Goal: Communication & Community: Answer question/provide support

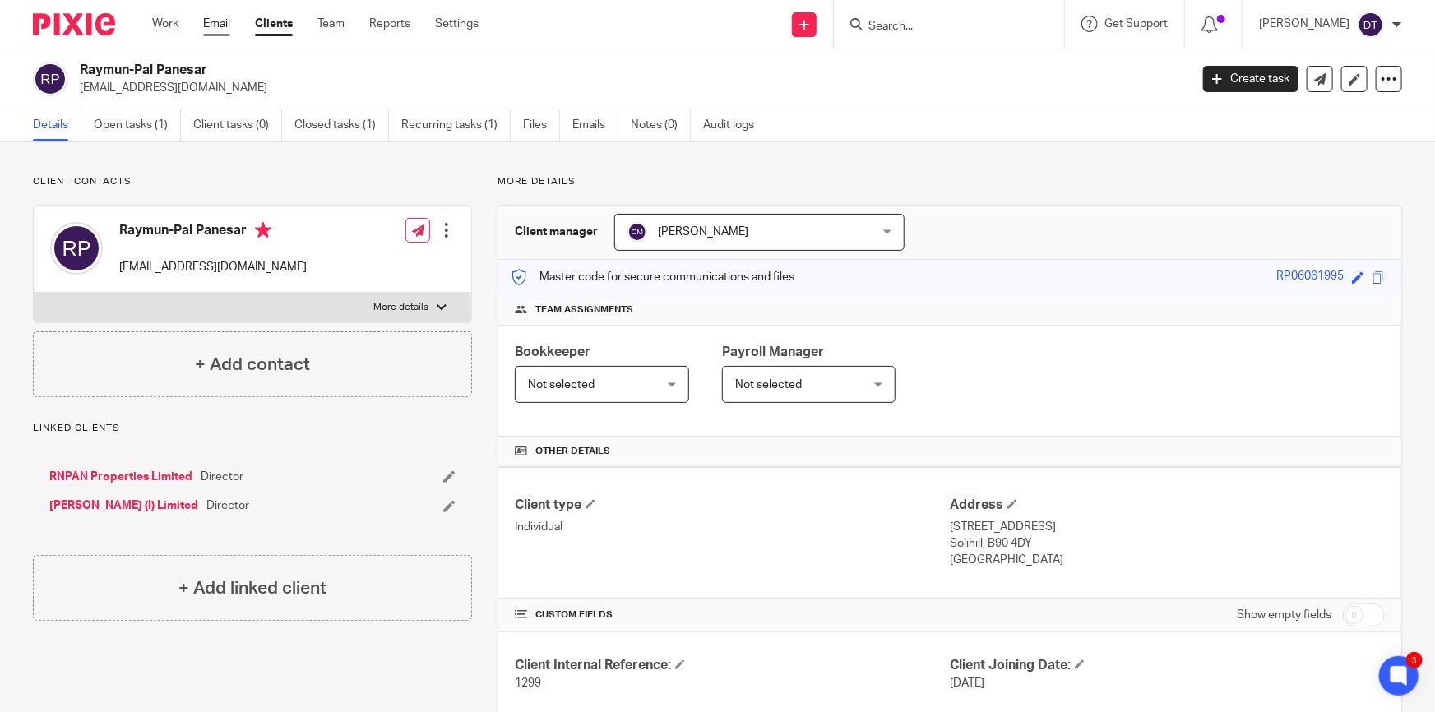
click at [219, 19] on link "Email" at bounding box center [216, 24] width 27 height 16
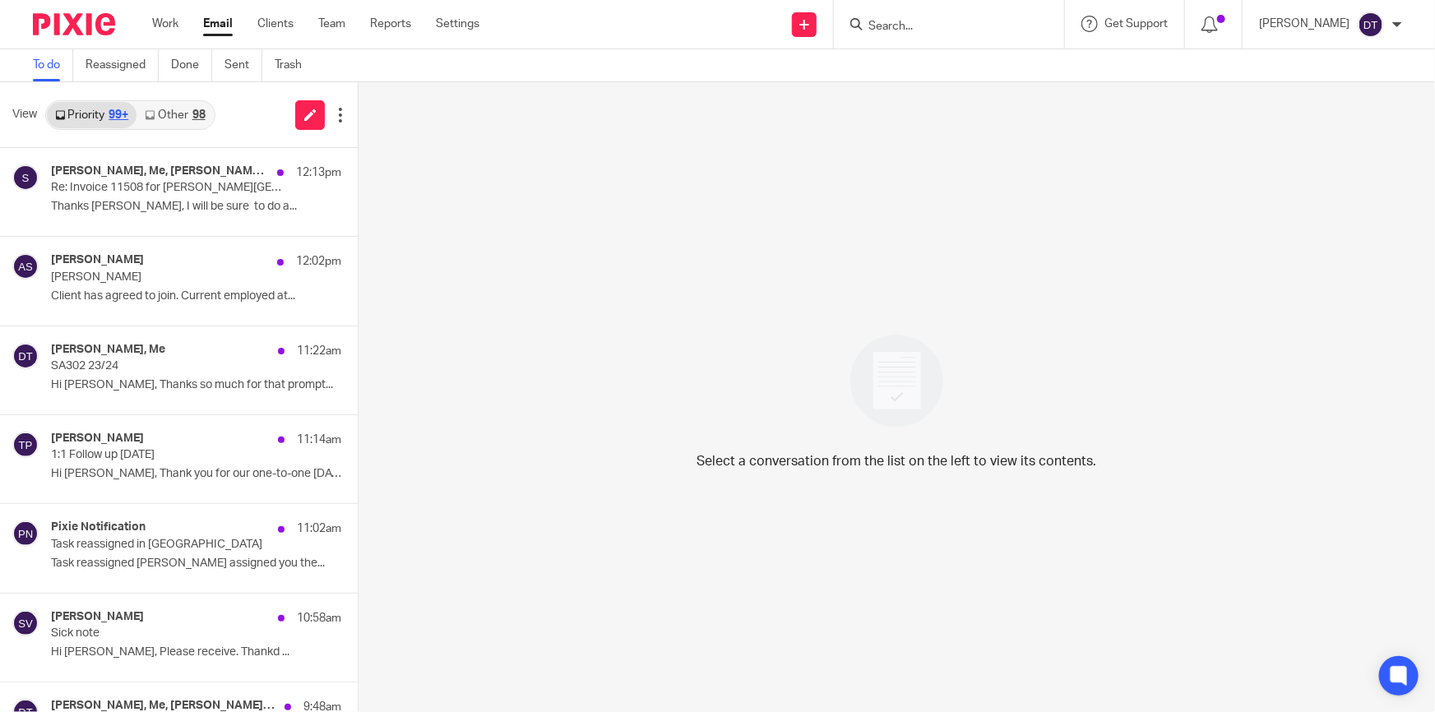
click at [173, 114] on link "Other 98" at bounding box center [175, 115] width 76 height 26
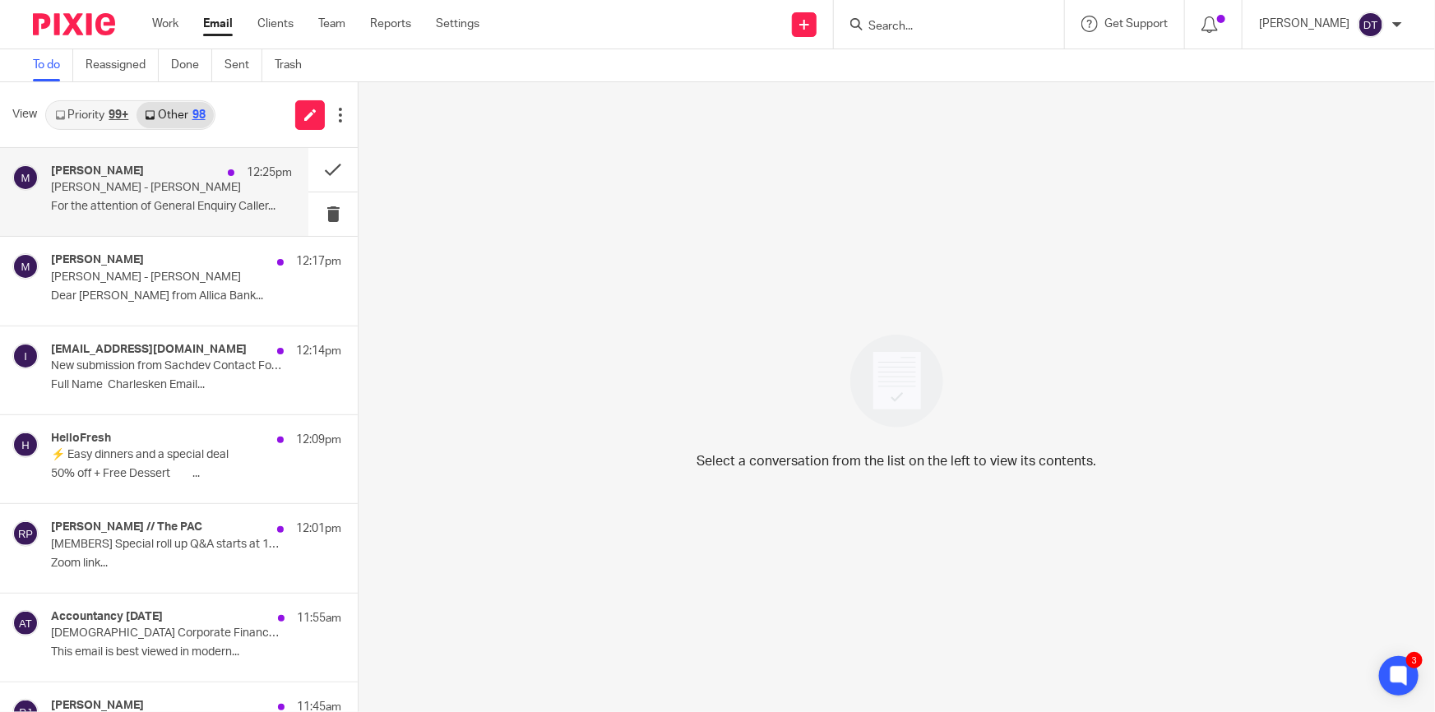
click at [185, 194] on p "Moneypenny - Jane Holmes" at bounding box center [147, 188] width 193 height 14
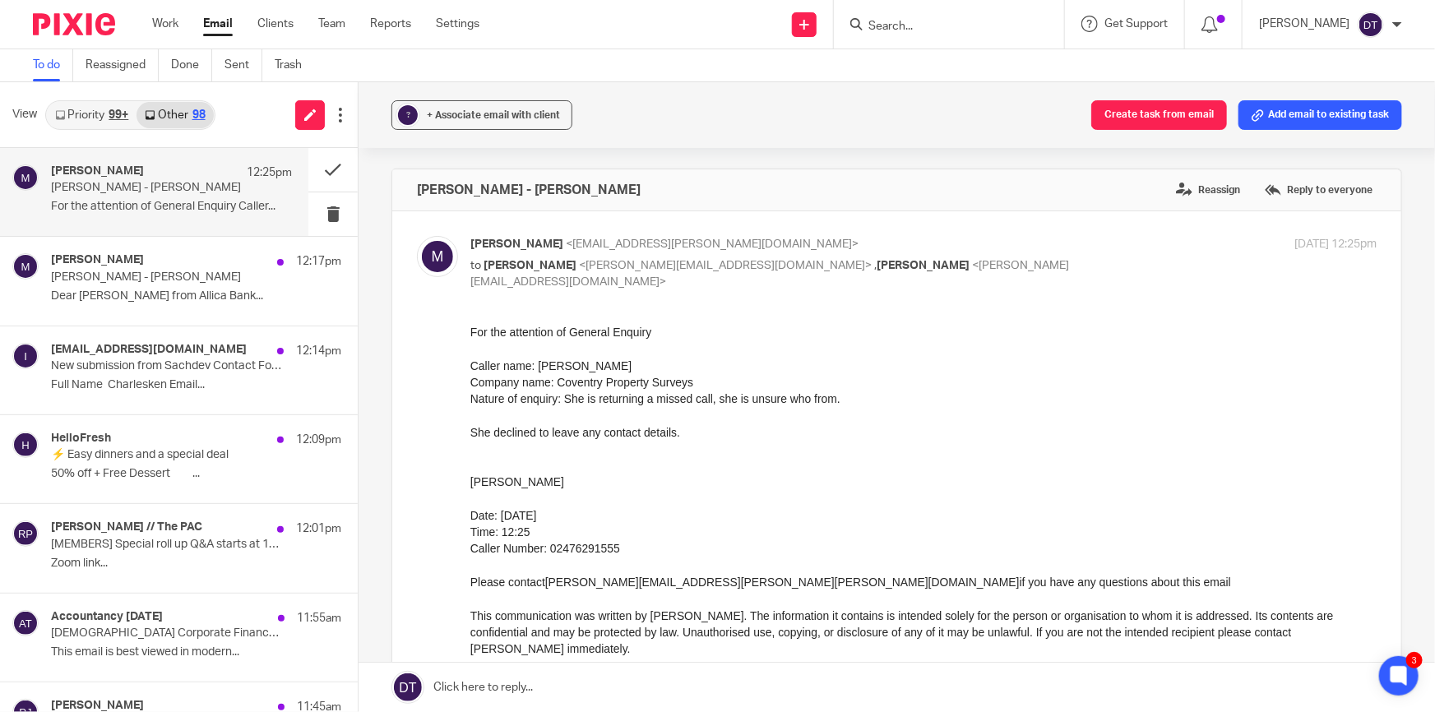
scroll to position [74, 0]
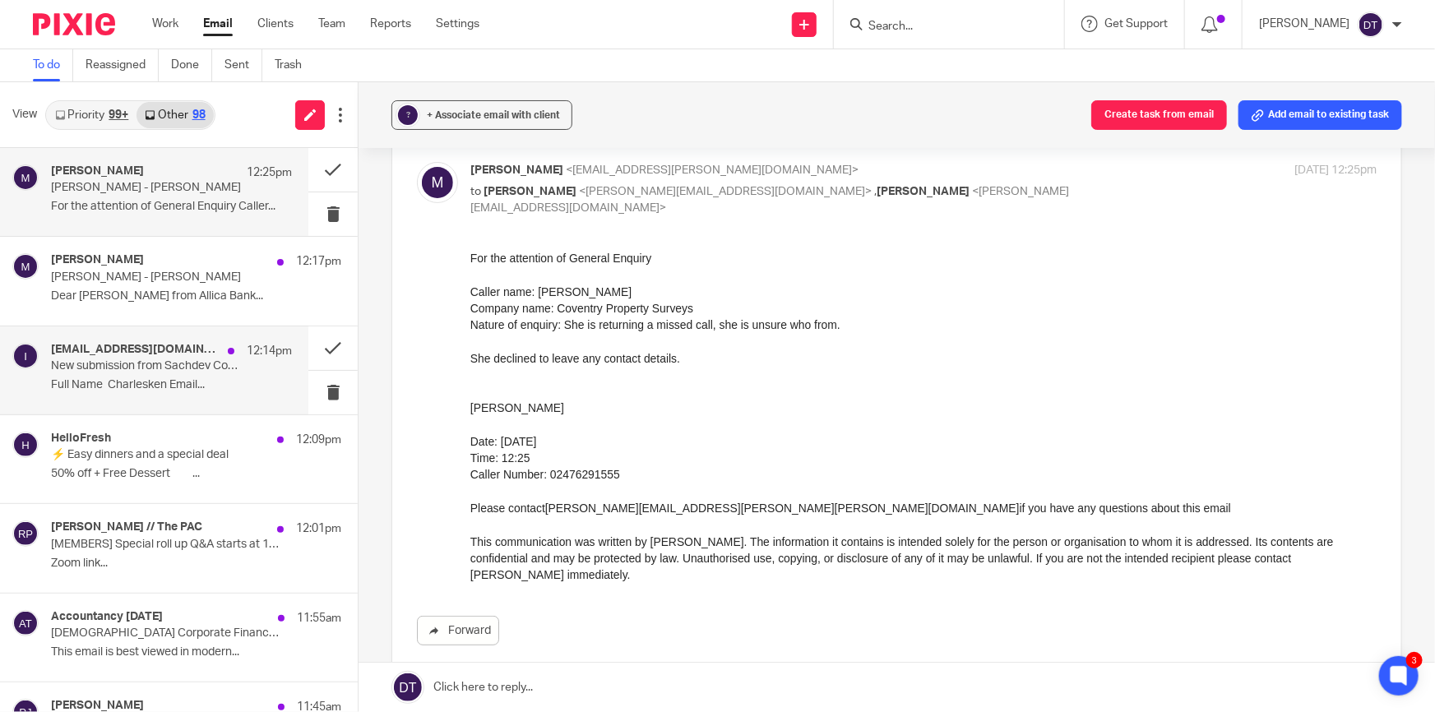
click at [187, 369] on p "New submission from Sachdev Contact Form" at bounding box center [147, 366] width 193 height 14
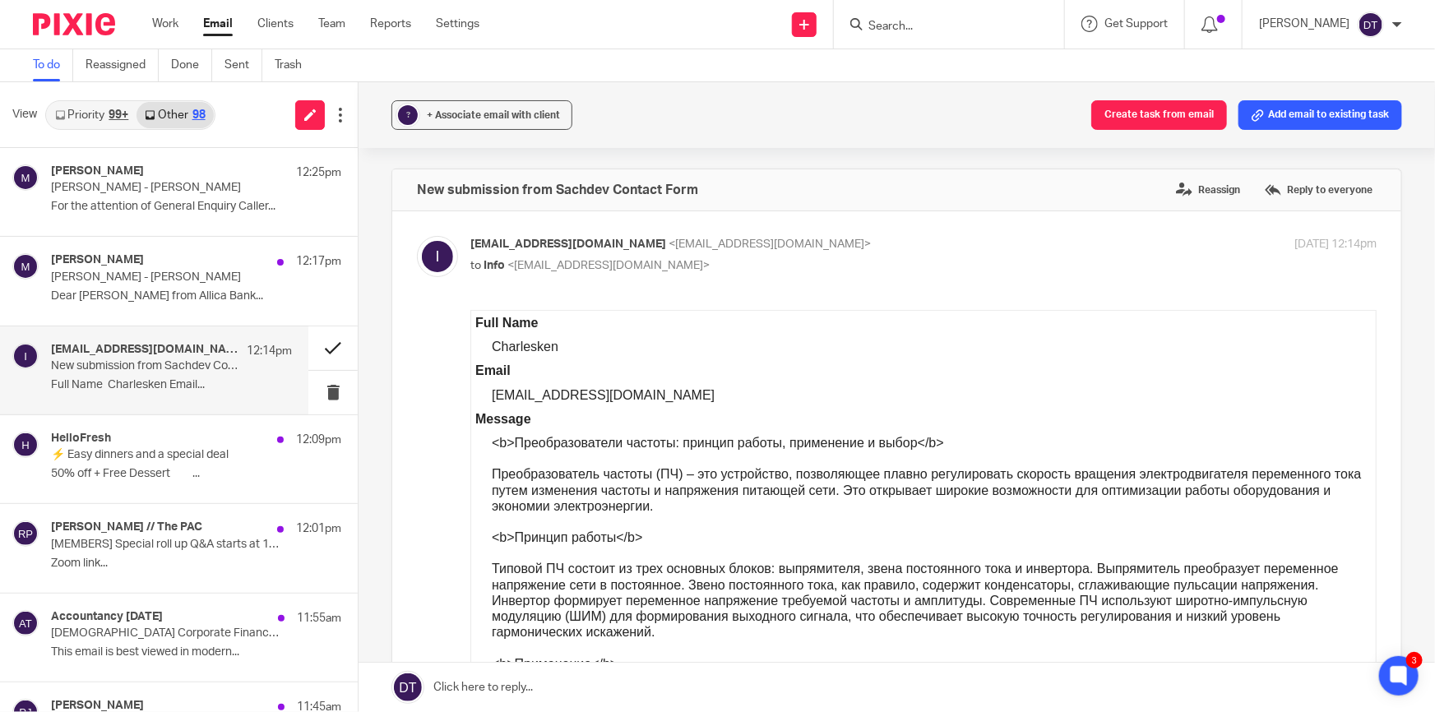
scroll to position [0, 0]
click at [324, 350] on button at bounding box center [332, 349] width 49 height 44
click at [119, 463] on div "HelloFresh 12:09pm ⚡ Easy dinners and a special deal 50% off + Free Dessert ‍͏ …" at bounding box center [171, 459] width 241 height 55
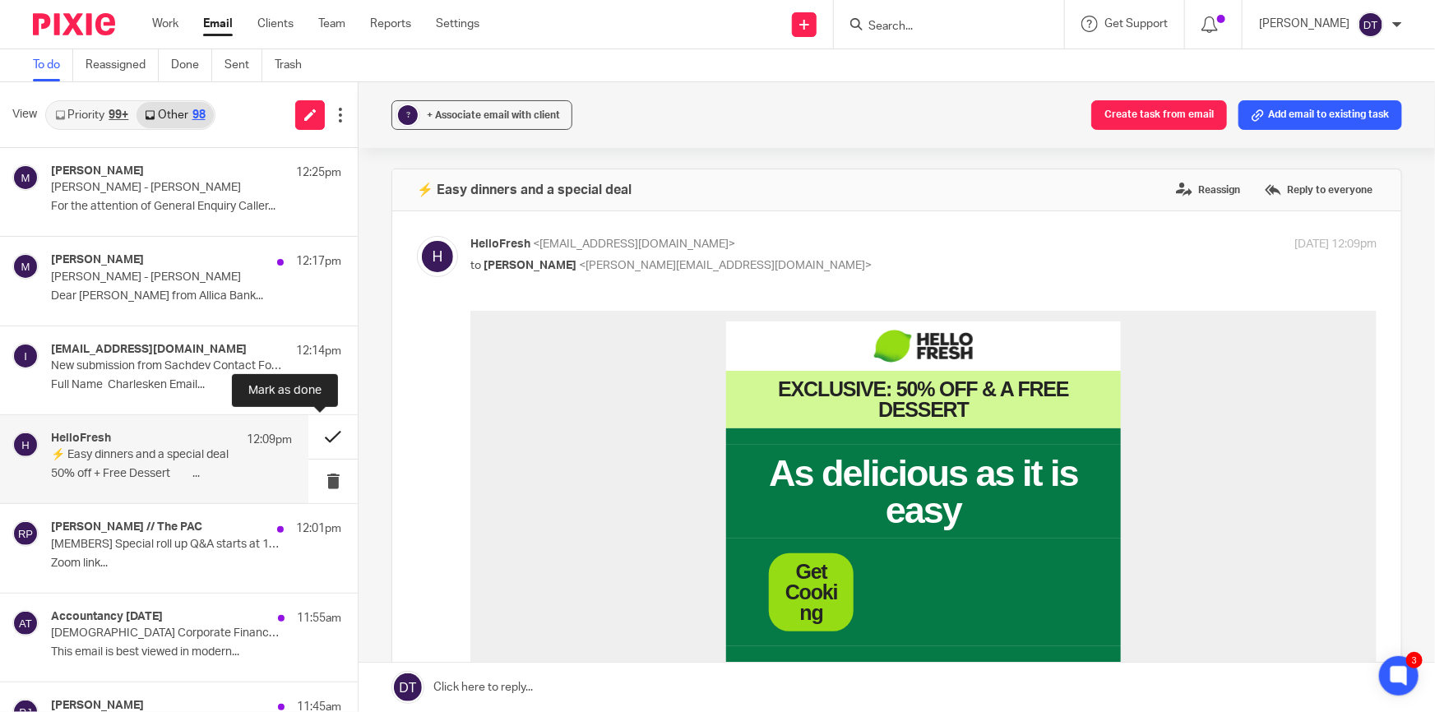
click at [313, 436] on button at bounding box center [332, 437] width 49 height 44
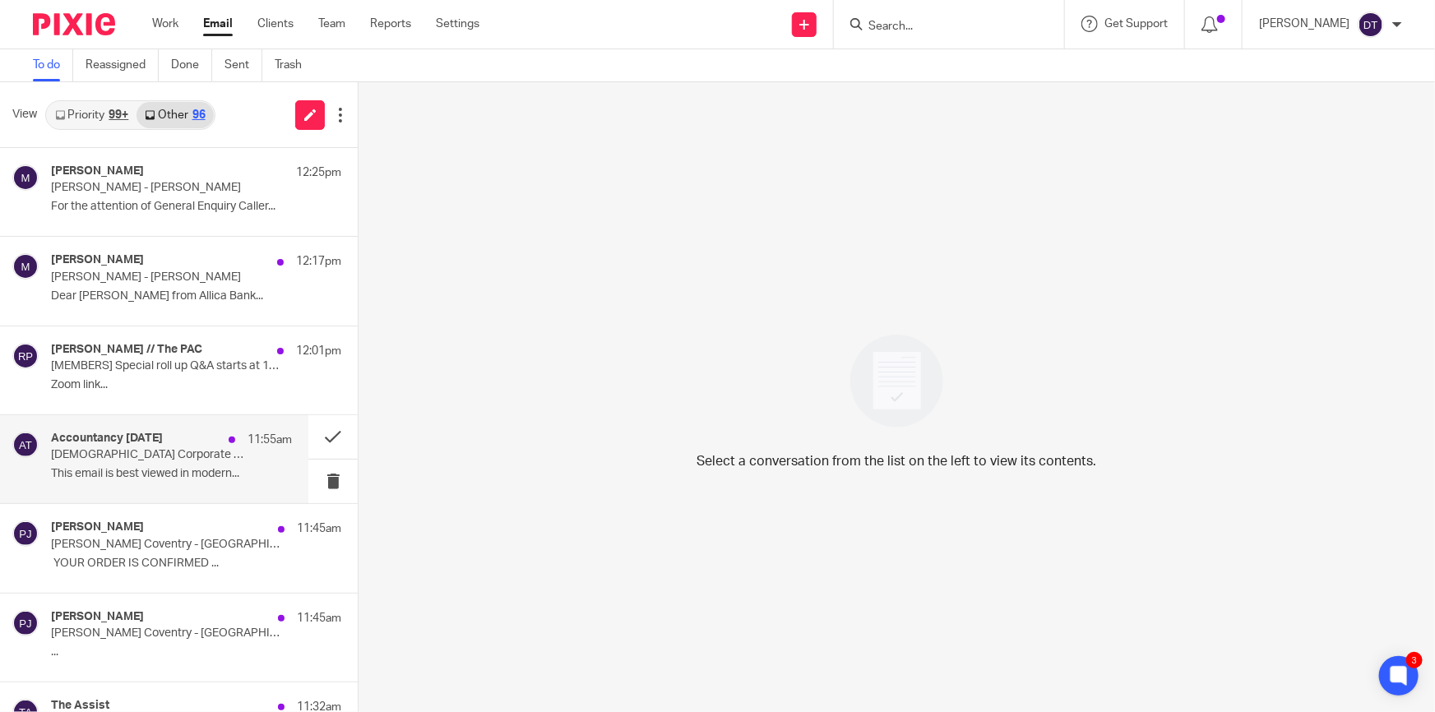
click at [142, 436] on h4 "Accountancy Today" at bounding box center [107, 439] width 112 height 14
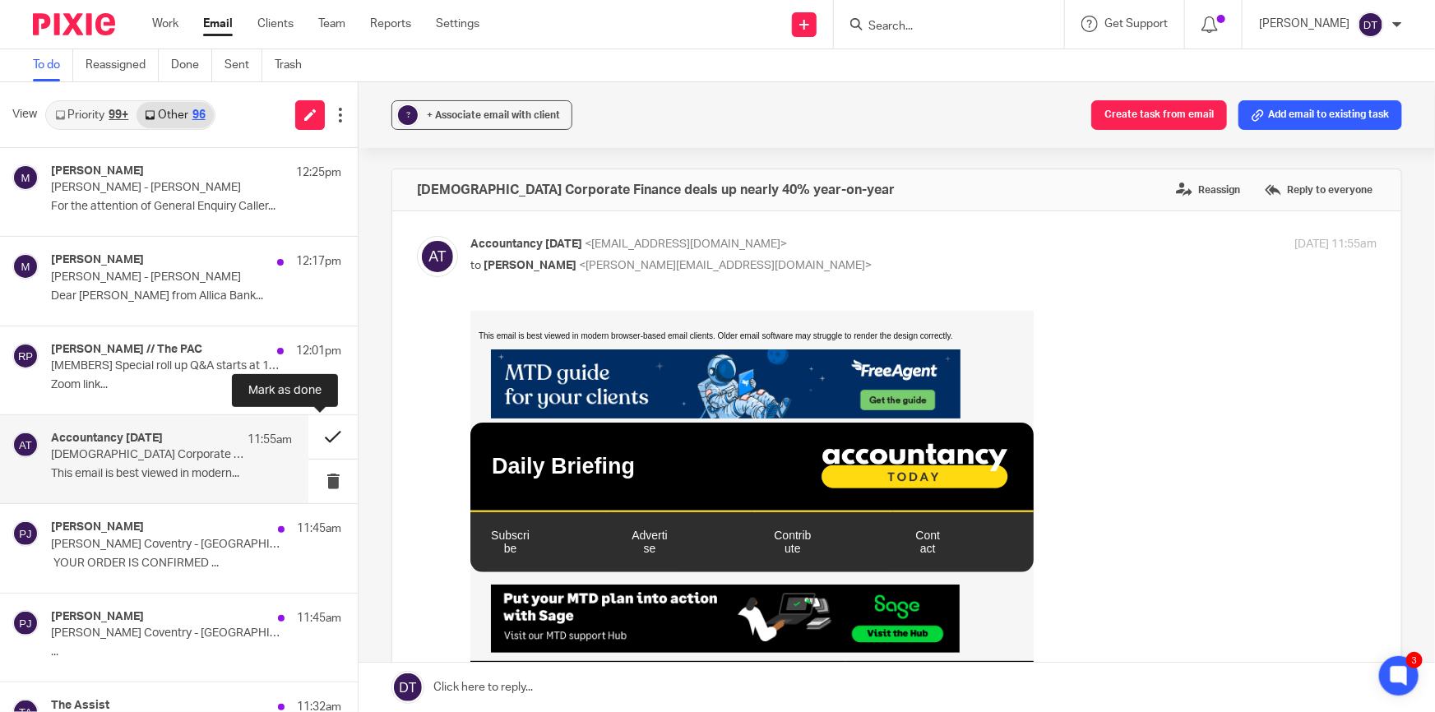
click at [313, 443] on button at bounding box center [332, 437] width 49 height 44
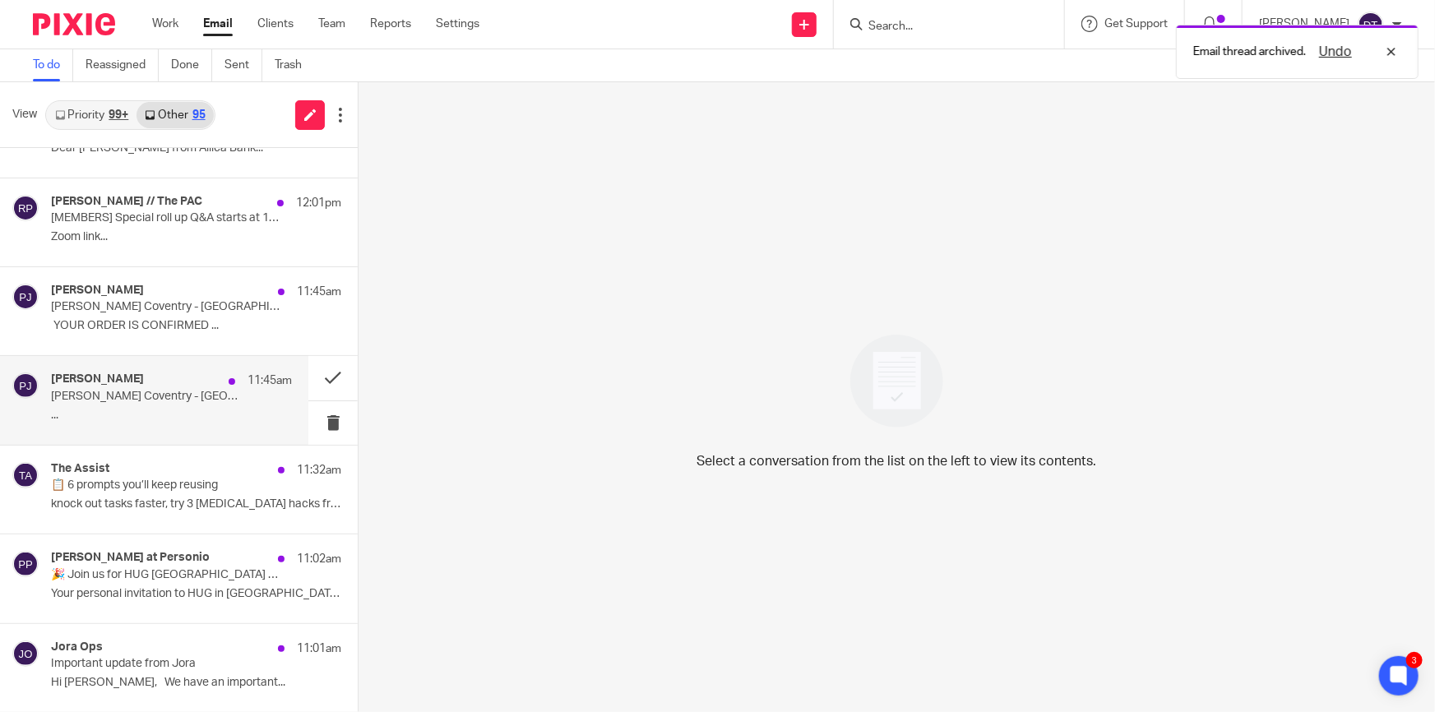
scroll to position [149, 0]
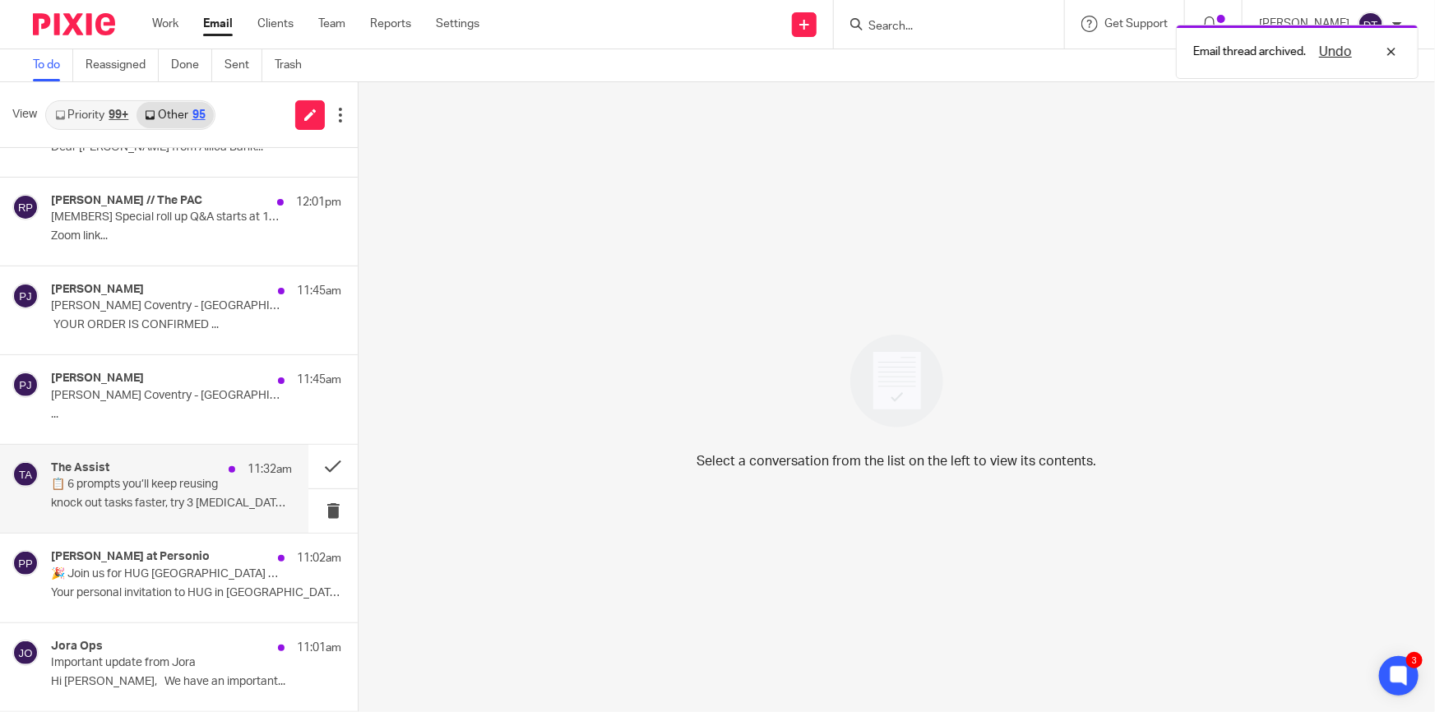
click at [187, 471] on div "The Assist 11:32am" at bounding box center [171, 469] width 241 height 16
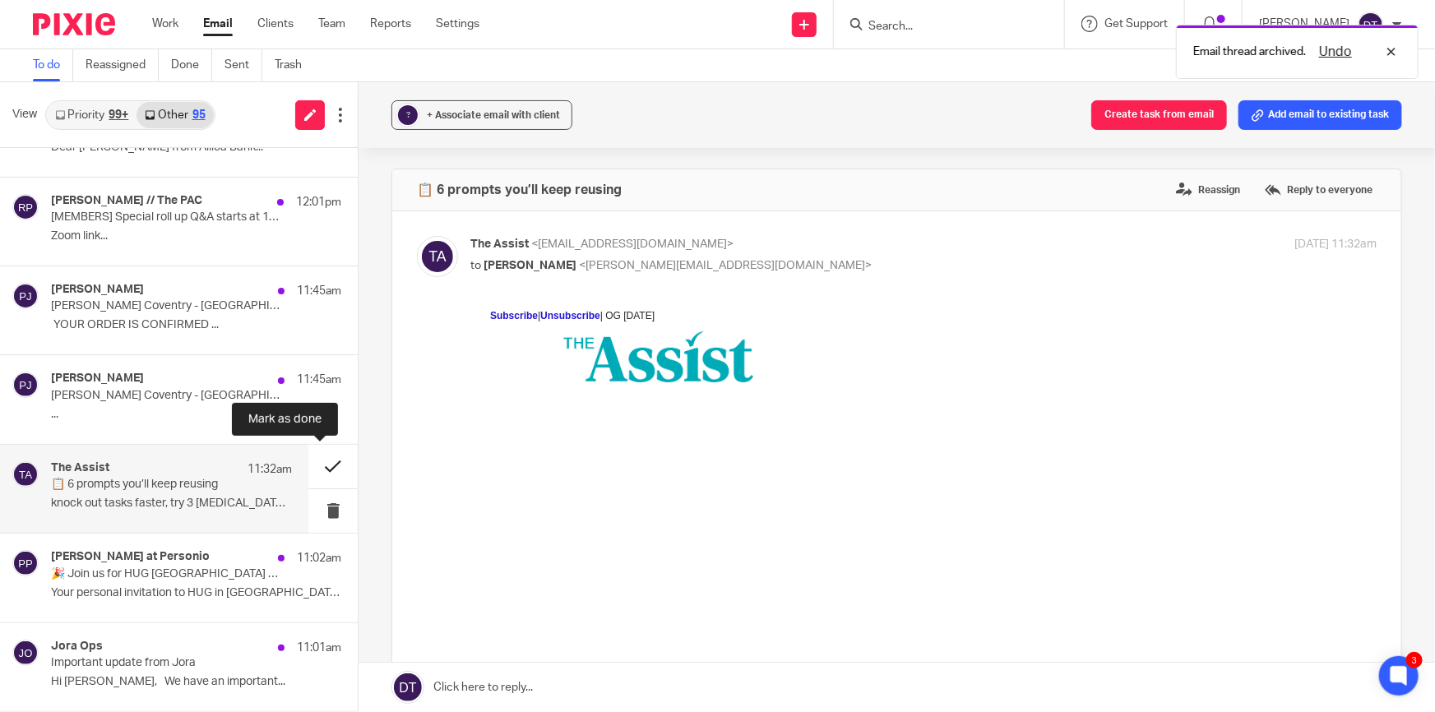
scroll to position [0, 0]
click at [322, 465] on button at bounding box center [332, 467] width 49 height 44
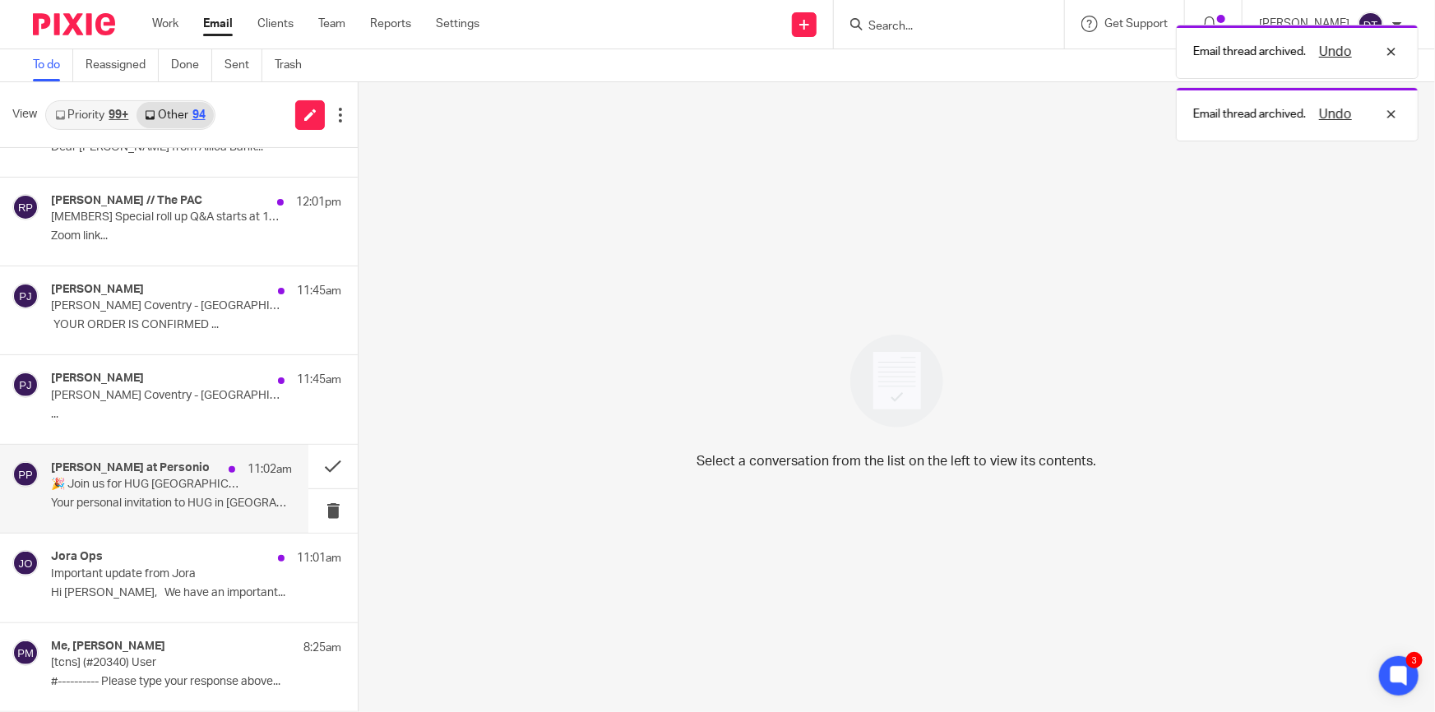
click at [178, 487] on p "🎉 Join us for HUG London 2025!" at bounding box center [147, 485] width 193 height 14
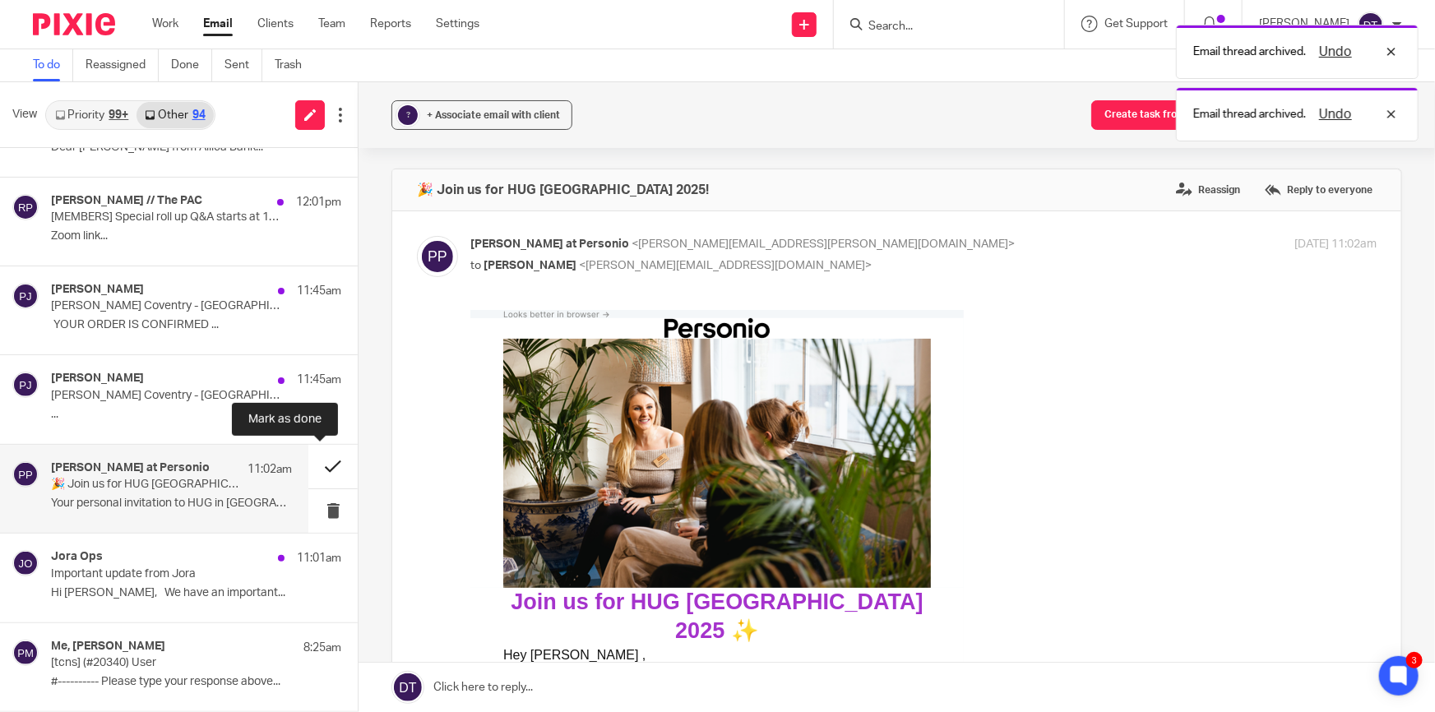
click at [323, 470] on button at bounding box center [332, 467] width 49 height 44
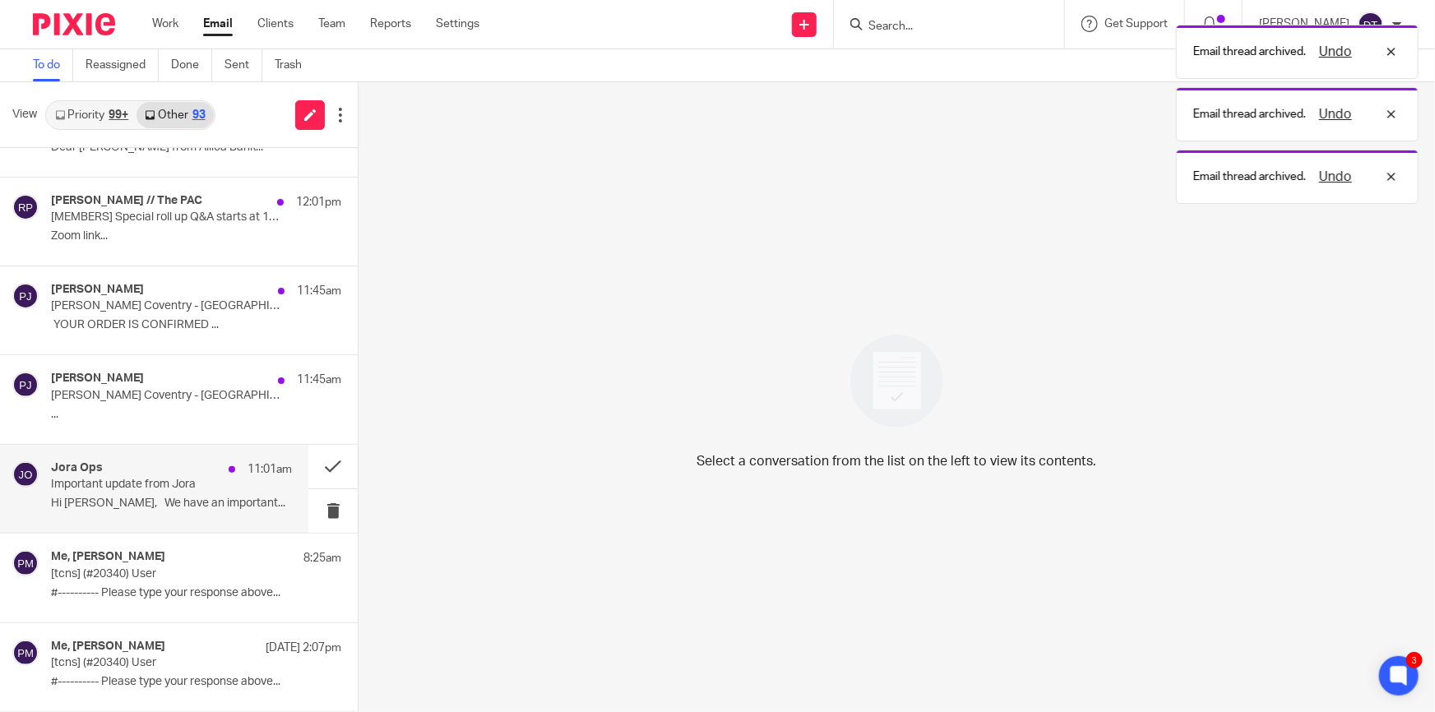
click at [188, 475] on div "Jora Ops 11:01am" at bounding box center [171, 469] width 241 height 16
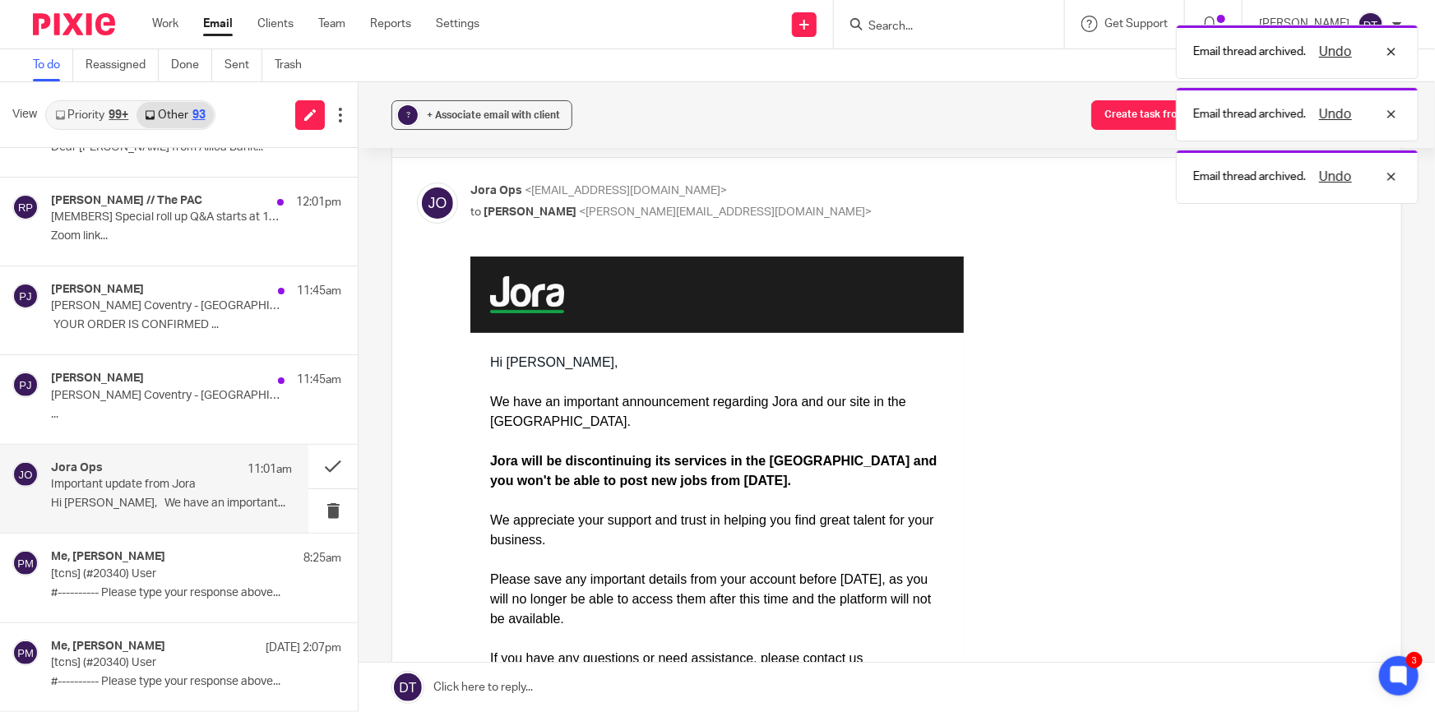
scroll to position [74, 0]
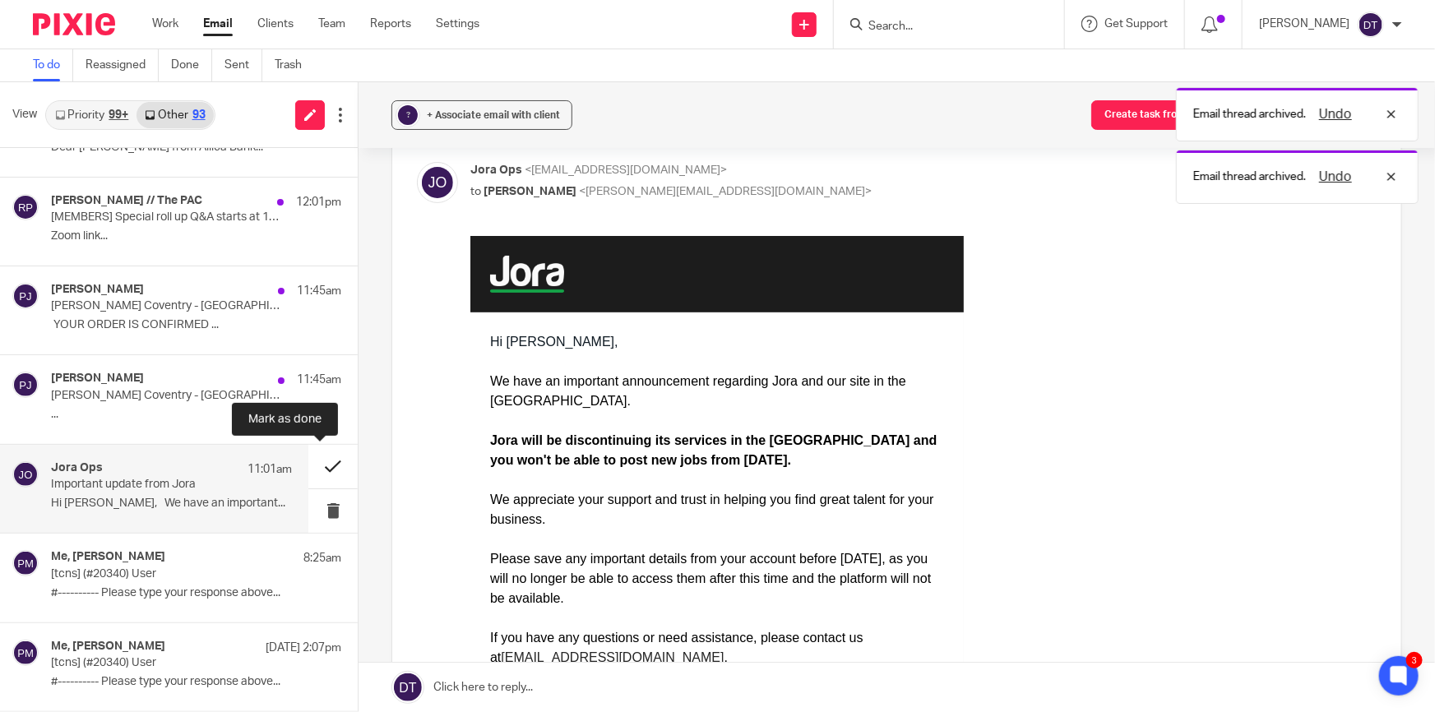
click at [315, 470] on button at bounding box center [332, 467] width 49 height 44
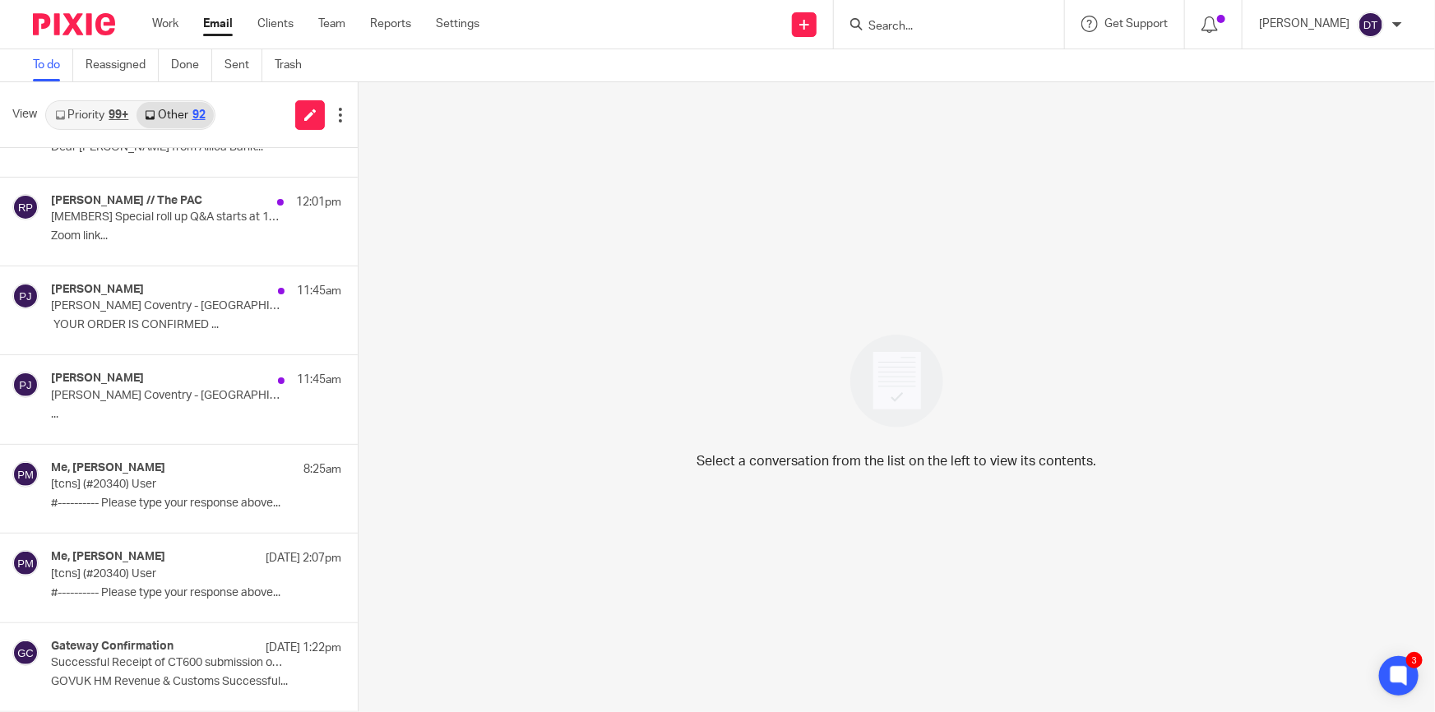
click at [94, 115] on link "Priority 99+" at bounding box center [92, 115] width 90 height 26
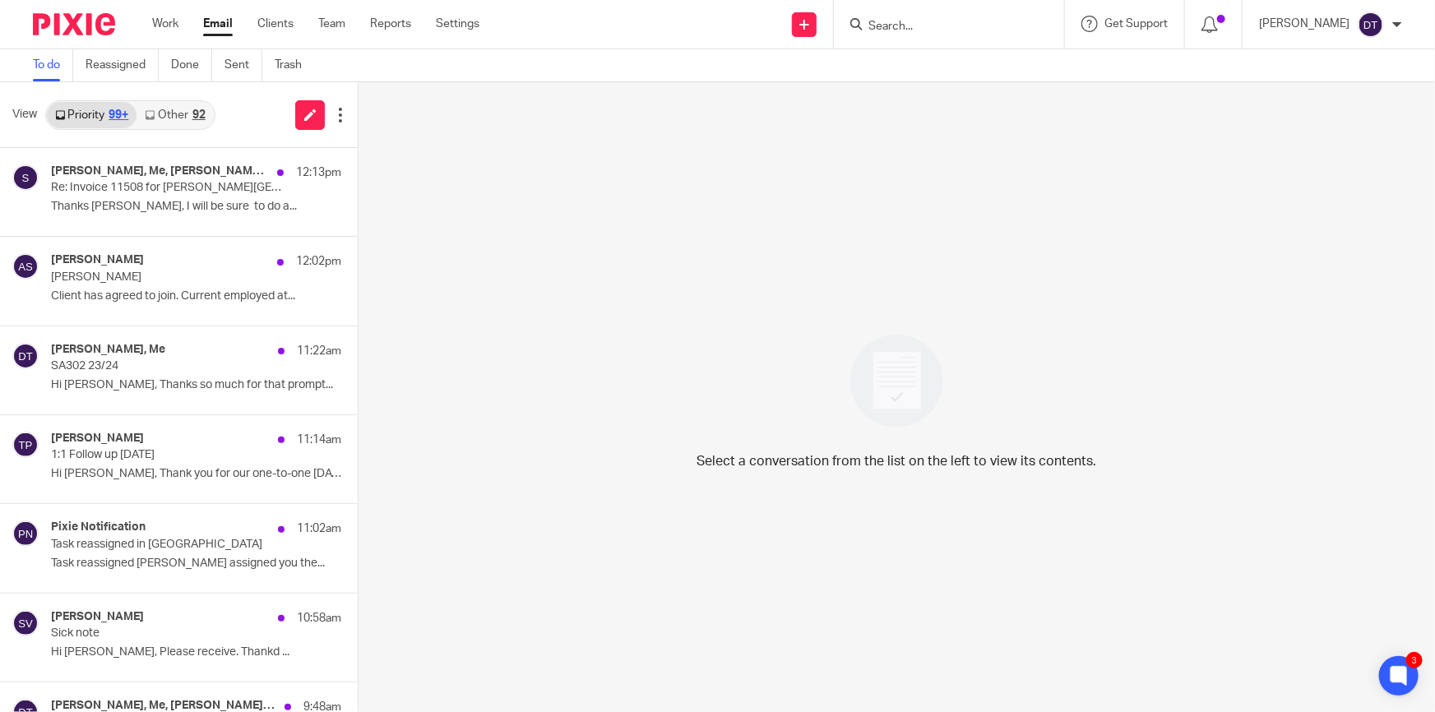
click at [172, 118] on link "Other 92" at bounding box center [175, 115] width 76 height 26
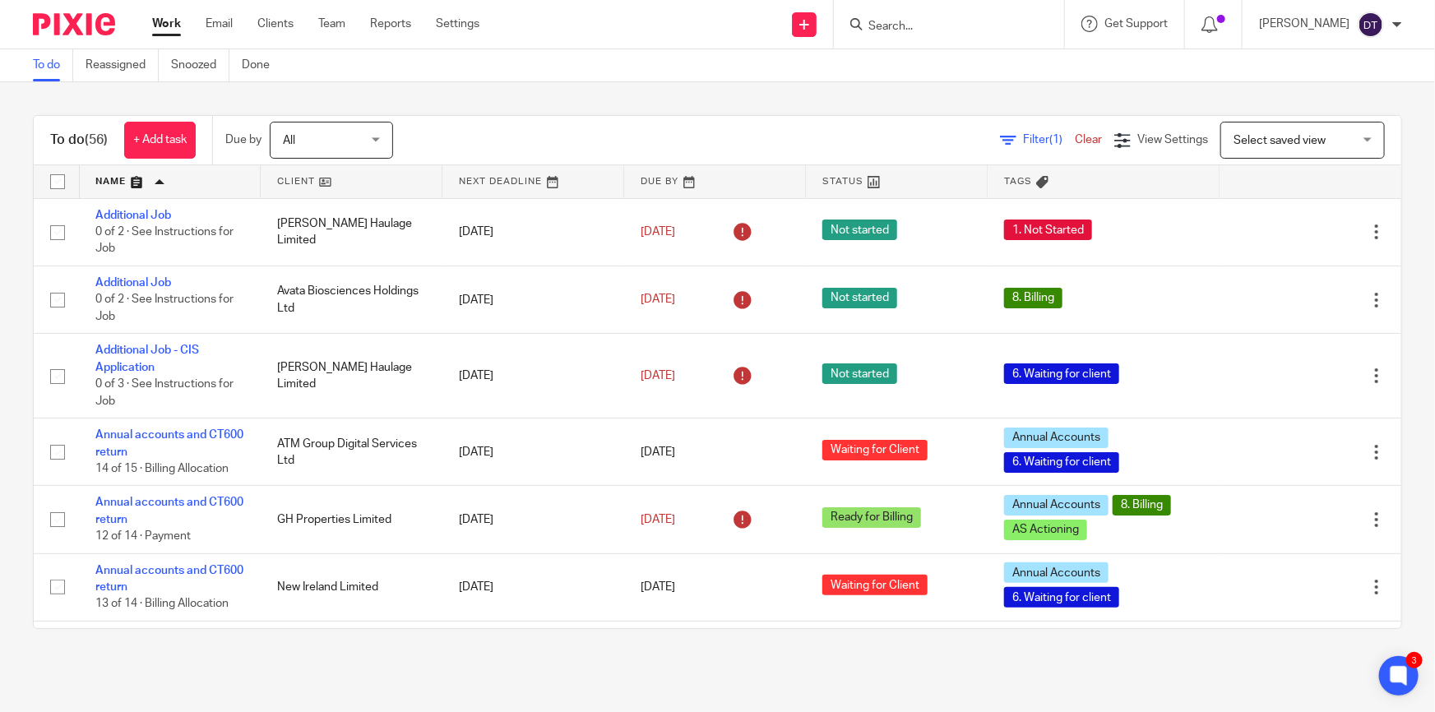
scroll to position [74, 0]
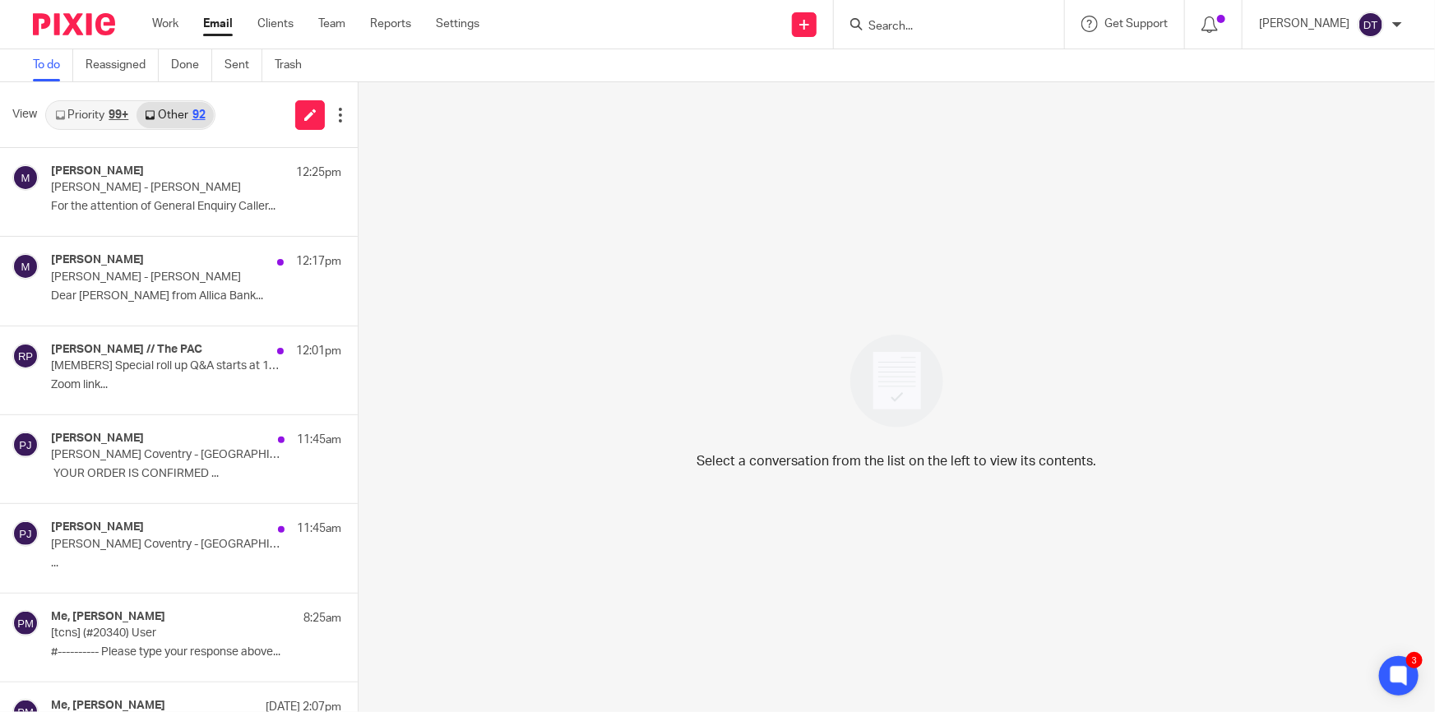
click at [895, 25] on input "Search" at bounding box center [941, 27] width 148 height 15
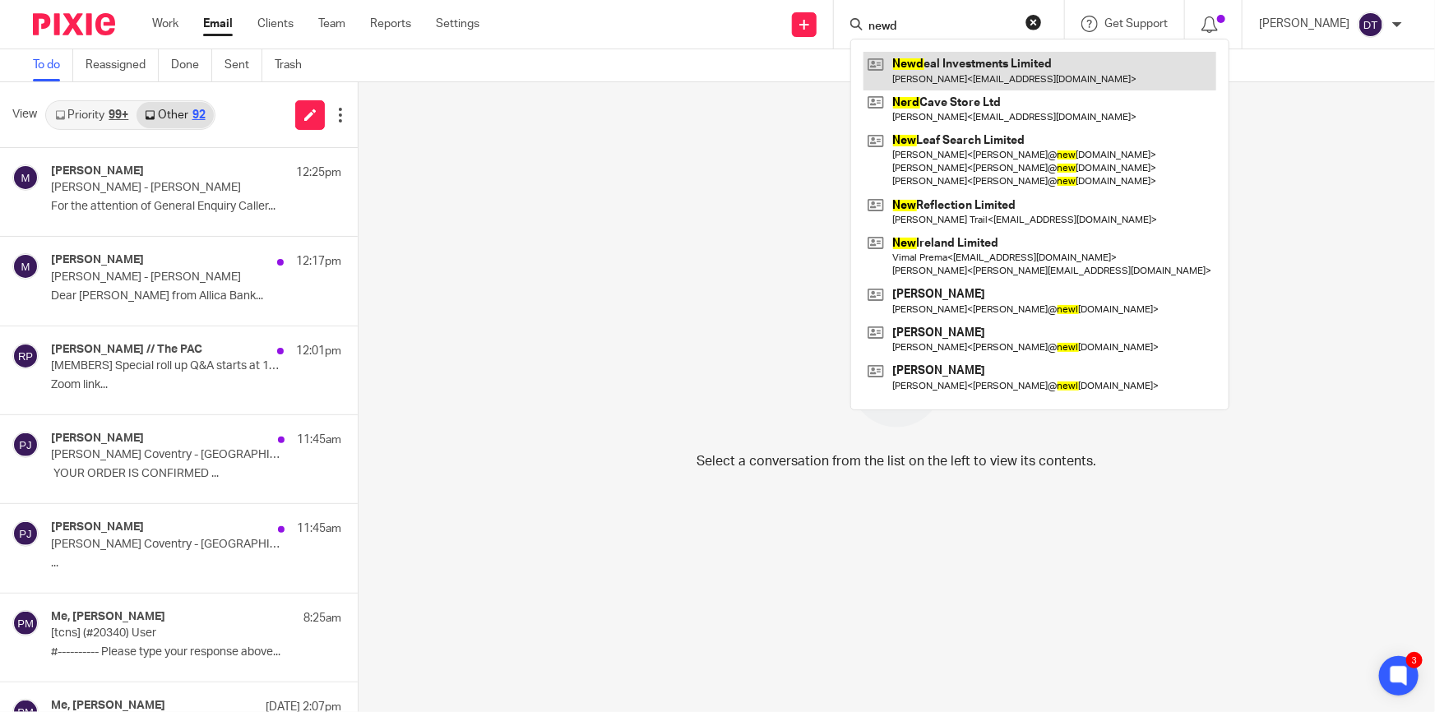
type input "newd"
click at [948, 75] on link at bounding box center [1040, 71] width 353 height 38
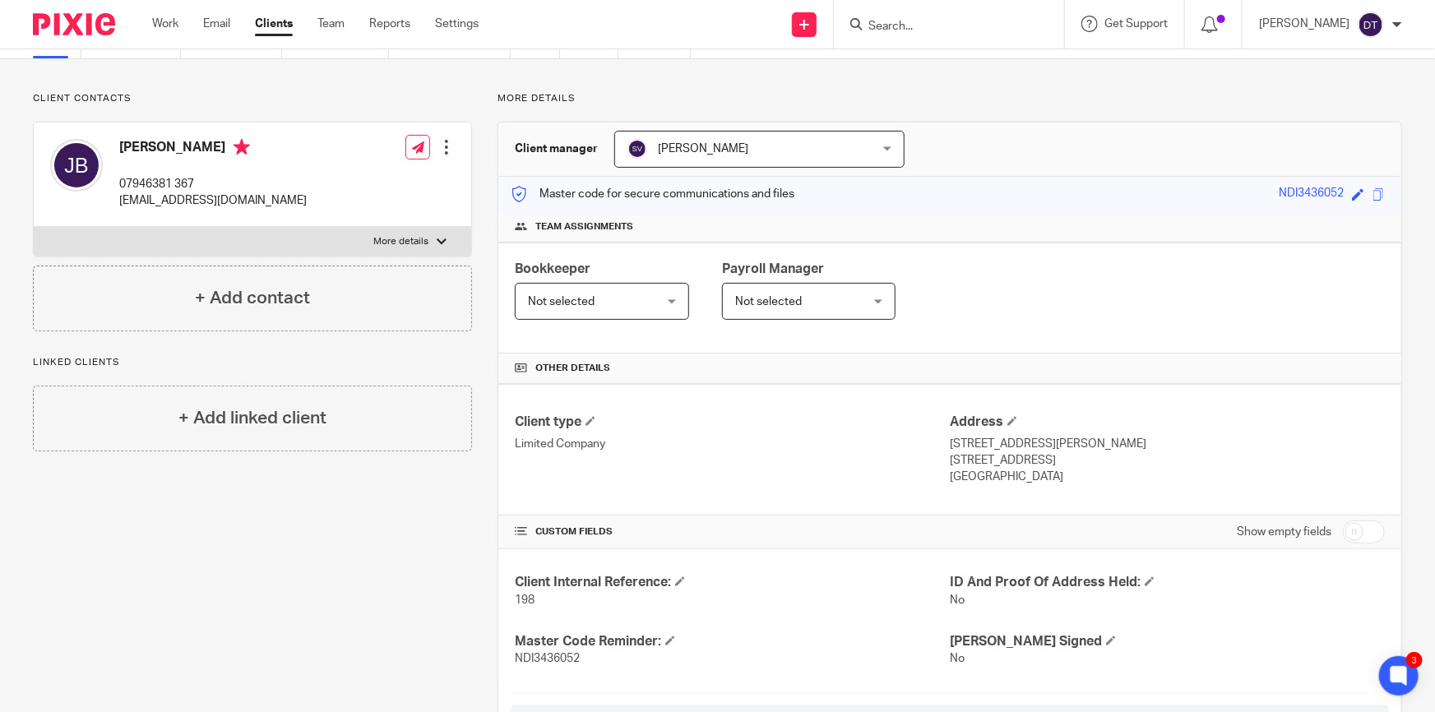
scroll to position [149, 0]
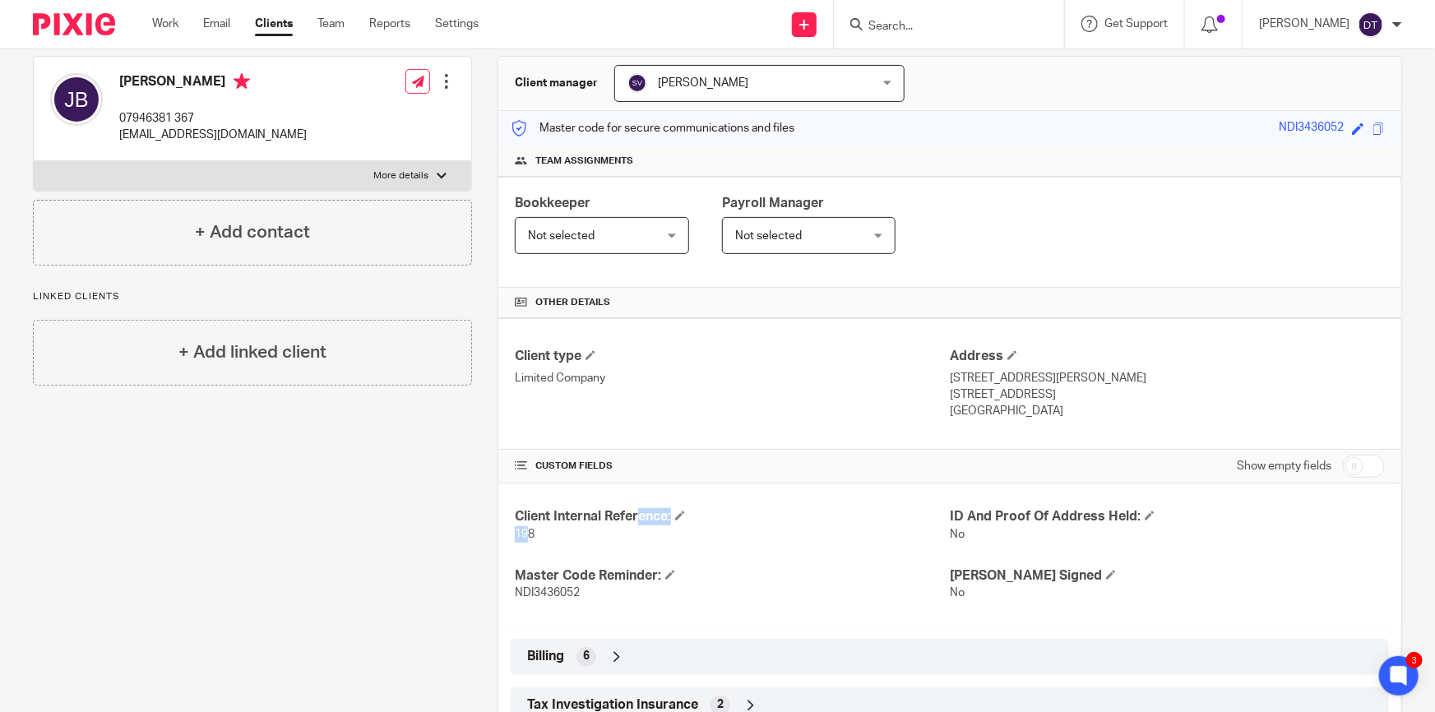
drag, startPoint x: 535, startPoint y: 521, endPoint x: 523, endPoint y: 530, distance: 14.8
click at [523, 530] on div "Client Internal Reference: 198" at bounding box center [732, 525] width 435 height 35
click at [537, 533] on p "198" at bounding box center [732, 534] width 435 height 16
click at [510, 531] on div "Client Internal Reference: 198 ID And Proof Of Address Held: No Master Code Rem…" at bounding box center [949, 555] width 903 height 143
copy p "198"
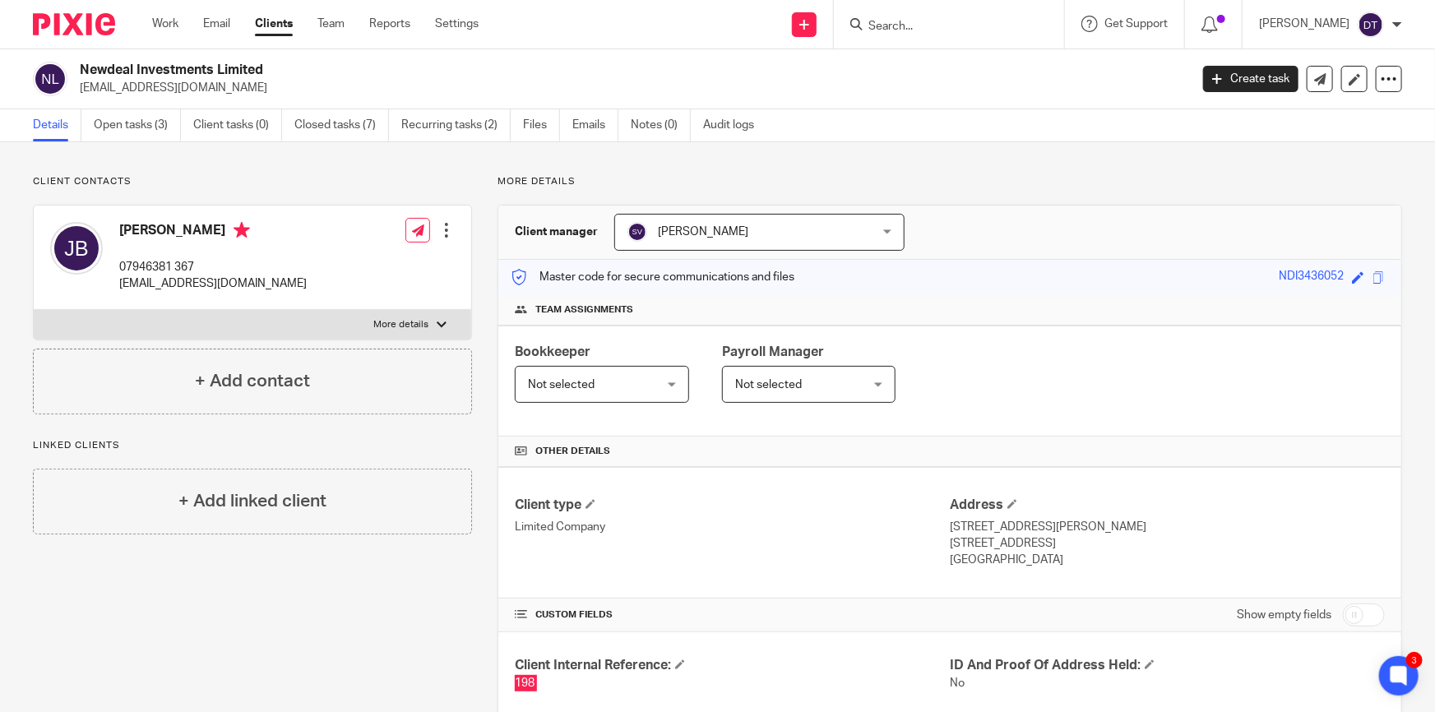
scroll to position [350, 0]
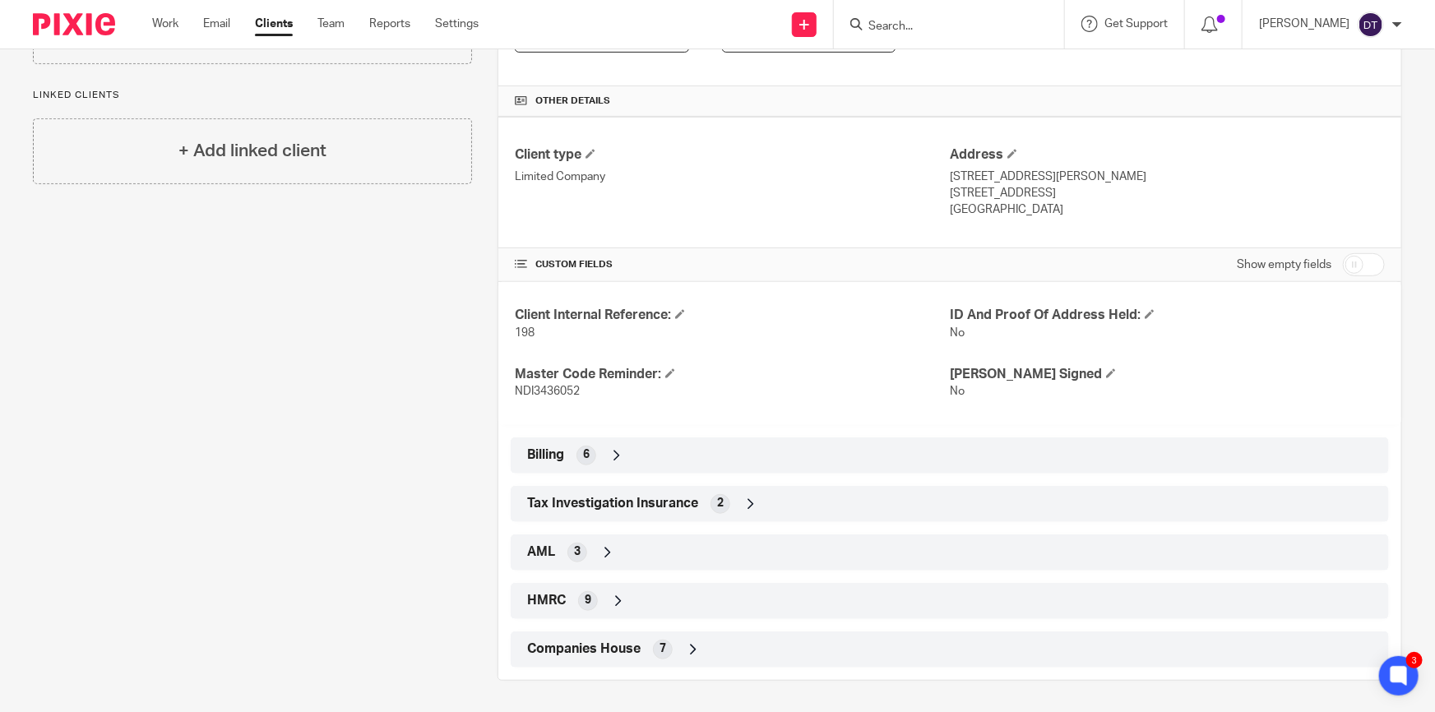
click at [590, 674] on div "Client manager Shammi Vatta Shammi Vatta Arun Sachdev Chetna Mistry Dan Field D…" at bounding box center [950, 267] width 905 height 827
click at [590, 664] on div "Companies House 7" at bounding box center [950, 650] width 878 height 36
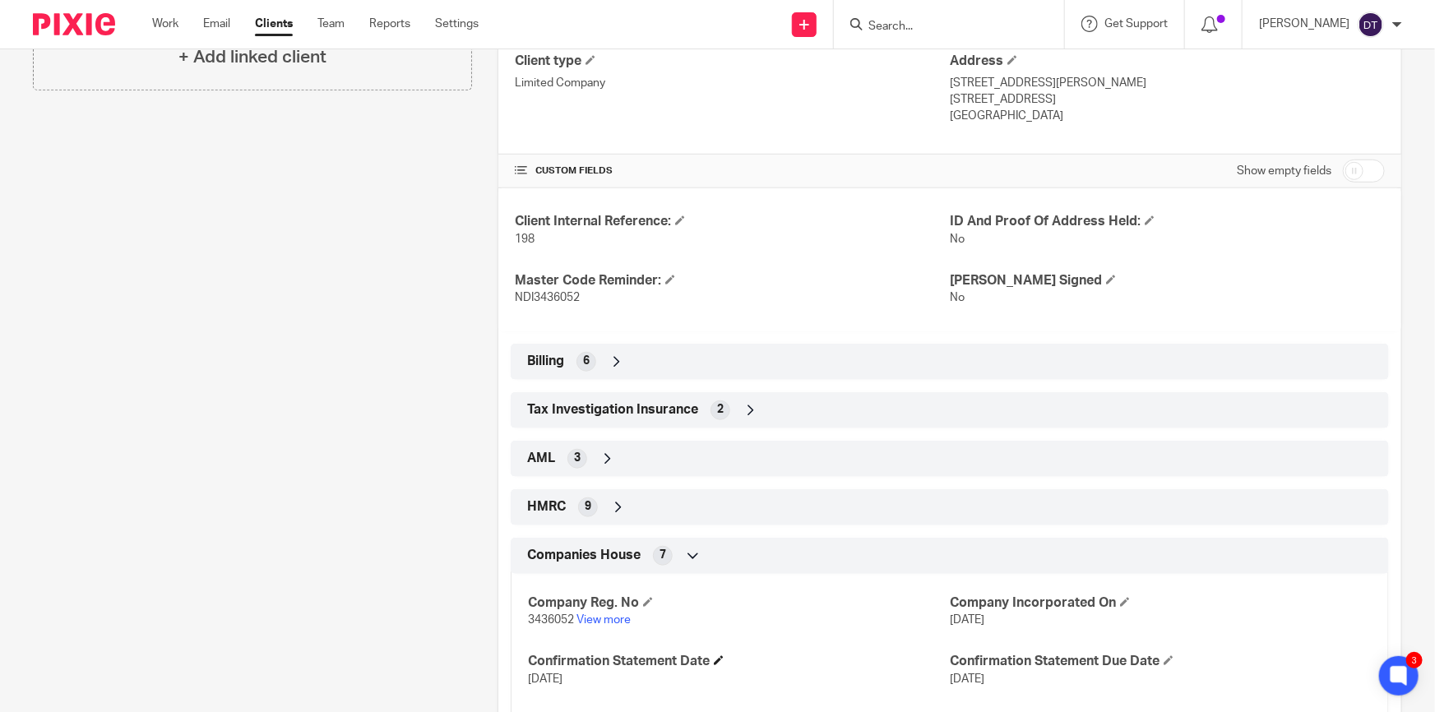
scroll to position [604, 0]
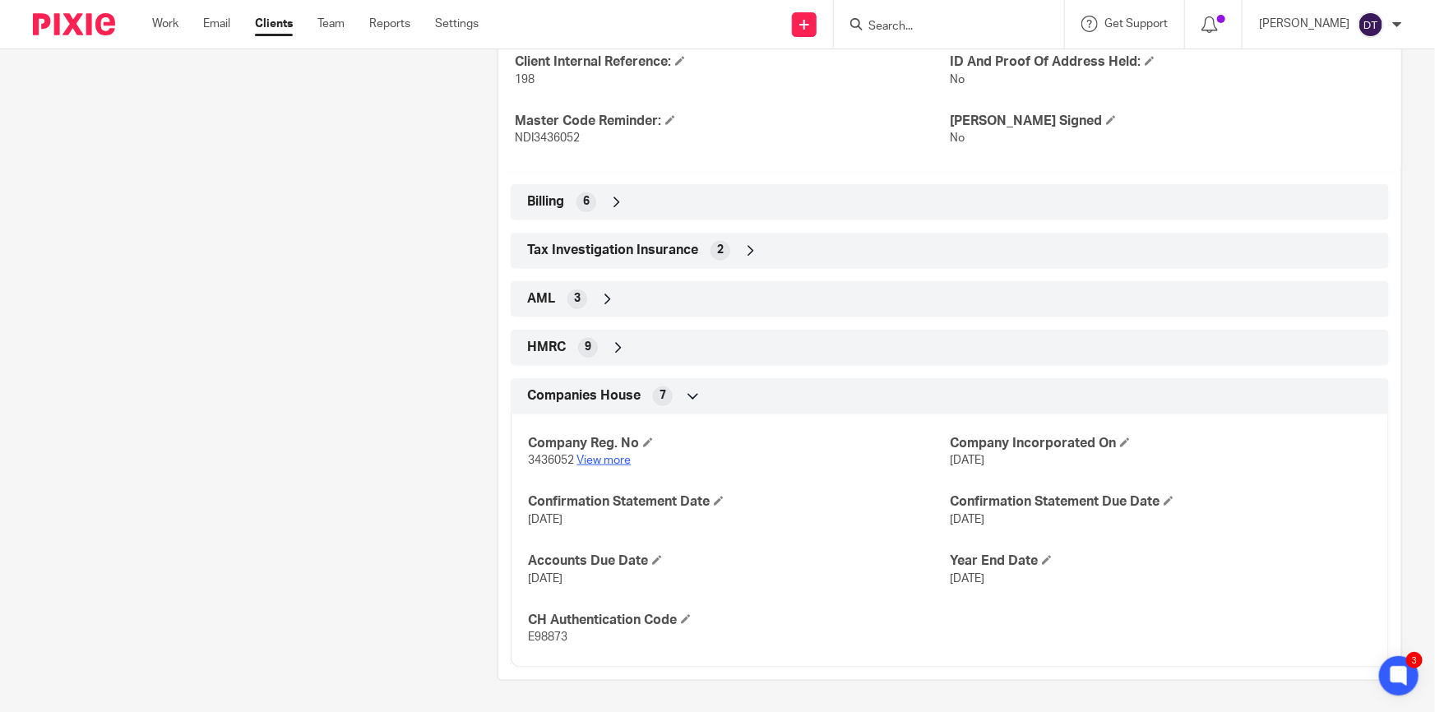
click at [604, 455] on link "View more" at bounding box center [604, 461] width 54 height 12
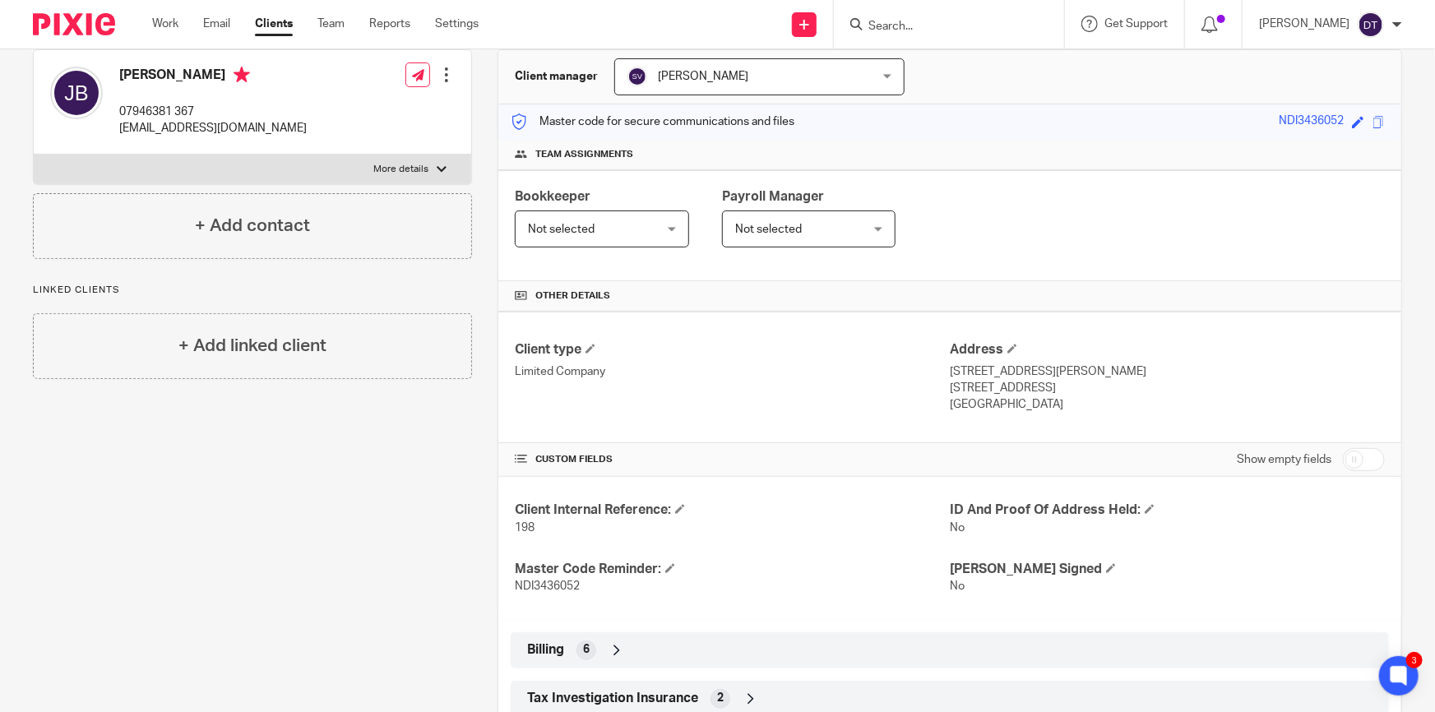
scroll to position [0, 0]
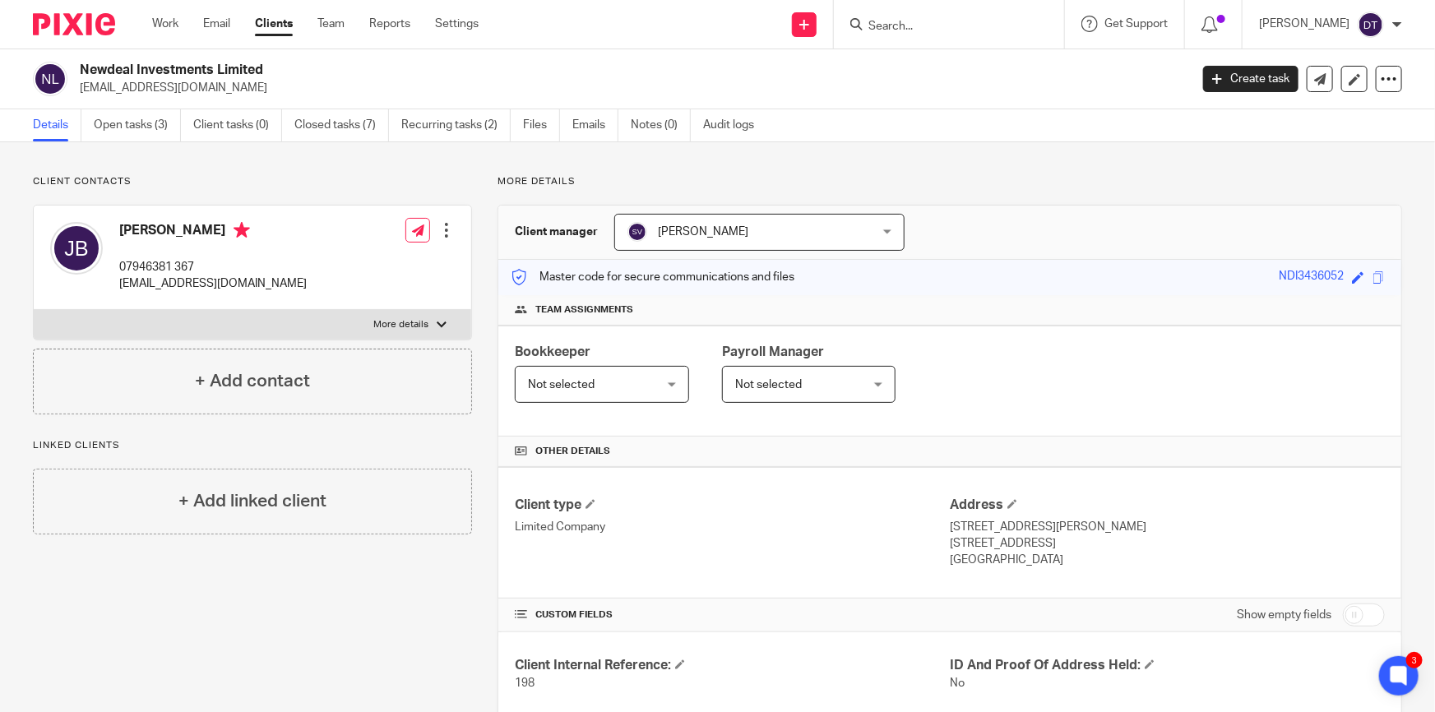
drag, startPoint x: 123, startPoint y: 230, endPoint x: 123, endPoint y: 245, distance: 14.8
click at [154, 230] on h4 "Jagdip Bhathal" at bounding box center [213, 232] width 188 height 21
click at [123, 245] on div "Jagdip Bhathal 07946381 367 bhathal1@live.co.uk" at bounding box center [213, 257] width 188 height 71
drag, startPoint x: 120, startPoint y: 232, endPoint x: 160, endPoint y: 230, distance: 39.5
click at [160, 230] on h4 "Jagdip Bhathal" at bounding box center [213, 232] width 188 height 21
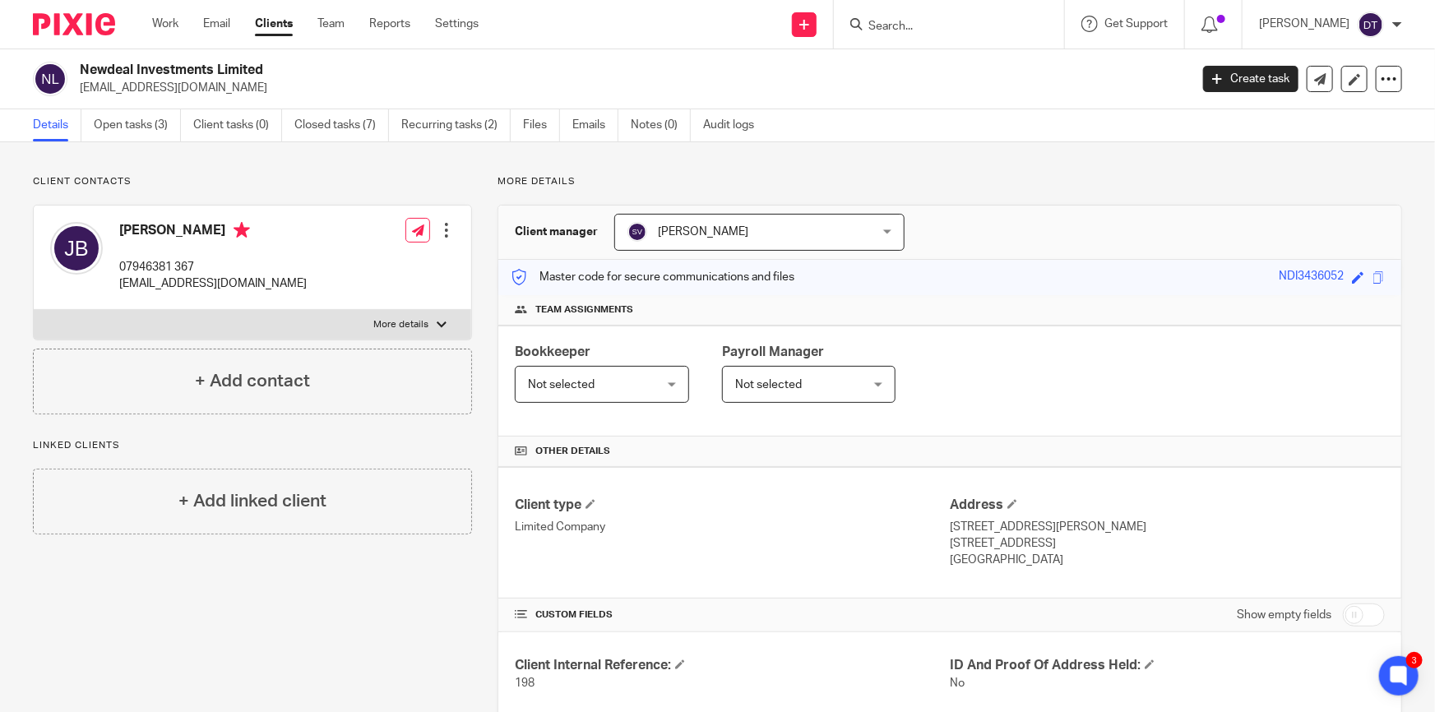
copy h4 "Jagdip"
drag, startPoint x: 168, startPoint y: 231, endPoint x: 214, endPoint y: 232, distance: 46.1
click at [214, 232] on h4 "Jagdip Bhathal" at bounding box center [213, 232] width 188 height 21
copy h4 "Bhathal"
drag, startPoint x: 196, startPoint y: 95, endPoint x: 80, endPoint y: 94, distance: 116.0
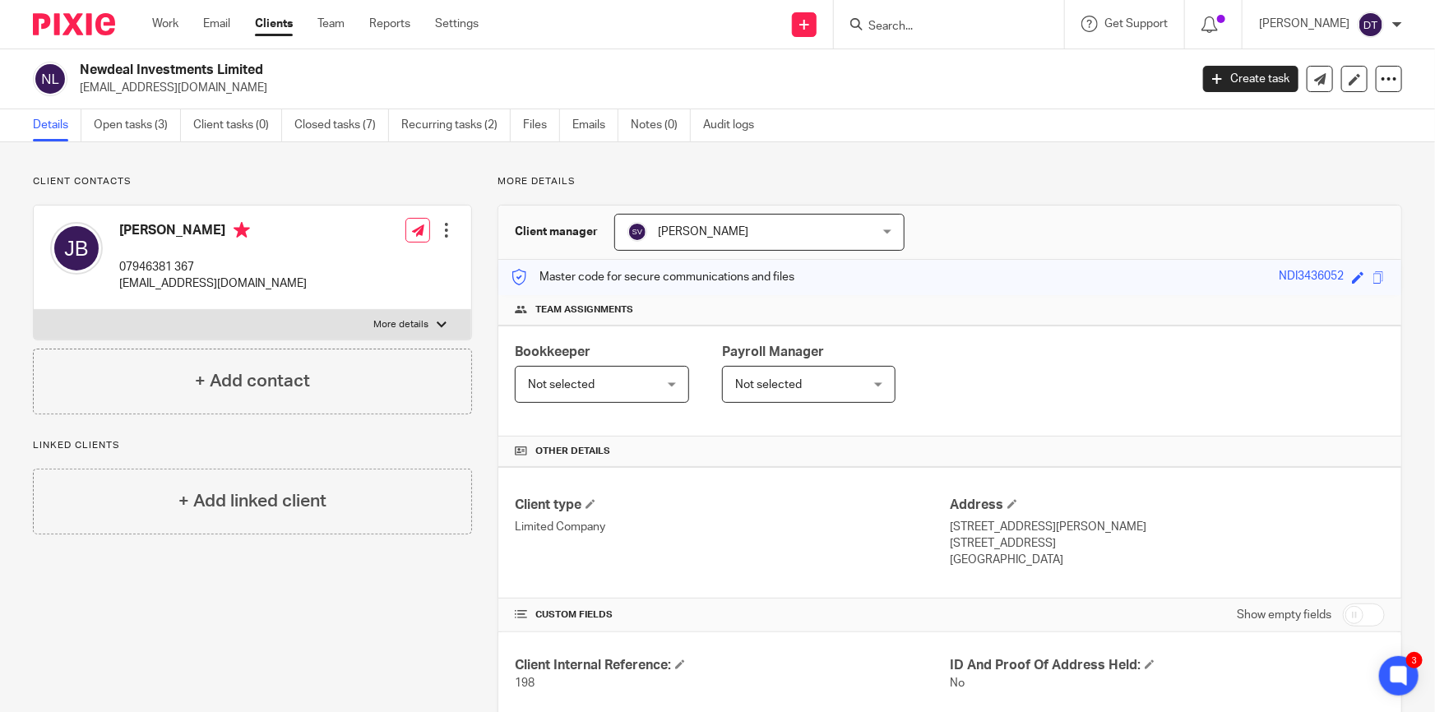
click at [80, 94] on p "bhathal1@live.co.uk" at bounding box center [629, 88] width 1099 height 16
copy p "bhathal1@live.co.uk"
click at [302, 72] on h2 "Newdeal Investments Limited" at bounding box center [519, 70] width 879 height 17
drag, startPoint x: 291, startPoint y: 71, endPoint x: 82, endPoint y: 73, distance: 208.9
click at [82, 73] on h2 "Newdeal Investments Limited" at bounding box center [519, 70] width 879 height 17
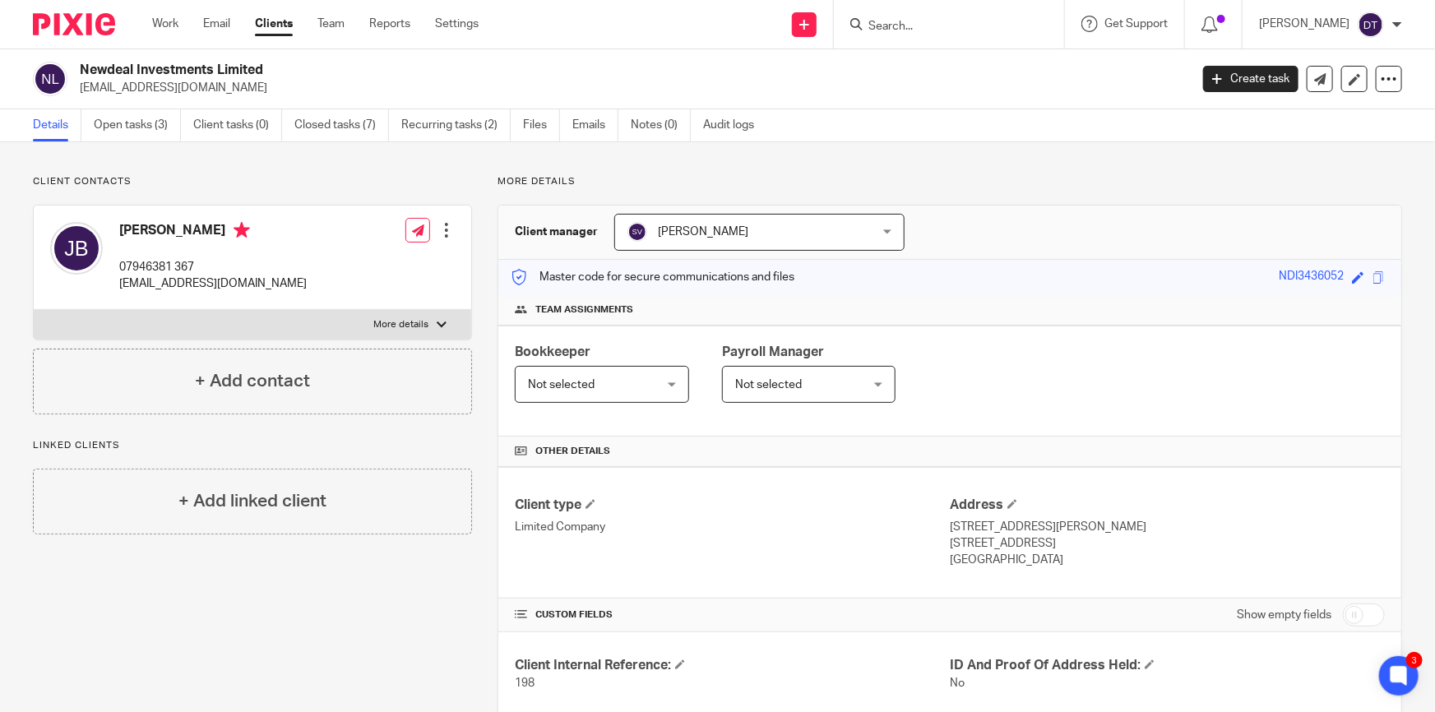
copy h2 "Newdeal Investments Limited"
drag, startPoint x: 518, startPoint y: 680, endPoint x: 509, endPoint y: 679, distance: 9.2
click at [509, 679] on div "Client Internal Reference: 198 ID And Proof Of Address Held: No Master Code Rem…" at bounding box center [949, 704] width 903 height 143
copy span "198"
drag, startPoint x: 229, startPoint y: 280, endPoint x: 112, endPoint y: 286, distance: 117.8
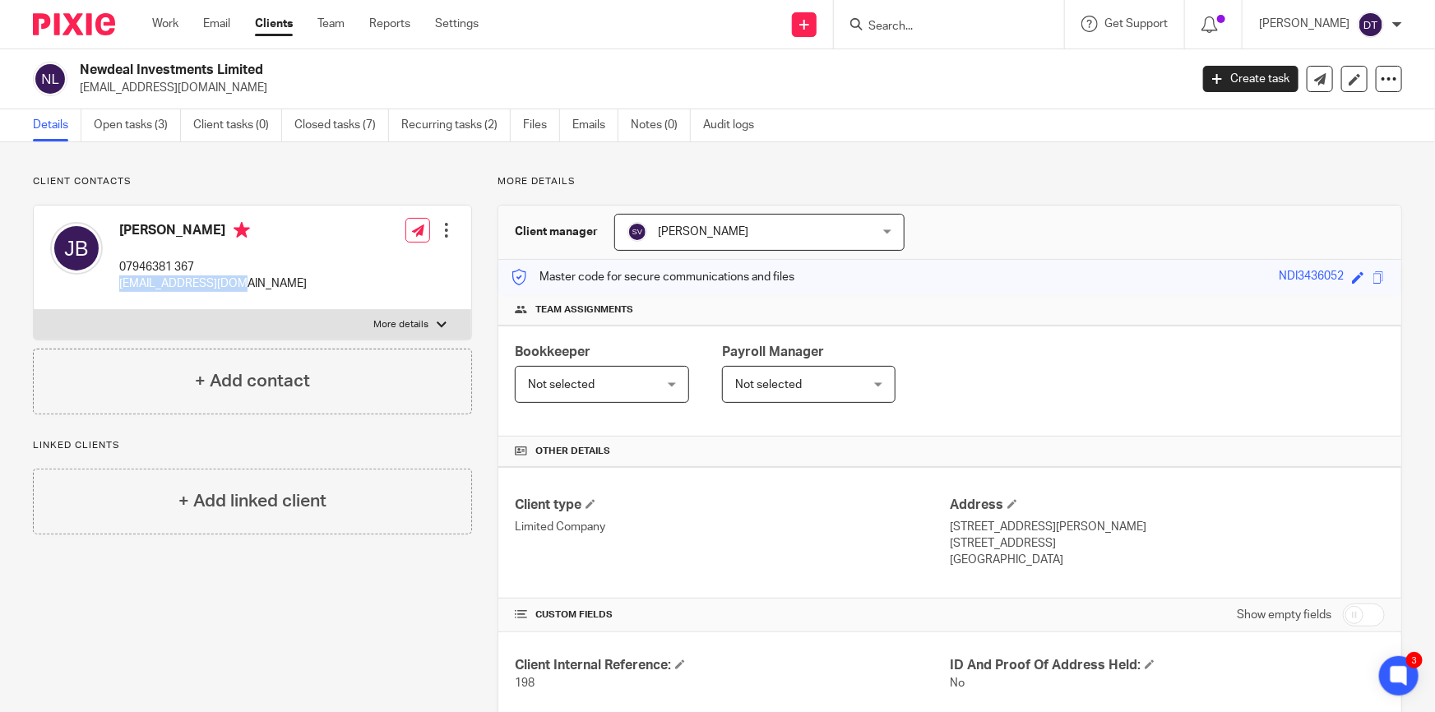
click at [112, 286] on div "Jagdip Bhathal 07946381 367 bhathal1@live.co.uk" at bounding box center [178, 257] width 257 height 87
copy p "bhathal1@live.co.uk"
click at [216, 24] on link "Email" at bounding box center [216, 24] width 27 height 16
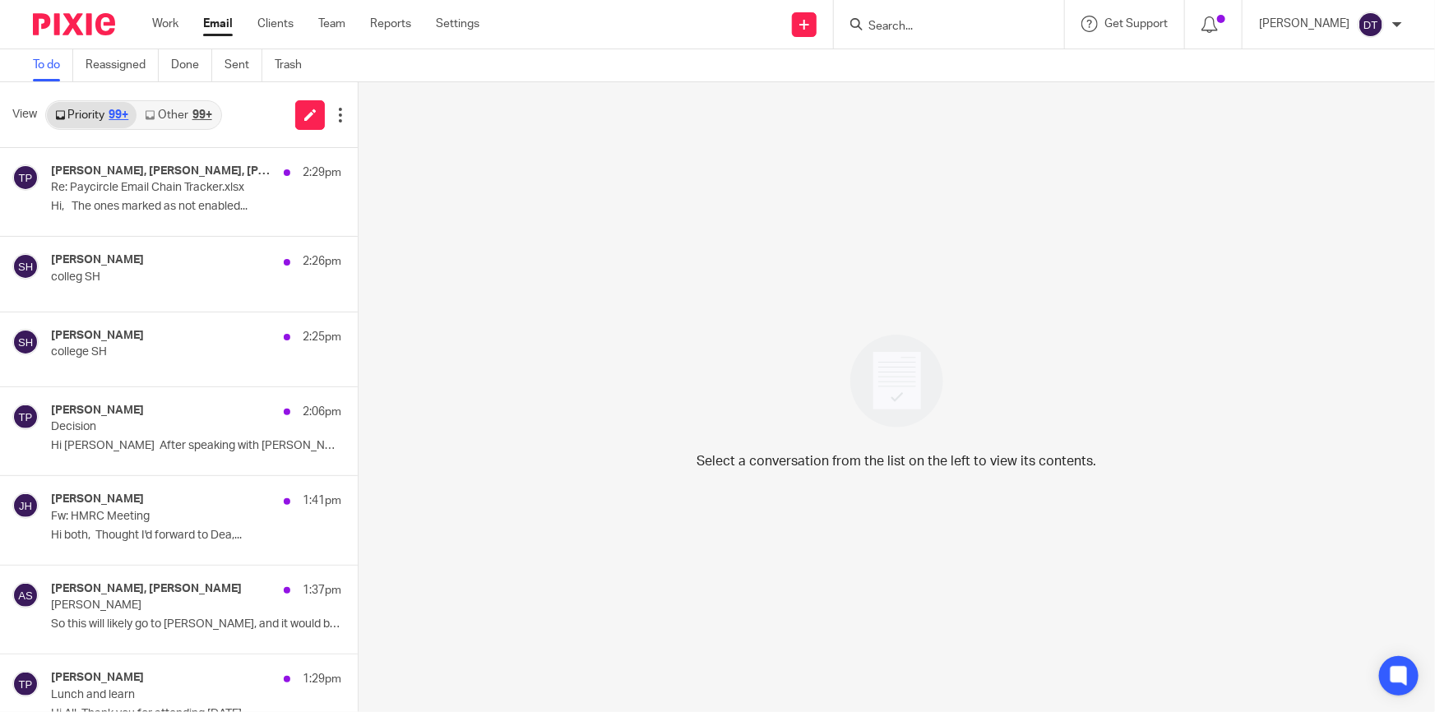
click at [181, 115] on link "Other 99+" at bounding box center [178, 115] width 83 height 26
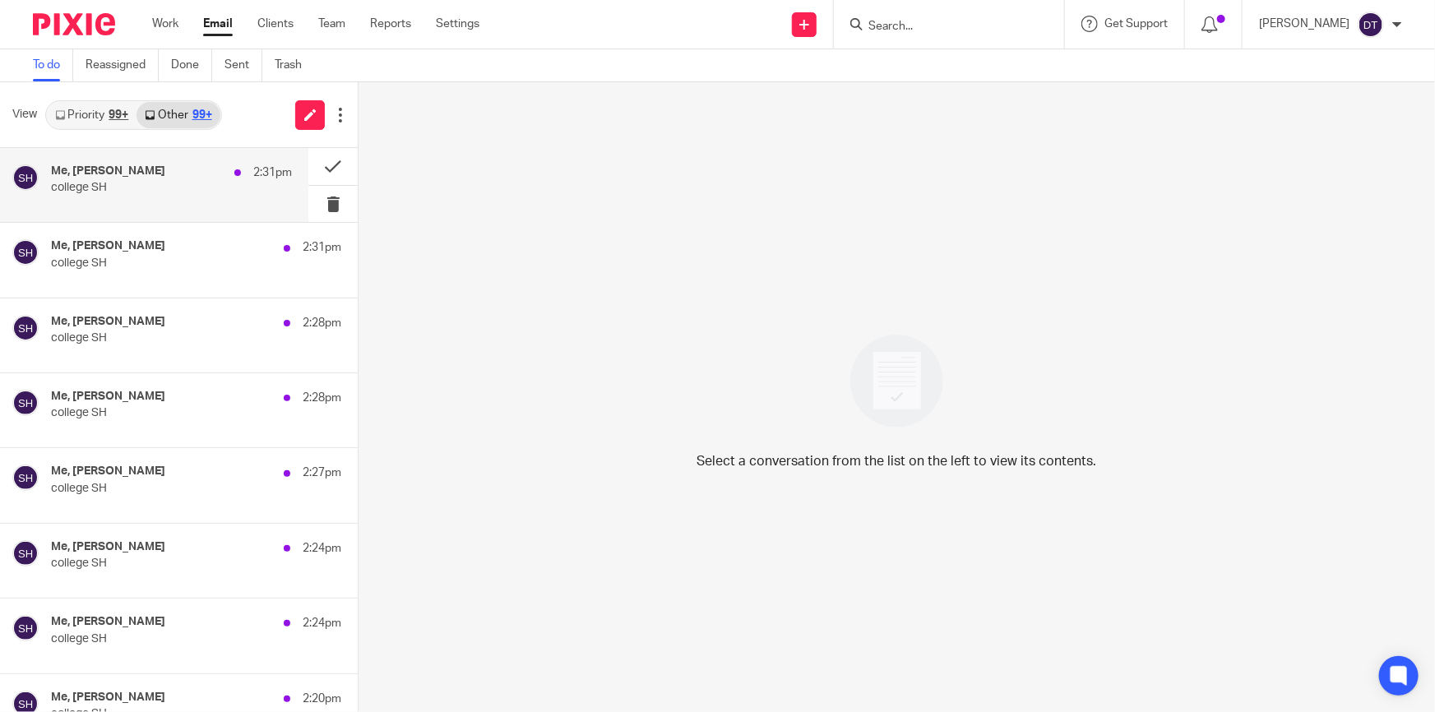
click at [135, 181] on p "college SH" at bounding box center [147, 188] width 193 height 14
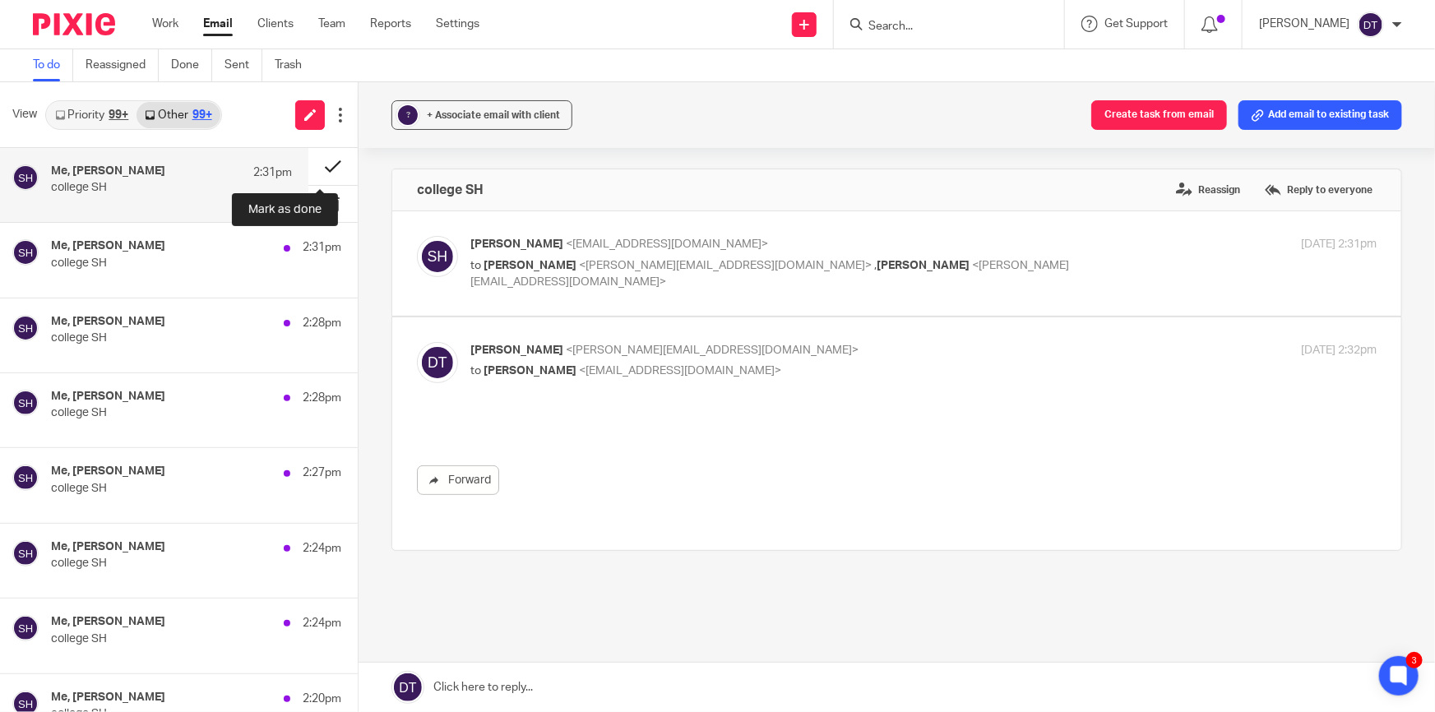
click at [317, 169] on button at bounding box center [332, 166] width 49 height 37
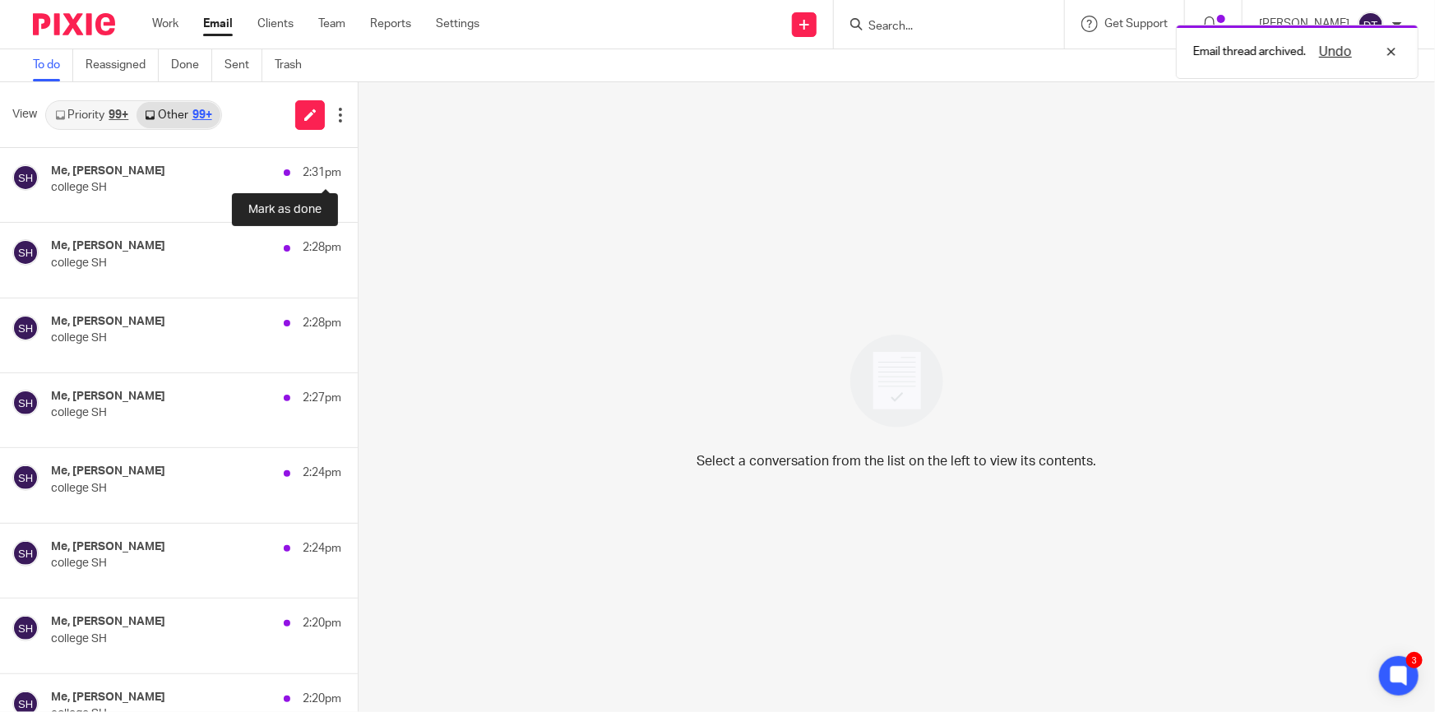
click at [358, 169] on button at bounding box center [364, 166] width 13 height 37
click at [358, 223] on button at bounding box center [364, 241] width 13 height 37
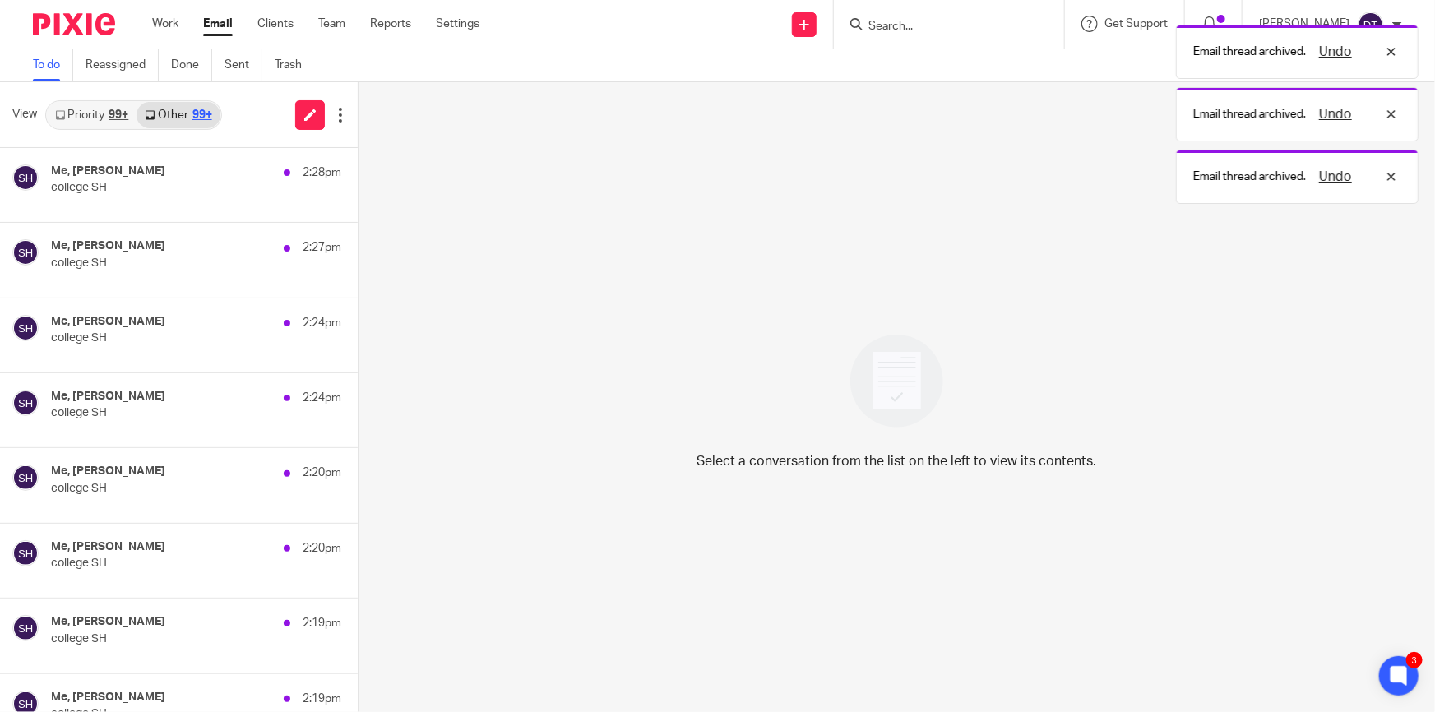
click at [358, 169] on button at bounding box center [364, 166] width 13 height 37
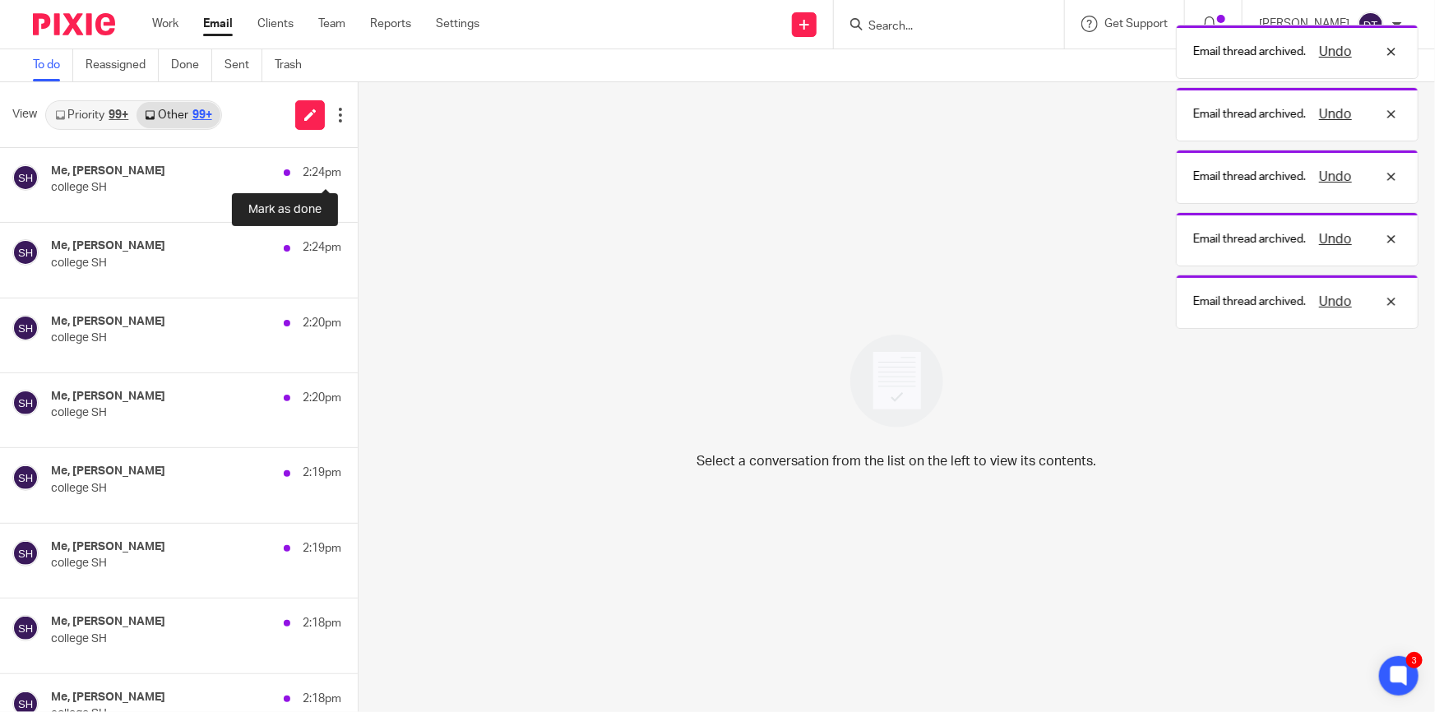
click at [358, 169] on button at bounding box center [364, 166] width 13 height 37
click at [358, 223] on button at bounding box center [364, 241] width 13 height 37
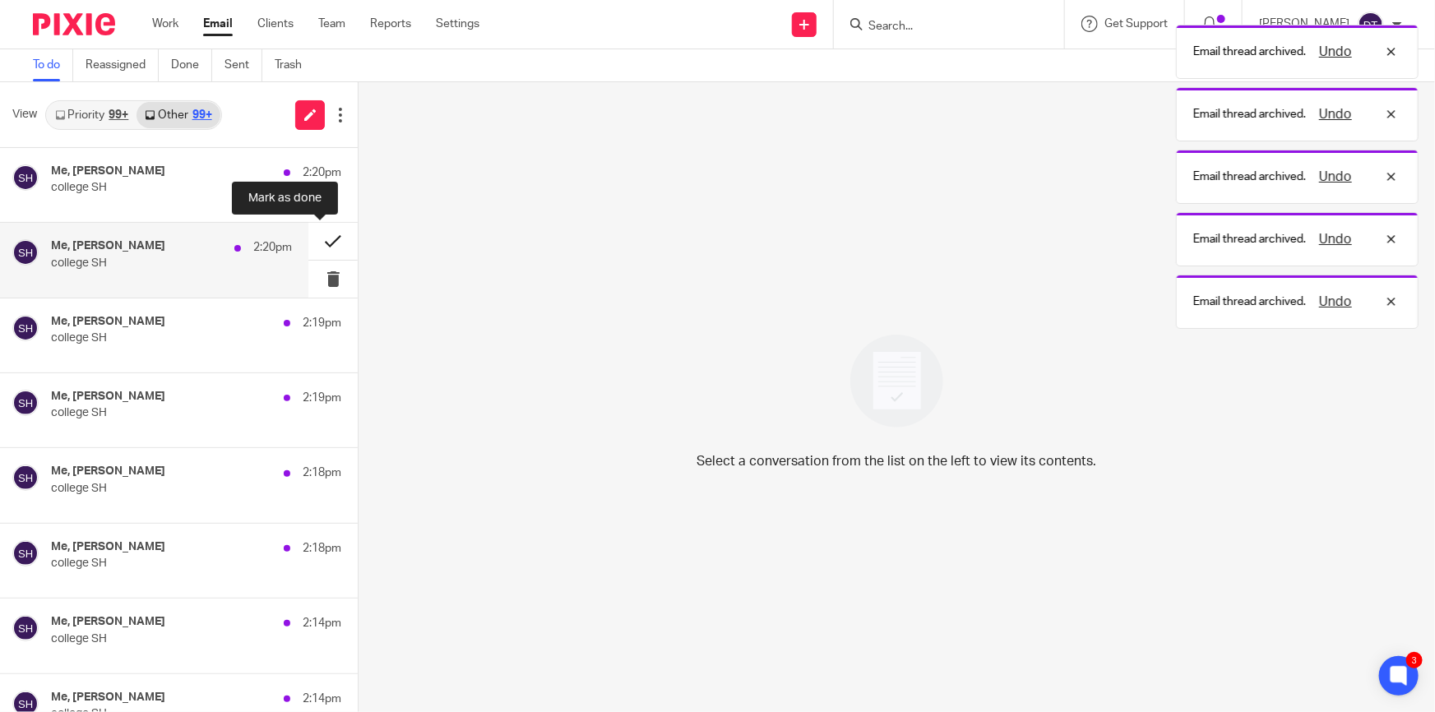
click at [319, 247] on button at bounding box center [332, 241] width 49 height 37
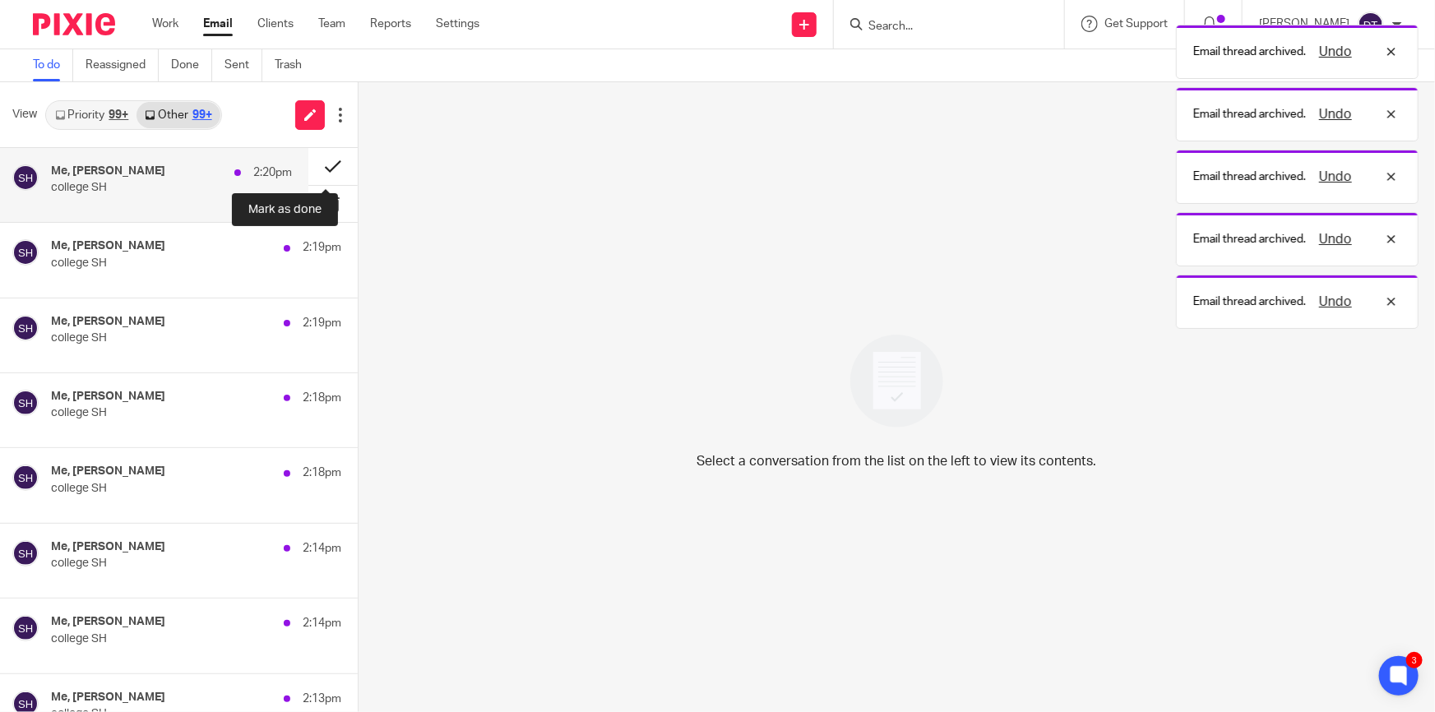
click at [321, 171] on button at bounding box center [332, 166] width 49 height 37
click at [358, 171] on button at bounding box center [364, 166] width 13 height 37
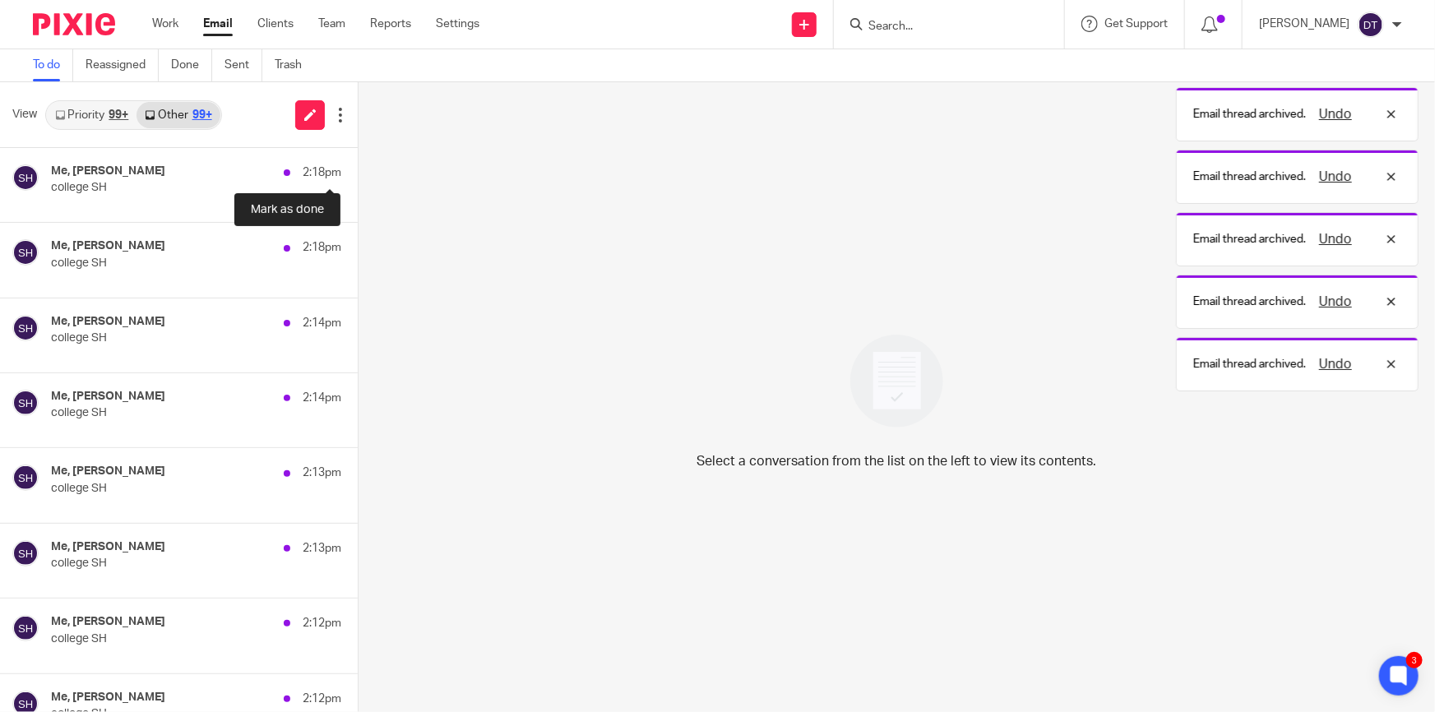
click at [358, 171] on button at bounding box center [364, 166] width 13 height 37
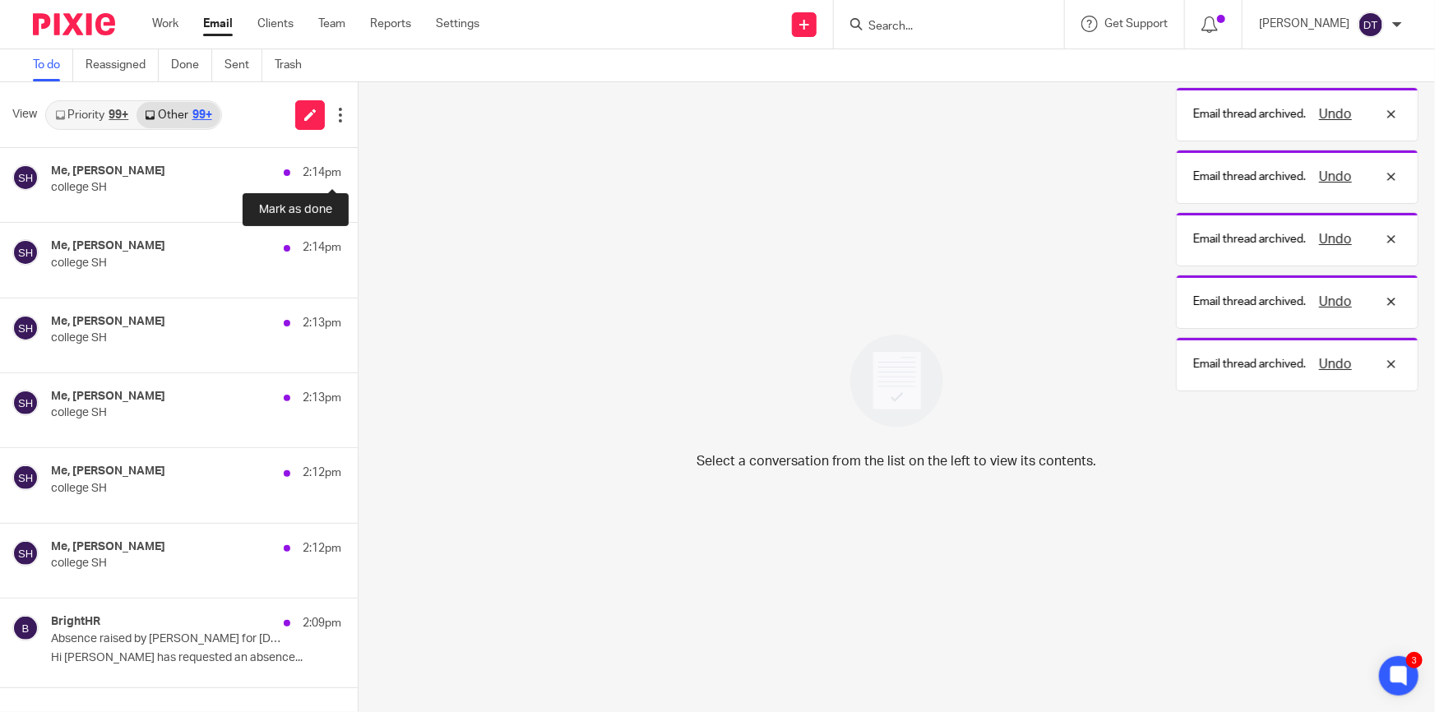
click at [358, 172] on button at bounding box center [364, 166] width 13 height 37
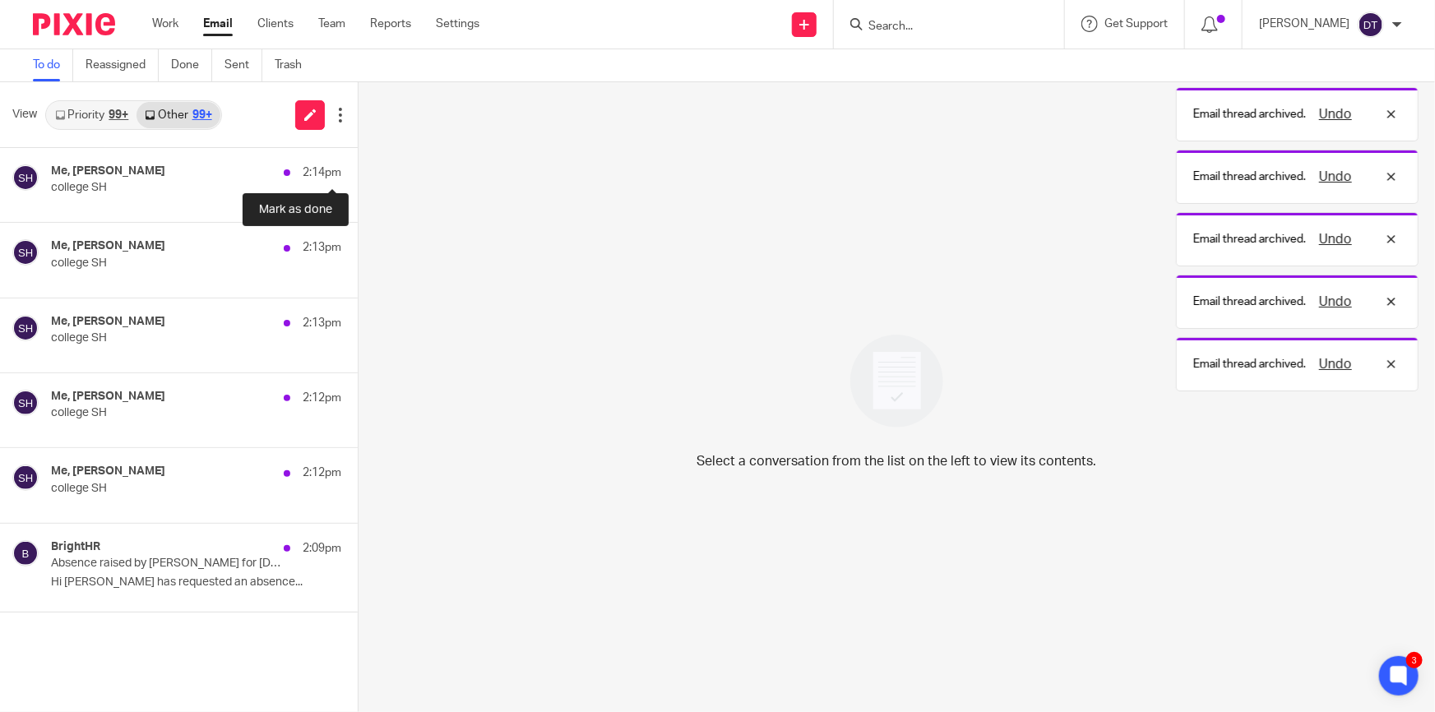
click at [358, 172] on button at bounding box center [364, 166] width 13 height 37
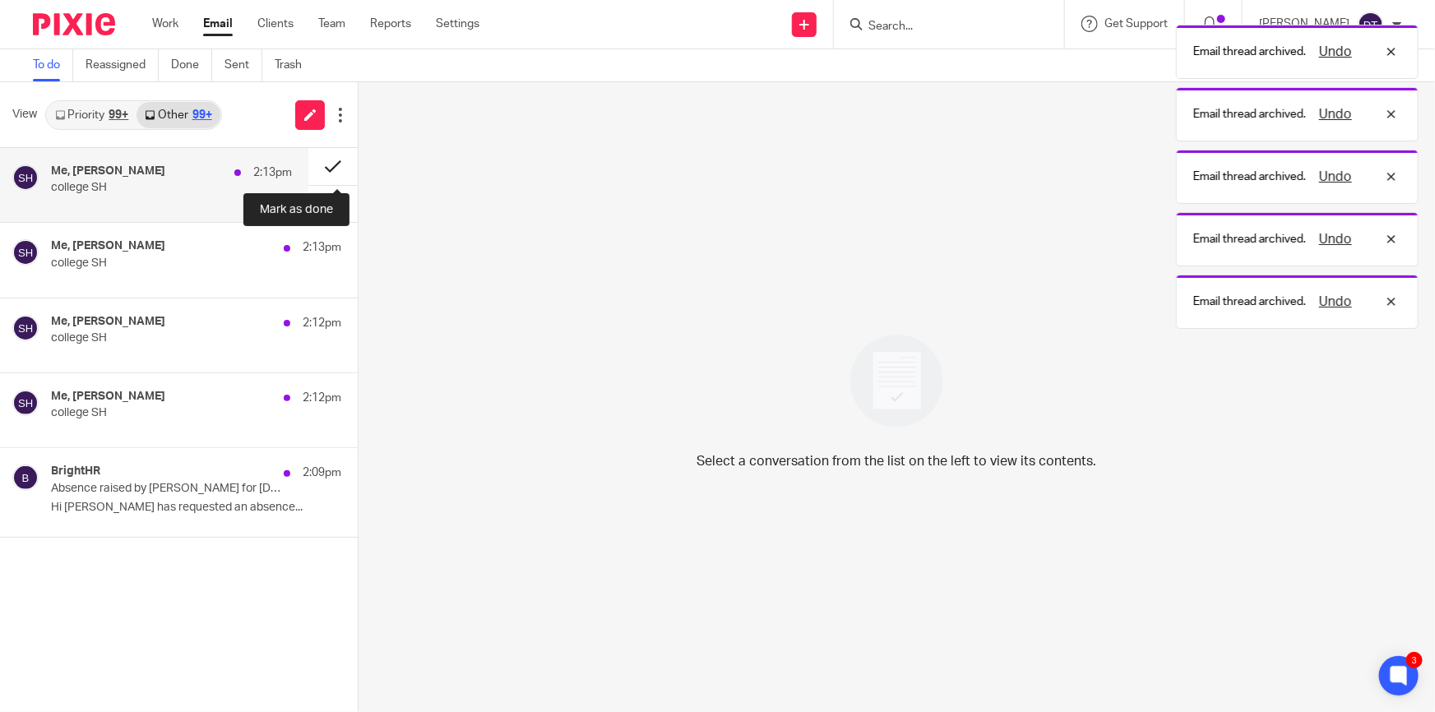
click at [328, 169] on button at bounding box center [332, 166] width 49 height 37
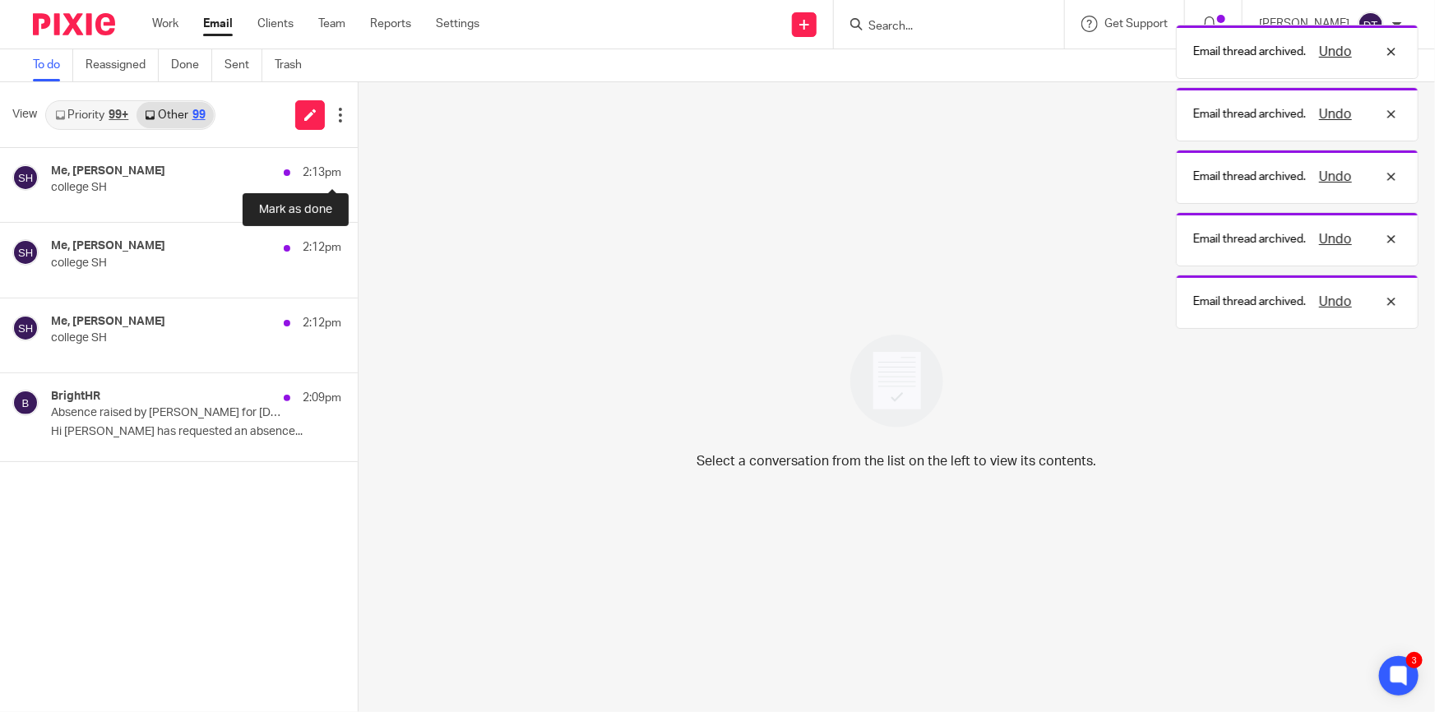
click at [358, 169] on button at bounding box center [364, 166] width 13 height 37
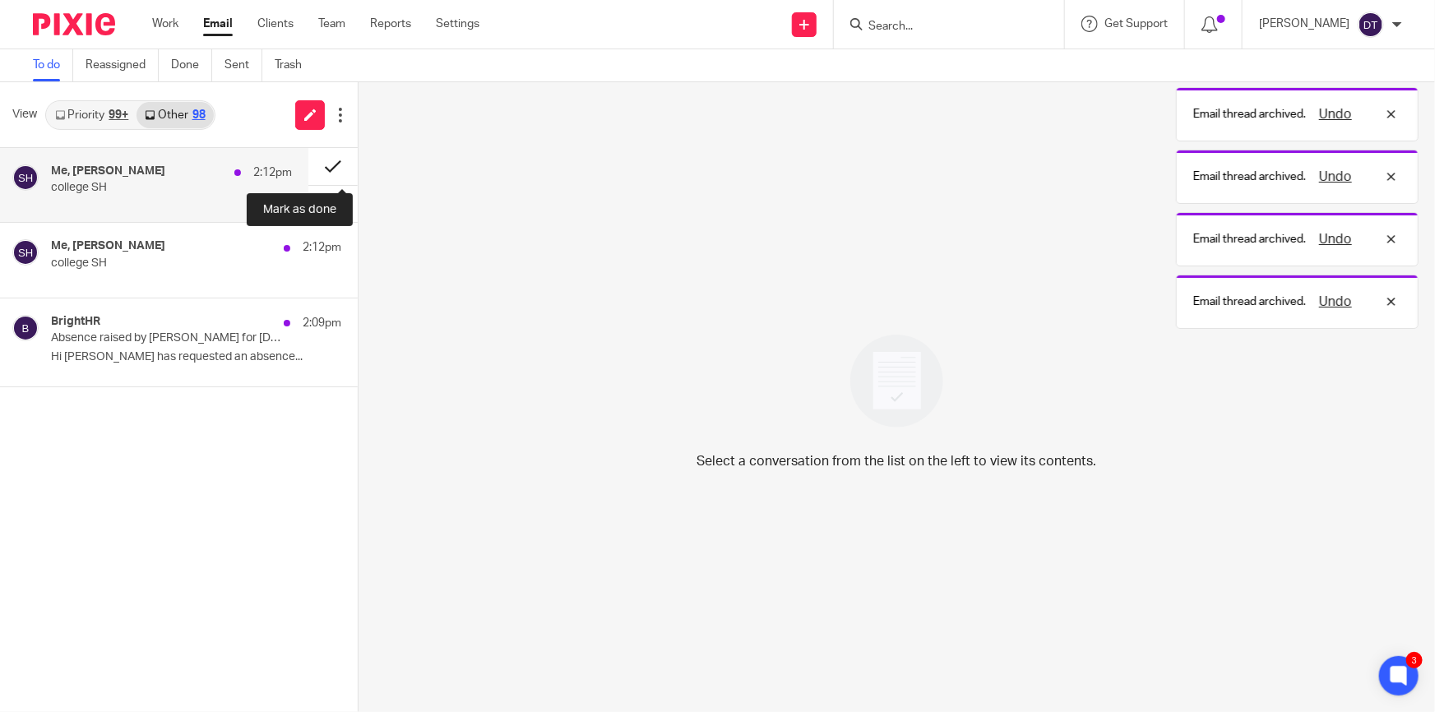
click at [329, 174] on button at bounding box center [332, 166] width 49 height 37
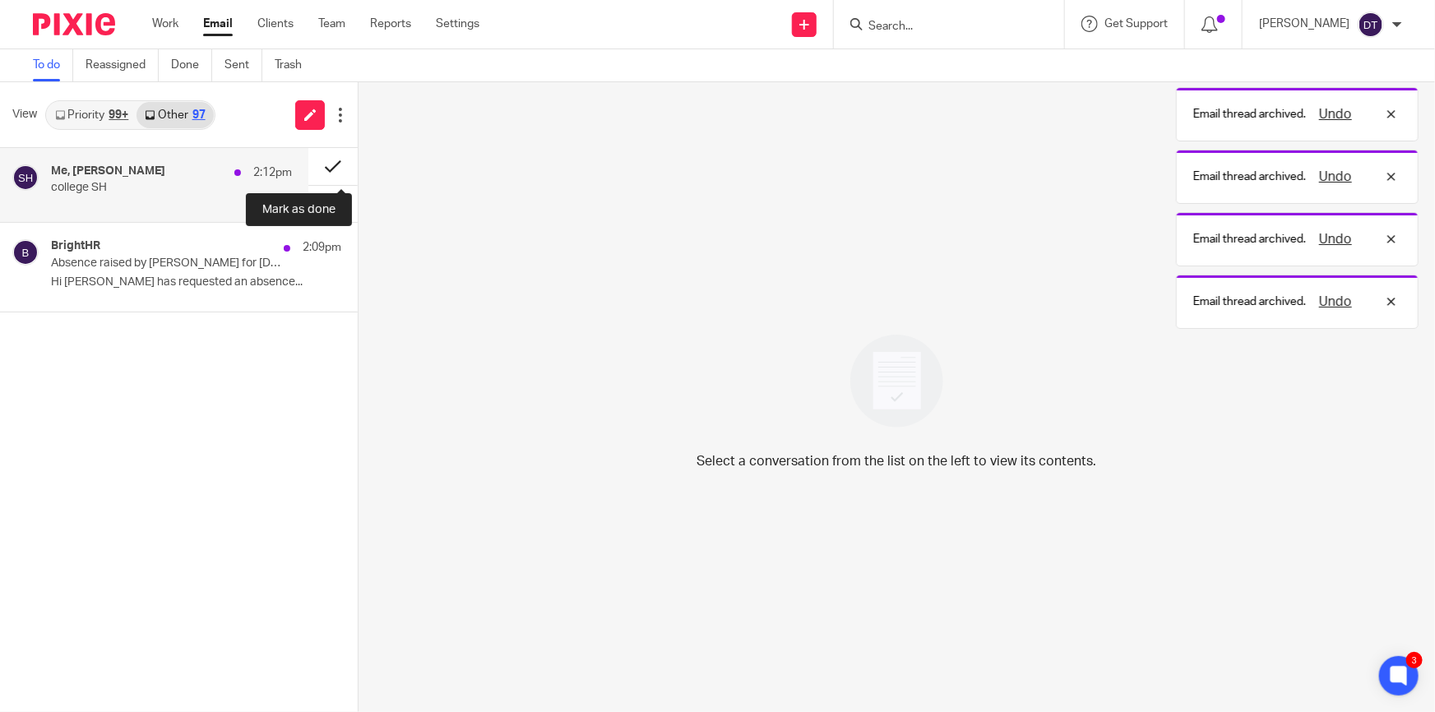
click at [331, 170] on button at bounding box center [332, 166] width 49 height 37
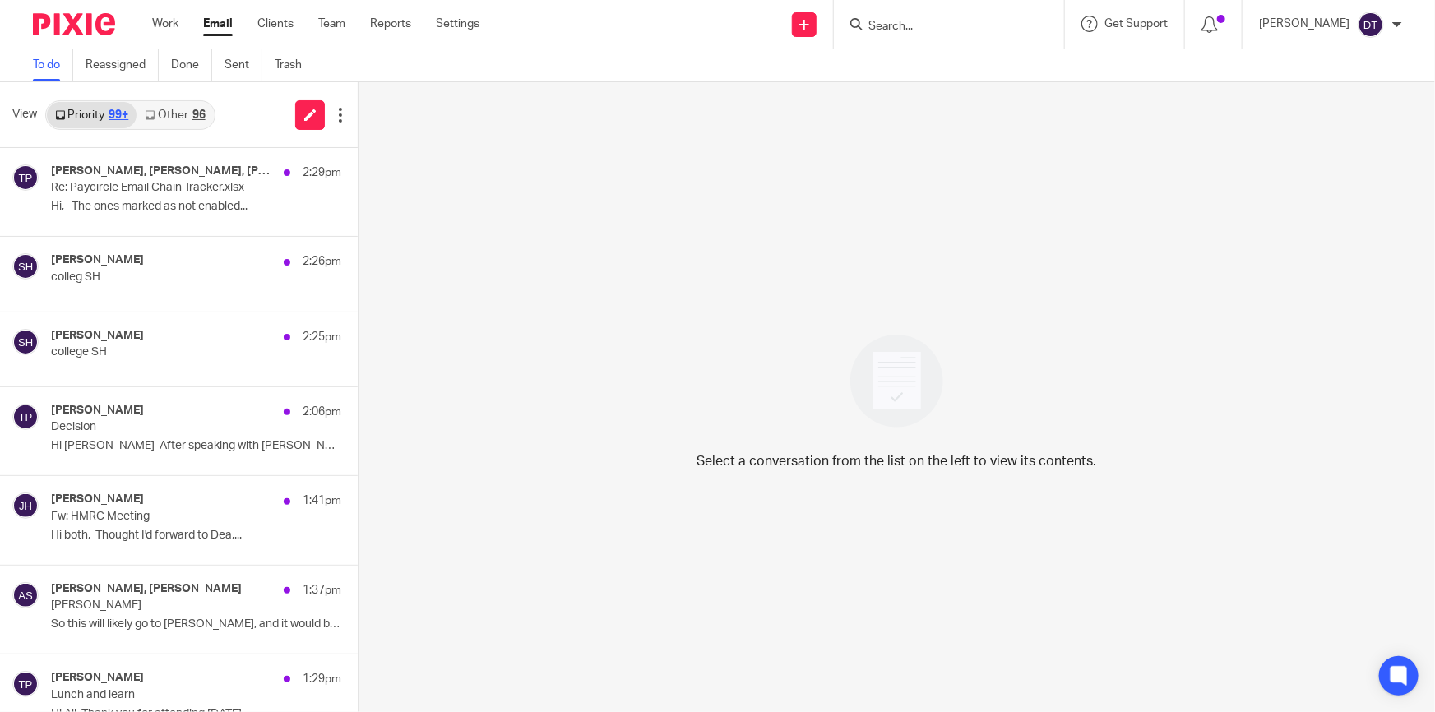
click at [175, 123] on link "Other 96" at bounding box center [175, 115] width 76 height 26
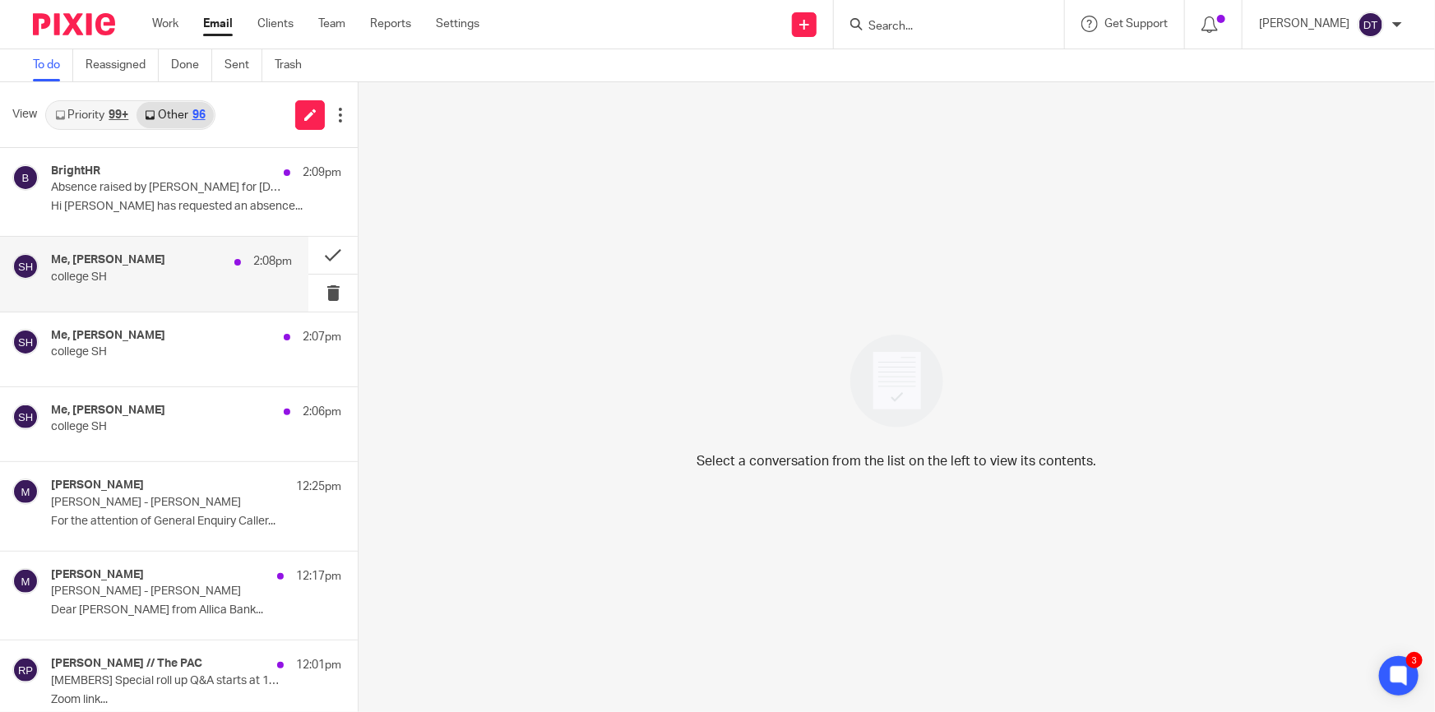
click at [174, 282] on p "college SH" at bounding box center [147, 278] width 193 height 14
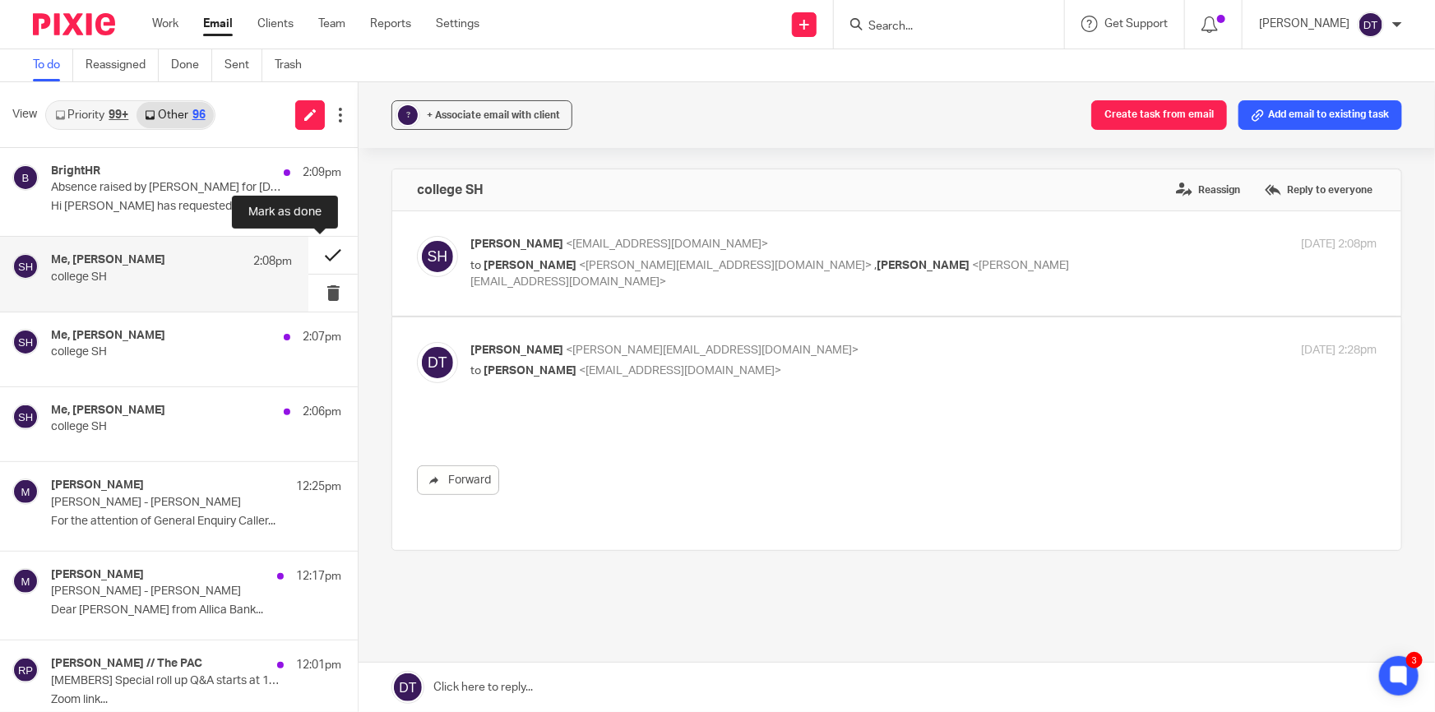
drag, startPoint x: 339, startPoint y: 260, endPoint x: 326, endPoint y: 261, distance: 13.2
click at [337, 261] on button at bounding box center [332, 255] width 49 height 37
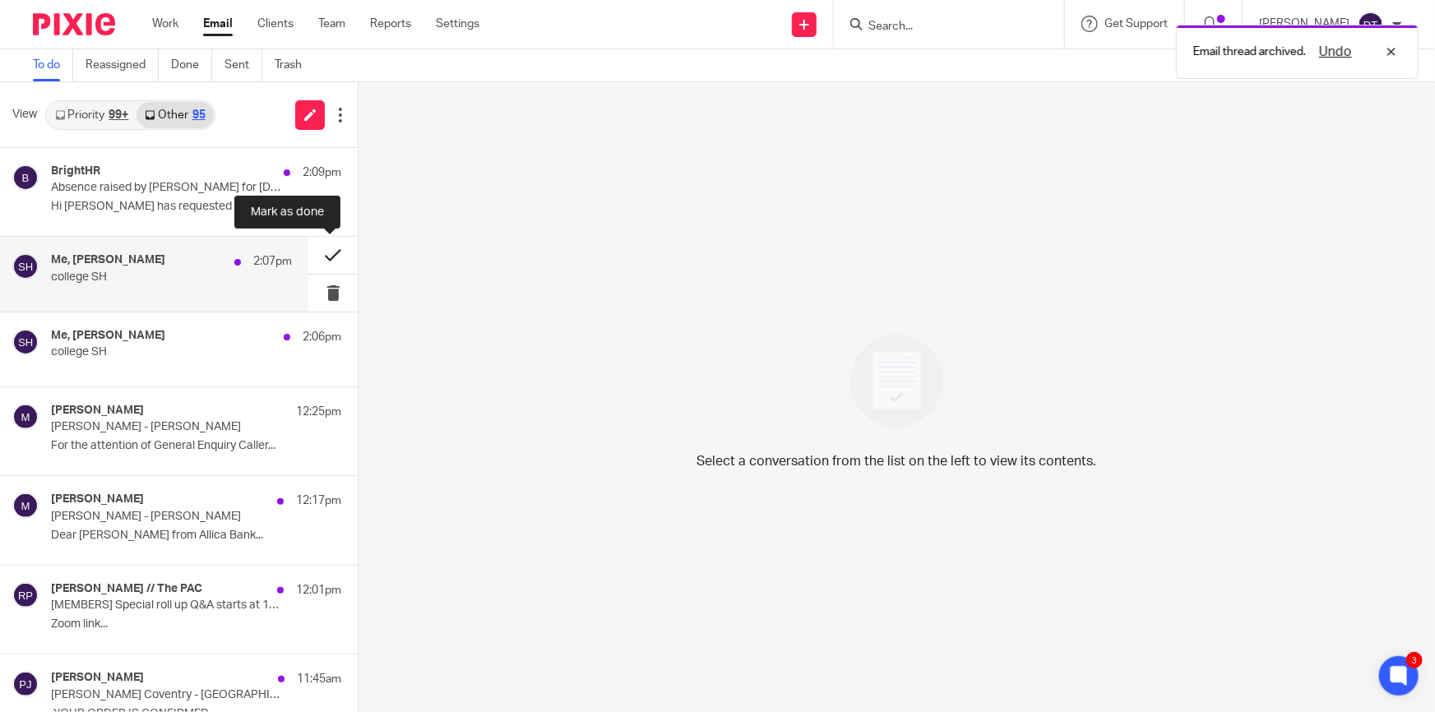
click at [323, 256] on button at bounding box center [332, 255] width 49 height 37
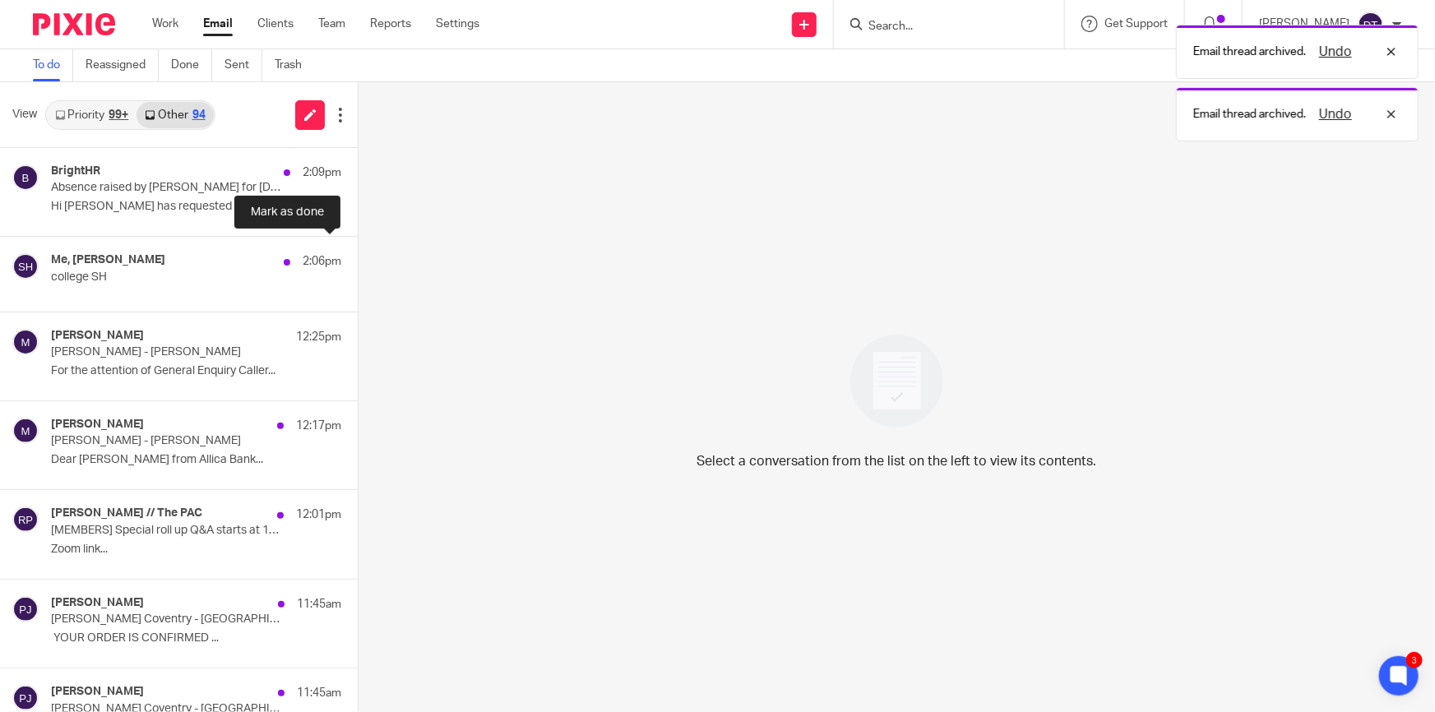
click at [358, 256] on button at bounding box center [364, 255] width 13 height 37
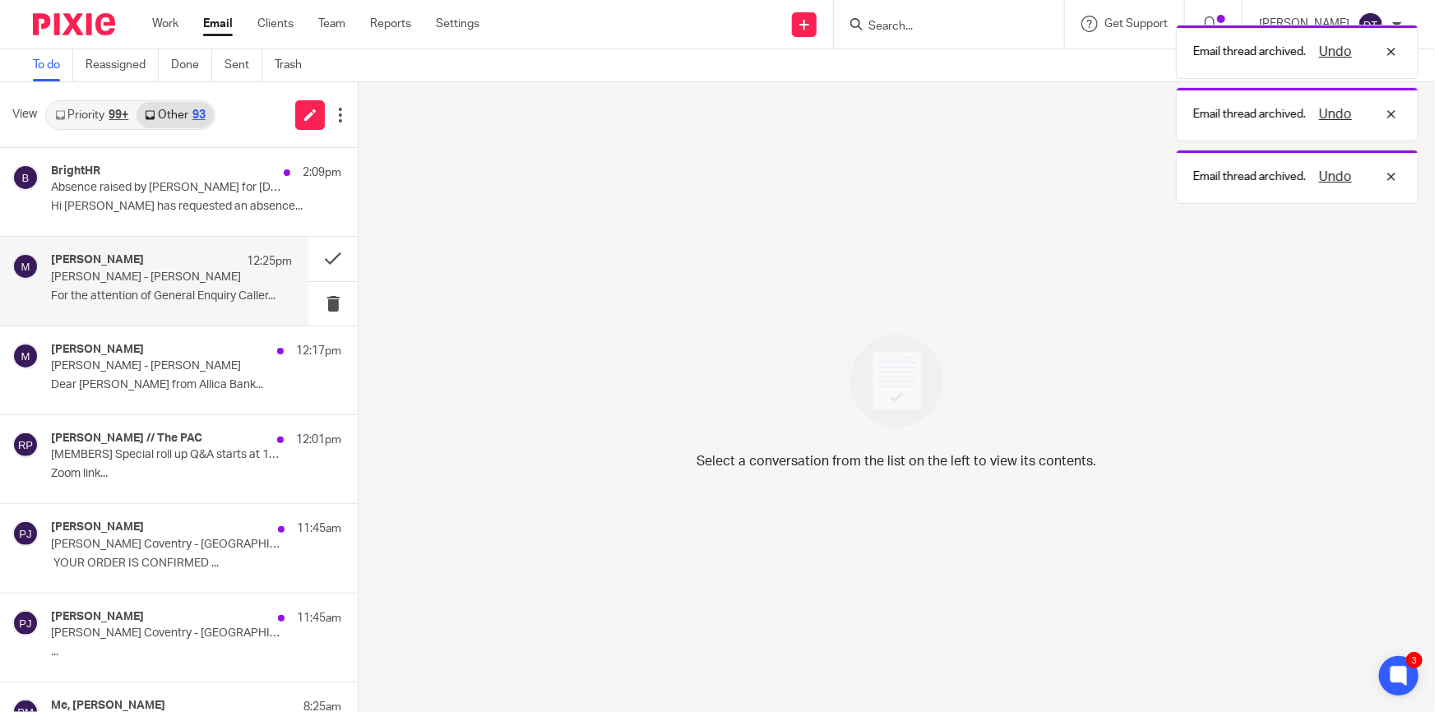
click at [165, 291] on p "For the attention of General Enquiry Caller..." at bounding box center [171, 297] width 241 height 14
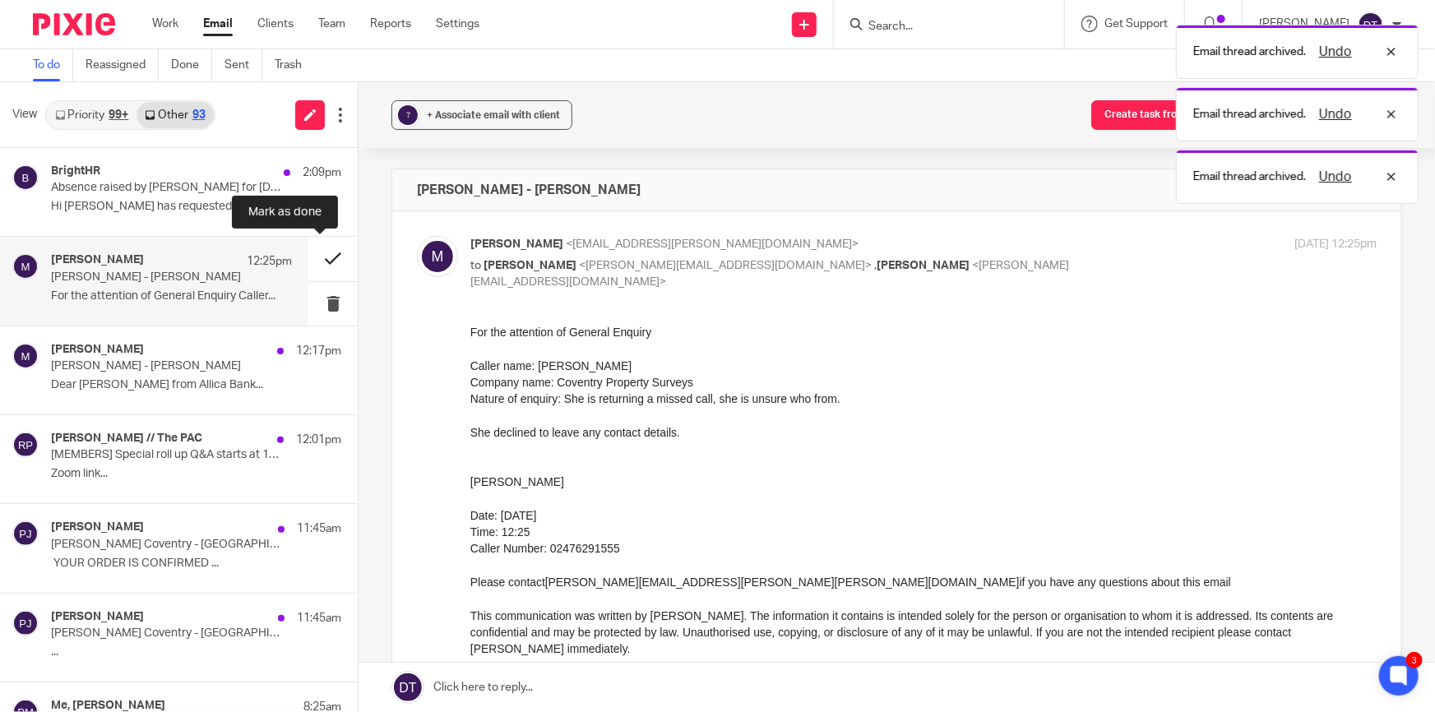
click at [321, 257] on button at bounding box center [332, 259] width 49 height 44
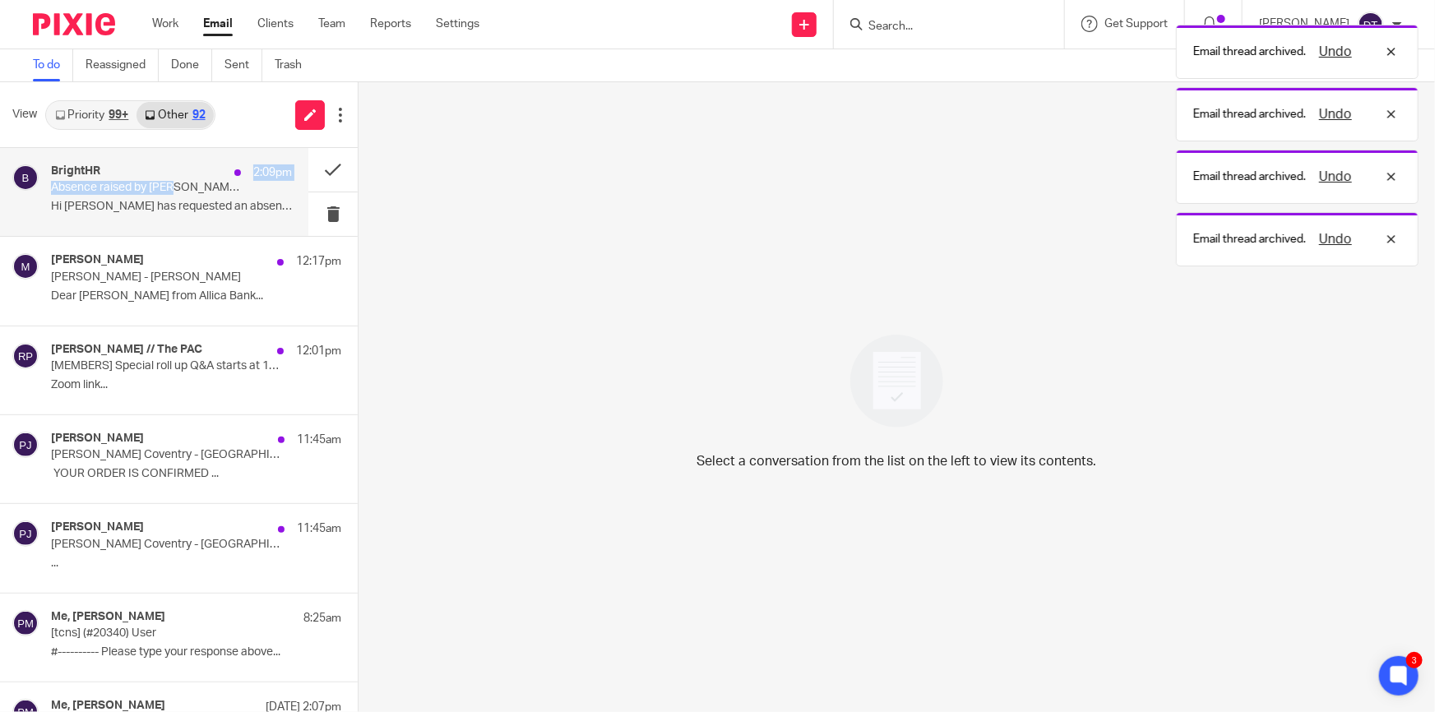
click at [177, 180] on div "BrightHR 2:09pm Absence raised by Ryan Tumber for Fri, 26 Sep 2025 Hi Deanna Ry…" at bounding box center [171, 192] width 241 height 55
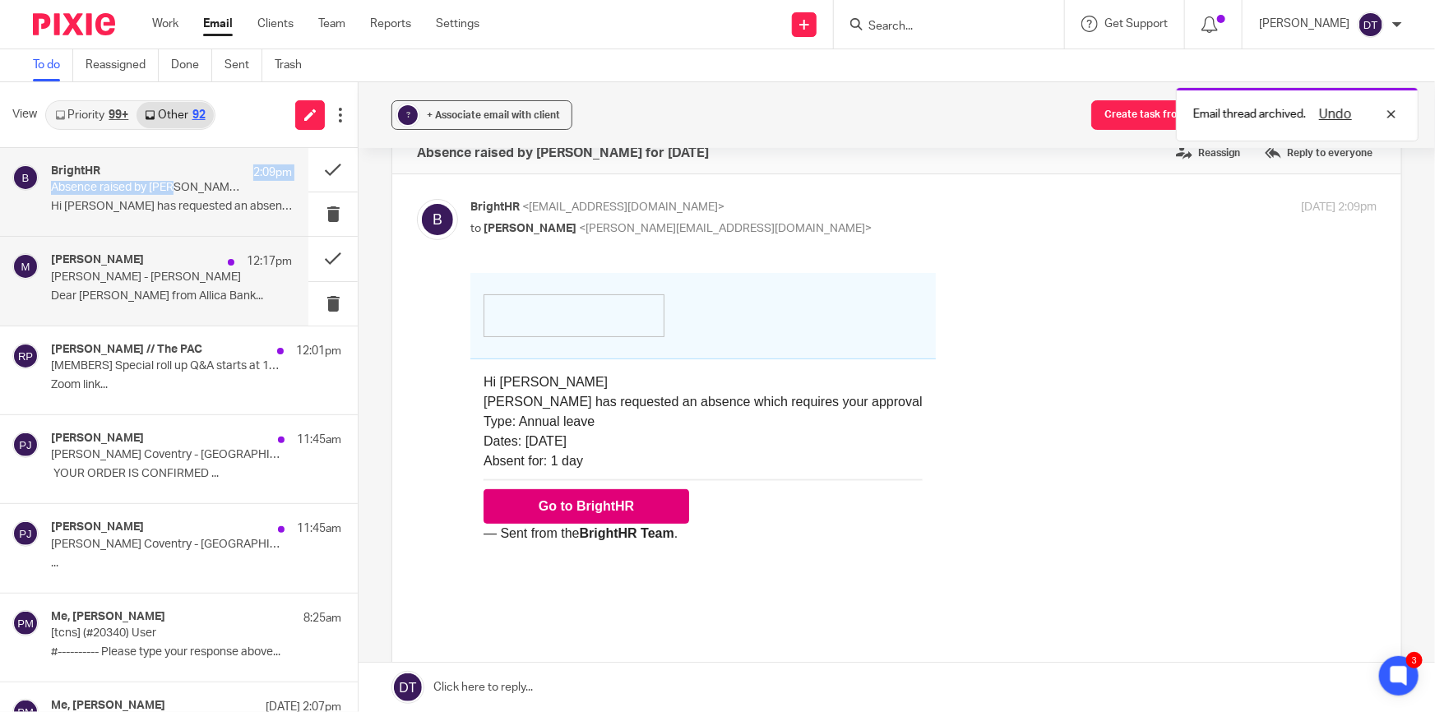
scroll to position [35, 0]
click at [72, 262] on h4 "Moneypenny" at bounding box center [97, 260] width 93 height 14
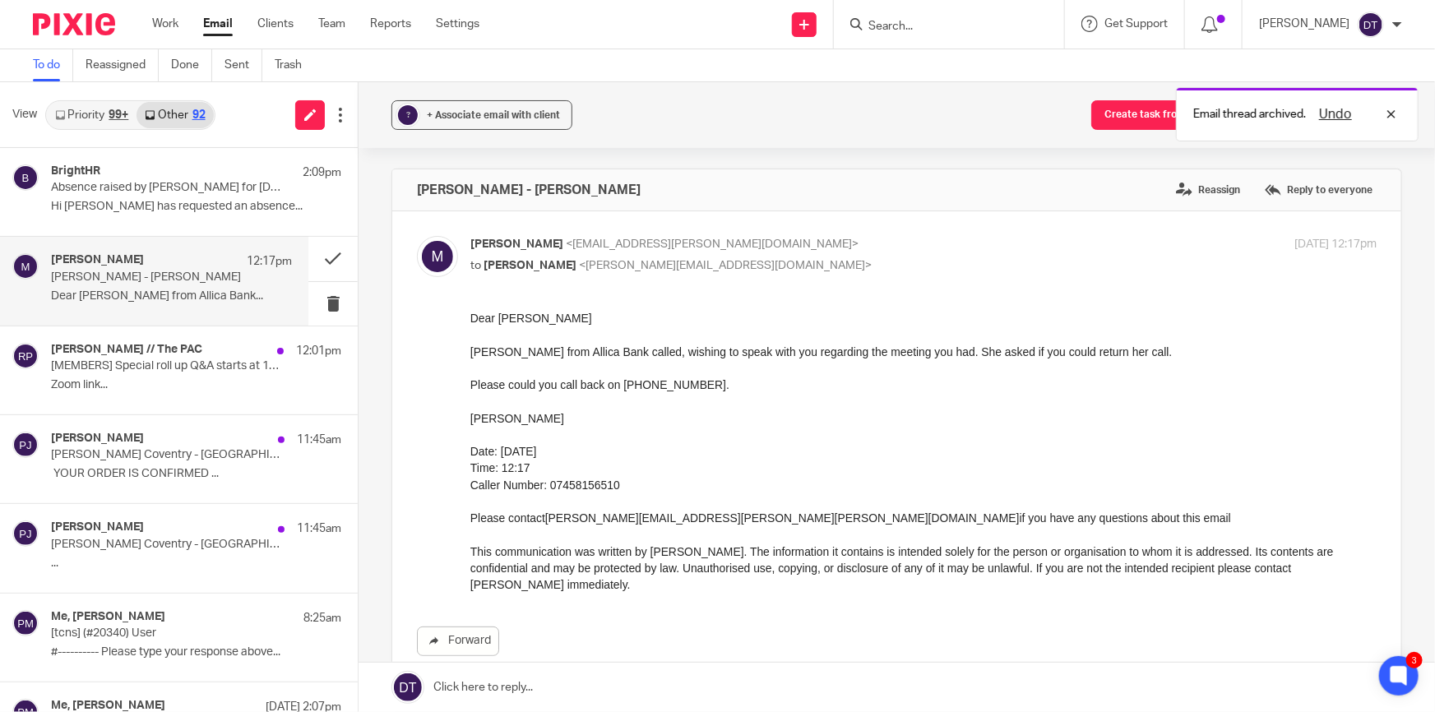
scroll to position [0, 0]
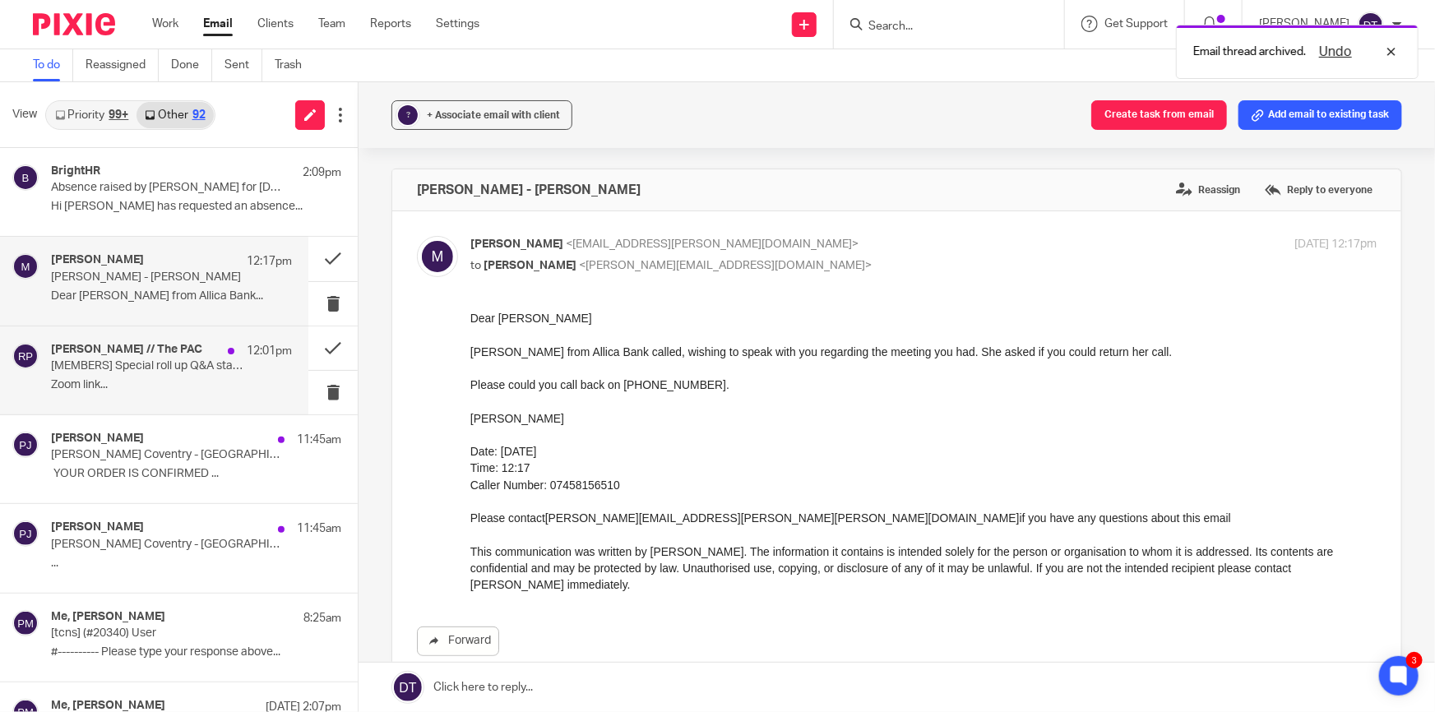
click at [157, 381] on p "Zoom link..." at bounding box center [171, 385] width 241 height 14
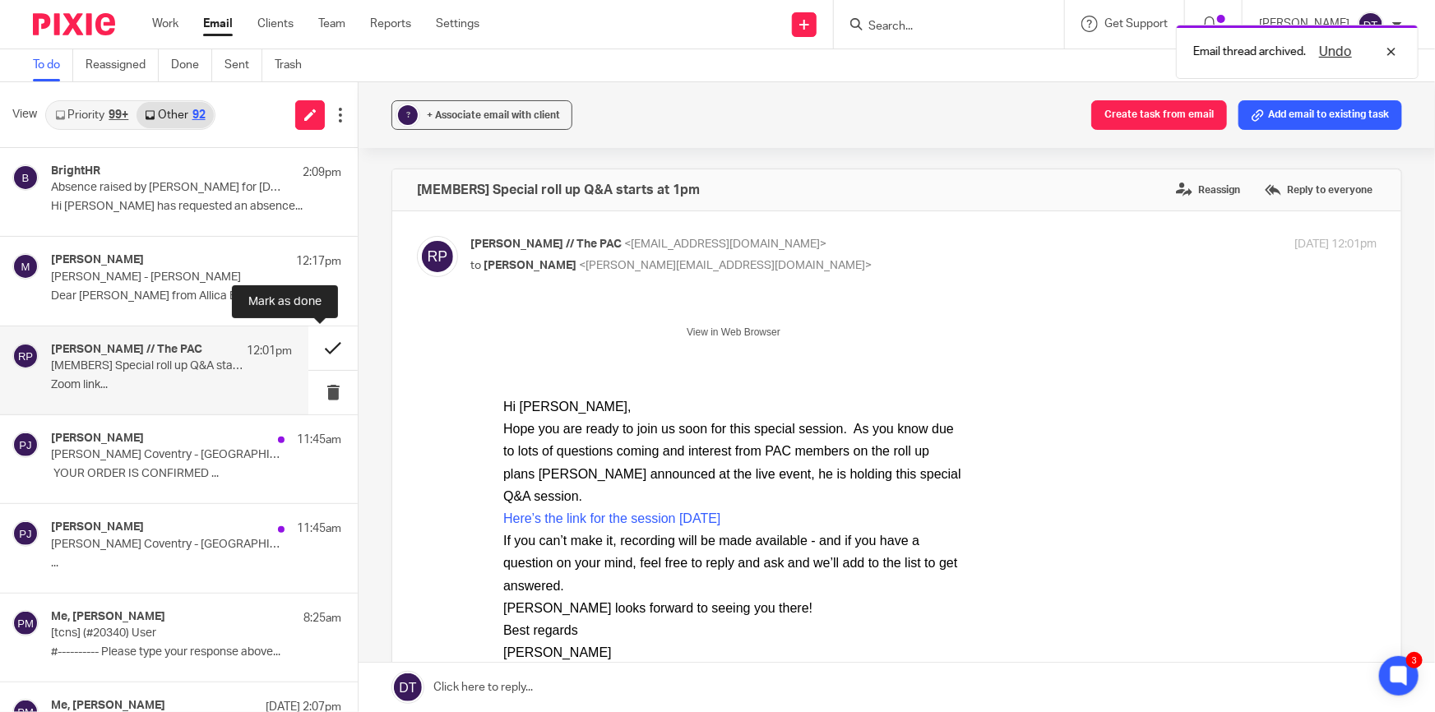
click at [323, 353] on button at bounding box center [332, 349] width 49 height 44
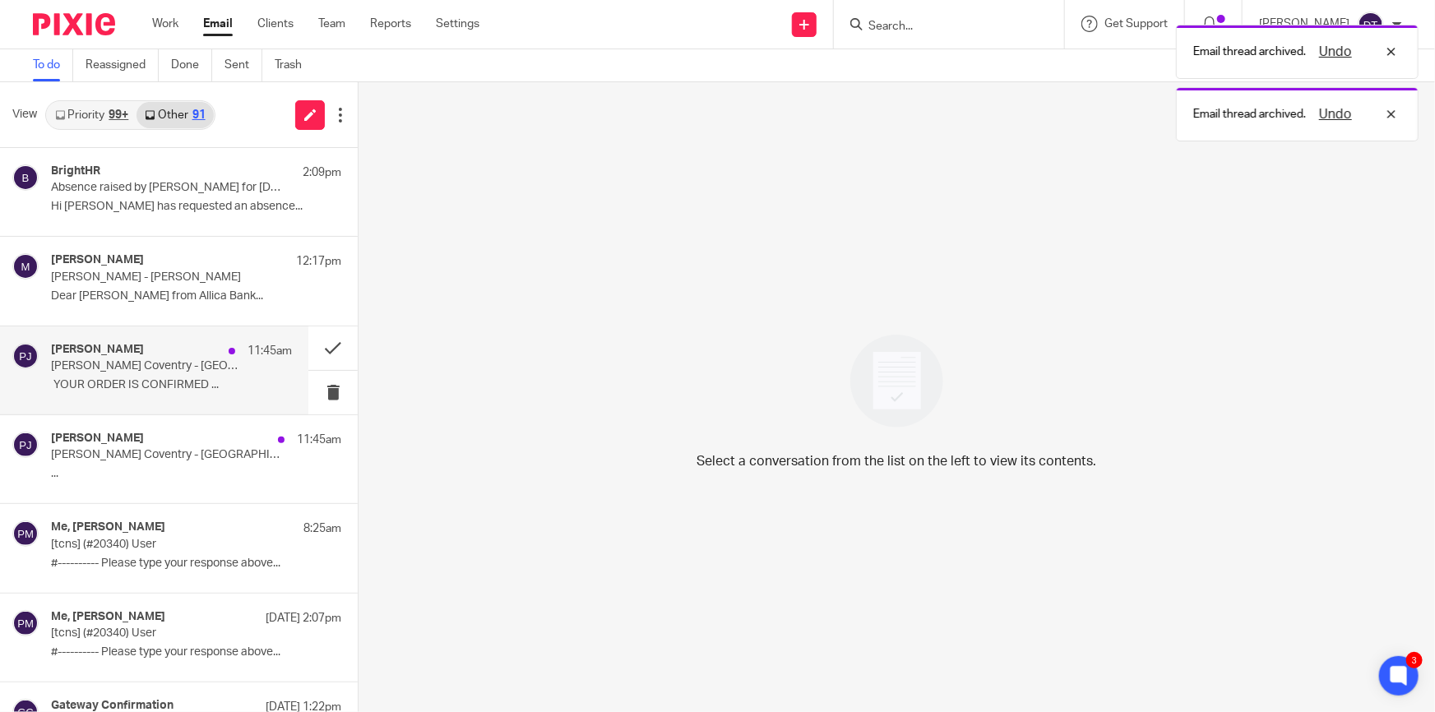
click at [173, 368] on p "Papa Johns Coventry - Holyhead Road - Your order - 80466261 is confirmed" at bounding box center [147, 366] width 193 height 14
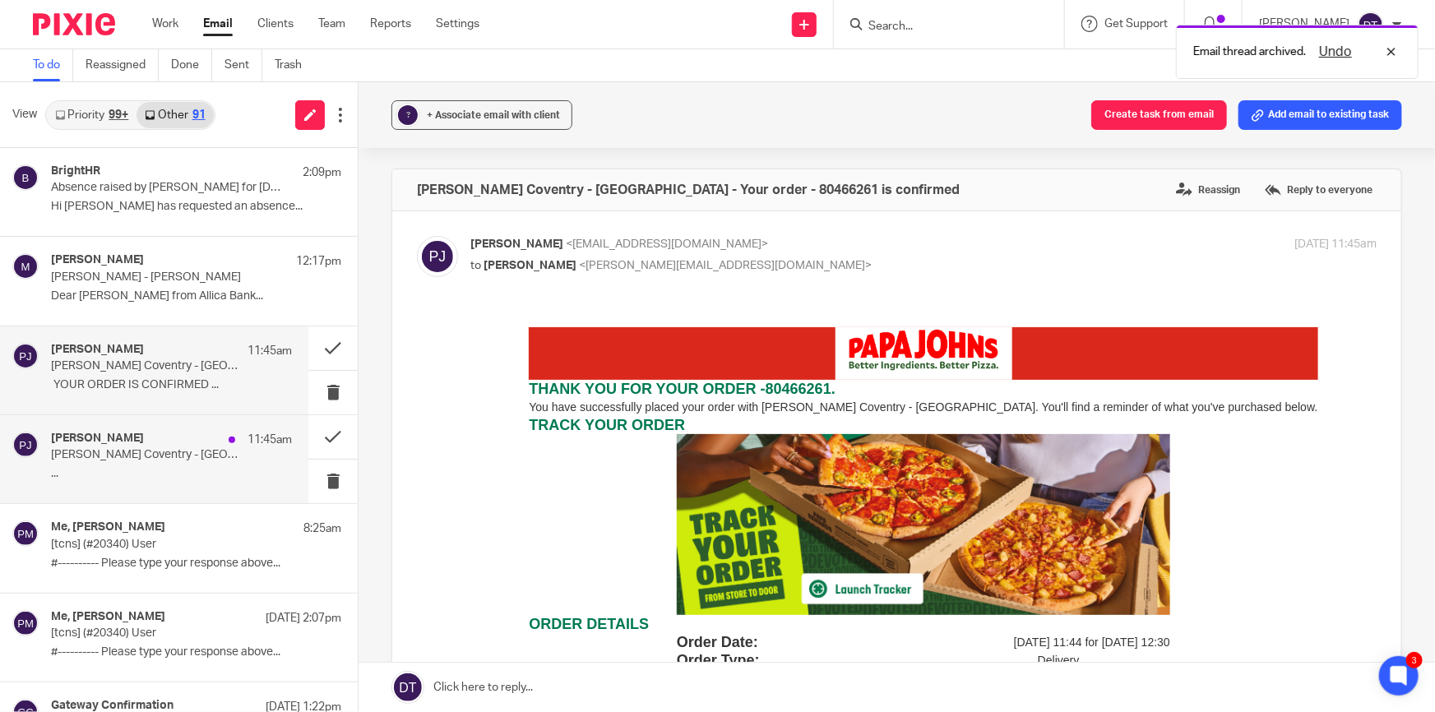
click at [174, 465] on div "Papa Johns 11:45am Papa Johns Coventry - Holyhead Road - Your order - 80466261 …" at bounding box center [171, 459] width 241 height 55
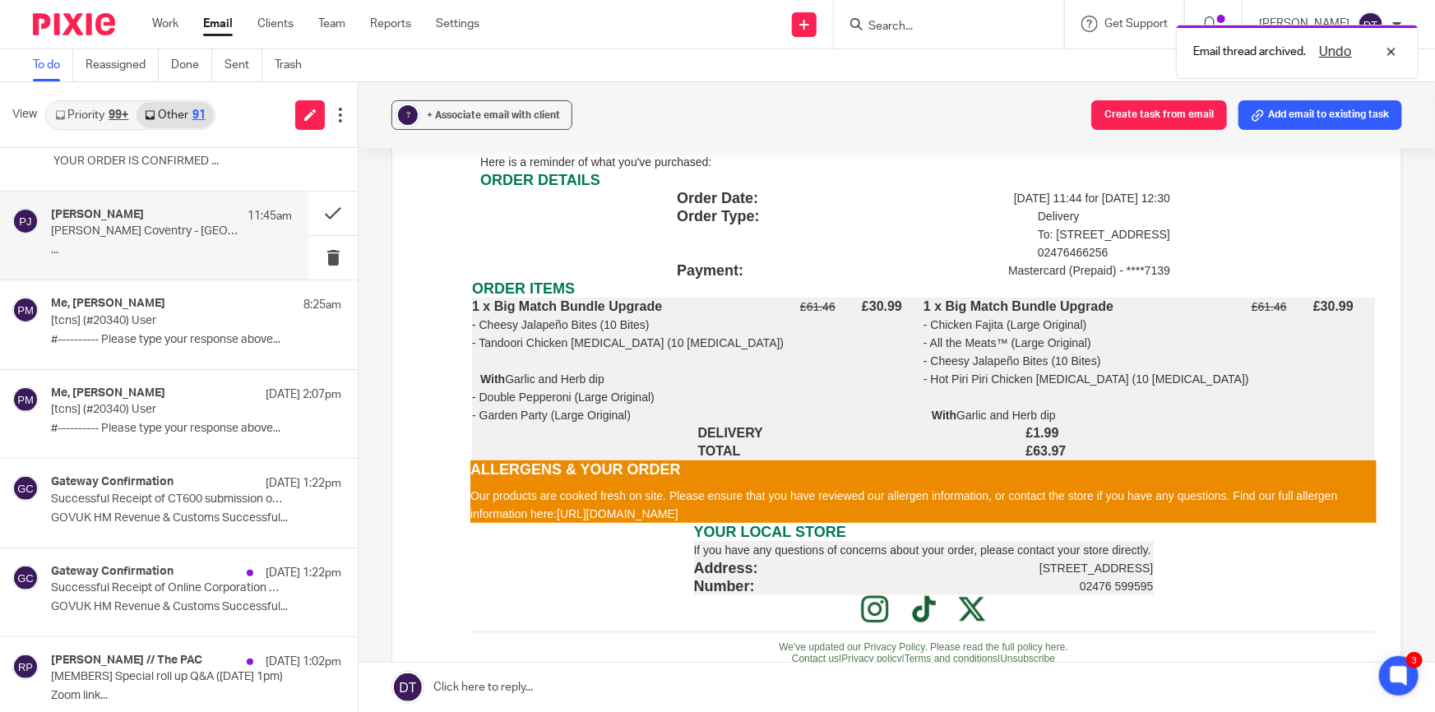
scroll to position [299, 0]
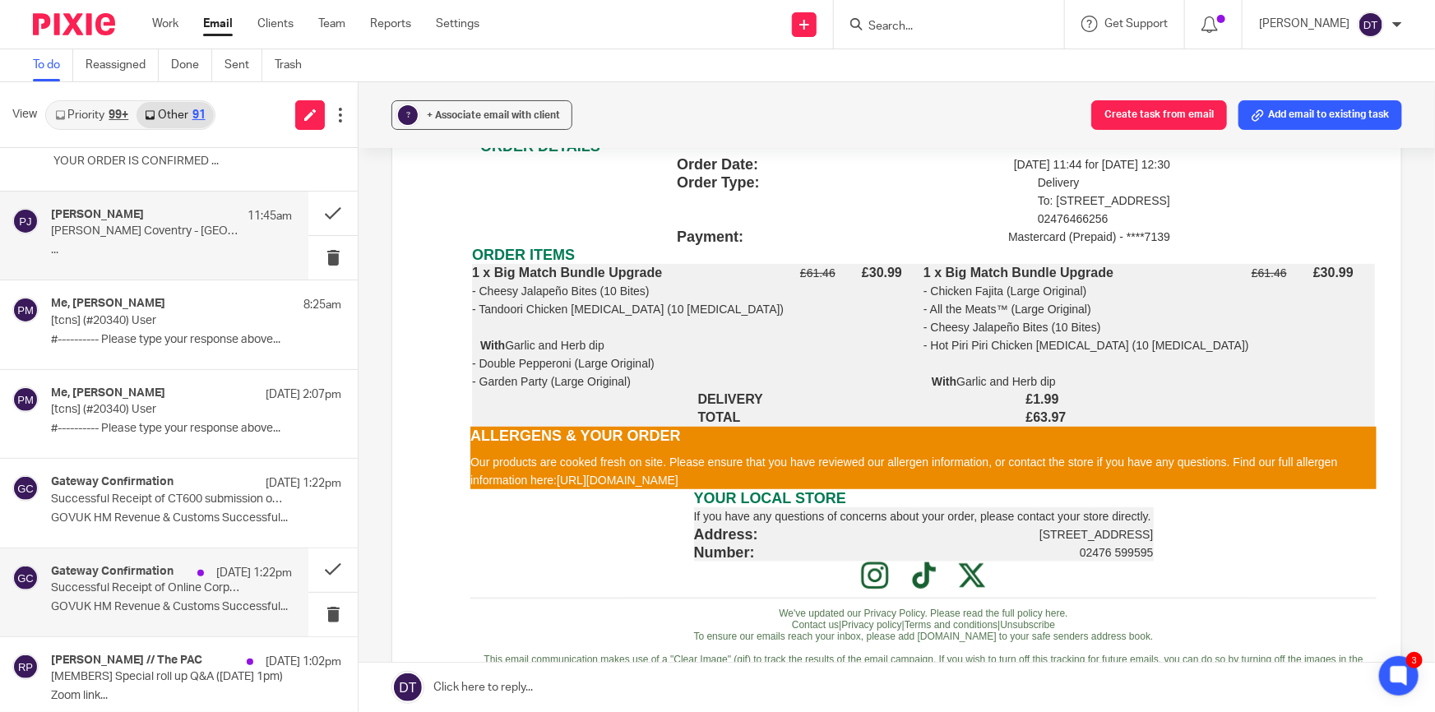
click at [184, 594] on div "Gateway Confirmation 15 Sep 1:22pm Successful Receipt of Online Corporation Tax…" at bounding box center [171, 592] width 241 height 55
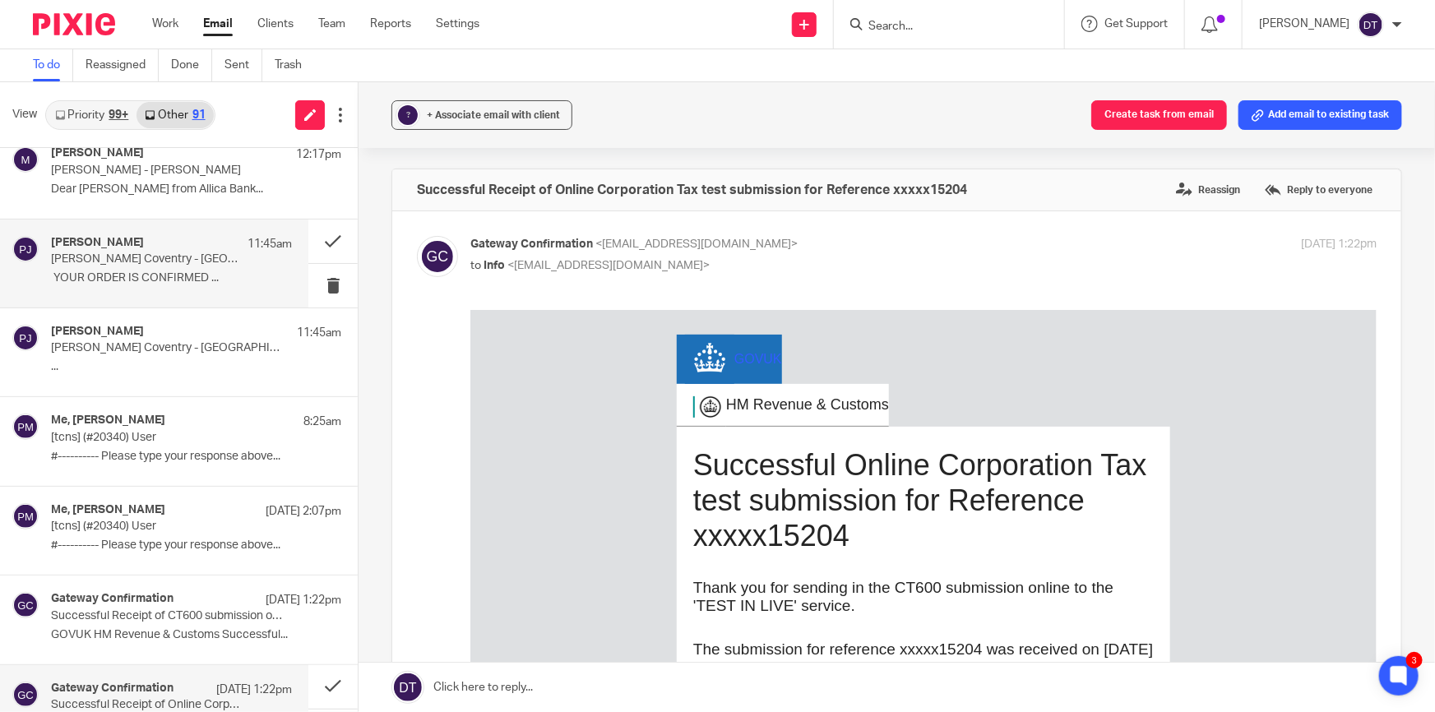
scroll to position [0, 0]
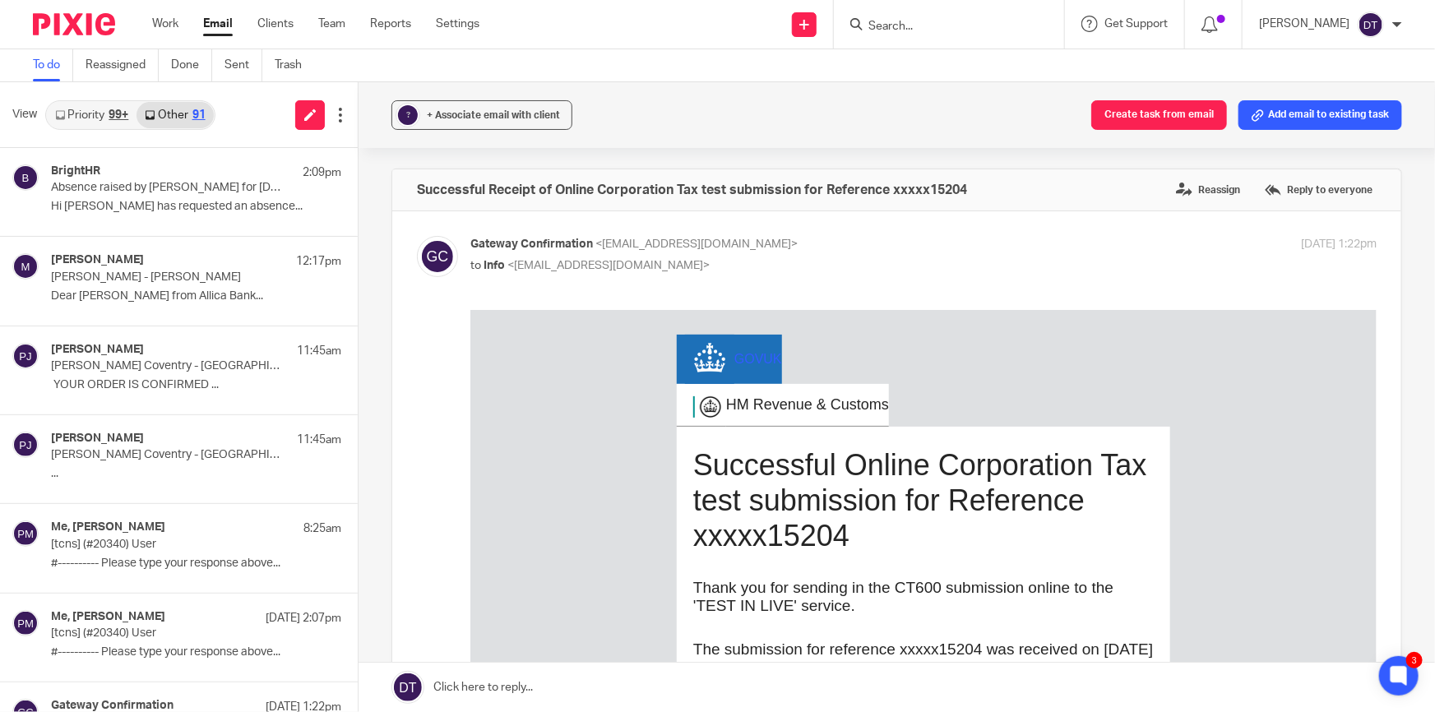
click at [128, 111] on div "99+" at bounding box center [119, 115] width 20 height 12
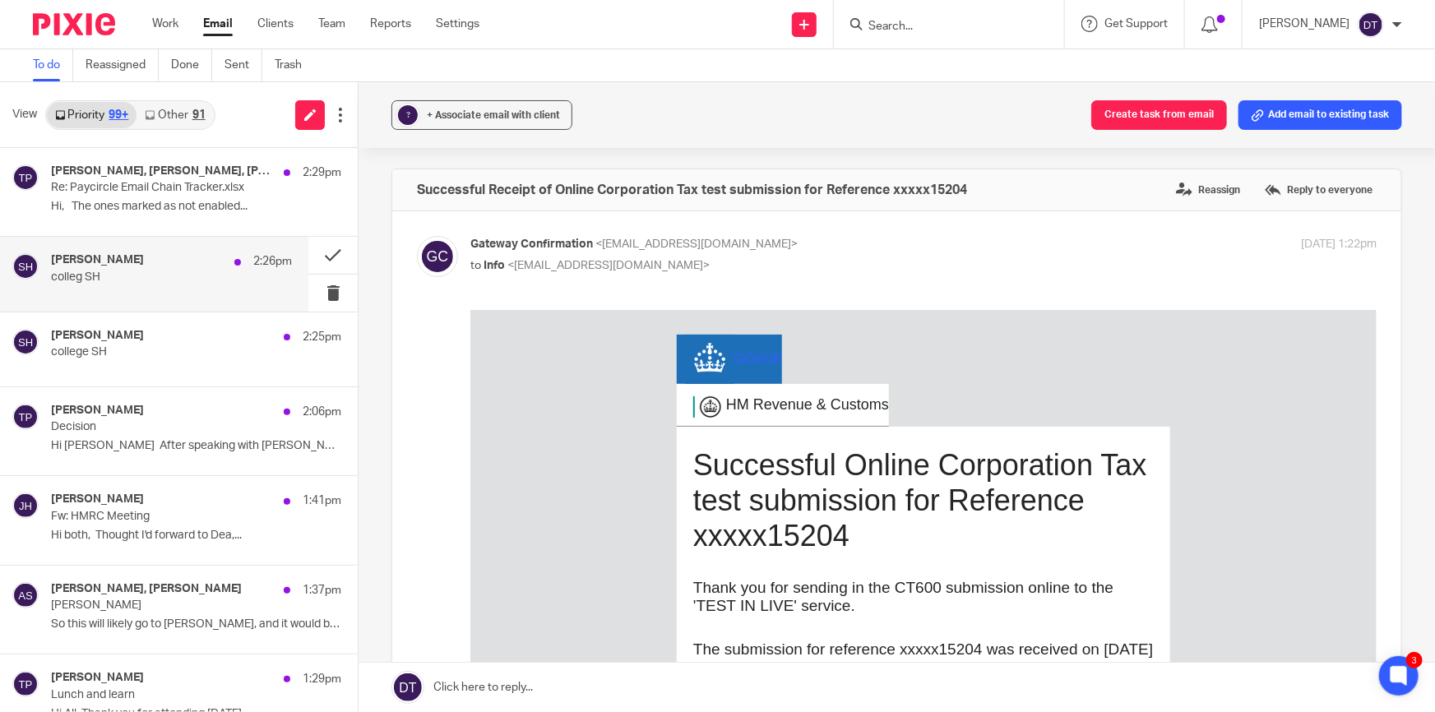
click at [104, 290] on div "Sophie Holdsworth 2:26pm colleg SH" at bounding box center [171, 273] width 241 height 41
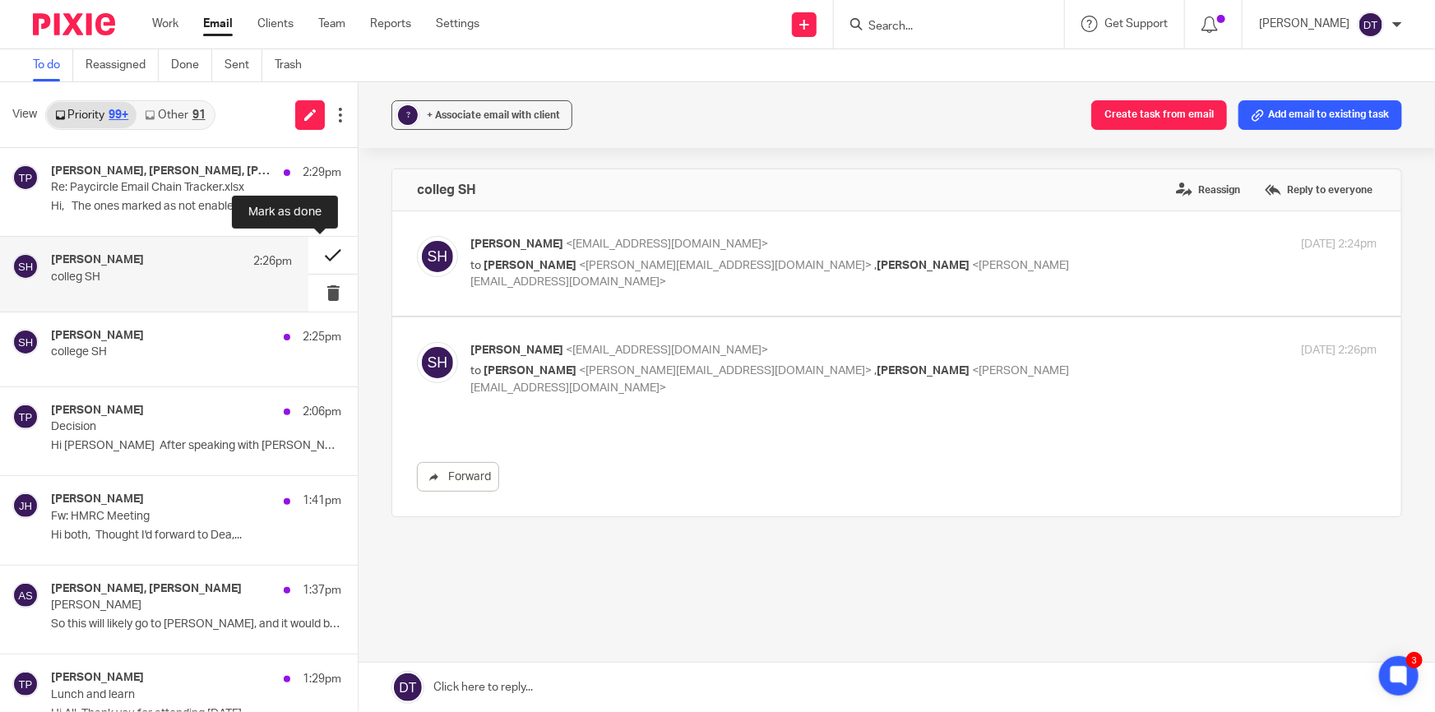
click at [325, 253] on button at bounding box center [332, 255] width 49 height 37
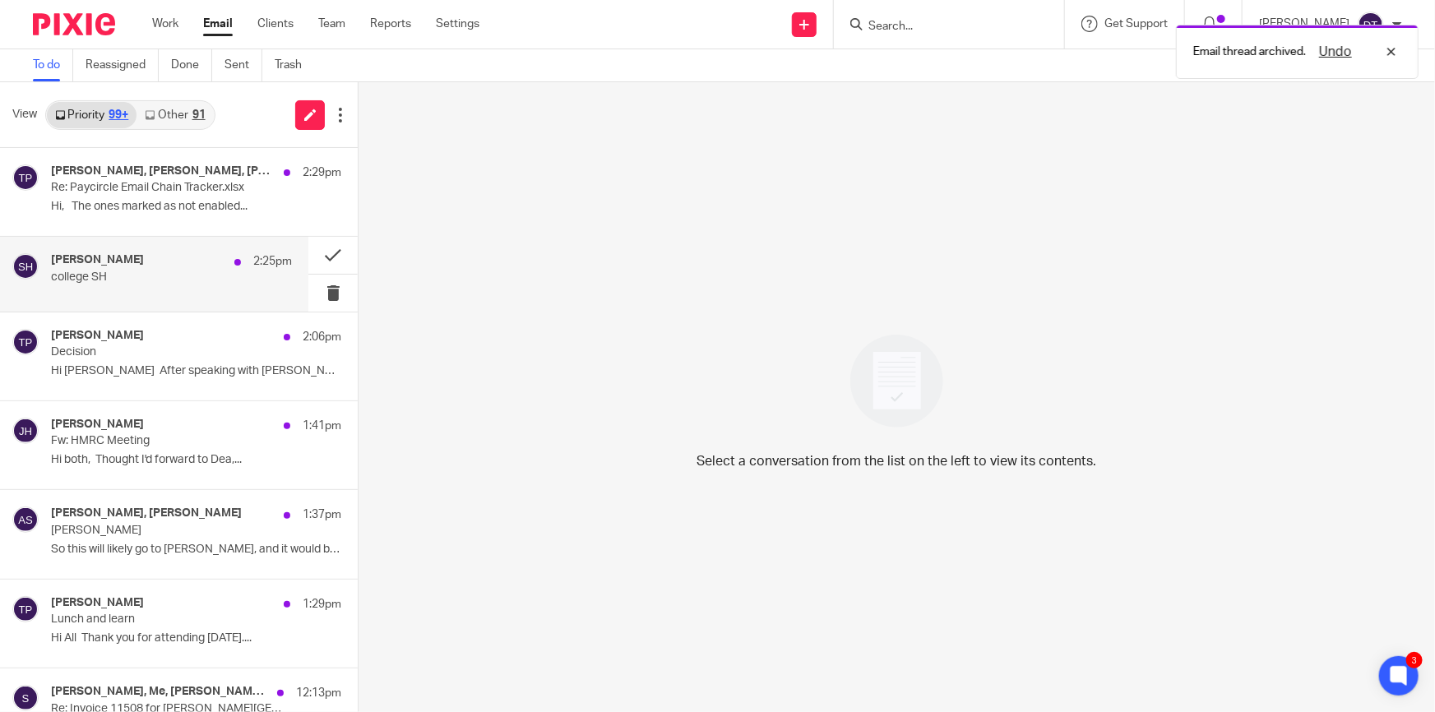
click at [178, 272] on p "college SH" at bounding box center [147, 278] width 193 height 14
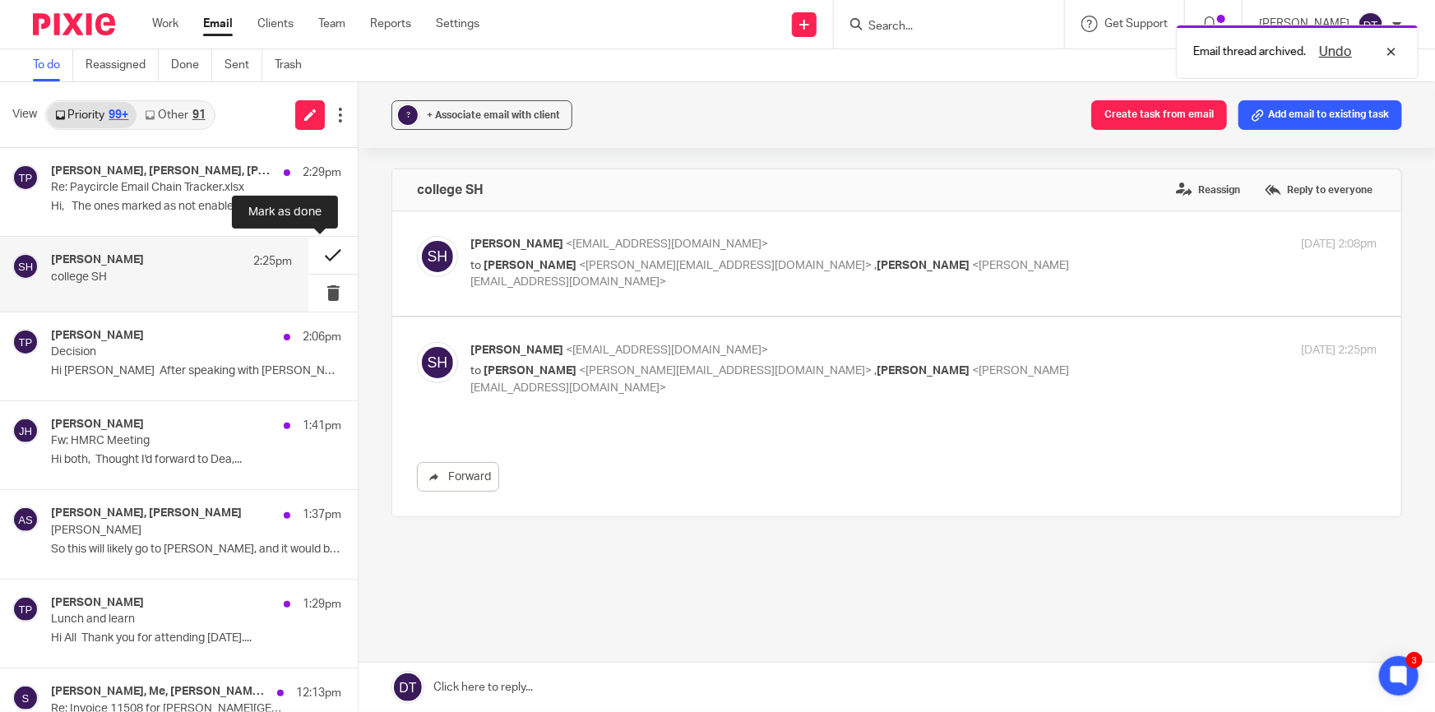
click at [319, 250] on button at bounding box center [332, 255] width 49 height 37
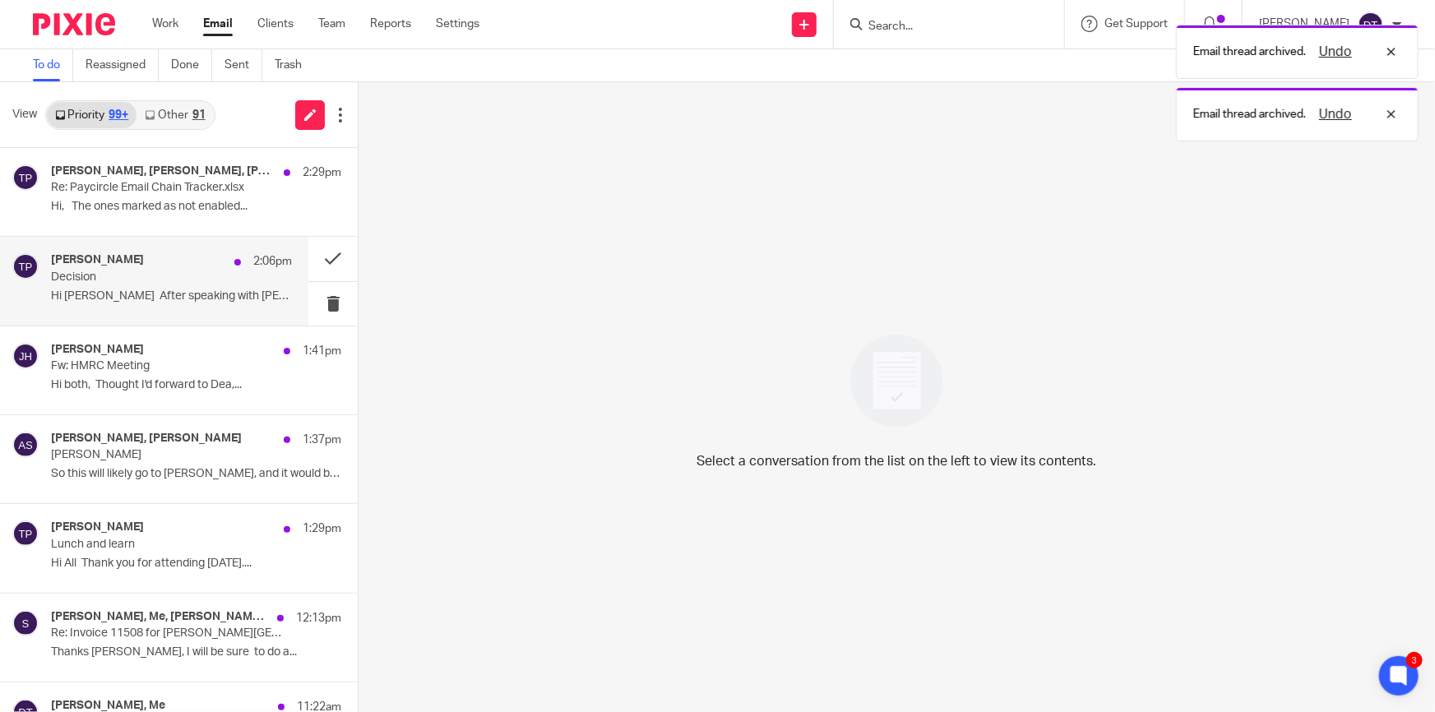
click at [95, 262] on h4 "Tina Pennycuick" at bounding box center [97, 260] width 93 height 14
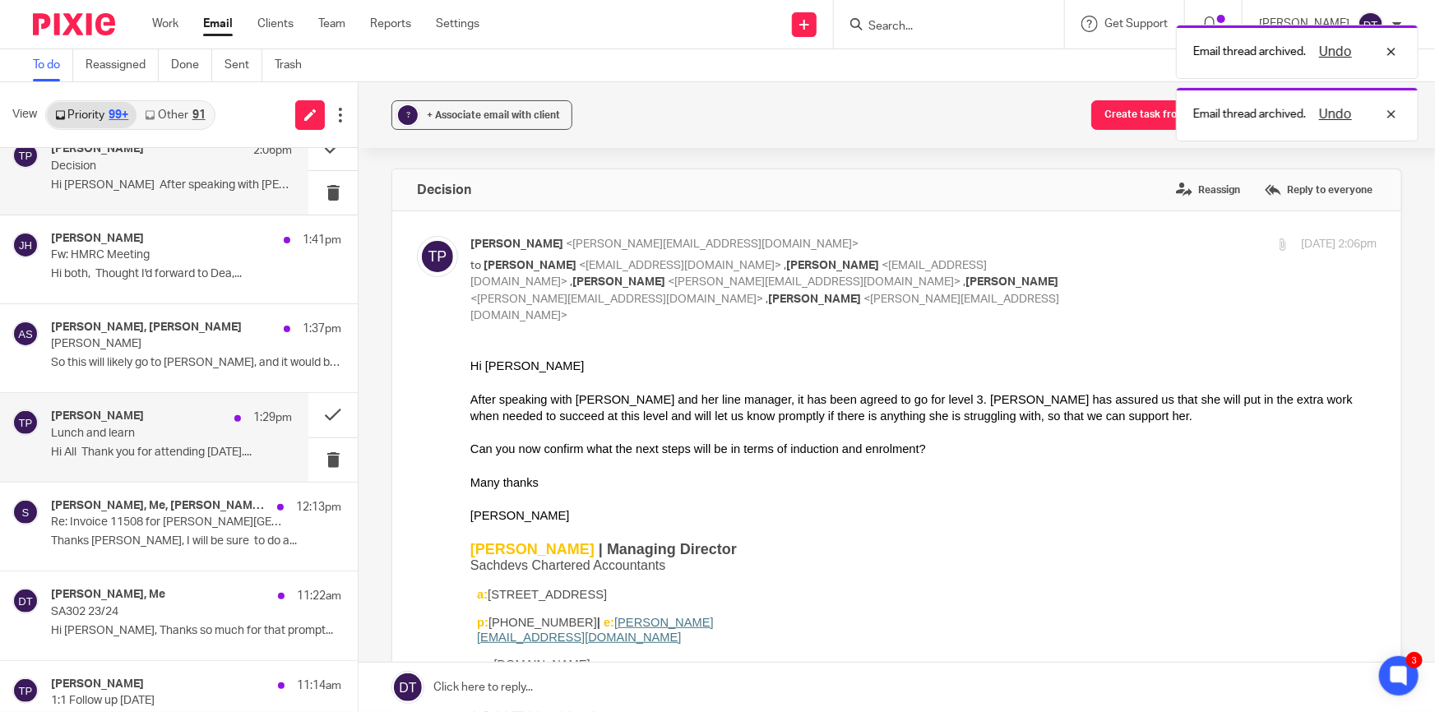
scroll to position [74, 0]
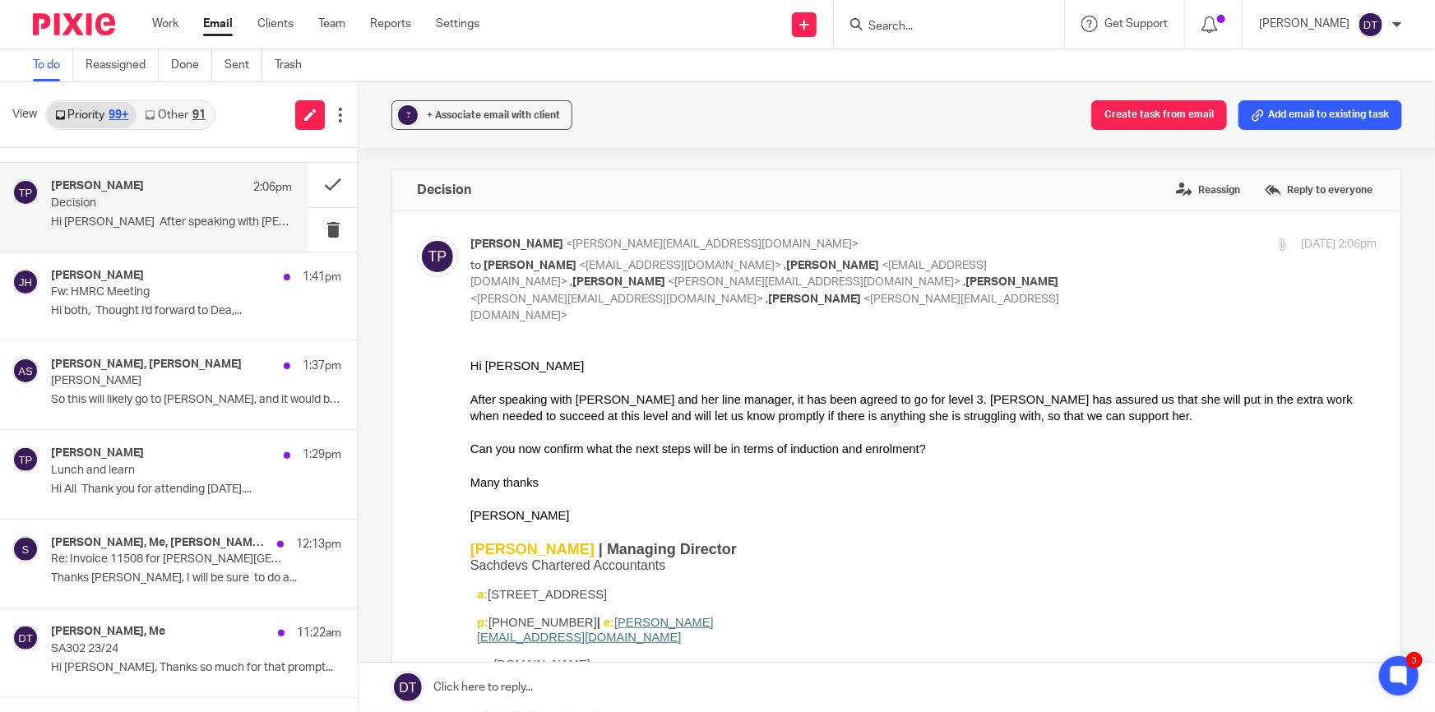
click at [196, 116] on div "91" at bounding box center [198, 115] width 13 height 12
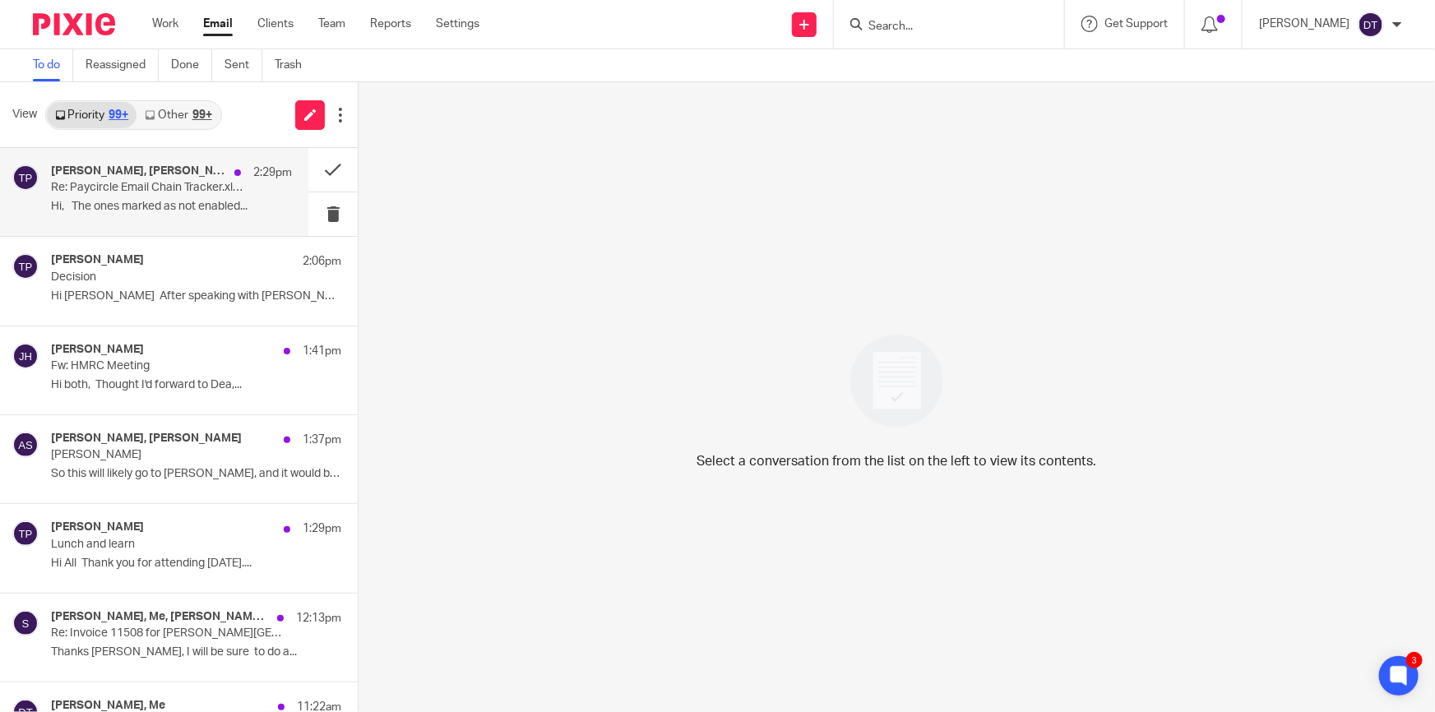
click at [132, 171] on h4 "[PERSON_NAME], [PERSON_NAME], [PERSON_NAME]" at bounding box center [138, 172] width 175 height 14
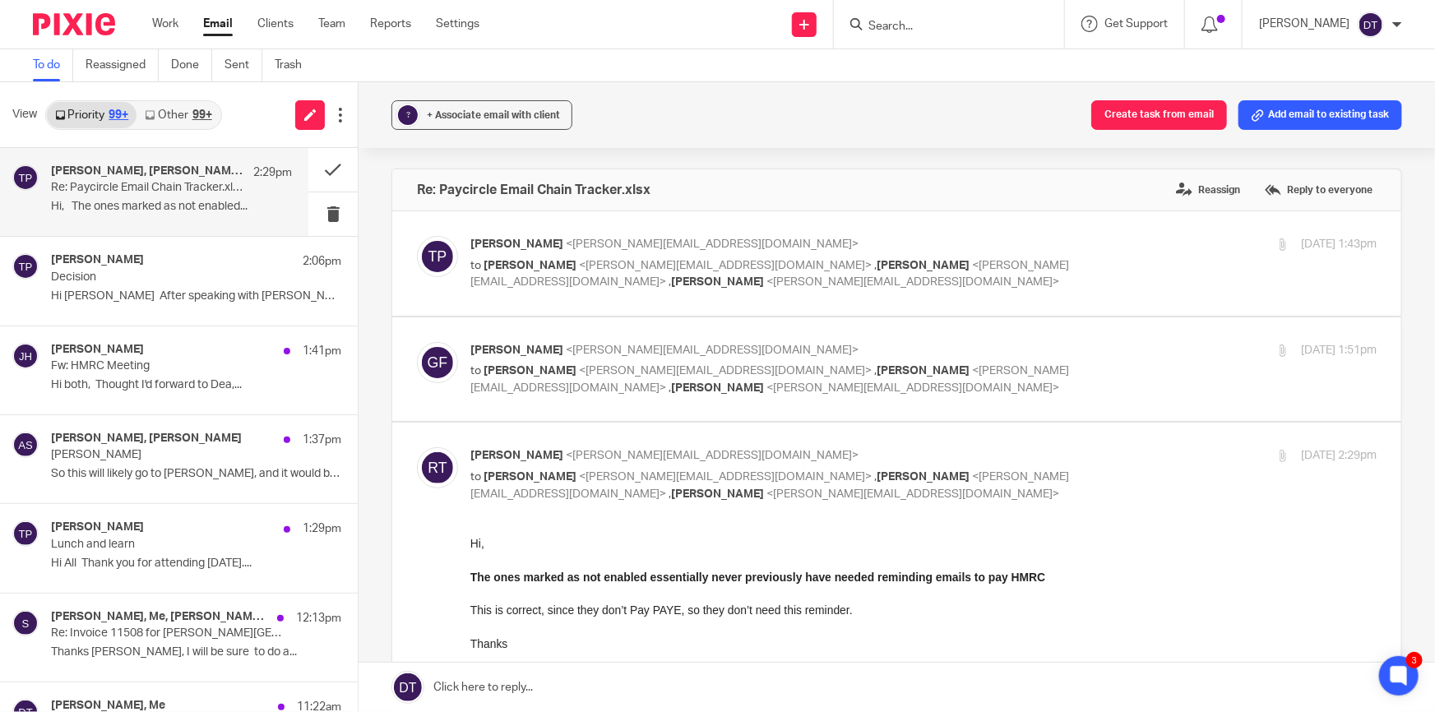
click at [174, 116] on link "Other 99+" at bounding box center [178, 115] width 83 height 26
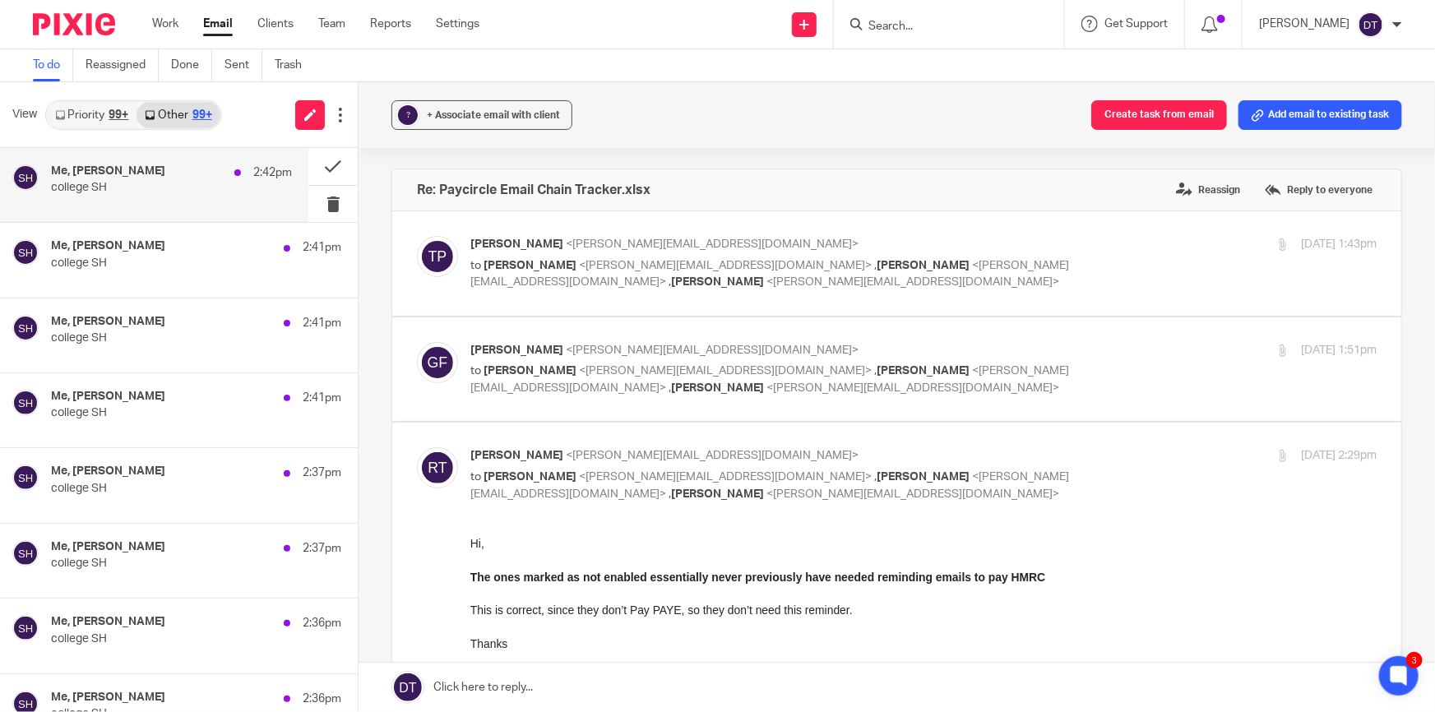
click at [207, 195] on p "college SH" at bounding box center [147, 188] width 193 height 14
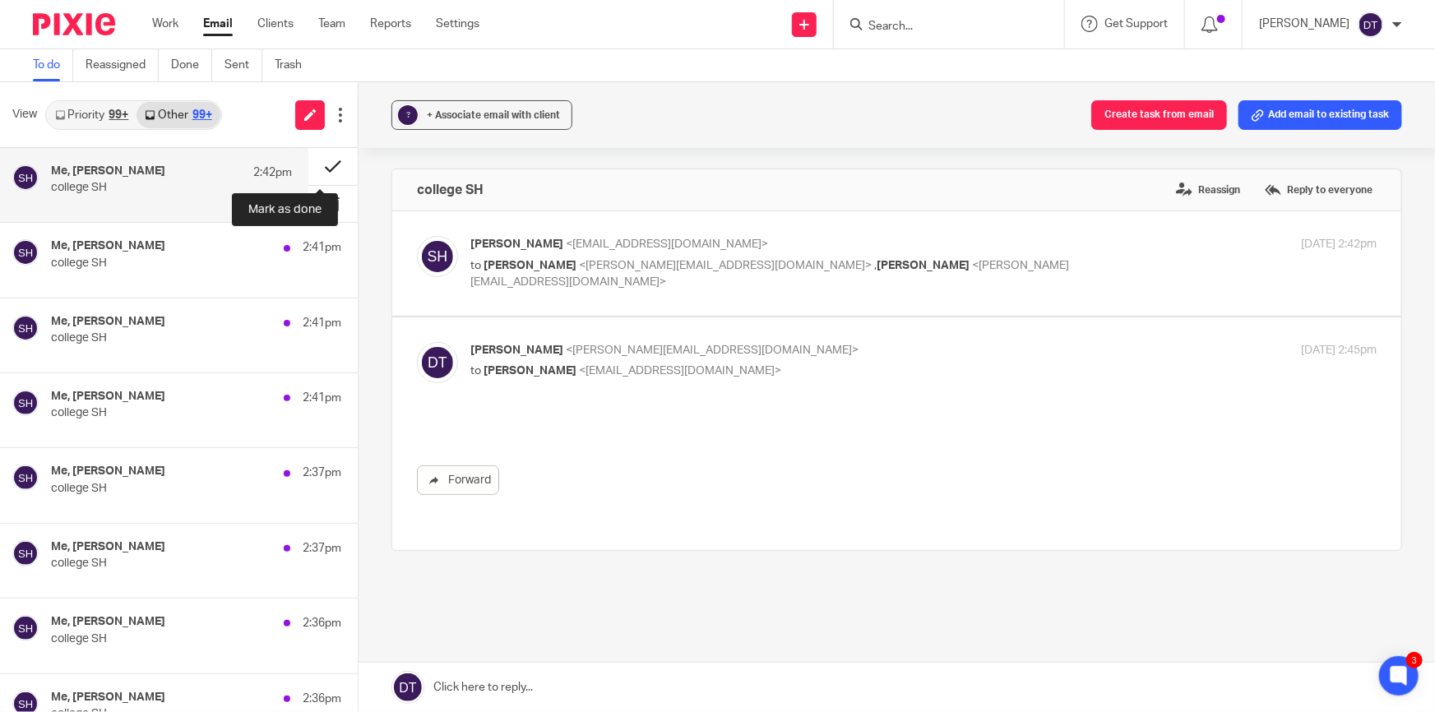
click at [320, 166] on button at bounding box center [332, 166] width 49 height 37
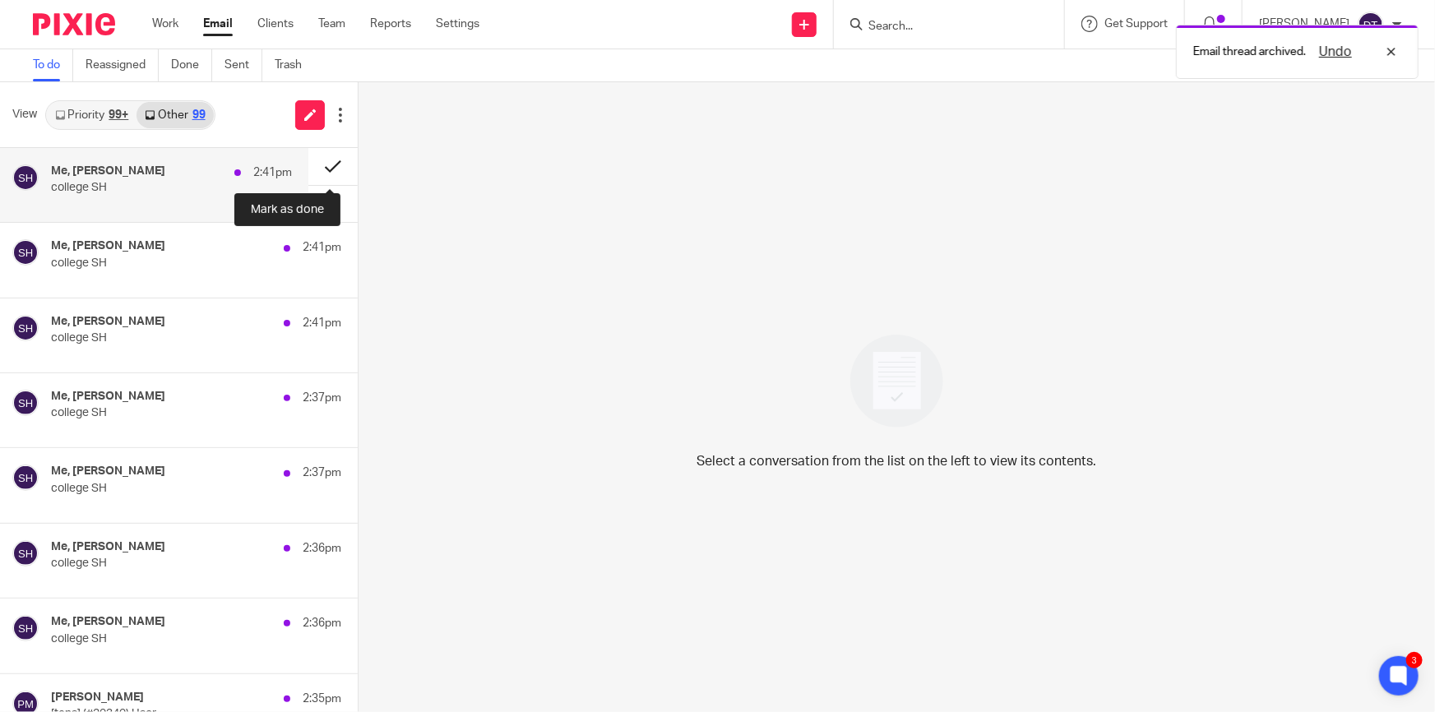
click at [318, 166] on button at bounding box center [332, 166] width 49 height 37
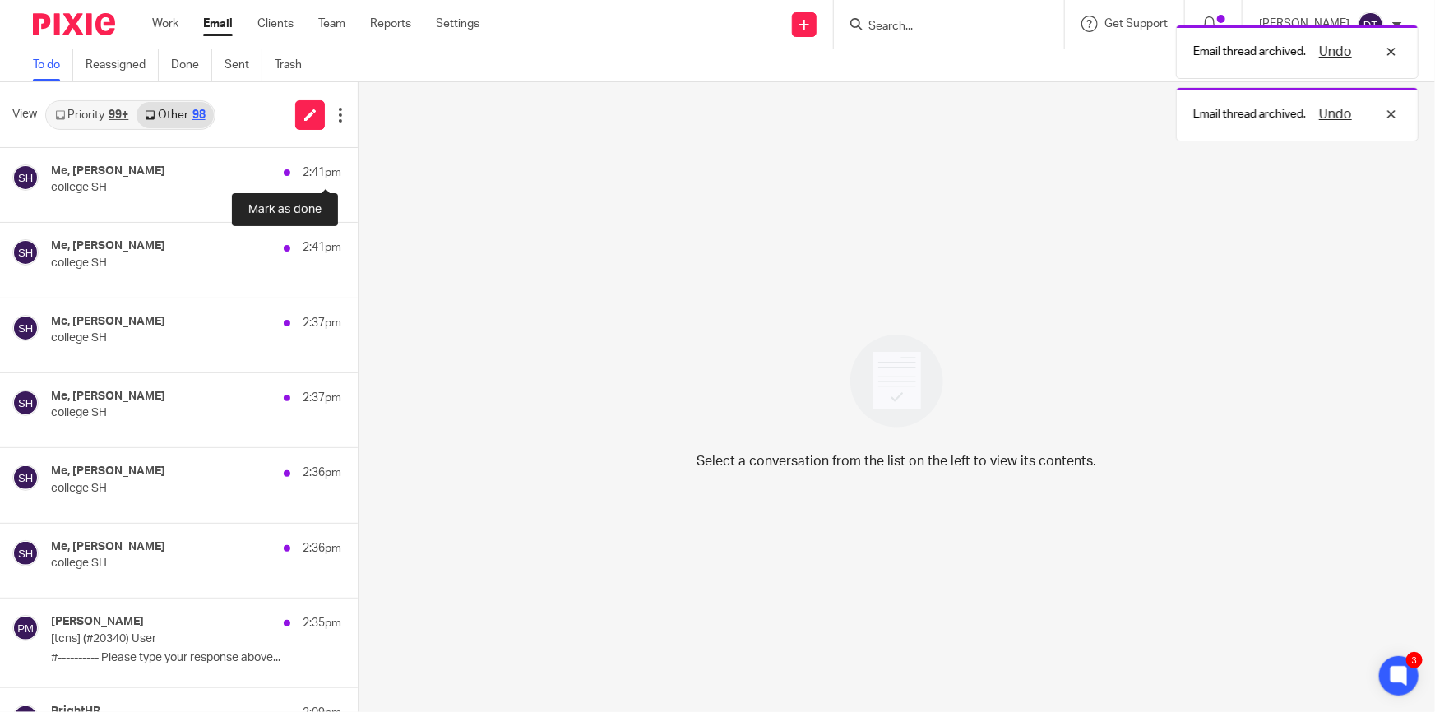
click at [358, 166] on button at bounding box center [364, 166] width 13 height 37
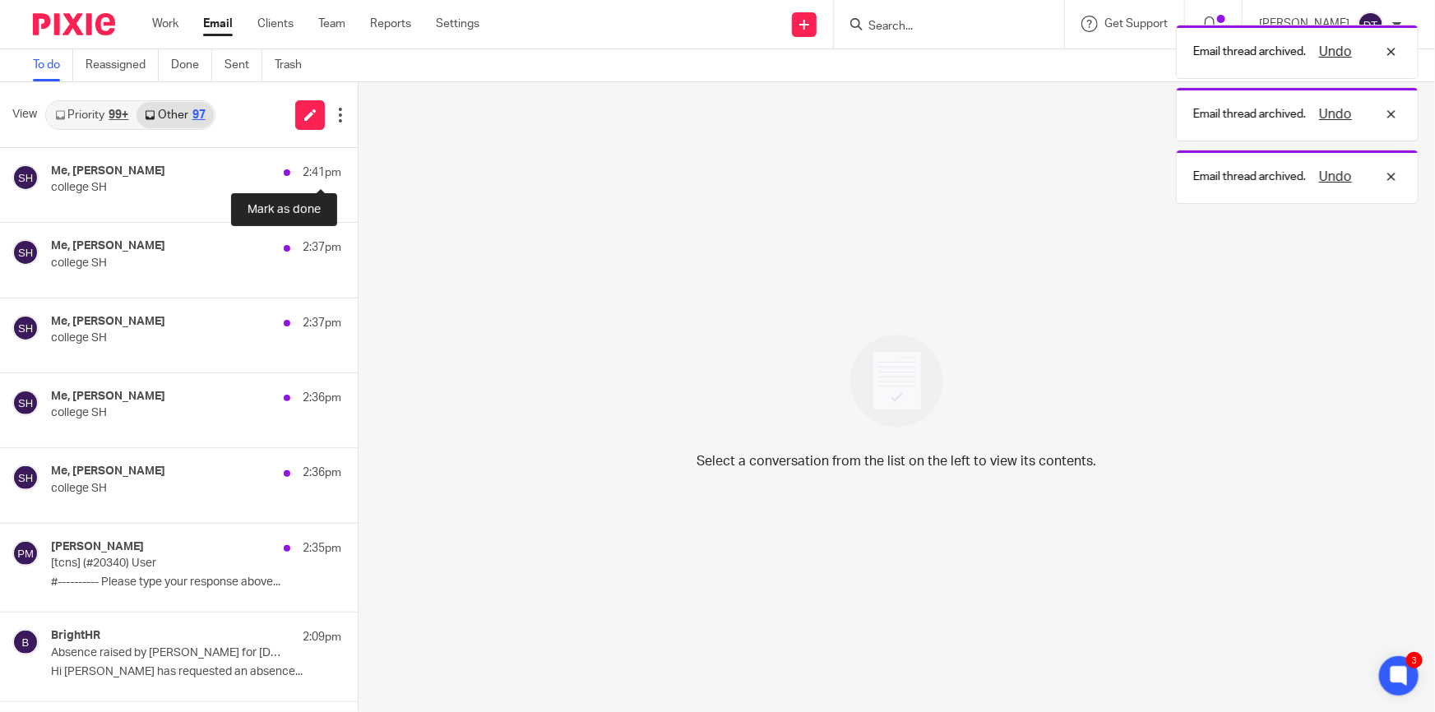
click at [358, 166] on button at bounding box center [364, 166] width 13 height 37
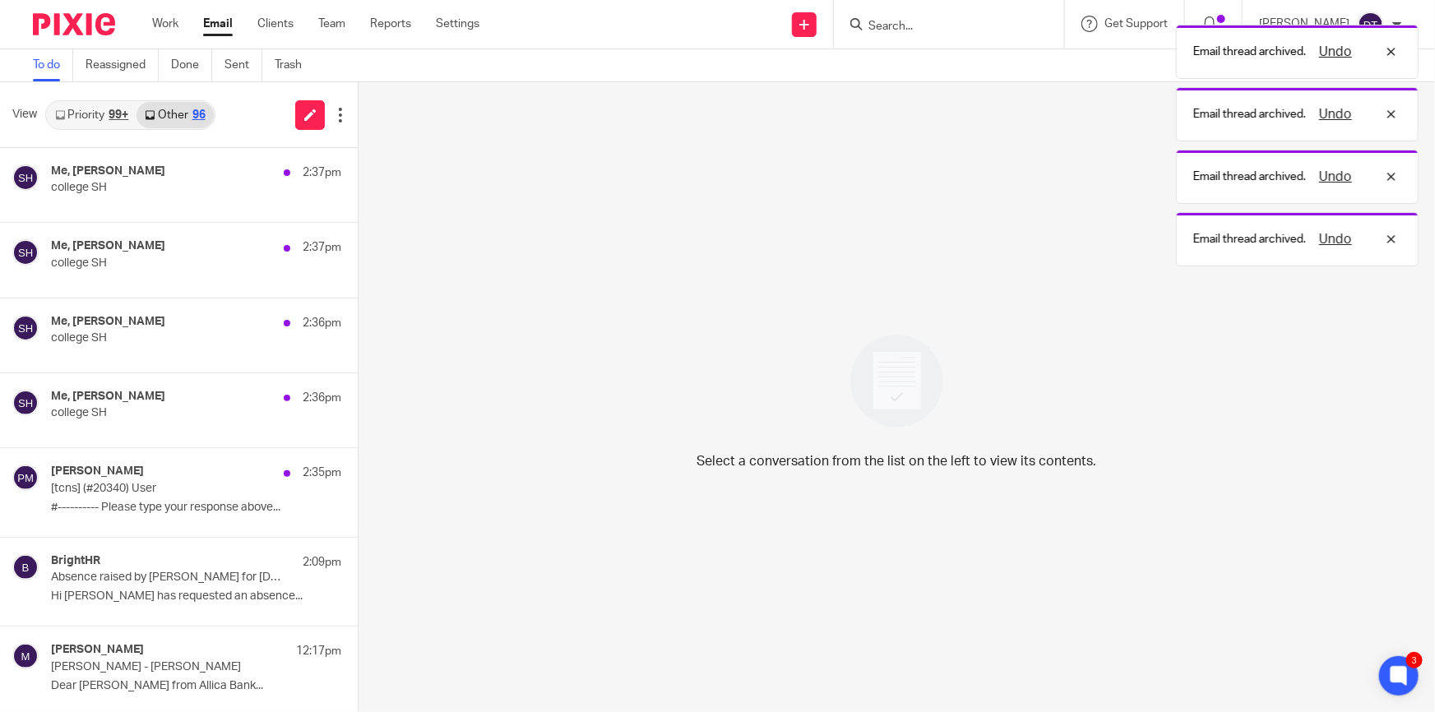
click at [358, 166] on button at bounding box center [364, 166] width 13 height 37
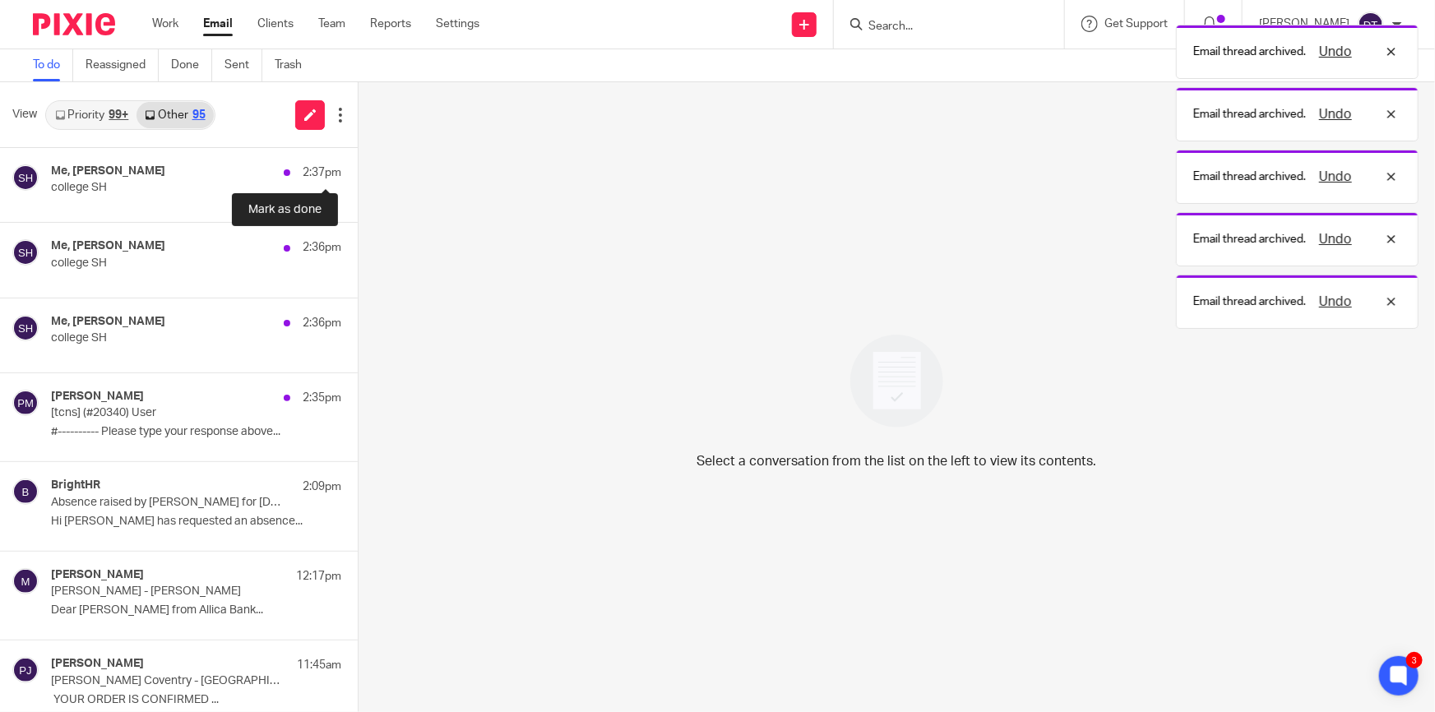
click at [358, 166] on button at bounding box center [364, 166] width 13 height 37
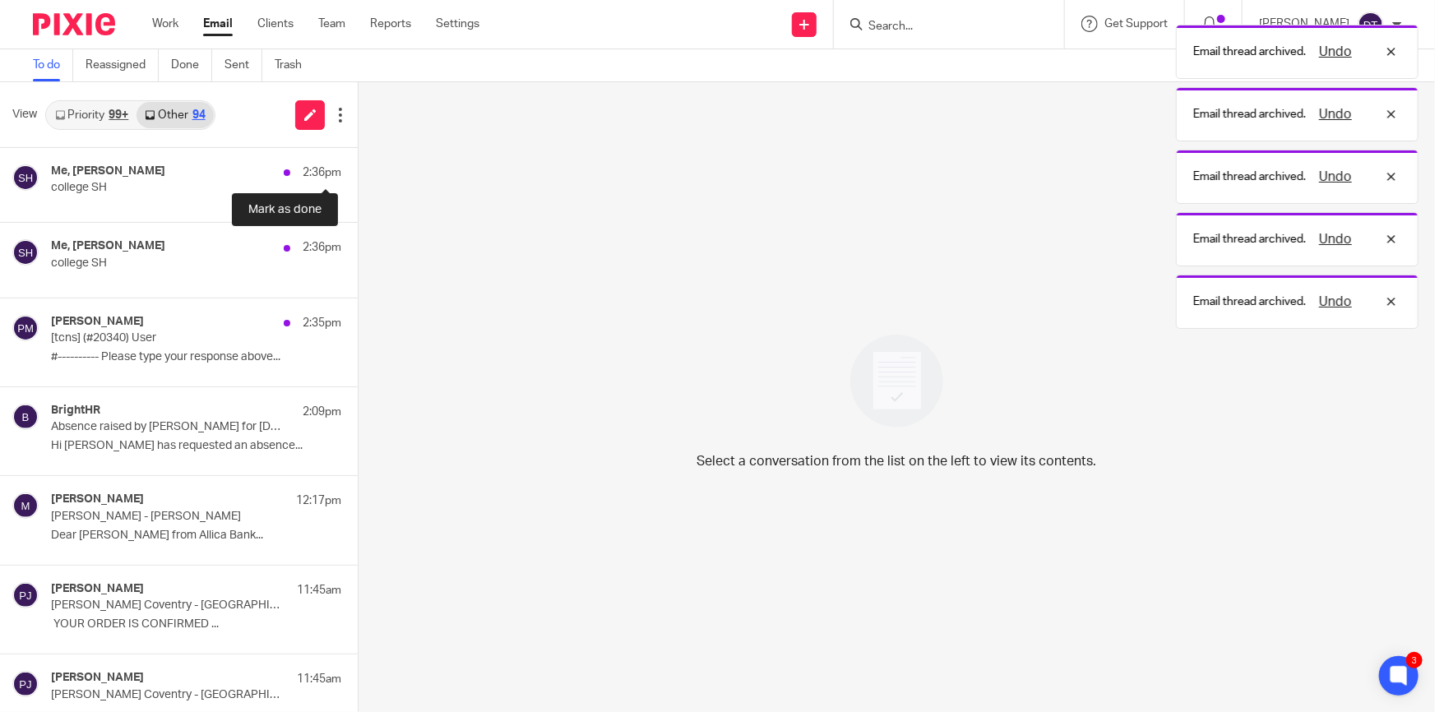
click at [358, 166] on button at bounding box center [364, 166] width 13 height 37
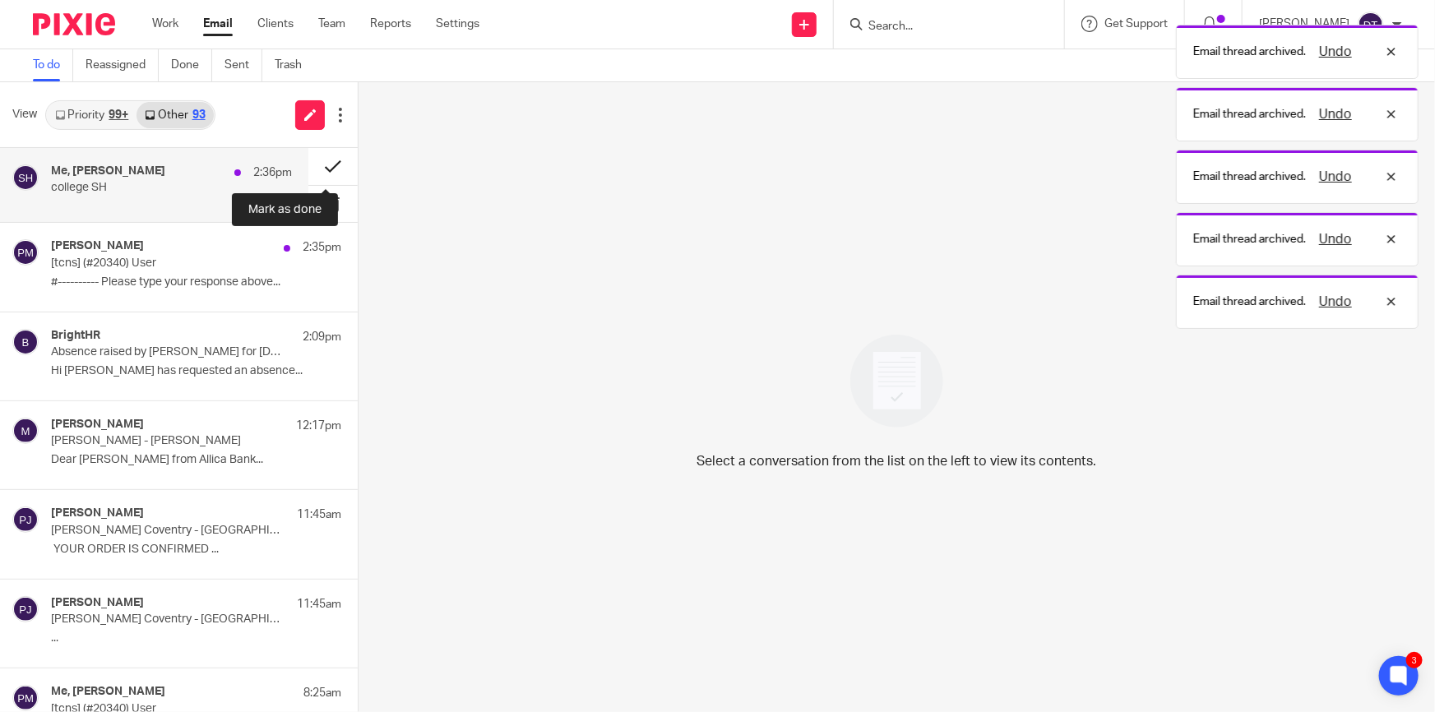
click at [318, 166] on button at bounding box center [332, 166] width 49 height 37
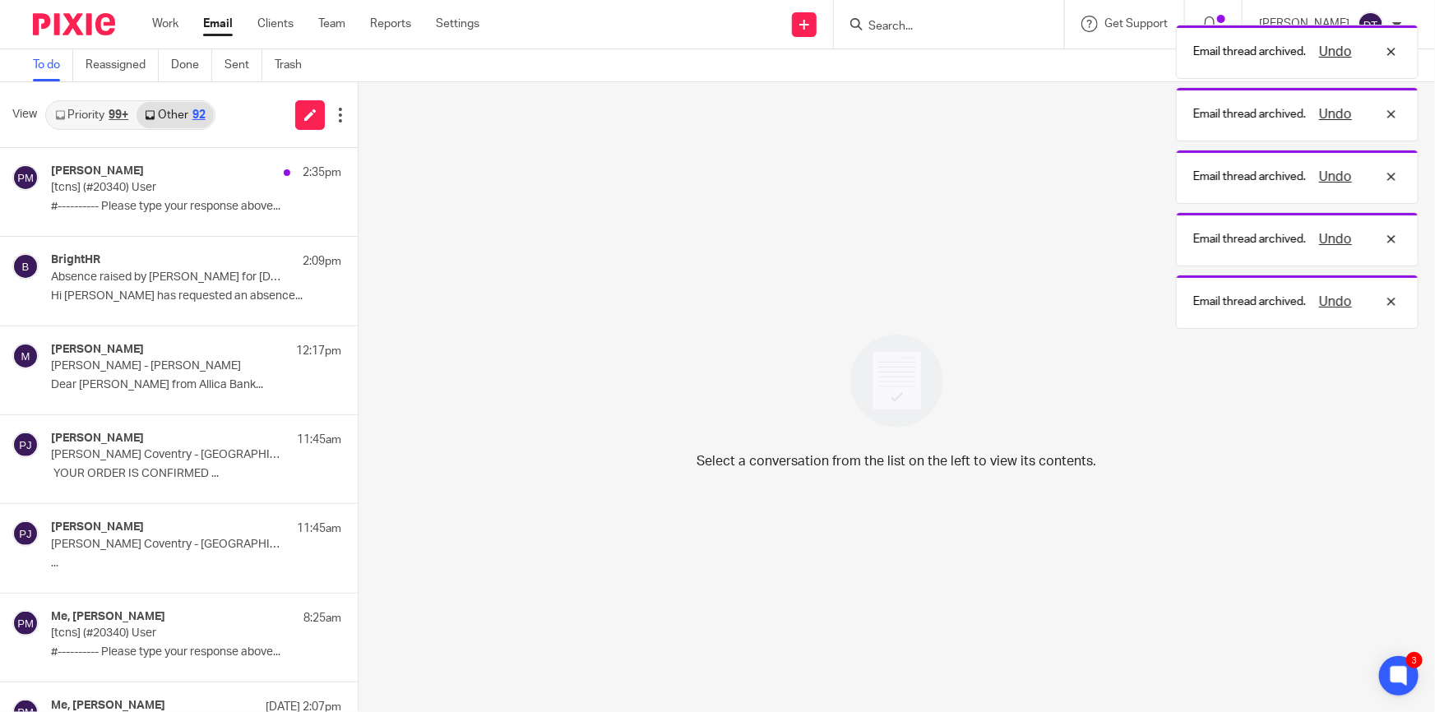
click at [101, 117] on link "Priority 99+" at bounding box center [92, 115] width 90 height 26
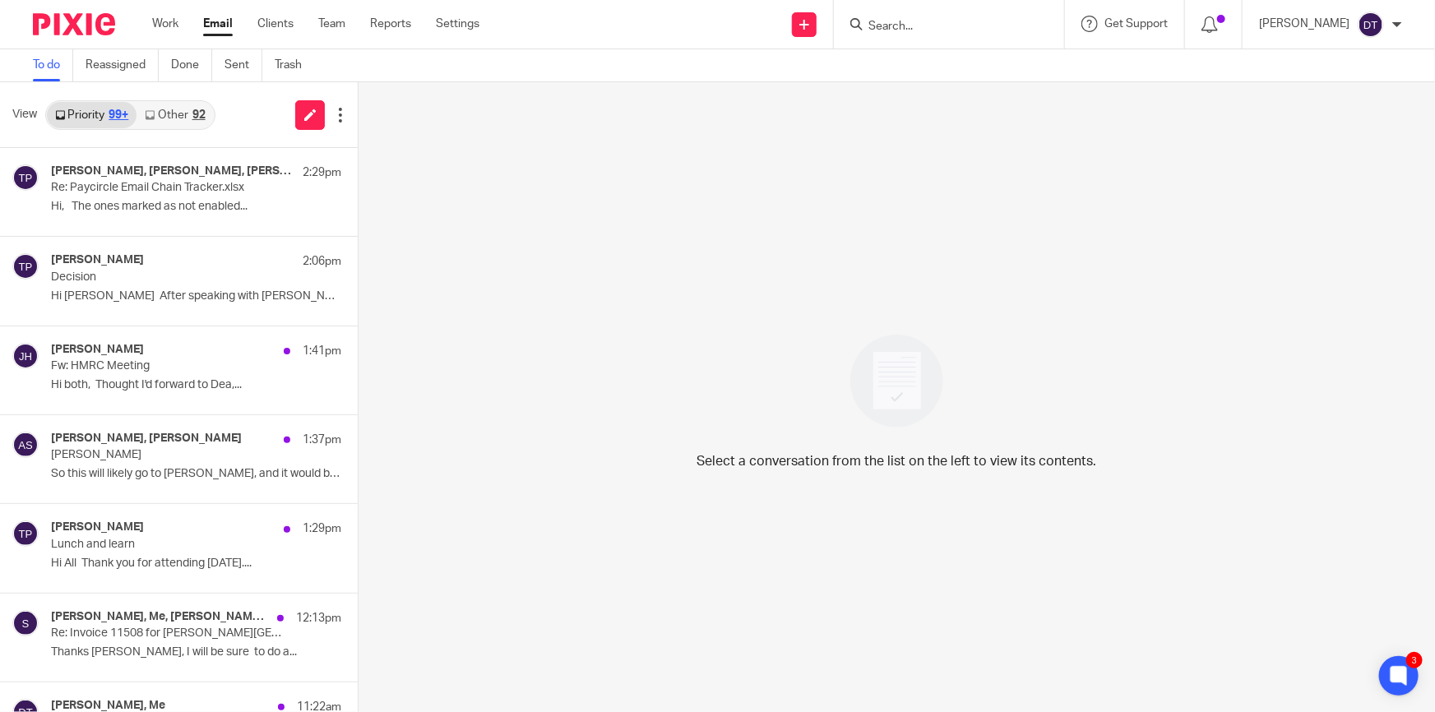
click at [170, 119] on link "Other 92" at bounding box center [175, 115] width 76 height 26
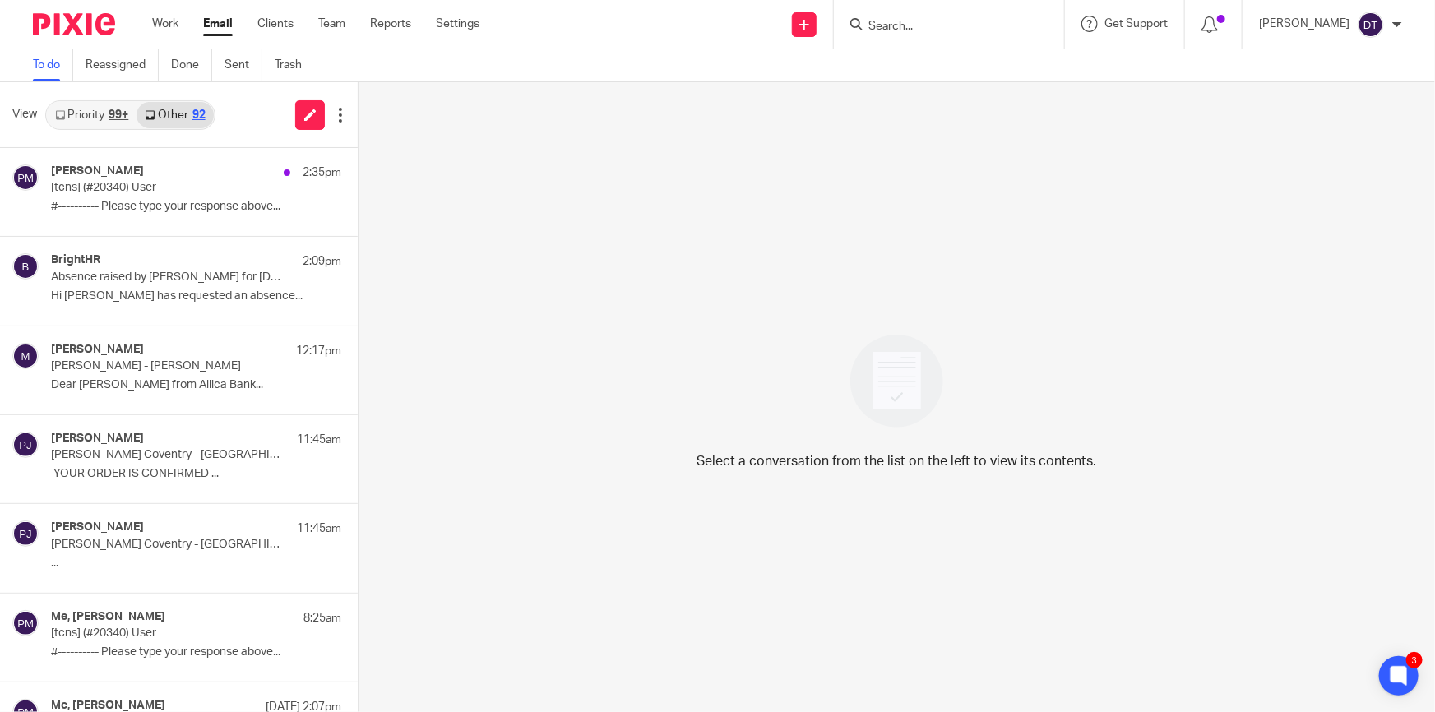
click at [98, 115] on link "Priority 99+" at bounding box center [92, 115] width 90 height 26
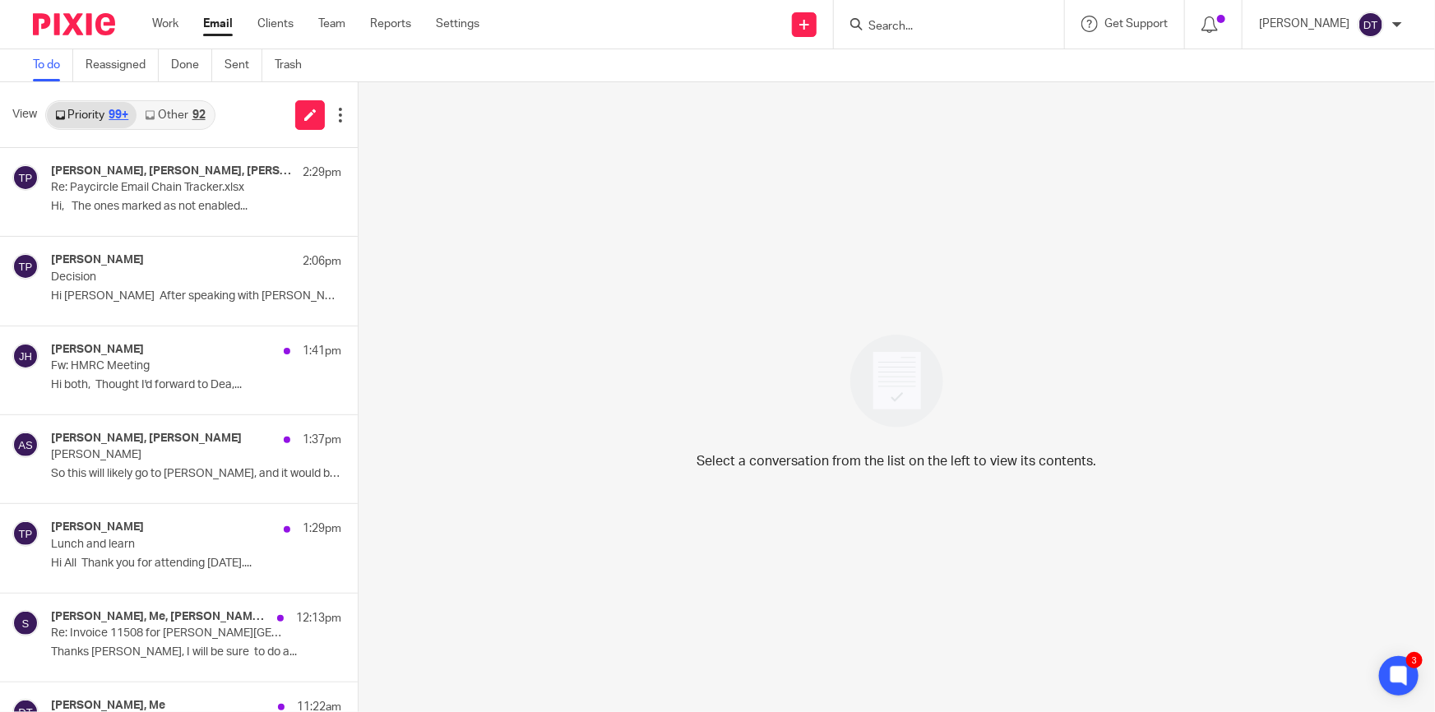
click at [897, 30] on input "Search" at bounding box center [941, 27] width 148 height 15
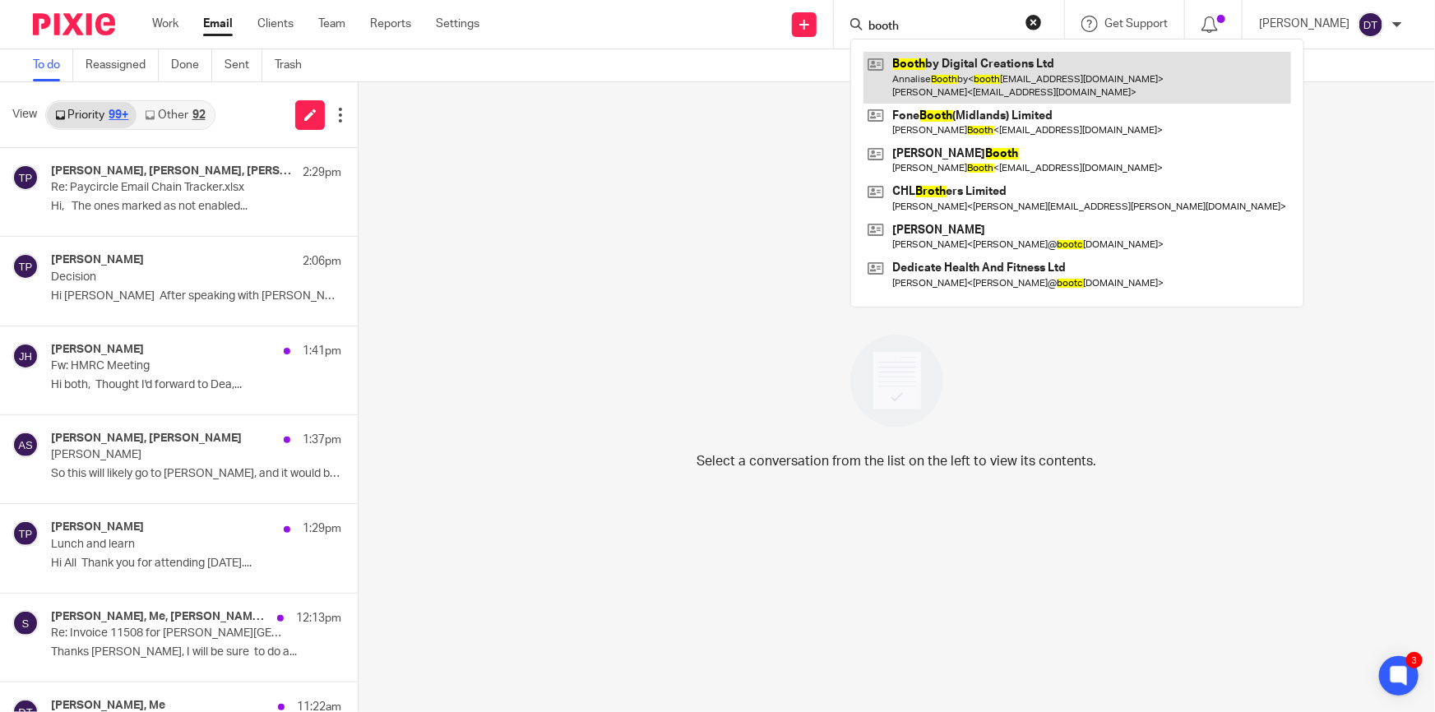
type input "booth"
click at [953, 86] on link at bounding box center [1078, 77] width 428 height 51
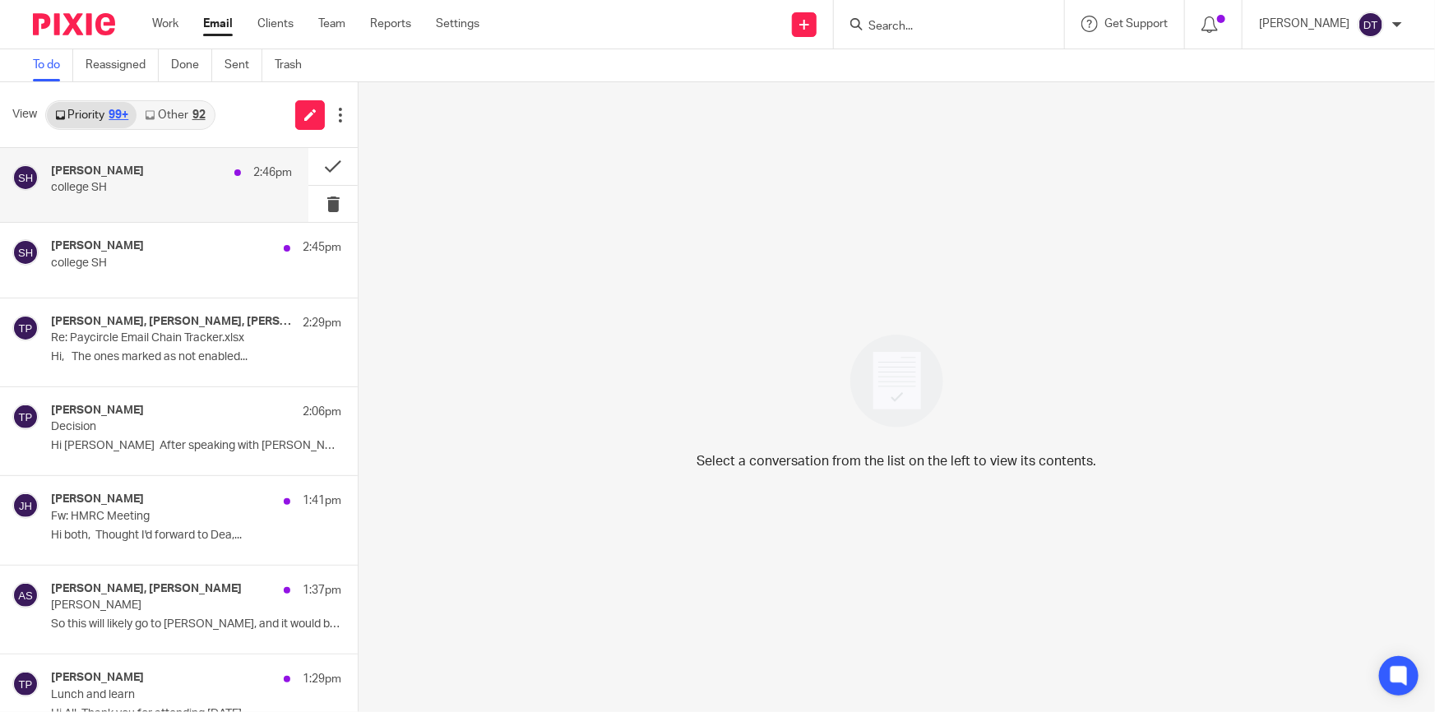
click at [206, 181] on p "college SH" at bounding box center [147, 188] width 193 height 14
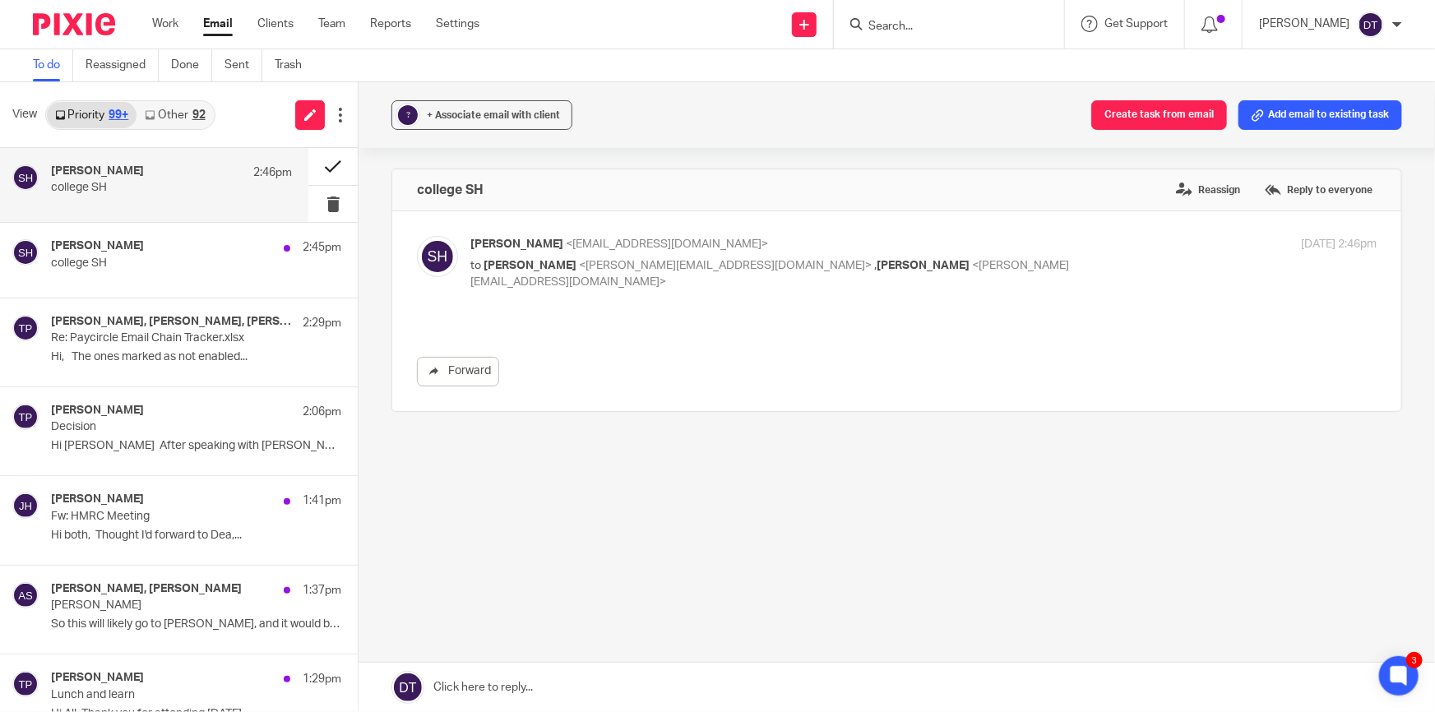
click at [308, 166] on button at bounding box center [332, 166] width 49 height 37
click at [196, 204] on div "Sophie Holdsworth 2:46pm college SH" at bounding box center [171, 185] width 241 height 41
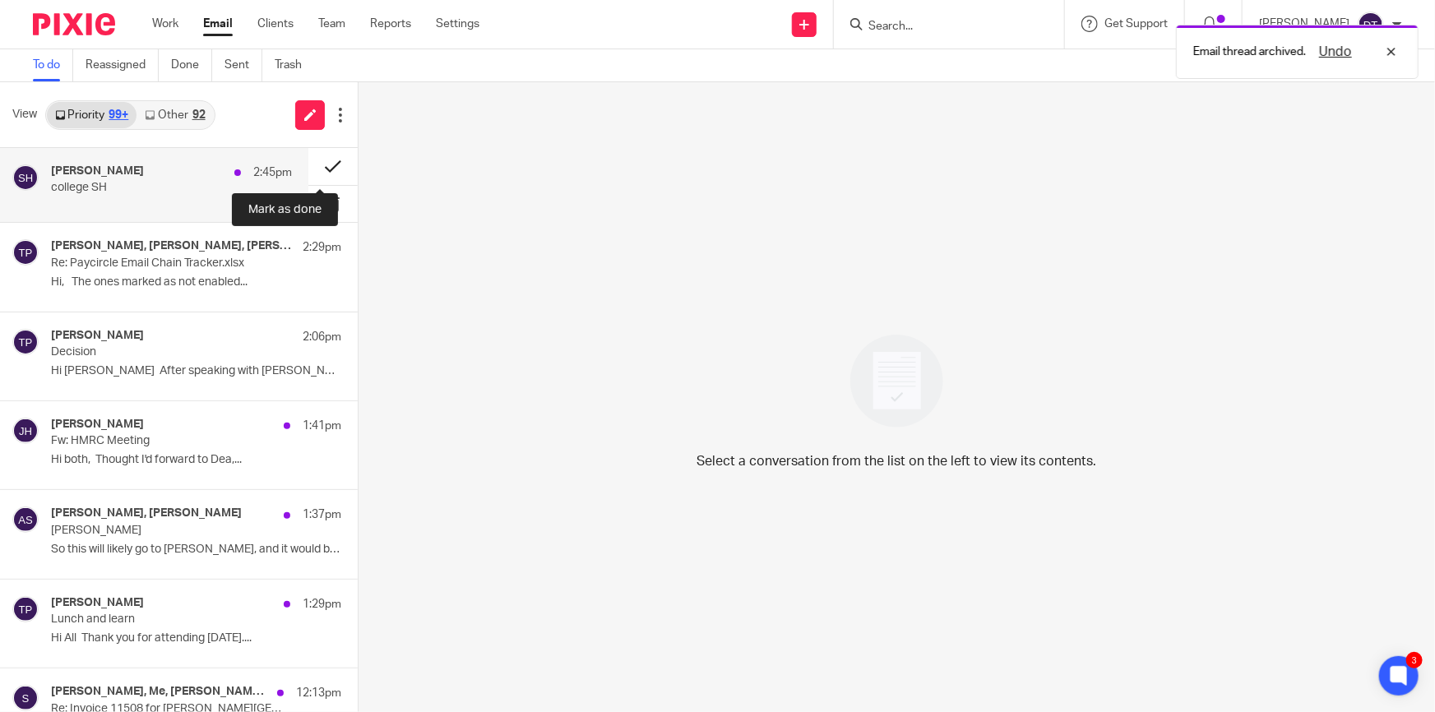
click at [327, 162] on button at bounding box center [332, 166] width 49 height 37
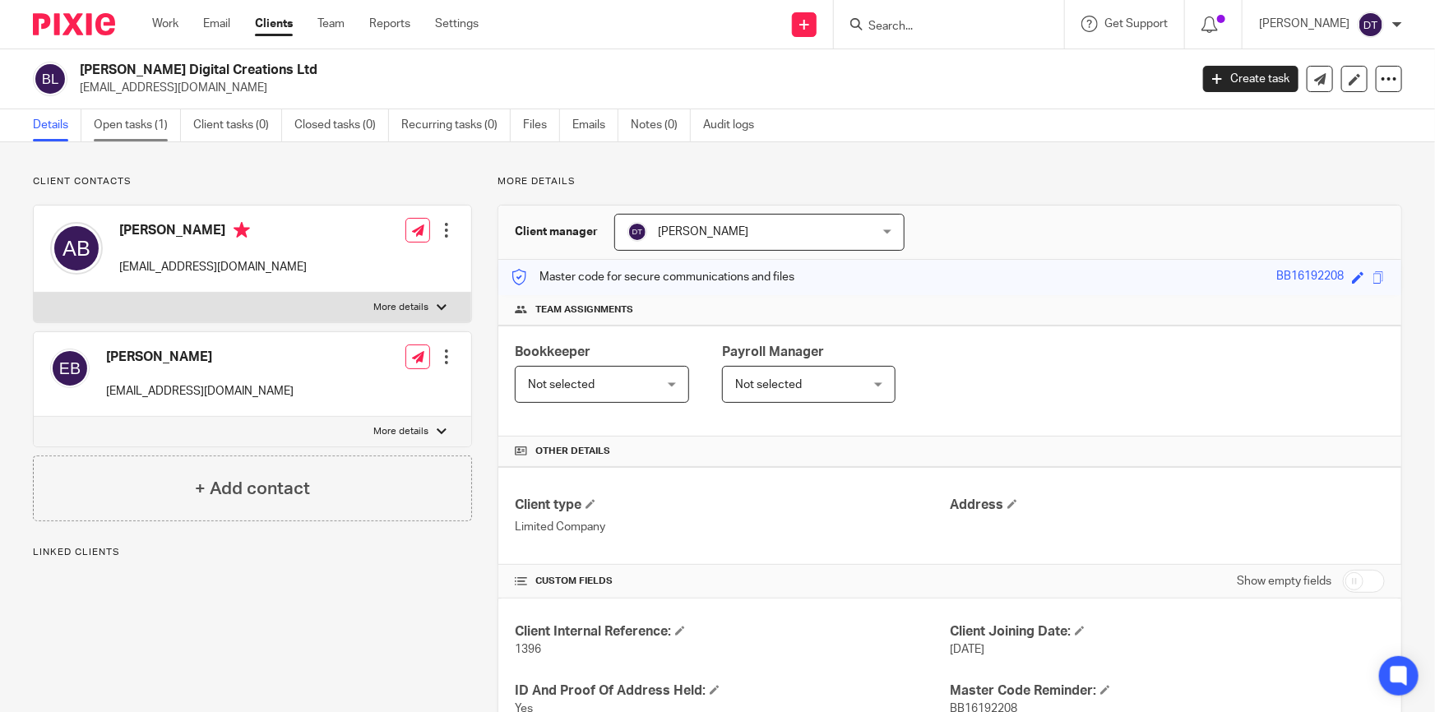
click at [132, 123] on link "Open tasks (1)" at bounding box center [137, 125] width 87 height 32
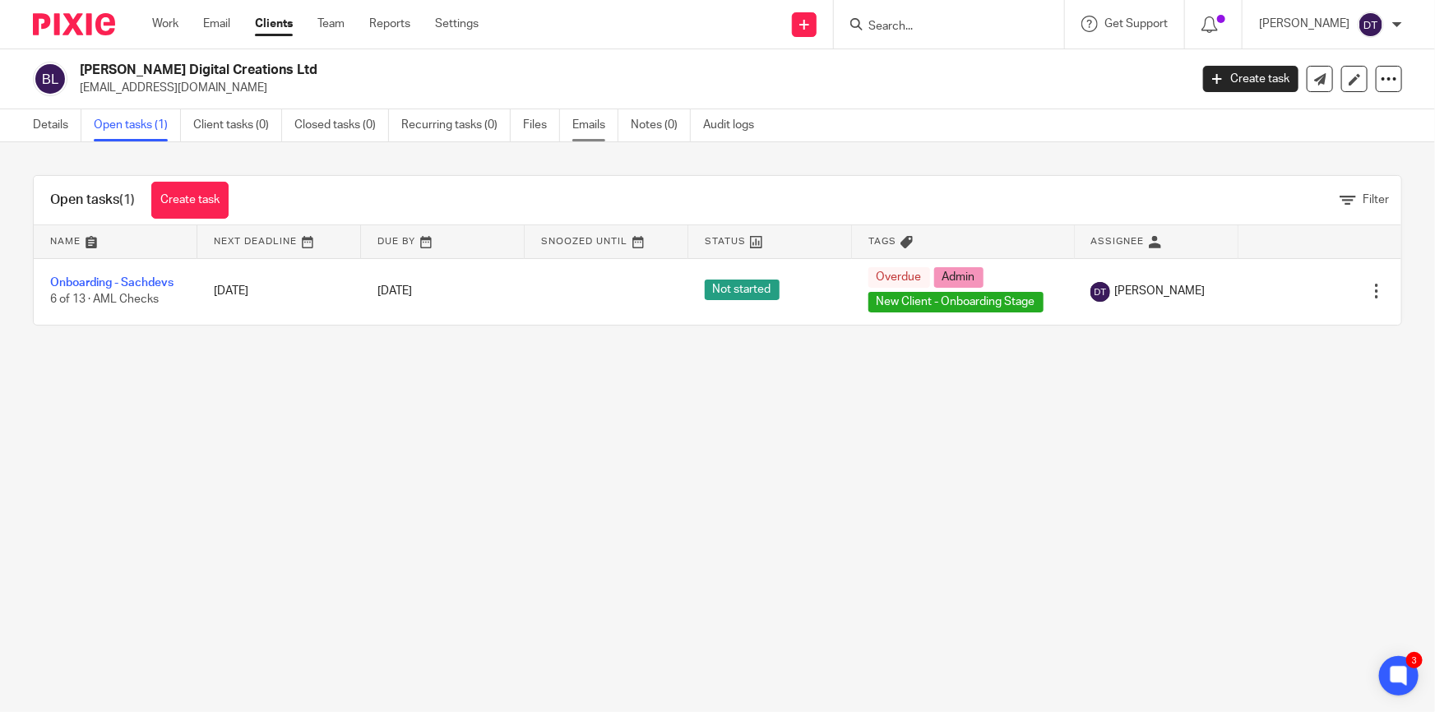
click link "Emails"
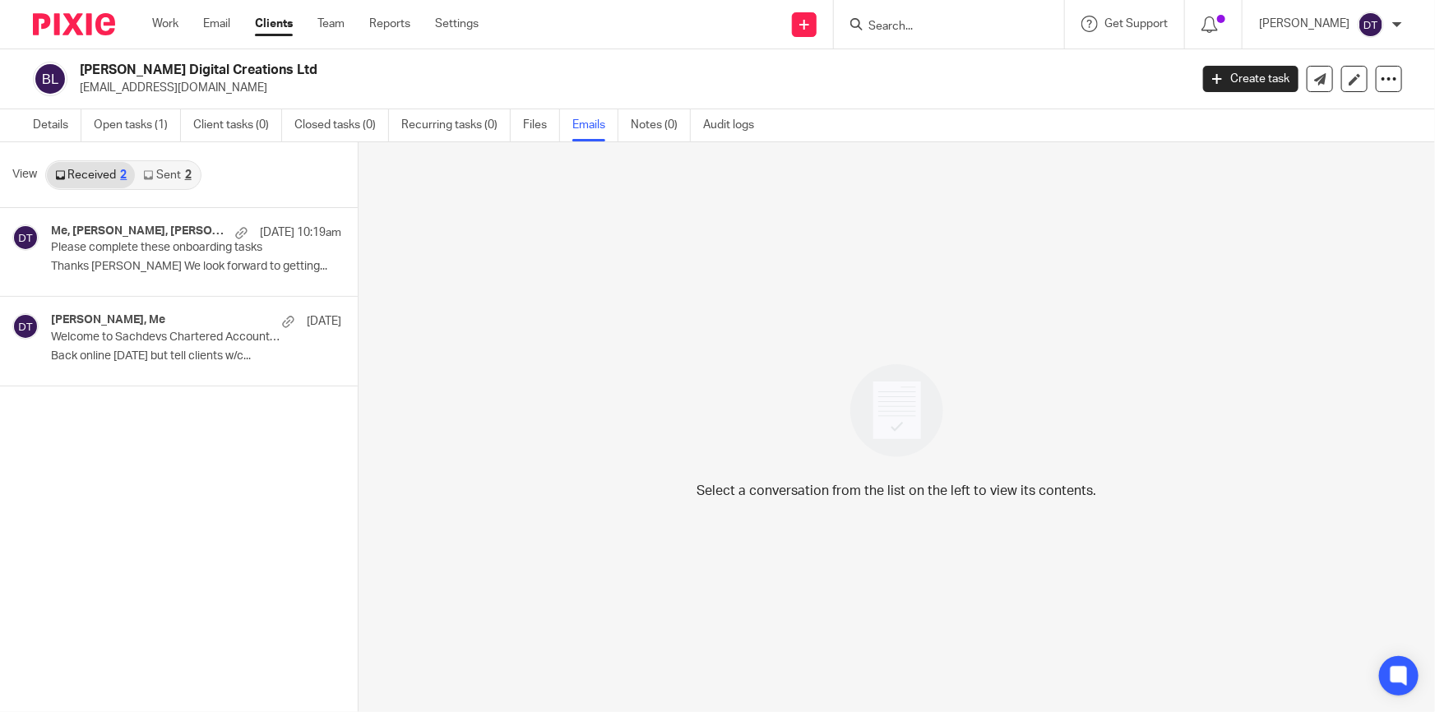
click at [175, 172] on link "Sent 2" at bounding box center [167, 175] width 64 height 26
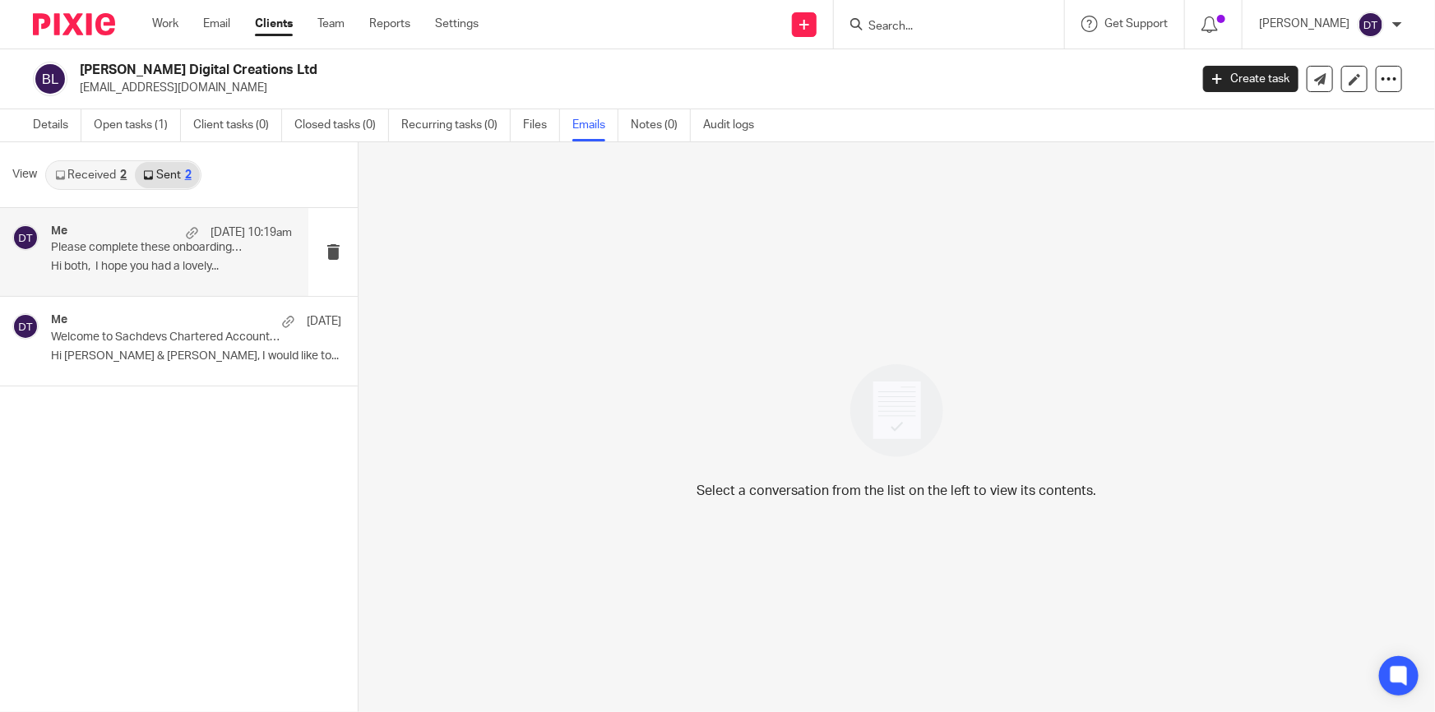
click at [147, 260] on p "Hi both, I hope you had a lovely..." at bounding box center [171, 267] width 241 height 14
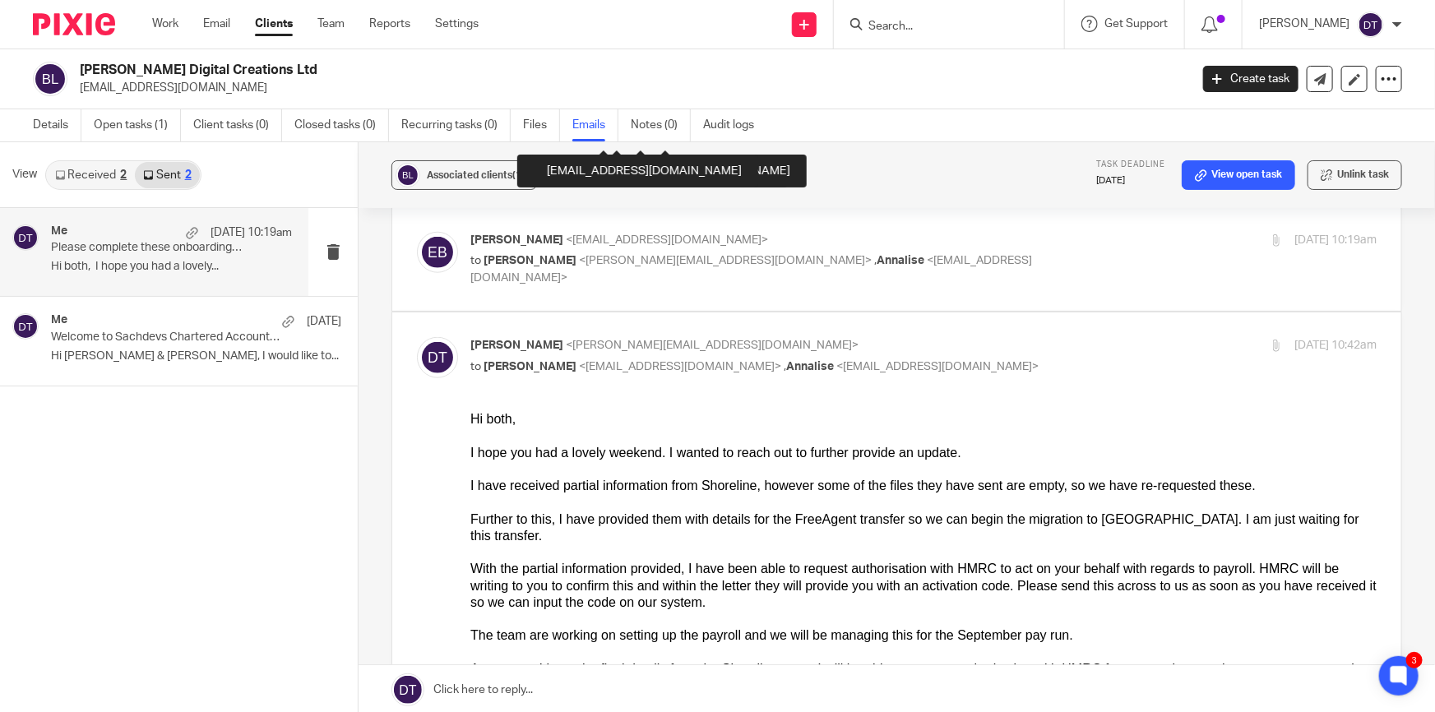
scroll to position [897, 0]
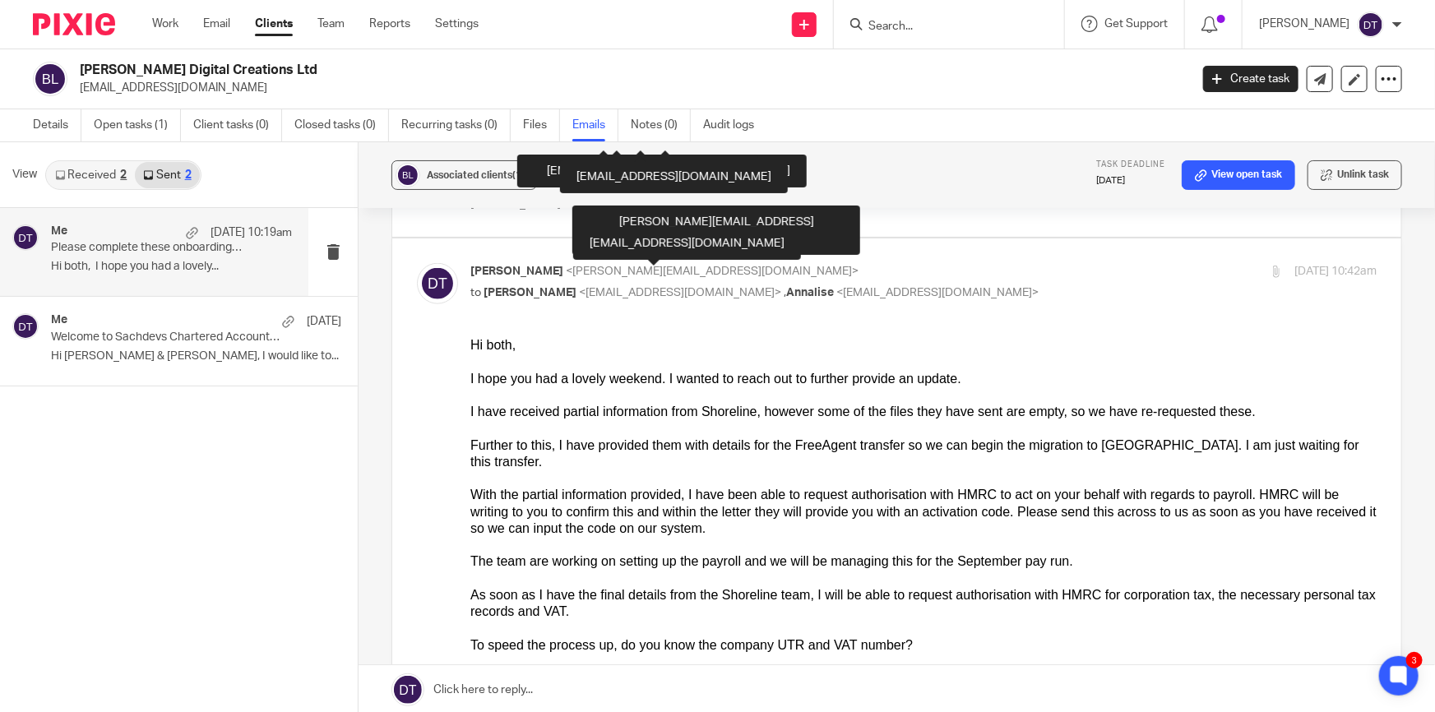
click at [1099, 350] on div "Hi both," at bounding box center [923, 345] width 906 height 16
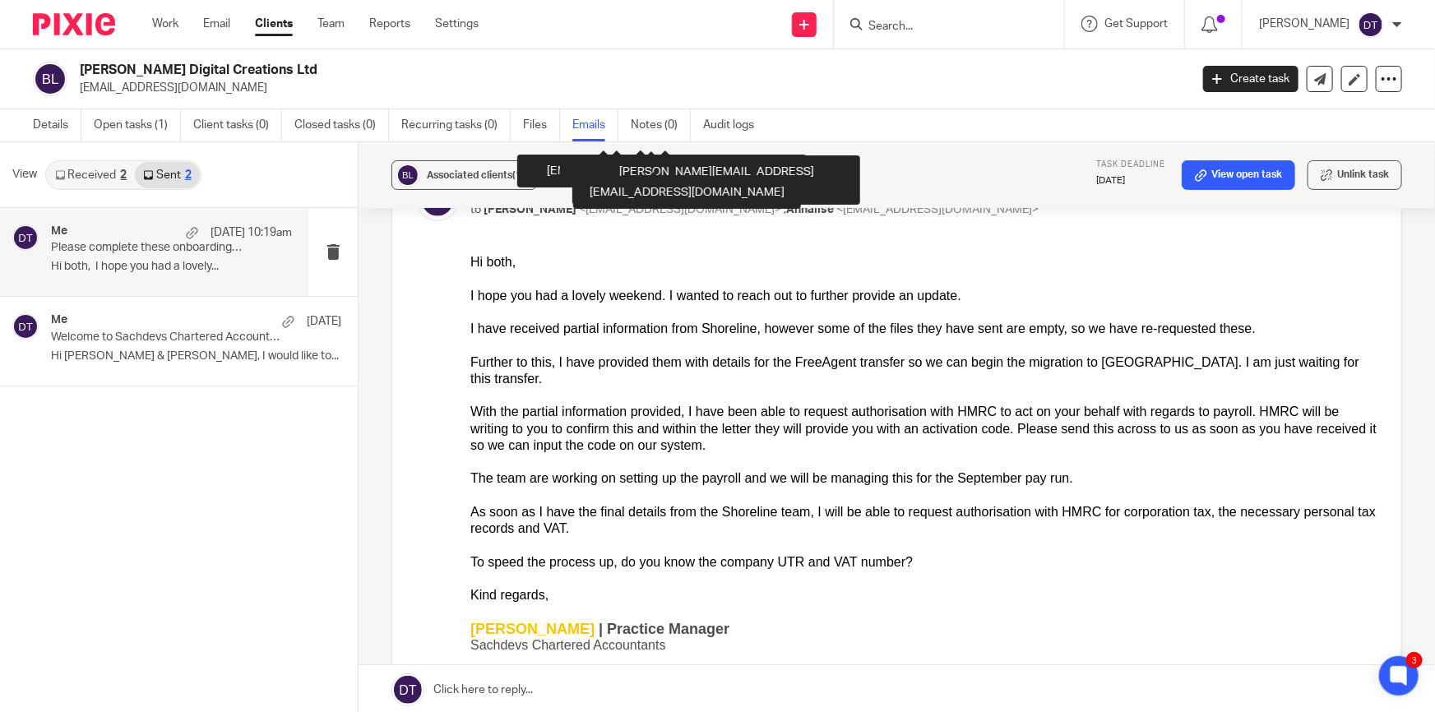
scroll to position [971, 0]
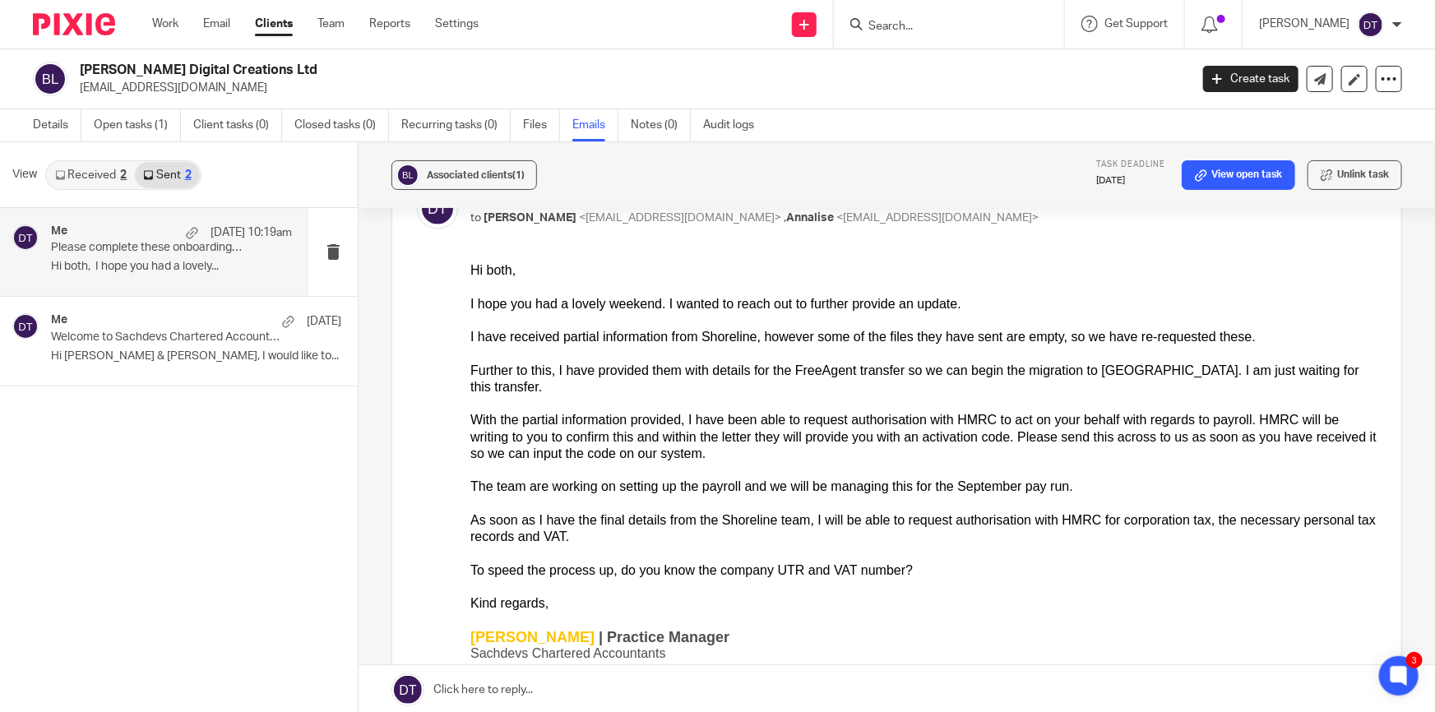
click at [548, 683] on link at bounding box center [897, 689] width 1077 height 49
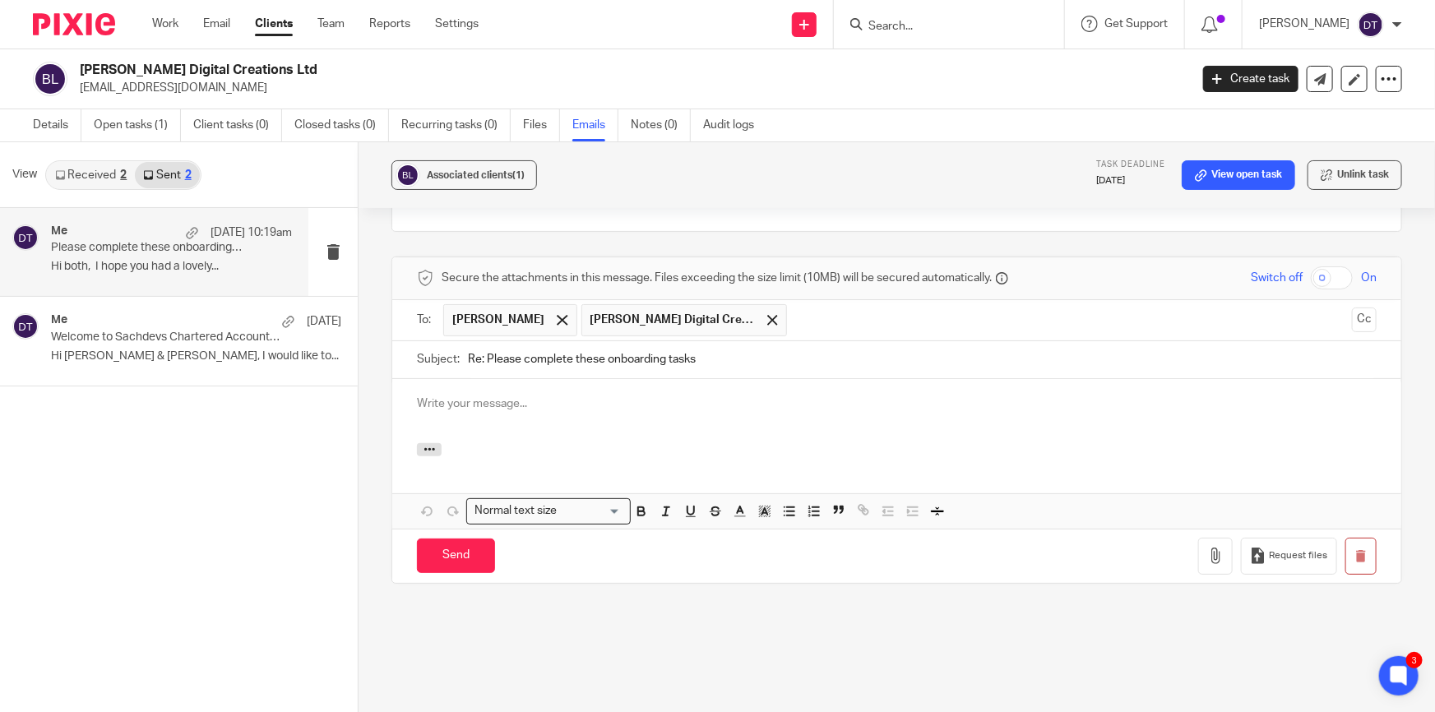
scroll to position [0, 0]
click at [1347, 538] on button "button" at bounding box center [1361, 556] width 31 height 37
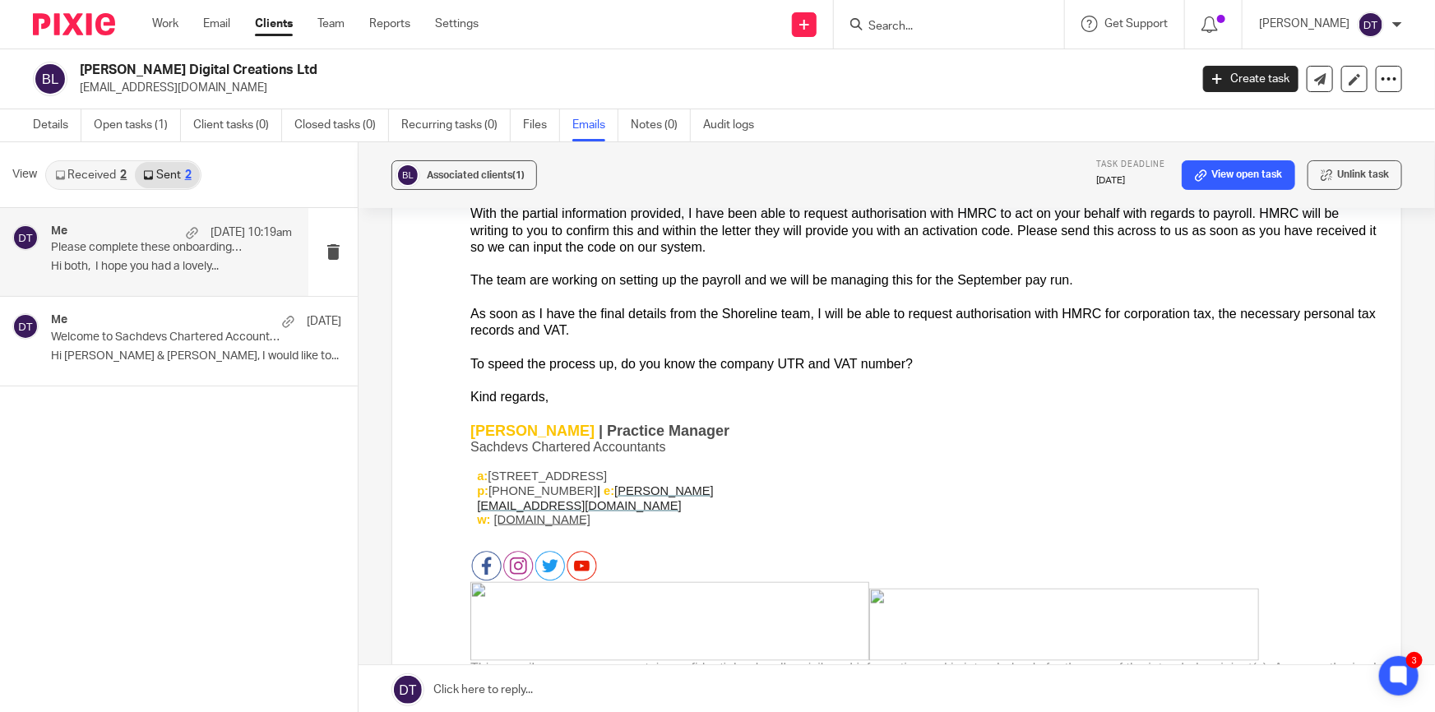
scroll to position [954, 0]
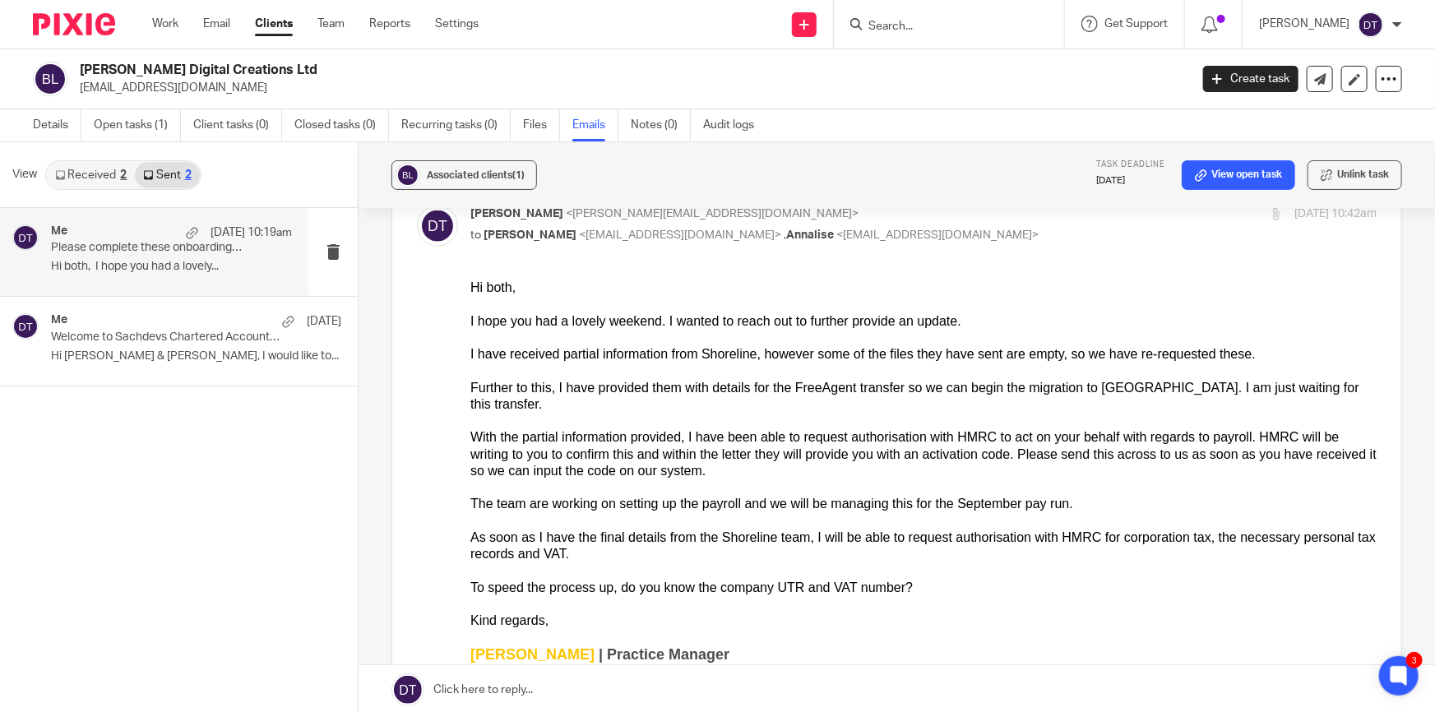
click at [1011, 299] on div at bounding box center [923, 304] width 906 height 16
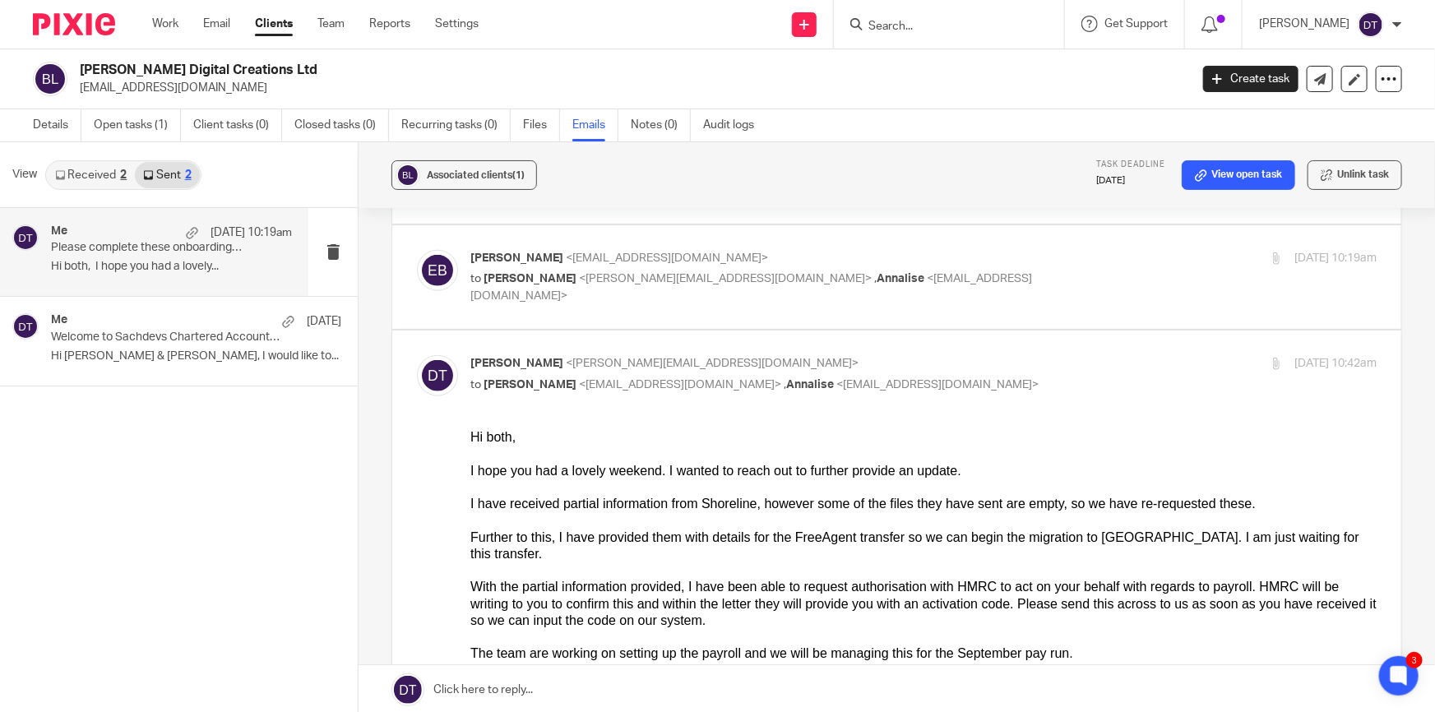
click at [1041, 355] on p "Deanna Templeton <deanna@sachdevs-ca.com>" at bounding box center [772, 363] width 605 height 17
checkbox input "false"
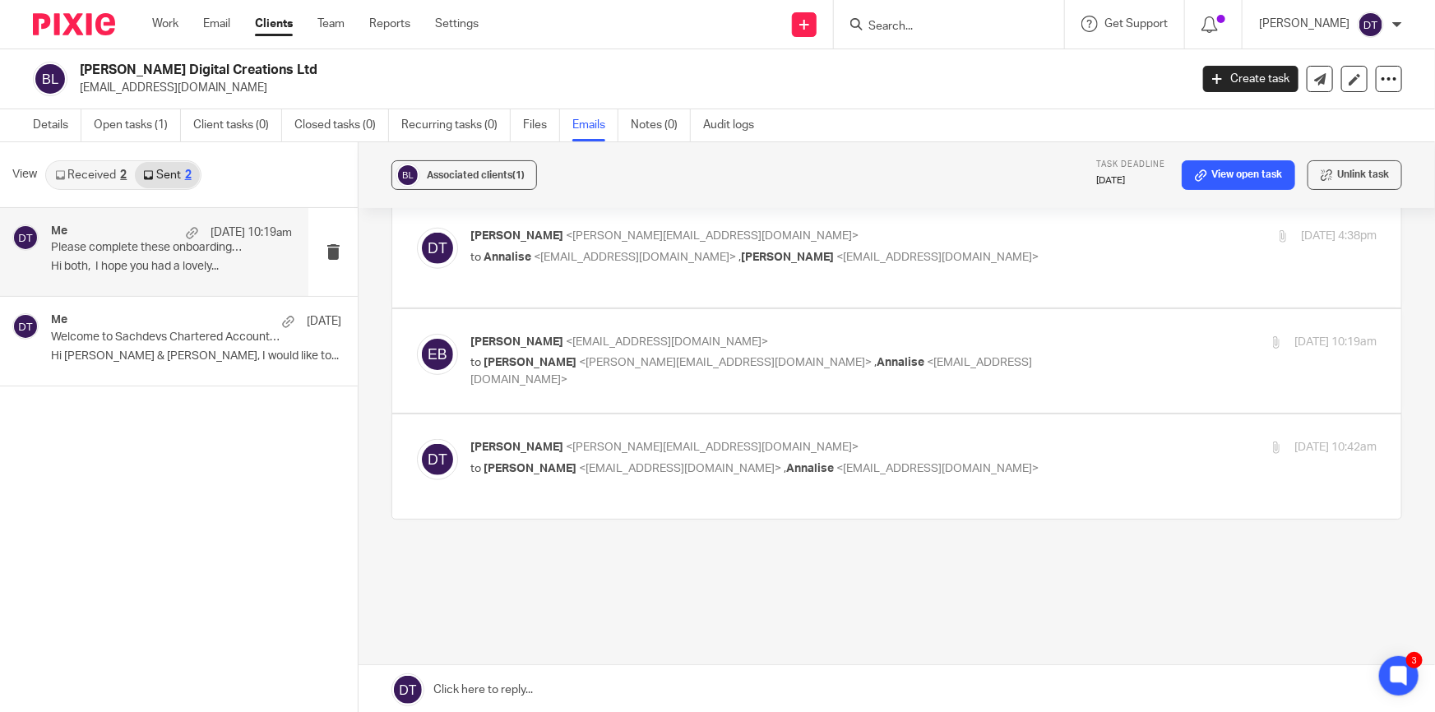
click at [1024, 334] on p "Edwin Brownson <edwinbrownson@gmail.com>" at bounding box center [772, 342] width 605 height 17
checkbox input "true"
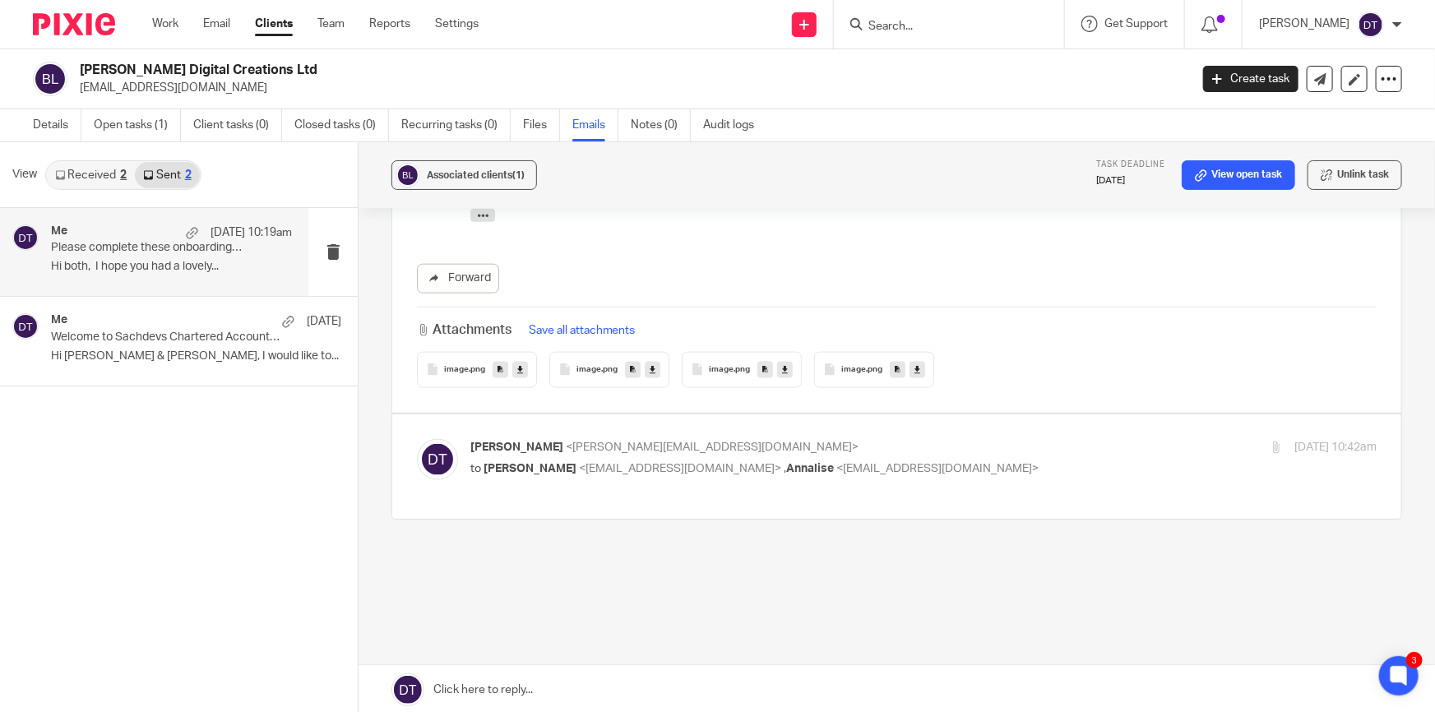
scroll to position [2, 0]
click at [464, 469] on div "Deanna Templeton <deanna@sachdevs-ca.com> to Edwin Brownson <edwinbrownson@gmai…" at bounding box center [897, 465] width 960 height 55
click at [597, 118] on link "Emails" at bounding box center [595, 124] width 46 height 32
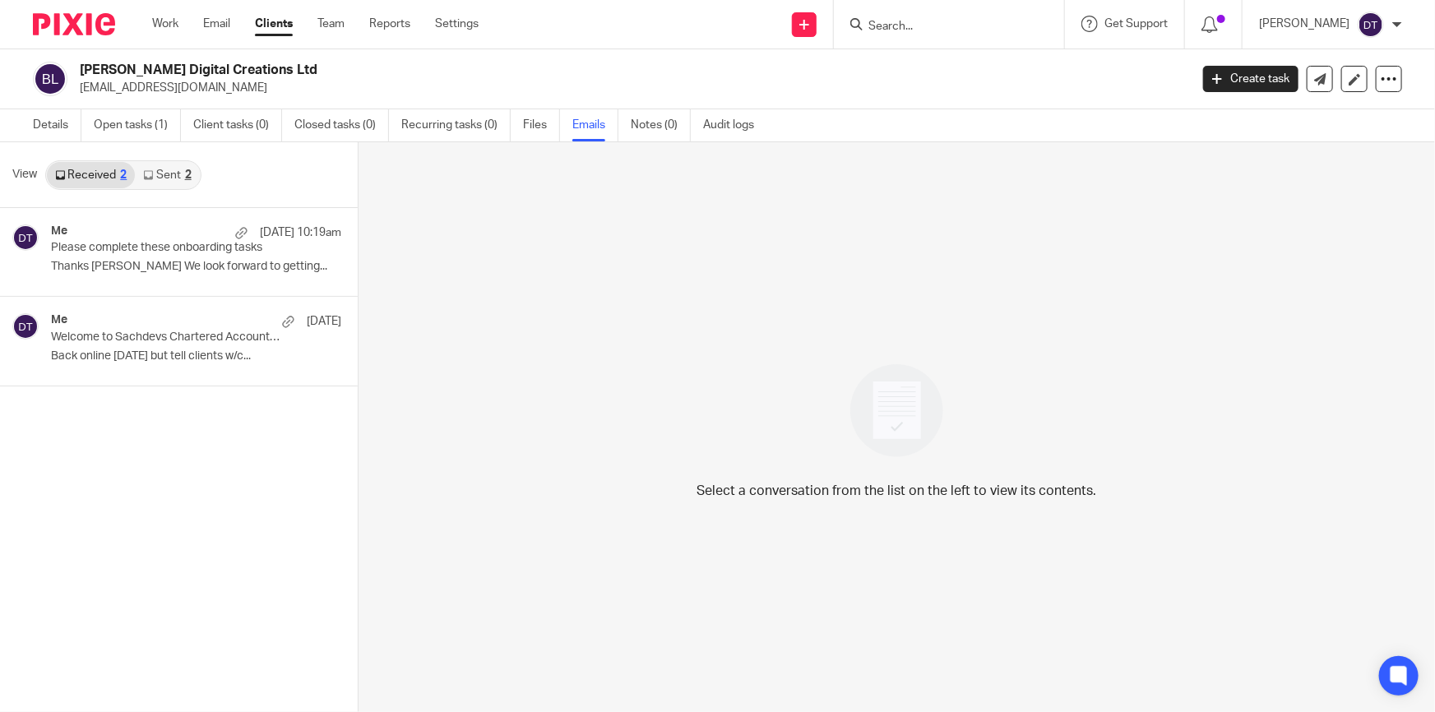
click at [175, 174] on link "Sent 2" at bounding box center [167, 175] width 64 height 26
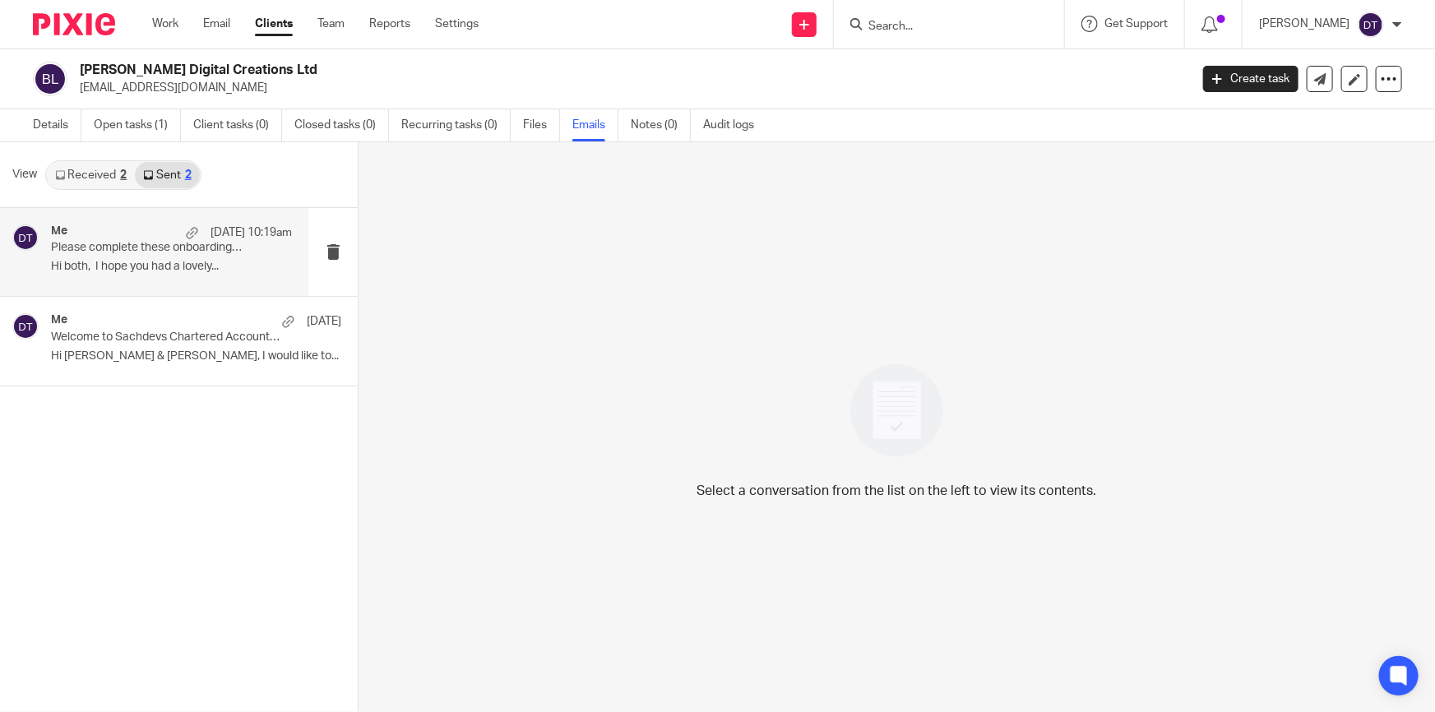
click at [140, 246] on p "Please complete these onboarding tasks" at bounding box center [147, 248] width 193 height 14
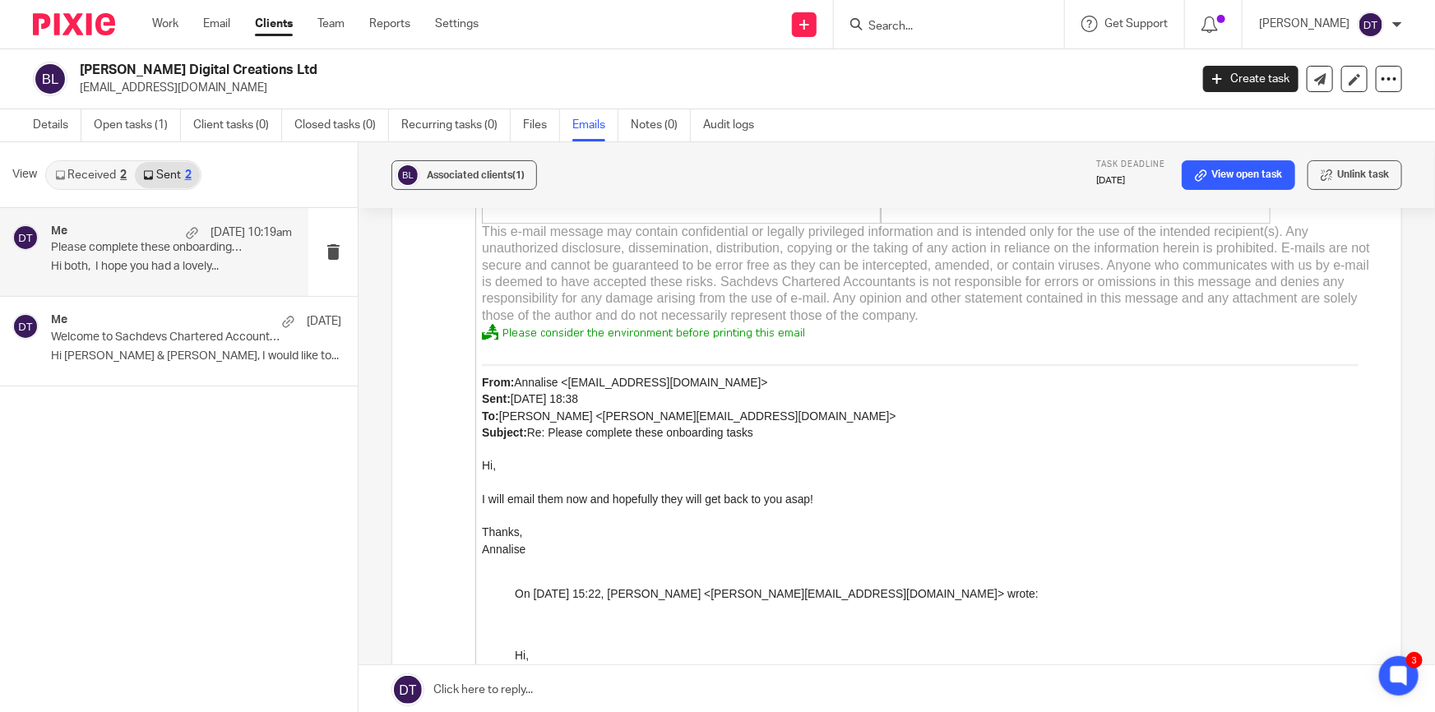
click at [580, 688] on link at bounding box center [897, 689] width 1077 height 49
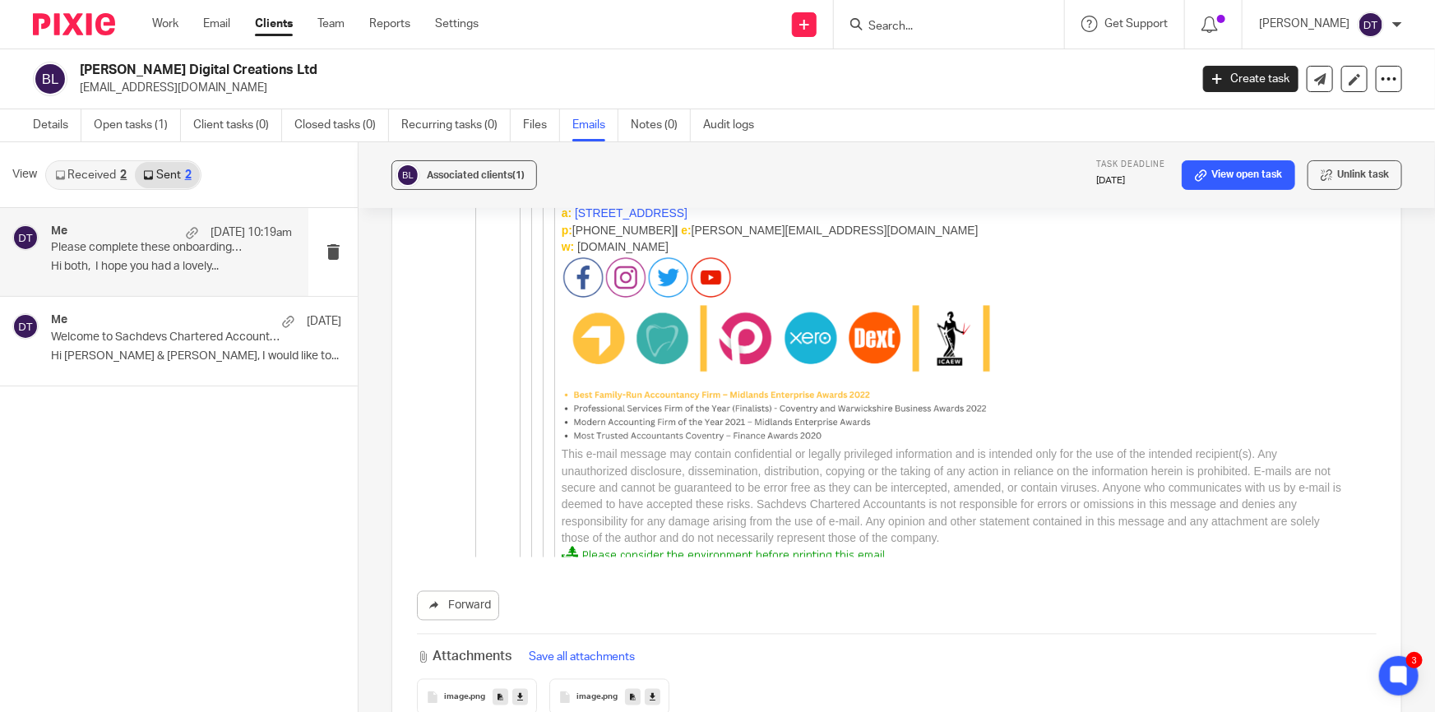
scroll to position [5119, 0]
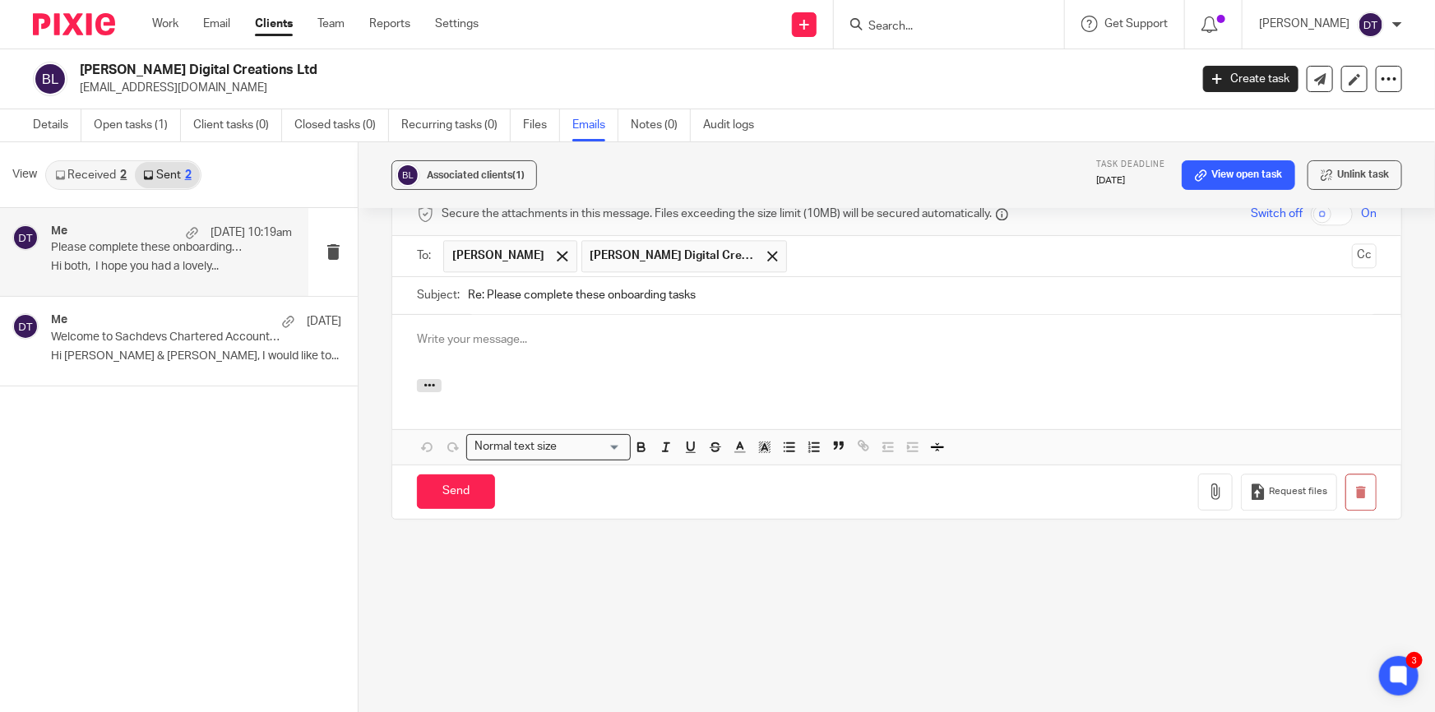
click at [600, 345] on div at bounding box center [896, 347] width 1009 height 64
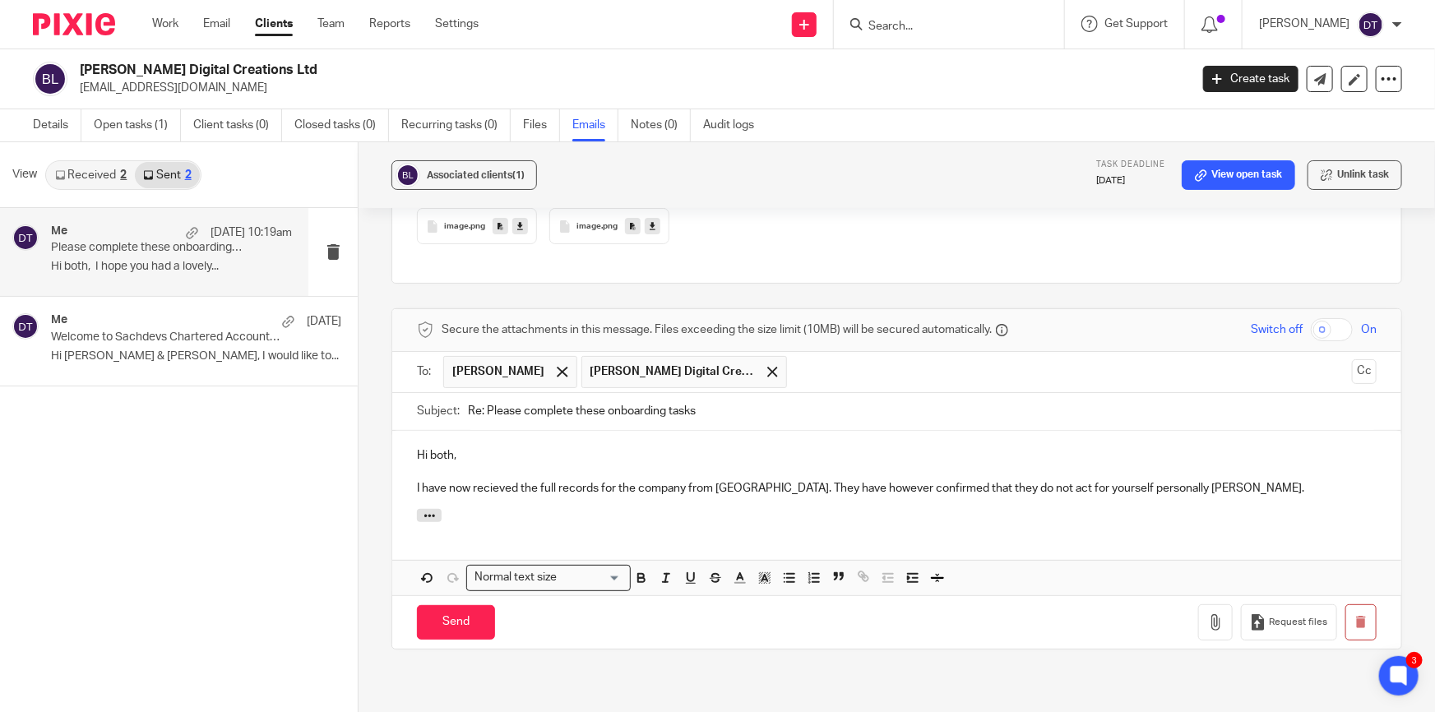
scroll to position [5133, 0]
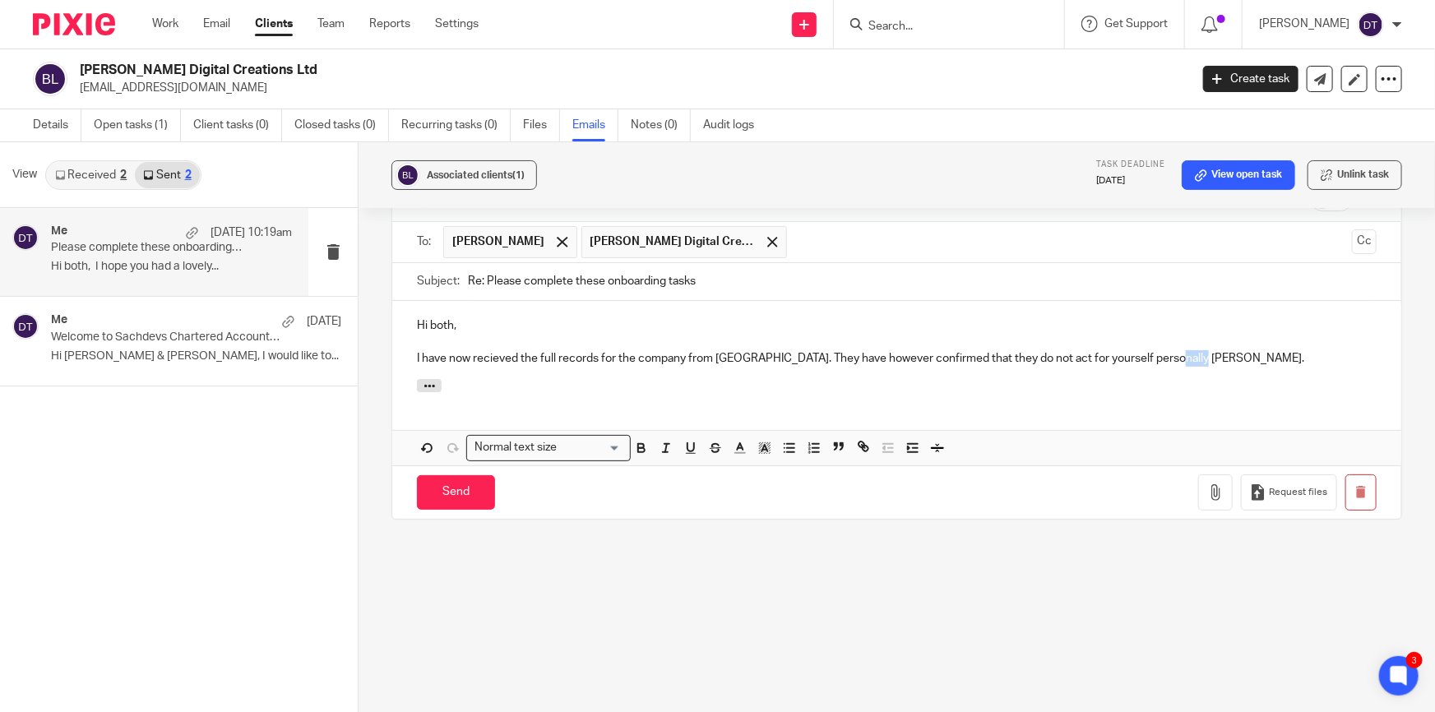
drag, startPoint x: 1198, startPoint y: 338, endPoint x: 1157, endPoint y: 340, distance: 41.2
click at [1157, 350] on p "I have now recieved the full records for the company from [GEOGRAPHIC_DATA]. Th…" at bounding box center [897, 358] width 960 height 16
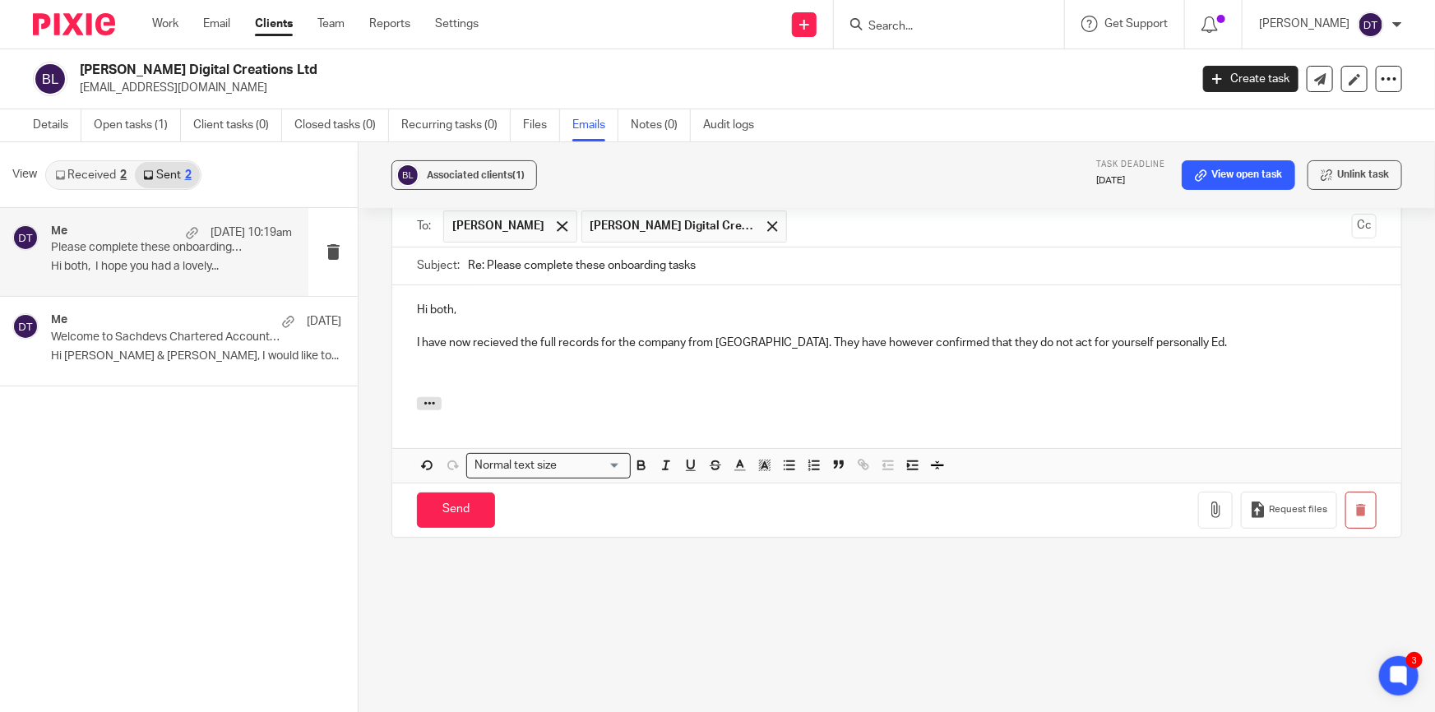
scroll to position [5166, 0]
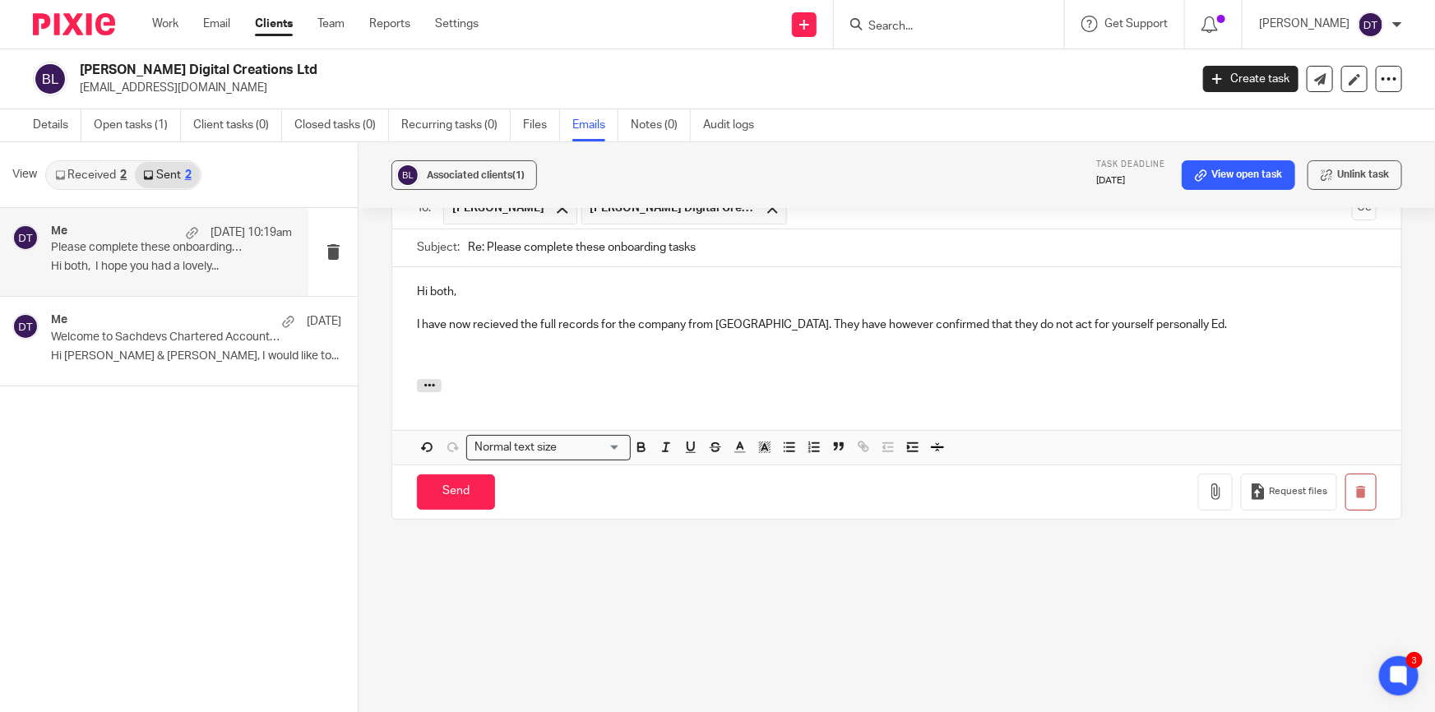
click at [496, 317] on p "I have now recieved the full records for the company from [GEOGRAPHIC_DATA]. Th…" at bounding box center [897, 334] width 960 height 34
click at [495, 317] on p "I have now recieved the full records for the company from [GEOGRAPHIC_DATA]. Th…" at bounding box center [897, 334] width 960 height 34
click at [519, 327] on p "I have now received the full records for the company from [GEOGRAPHIC_DATA]. Th…" at bounding box center [897, 334] width 960 height 34
click at [519, 350] on p at bounding box center [897, 358] width 960 height 16
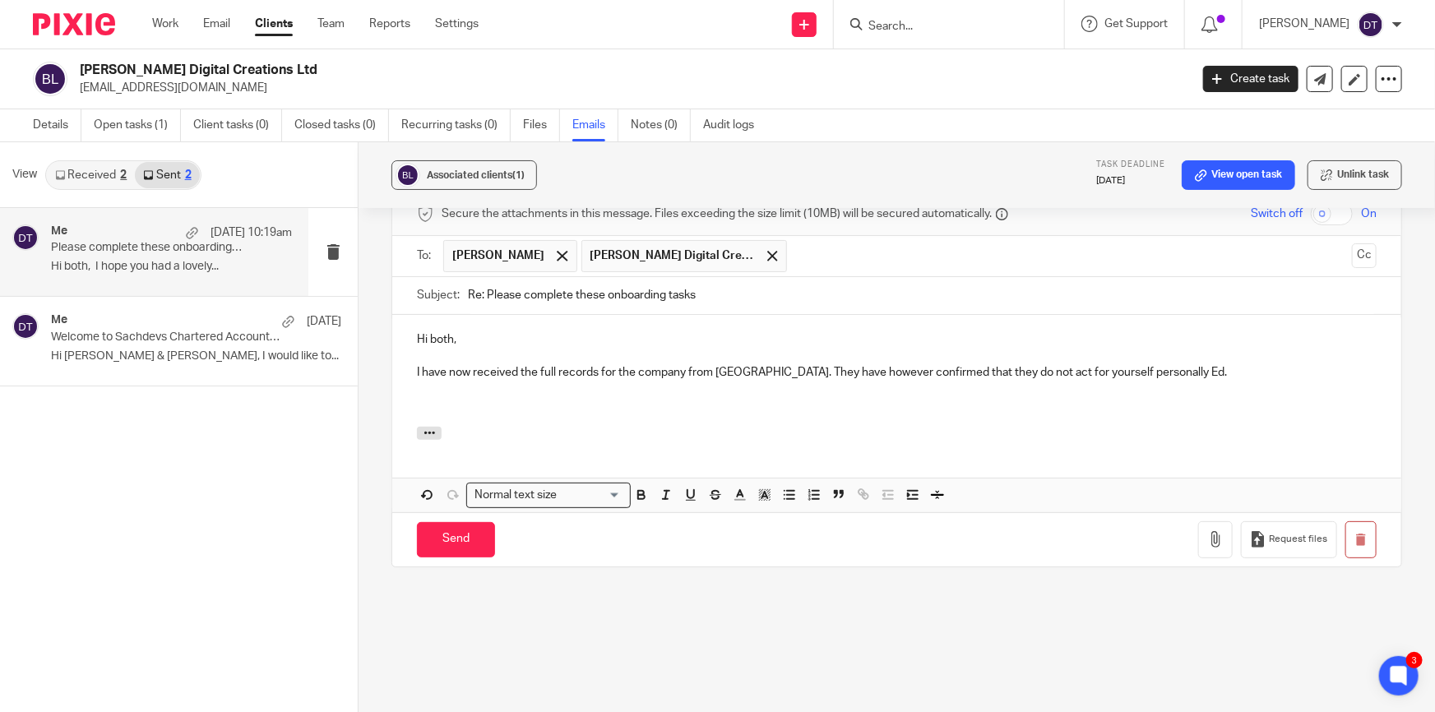
scroll to position [5092, 0]
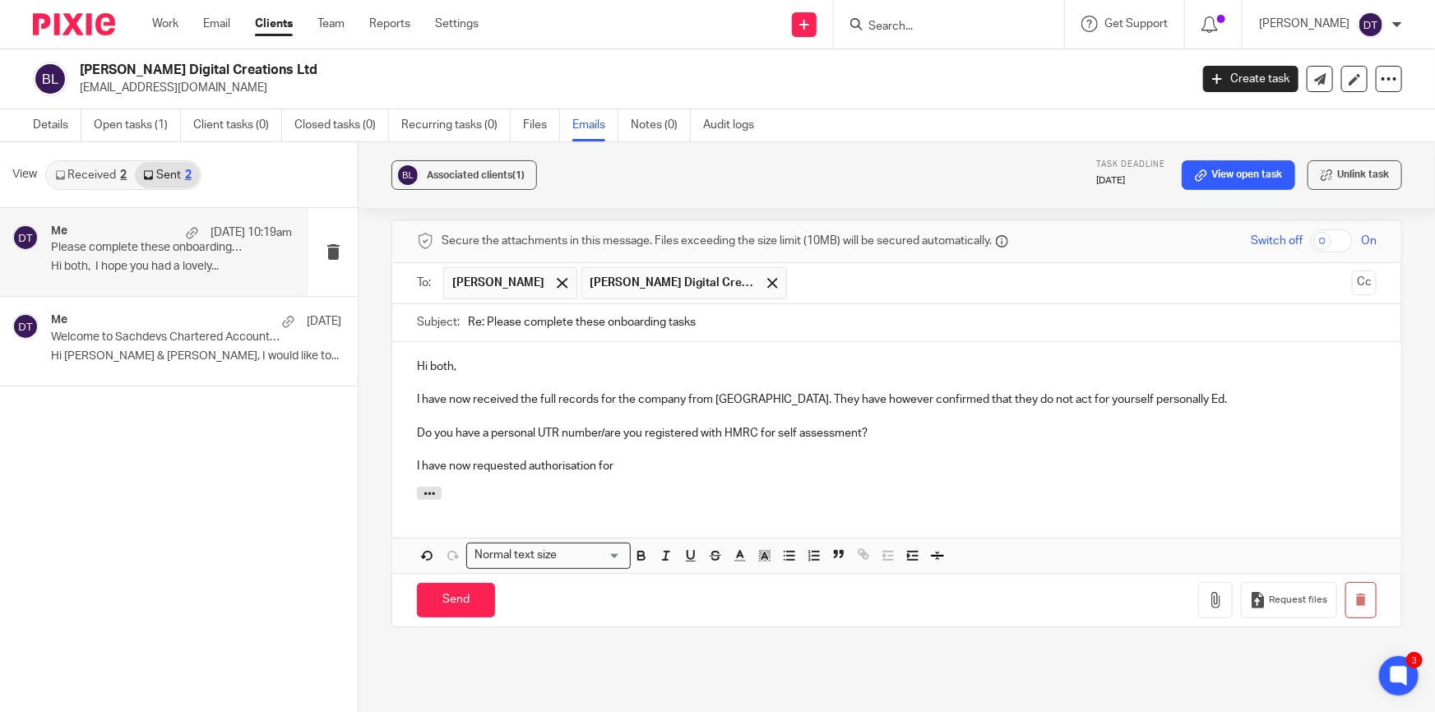
click at [625, 442] on p at bounding box center [897, 450] width 960 height 16
click at [647, 458] on p "I have now requested authorisation for" at bounding box center [897, 466] width 960 height 16
click at [712, 458] on p "I have now requested authorisation for" at bounding box center [897, 466] width 960 height 16
drag, startPoint x: 646, startPoint y: 453, endPoint x: 403, endPoint y: 453, distance: 242.7
click at [403, 453] on div "Hi both, I have now received the full records for the company from Shoreline. T…" at bounding box center [896, 415] width 1009 height 146
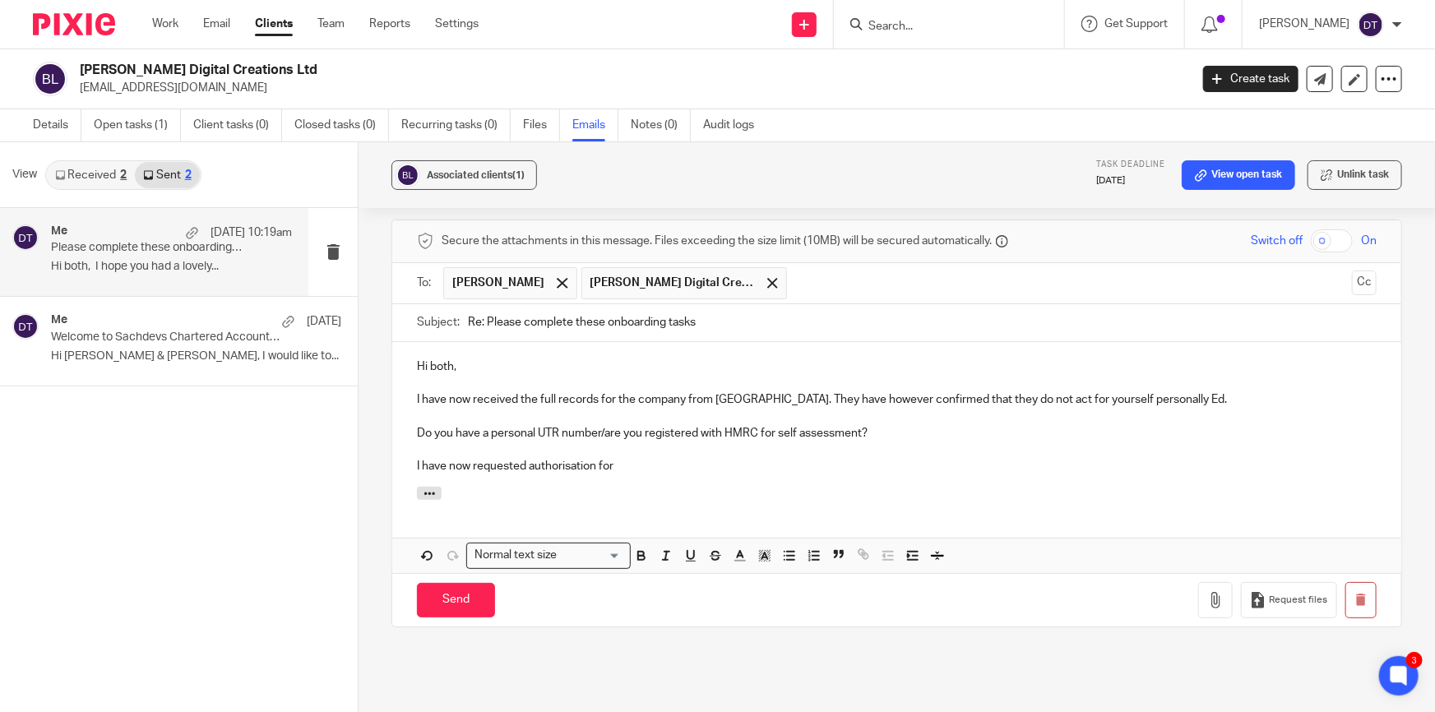
click at [667, 442] on p at bounding box center [897, 450] width 960 height 16
drag, startPoint x: 666, startPoint y: 454, endPoint x: 387, endPoint y: 449, distance: 279.7
click at [387, 449] on div "Associated clients (1) Task deadline 27 Aug 2025 View open task Unlink task Ple…" at bounding box center [897, 428] width 1077 height 572
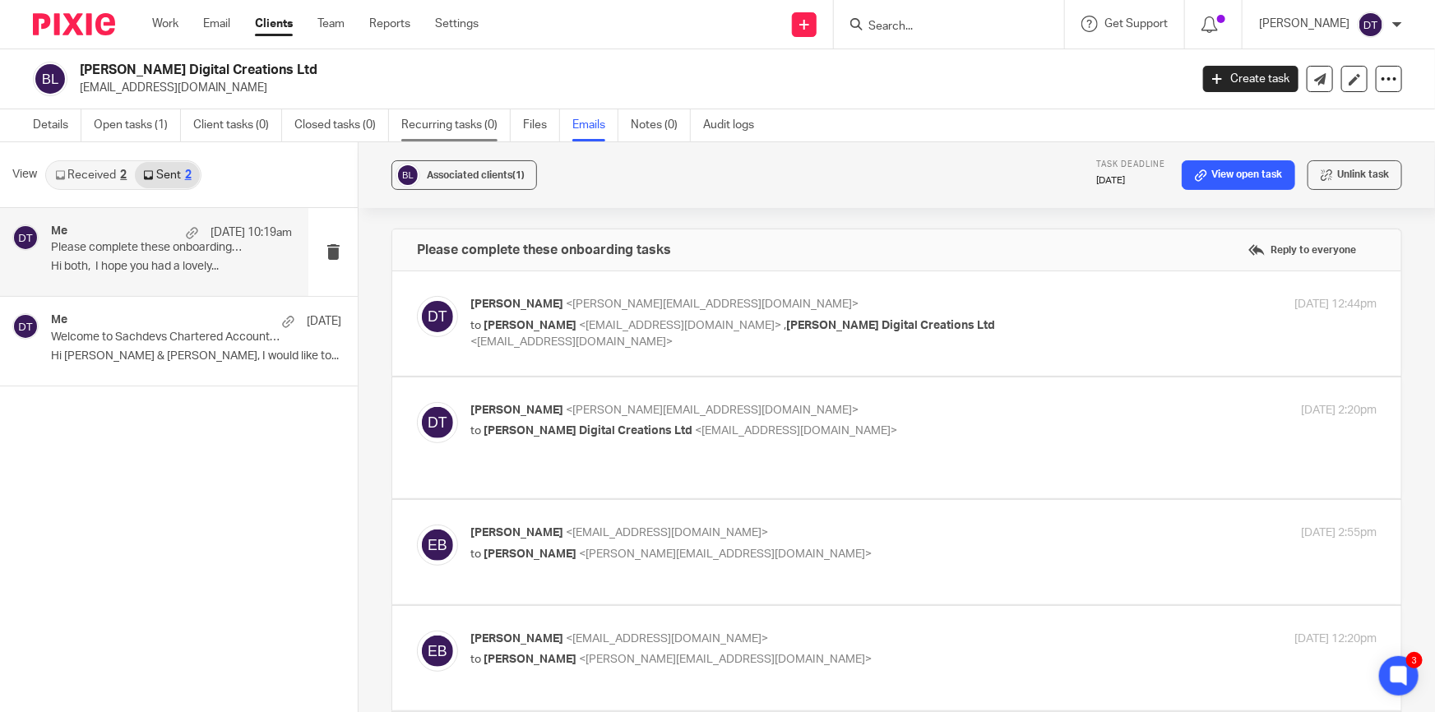
scroll to position [5092, 0]
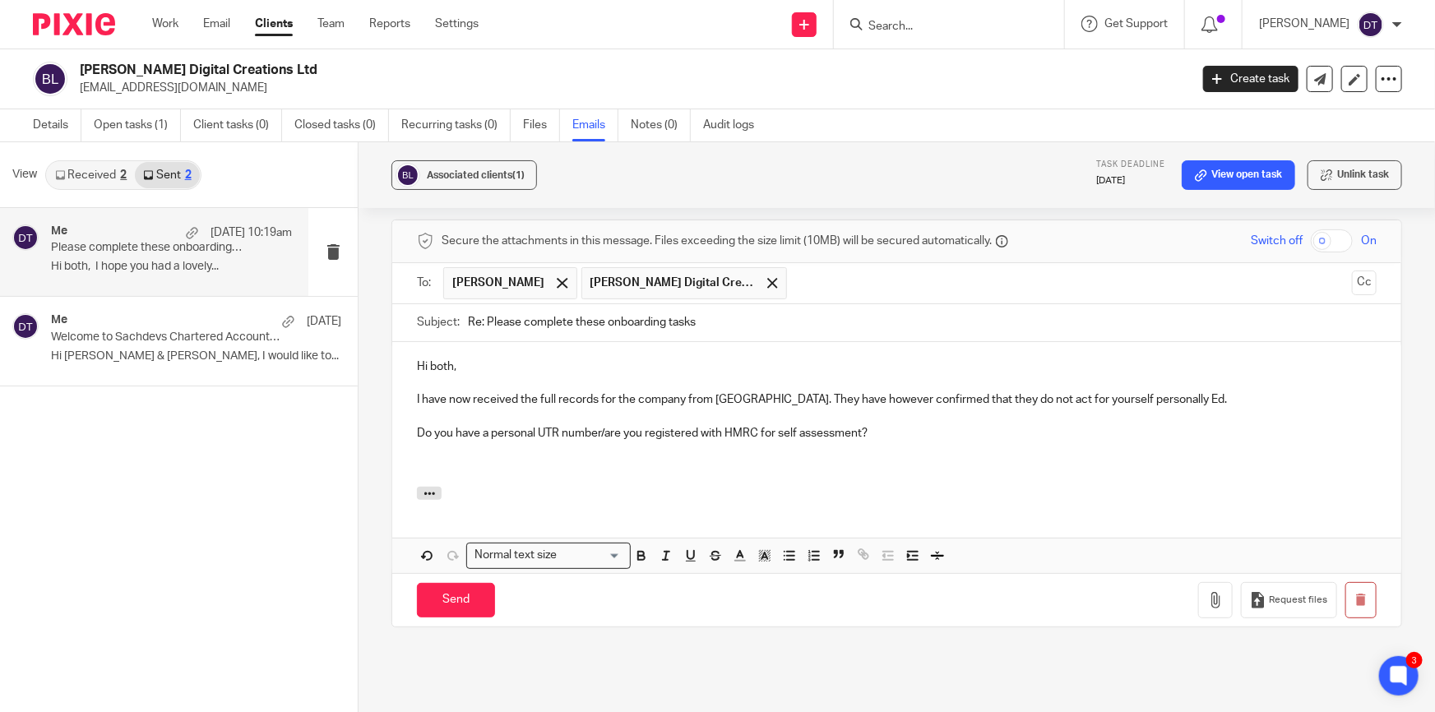
click at [918, 442] on p at bounding box center [897, 450] width 960 height 16
click at [899, 425] on p "Do you have a personal UTR number/are you registered with HMRC for self assessm…" at bounding box center [897, 433] width 960 height 16
click at [874, 392] on p "I have now received the full records for the company from [GEOGRAPHIC_DATA]. Th…" at bounding box center [897, 409] width 960 height 34
click at [892, 425] on p "Do you have a personal UTR number/are you registered with HMRC for self assessm…" at bounding box center [897, 433] width 960 height 16
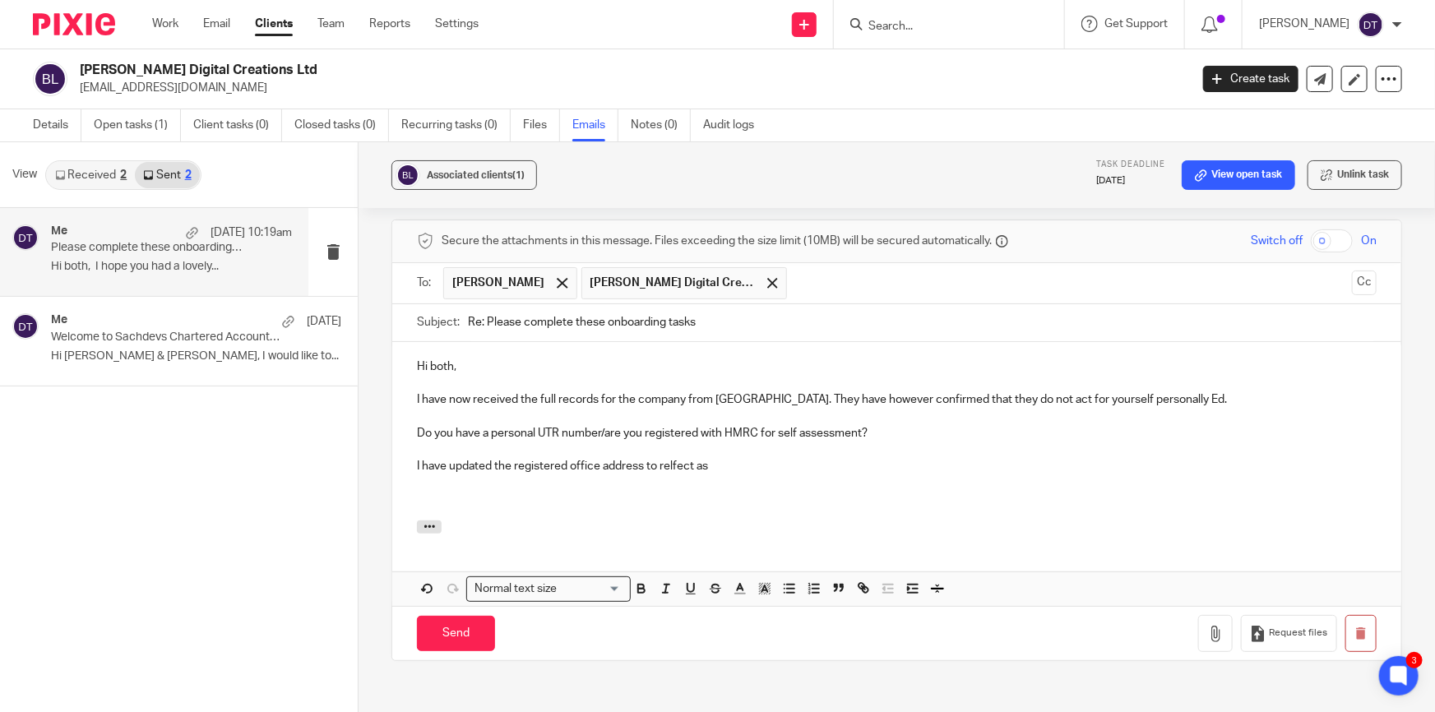
drag, startPoint x: 673, startPoint y: 448, endPoint x: 768, endPoint y: 157, distance: 306.4
click at [768, 157] on div "Associated clients (1) Task deadline 27 Aug 2025 View open task Unlink task" at bounding box center [897, 175] width 1077 height 66
click at [718, 458] on p "I have updated the registered office address to reflect as" at bounding box center [897, 466] width 960 height 16
click at [743, 458] on p "I have updated the registered office address to reflect as" at bounding box center [897, 466] width 960 height 16
click at [721, 458] on p "I have updated the registered office address to reflect as" at bounding box center [897, 466] width 960 height 16
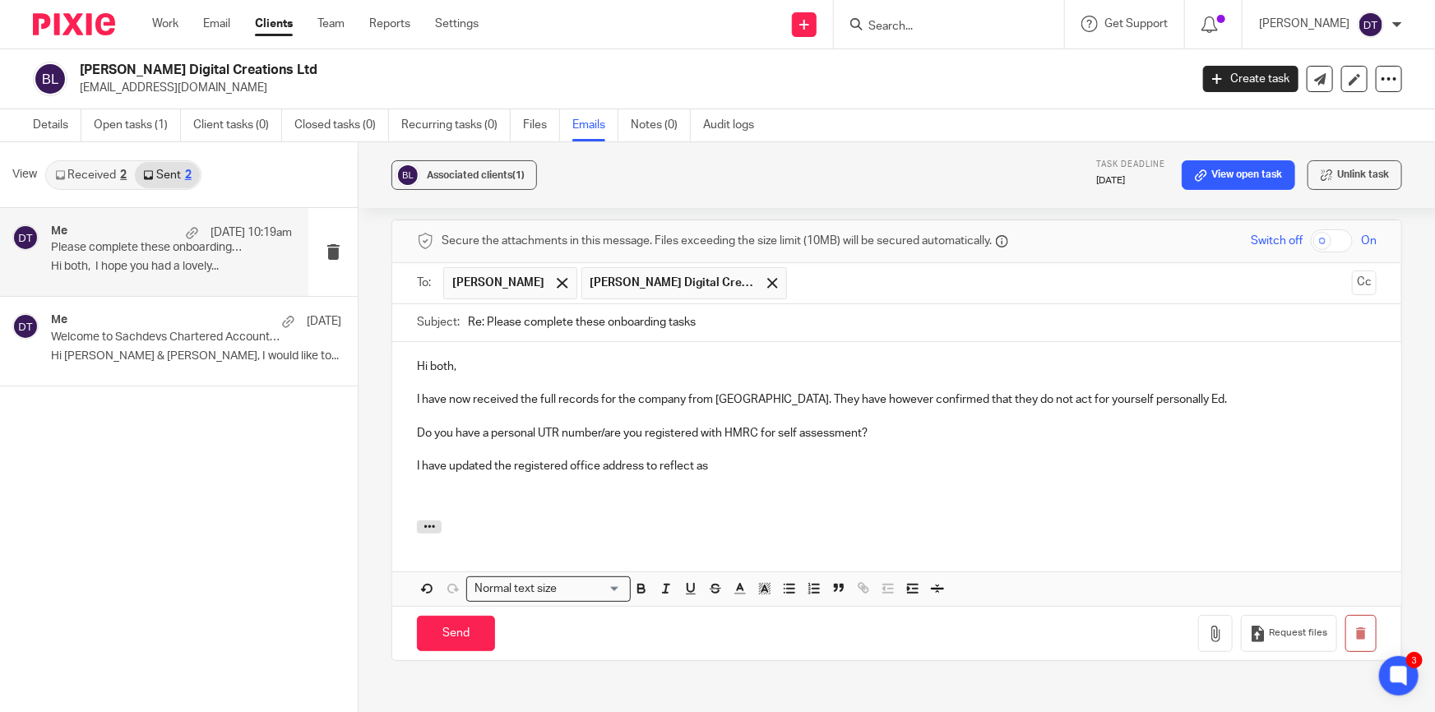
click at [712, 458] on p "I have updated the registered office address to reflect as" at bounding box center [897, 466] width 960 height 16
click at [436, 458] on p "I have updated the registered office address to reflect as" at bounding box center [897, 466] width 960 height 16
click at [571, 458] on p "I have updated the registered office address to reflect as" at bounding box center [897, 466] width 960 height 16
drag, startPoint x: 695, startPoint y: 447, endPoint x: 756, endPoint y: 443, distance: 61.0
click at [695, 458] on p "I have updated the registered office address to reflect as" at bounding box center [897, 466] width 960 height 16
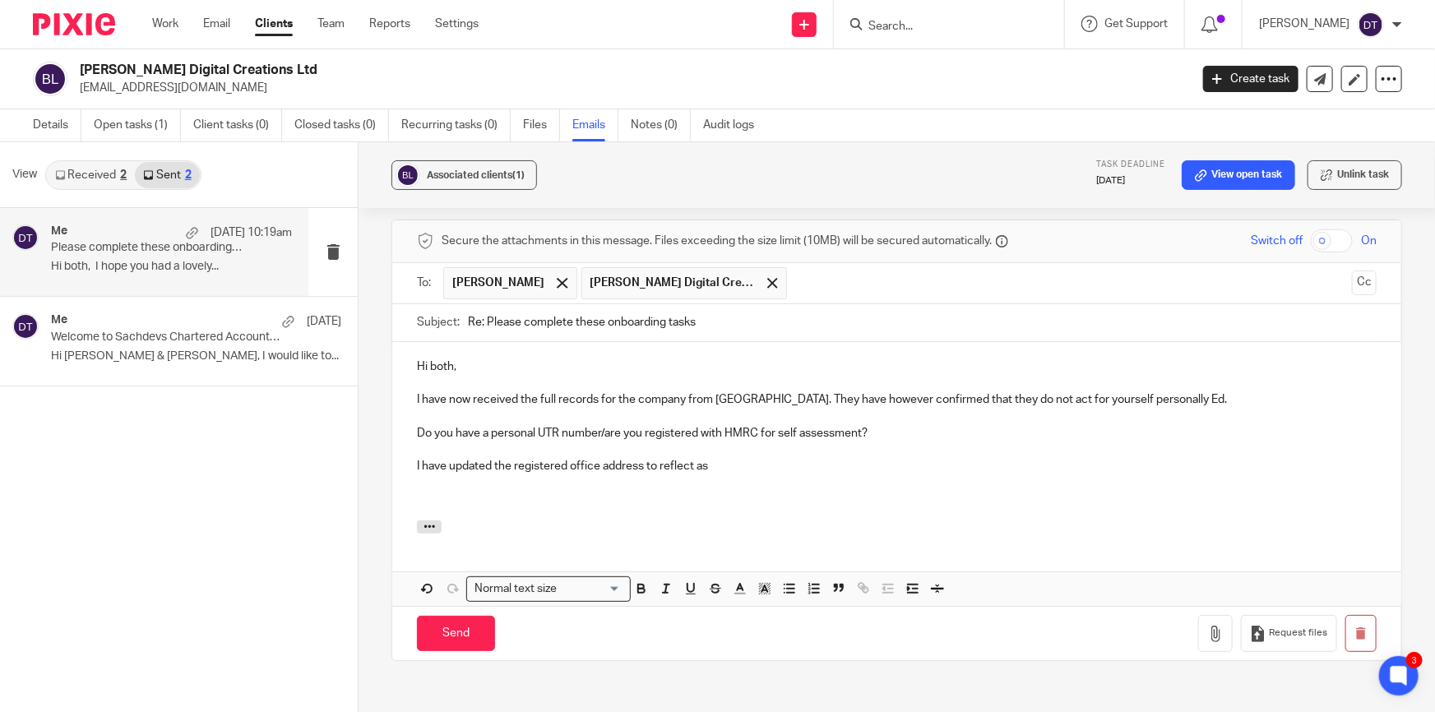
click at [756, 458] on p "I have updated the registered office address to reflect as" at bounding box center [897, 466] width 960 height 16
click at [708, 458] on p "I have updated the registered office address to reflect as" at bounding box center [897, 466] width 960 height 16
click at [759, 458] on p "I have updated the registered office address to reflect as" at bounding box center [897, 466] width 960 height 16
click at [677, 458] on p "I have updated the registered office address to reflect as" at bounding box center [897, 466] width 960 height 16
click at [738, 458] on p "I have updated the registered office address to reflect as" at bounding box center [897, 466] width 960 height 16
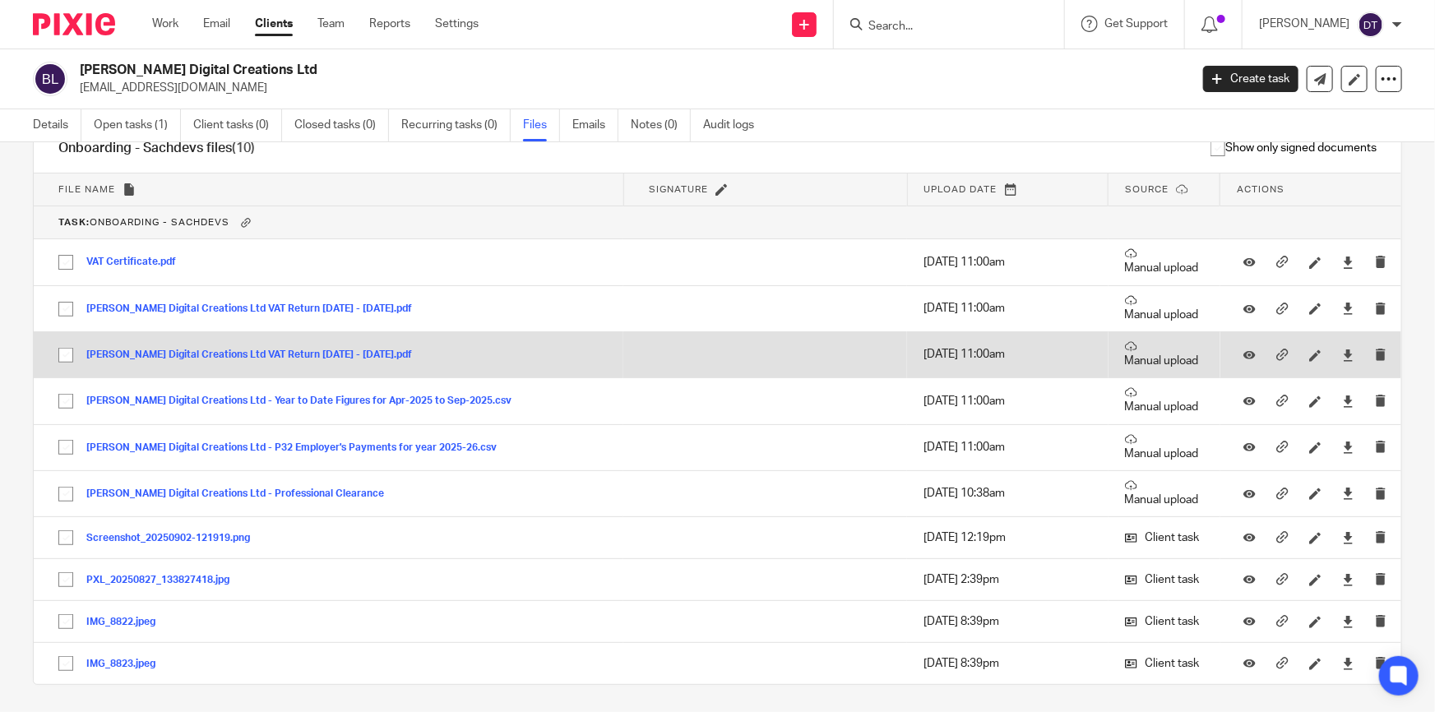
scroll to position [224, 0]
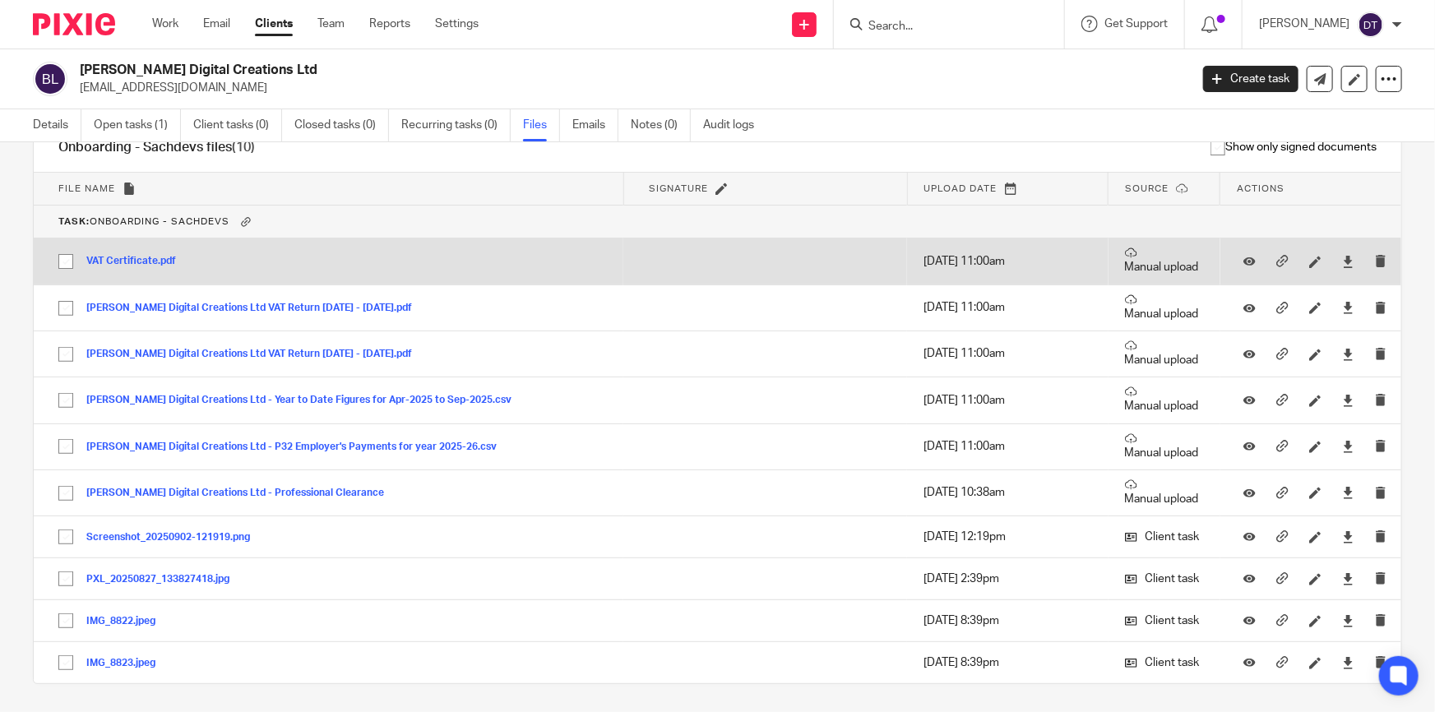
click at [118, 263] on button "VAT Certificate.pdf" at bounding box center [137, 262] width 102 height 12
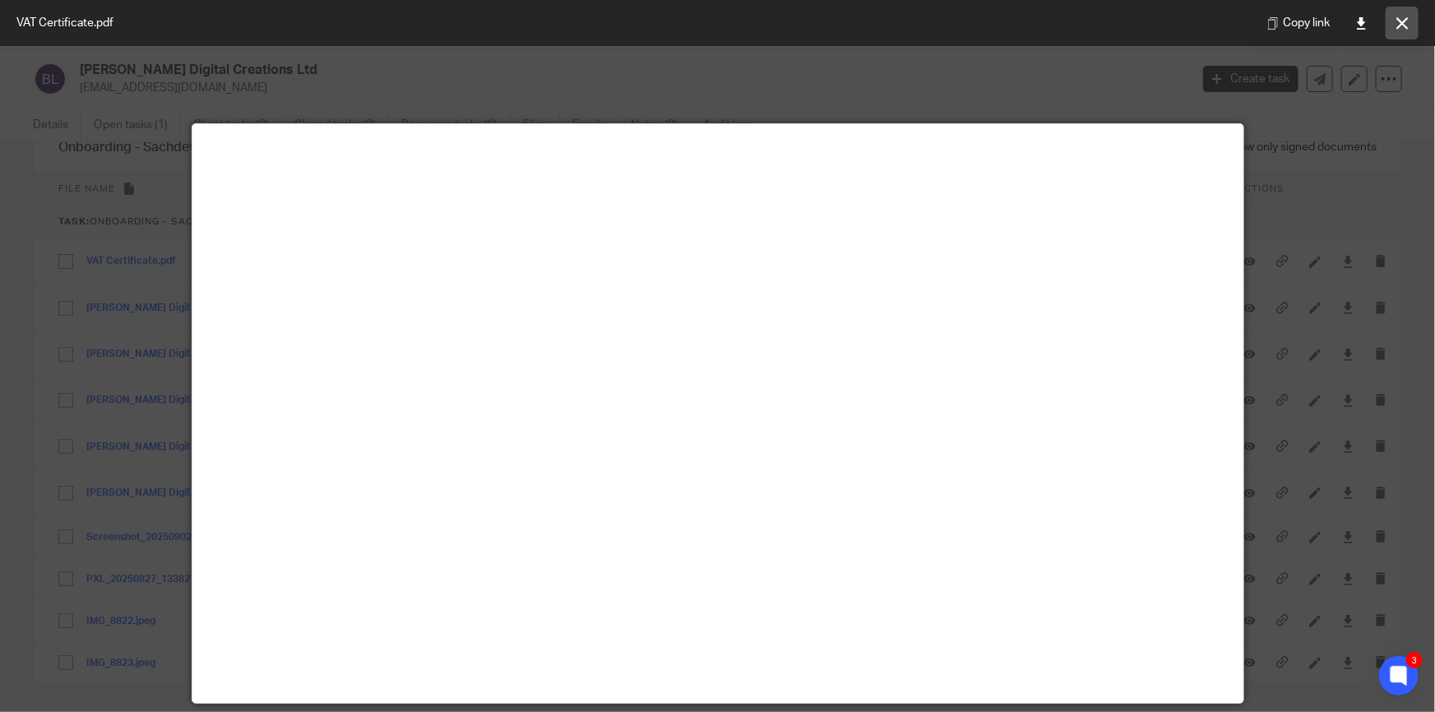
click at [1407, 17] on icon at bounding box center [1403, 23] width 12 height 12
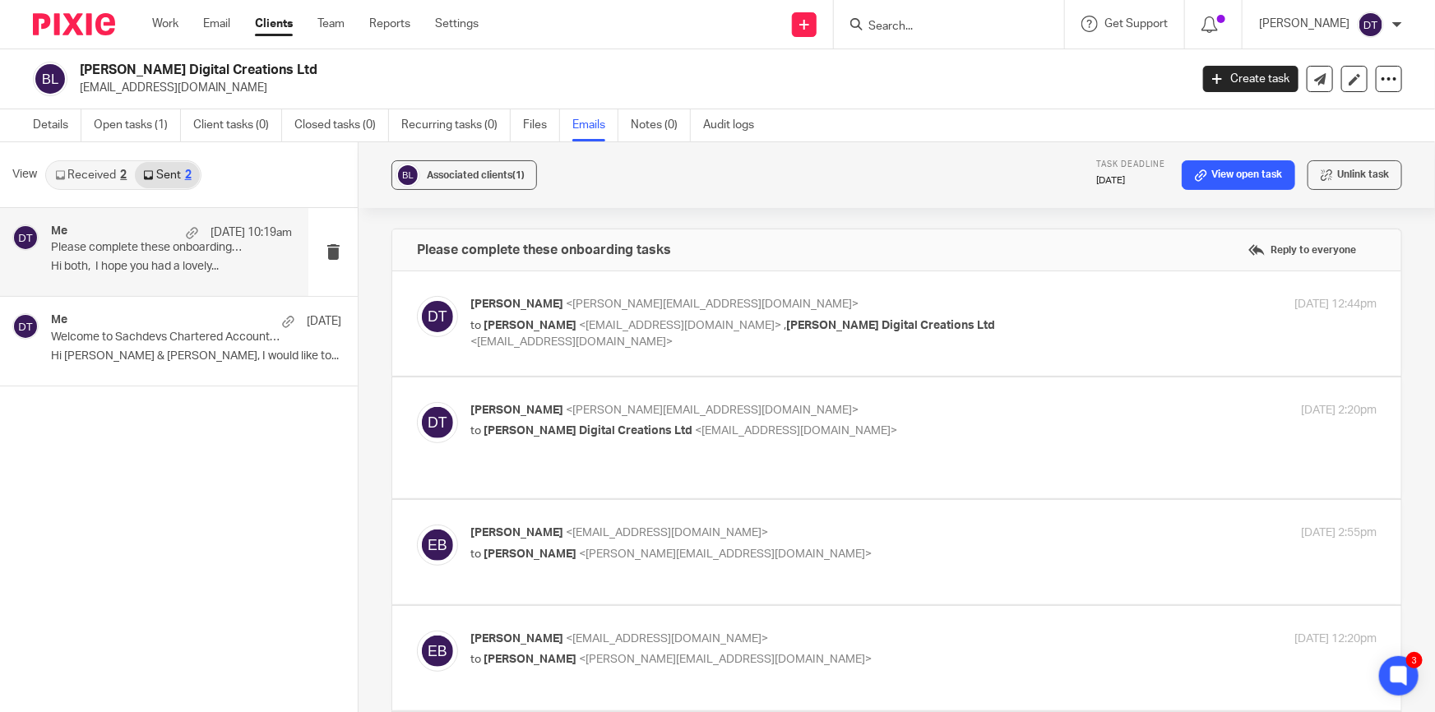
scroll to position [5092, 0]
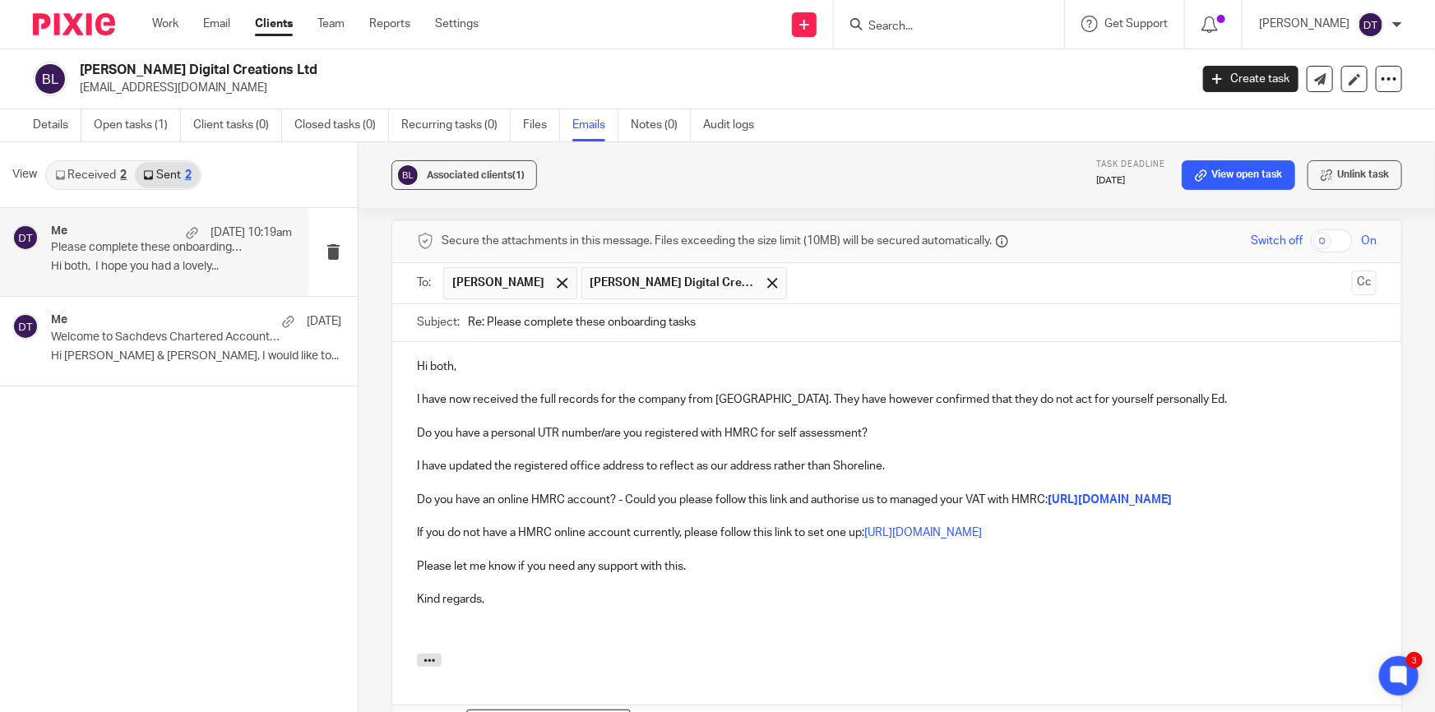
click at [934, 442] on p at bounding box center [897, 450] width 960 height 16
click at [927, 425] on p "Do you have a personal UTR number/are you registered with HMRC for self assessm…" at bounding box center [897, 433] width 960 height 16
click at [1055, 392] on p "I have now received the full records for the company from [GEOGRAPHIC_DATA]. Th…" at bounding box center [897, 409] width 960 height 34
click at [1106, 394] on p "I have now received the full records for the company from Shoreline. They have …" at bounding box center [897, 409] width 960 height 34
click at [922, 402] on p "I have now received the full records for the company from Shoreline. They have …" at bounding box center [897, 409] width 960 height 34
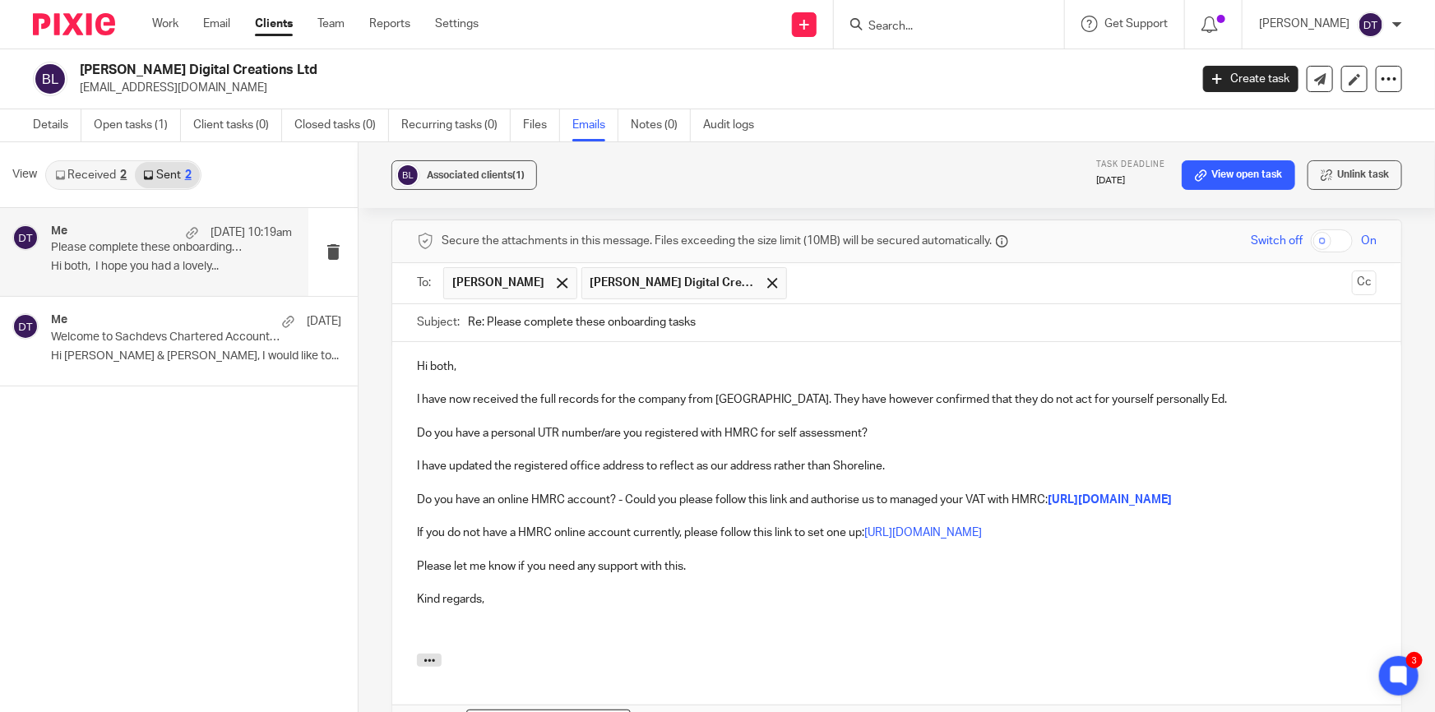
click at [417, 458] on p "I have updated the registered office address to reflect as our address rather t…" at bounding box center [897, 466] width 960 height 16
click at [1033, 458] on p "With regards to the business, I have updated the registered office address to r…" at bounding box center [897, 466] width 960 height 16
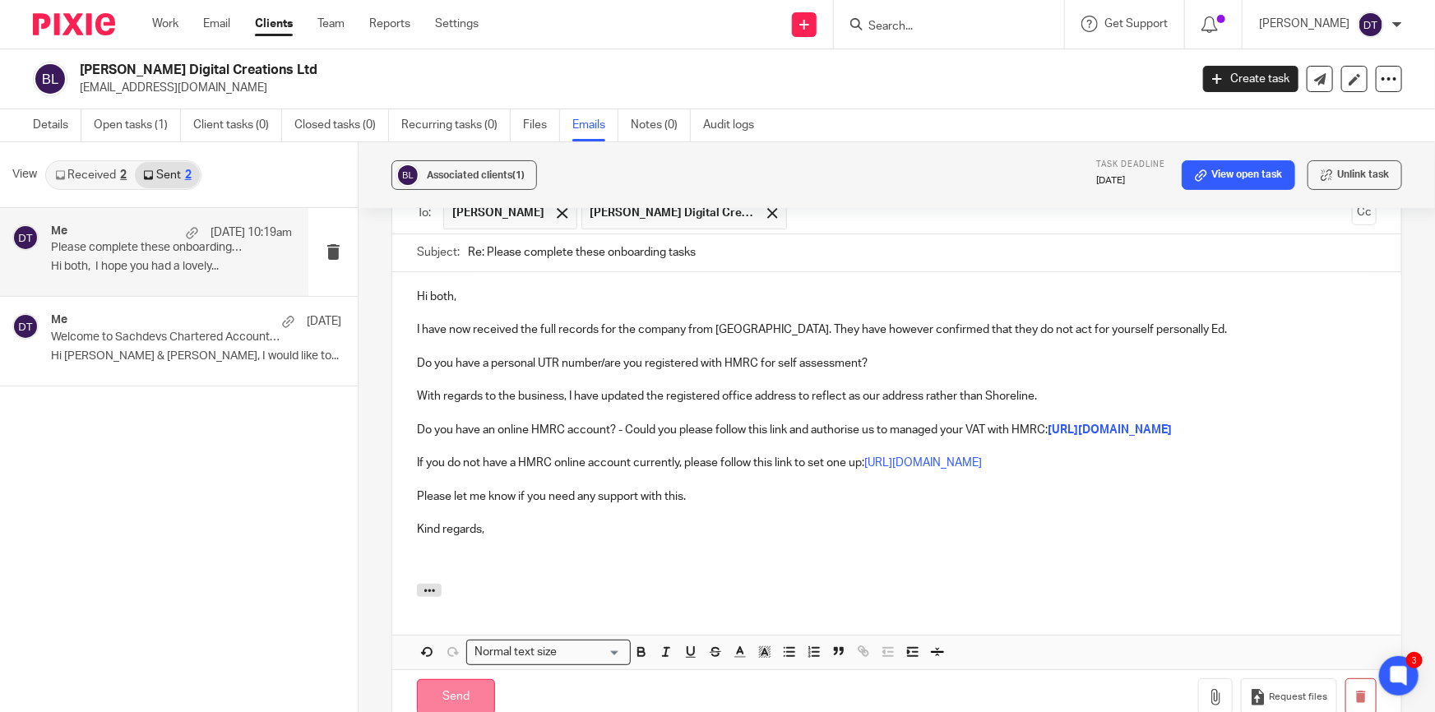
scroll to position [5234, 0]
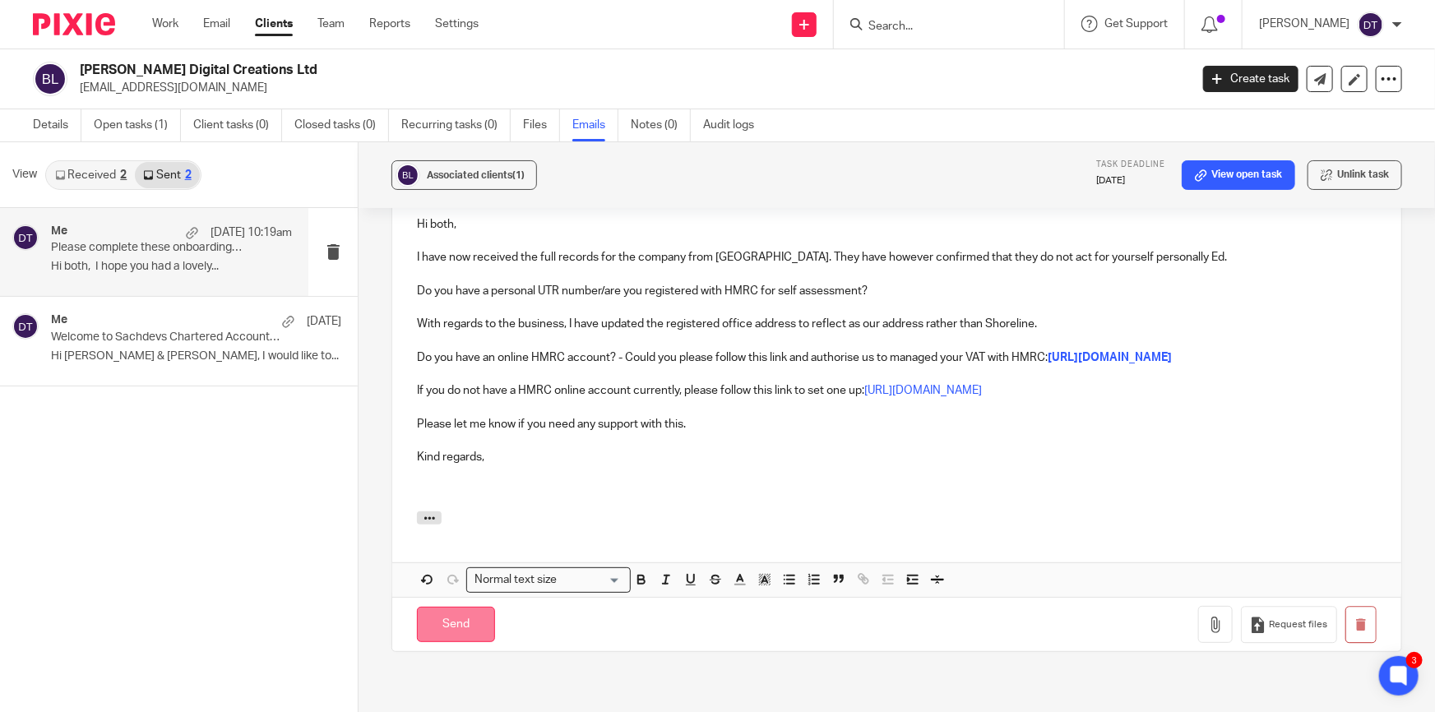
click at [441, 622] on input "Send" at bounding box center [456, 624] width 78 height 35
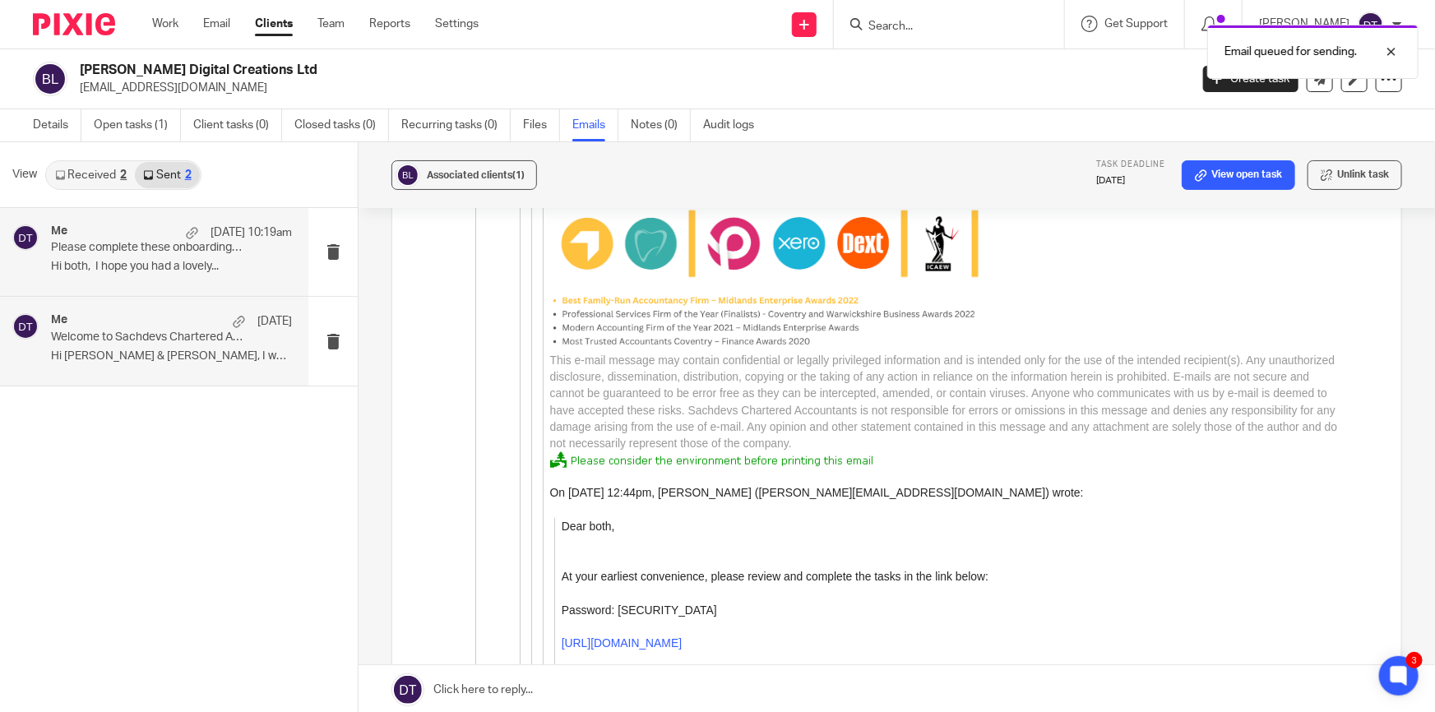
scroll to position [3945, 0]
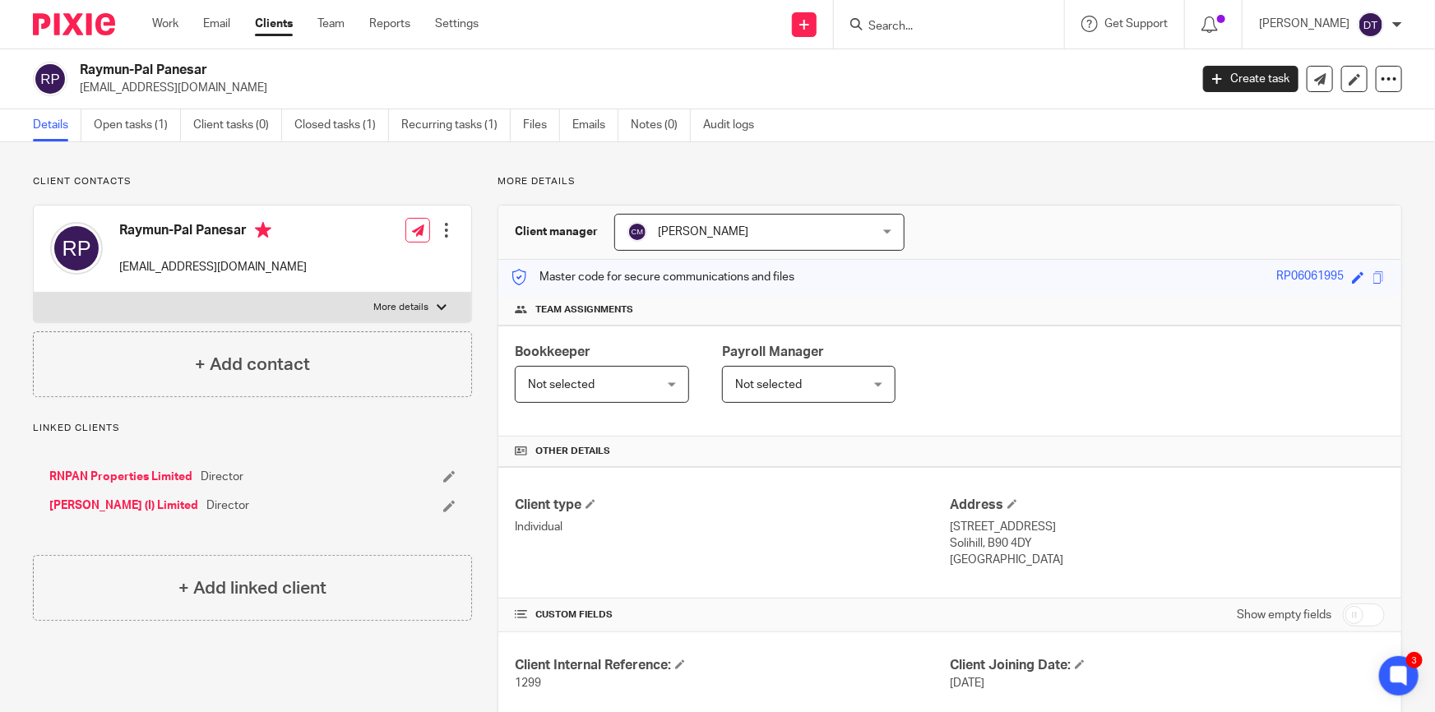
click at [930, 22] on input "Search" at bounding box center [941, 27] width 148 height 15
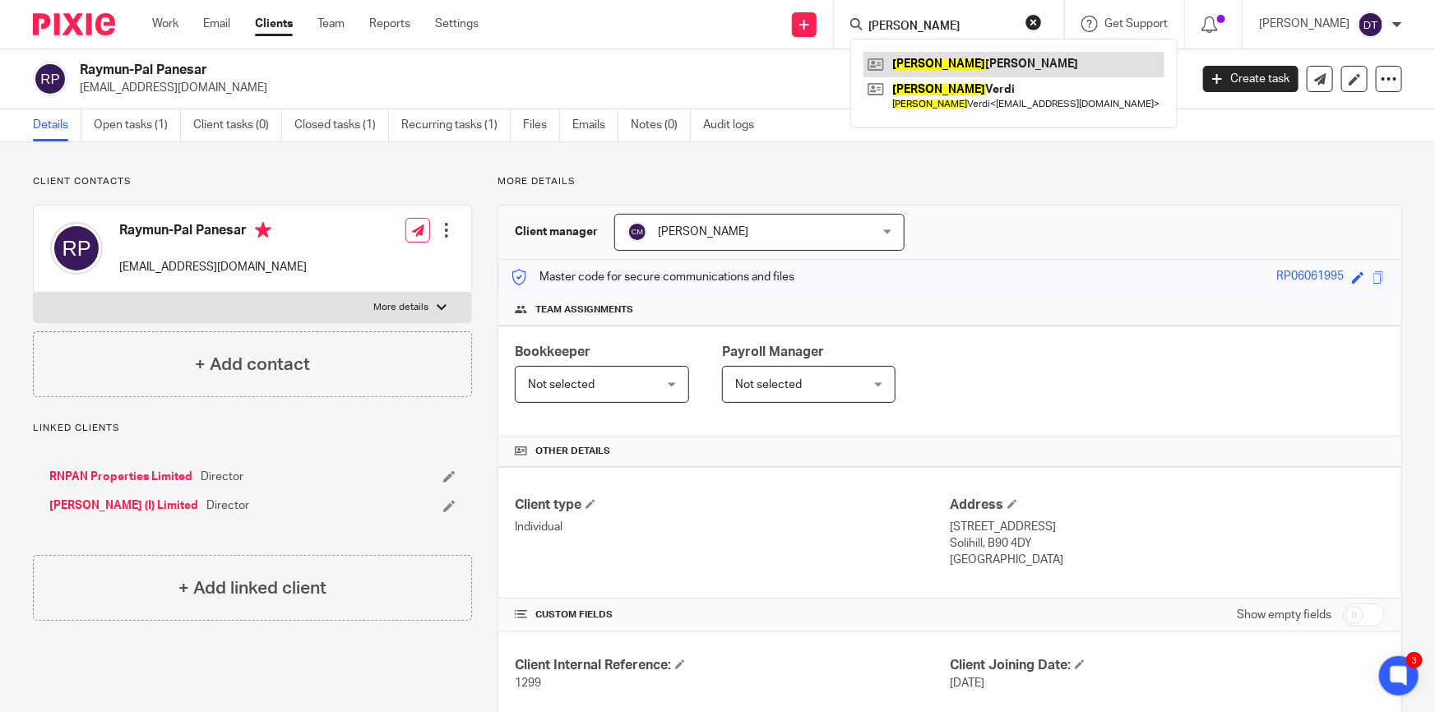
type input "[PERSON_NAME]"
click at [955, 63] on link at bounding box center [1014, 64] width 301 height 25
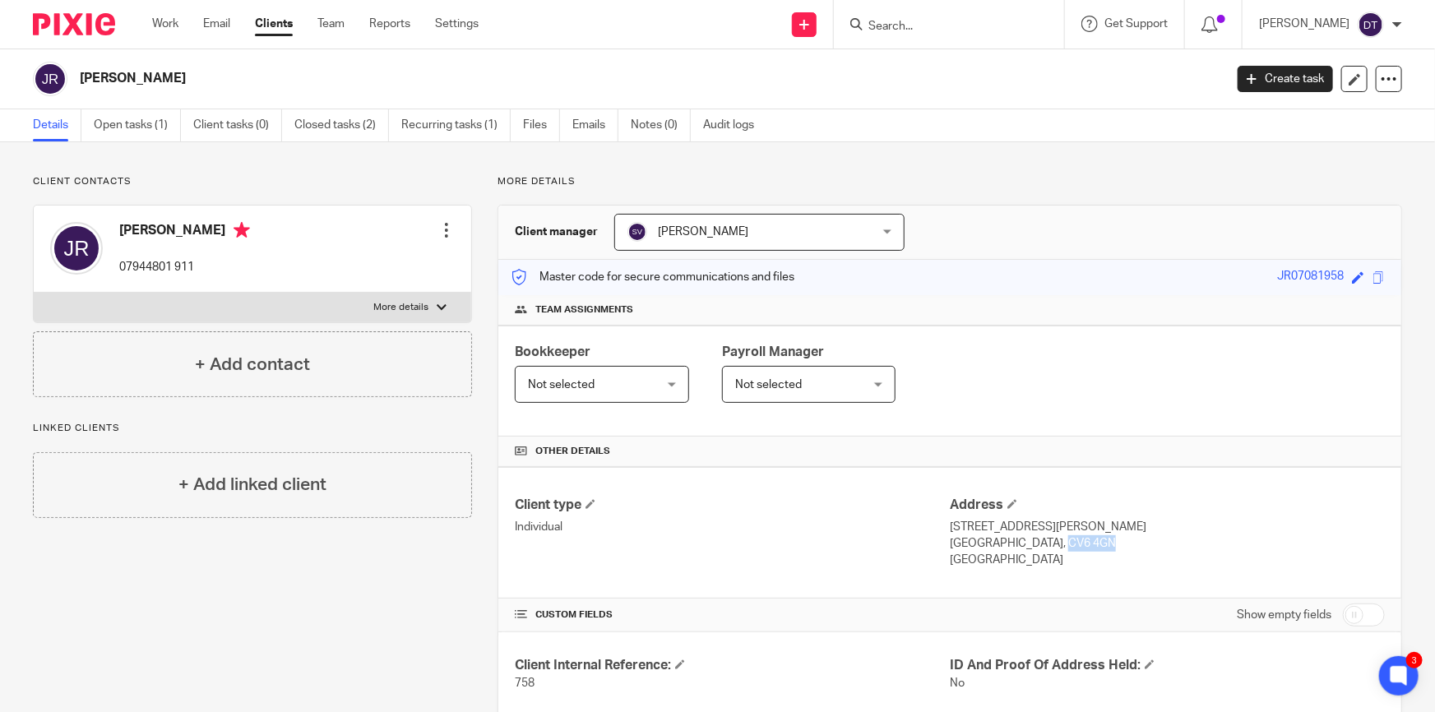
drag, startPoint x: 1052, startPoint y: 539, endPoint x: 996, endPoint y: 543, distance: 56.1
click at [996, 543] on p "Coventry, CV6 4GN" at bounding box center [1167, 543] width 435 height 16
copy p "CV6 4GN"
click at [973, 30] on input "Search" at bounding box center [941, 27] width 148 height 15
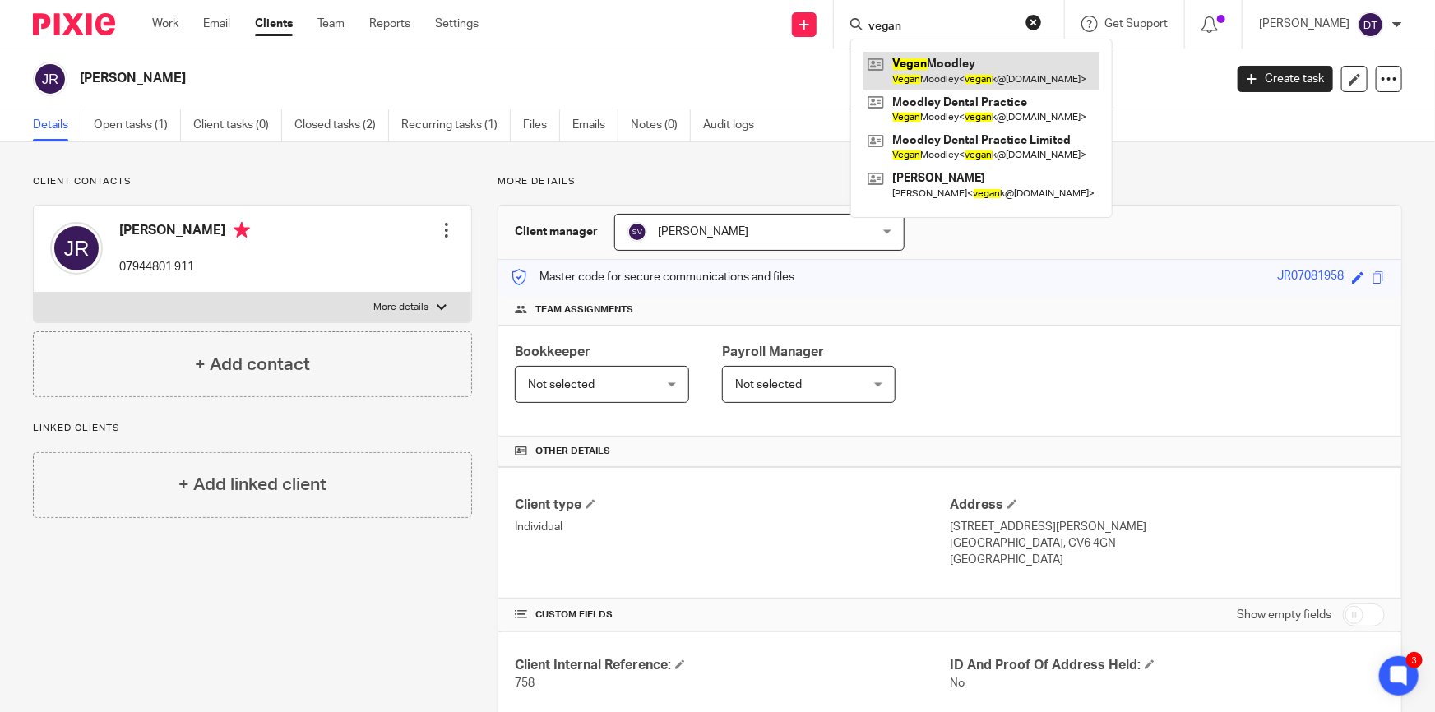
type input "vegan"
click at [980, 82] on link at bounding box center [982, 71] width 236 height 38
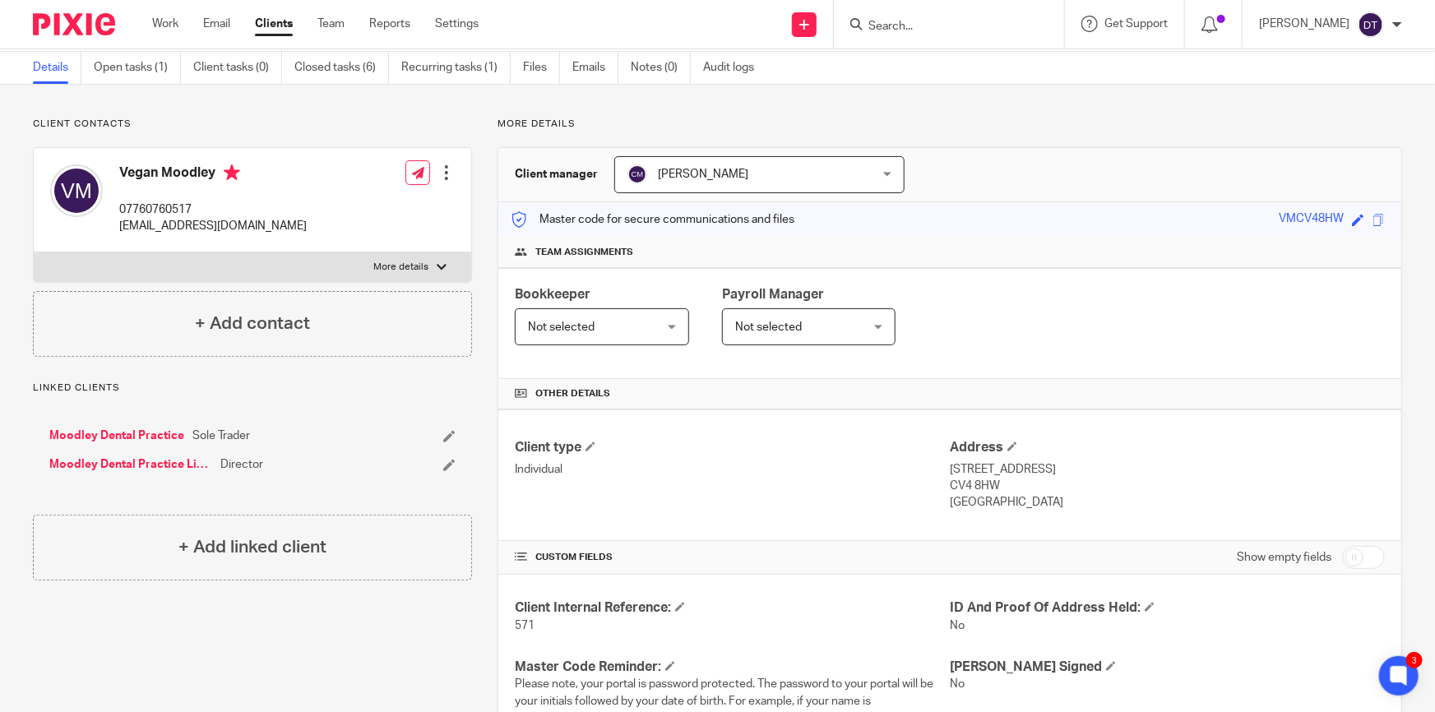
scroll to position [74, 0]
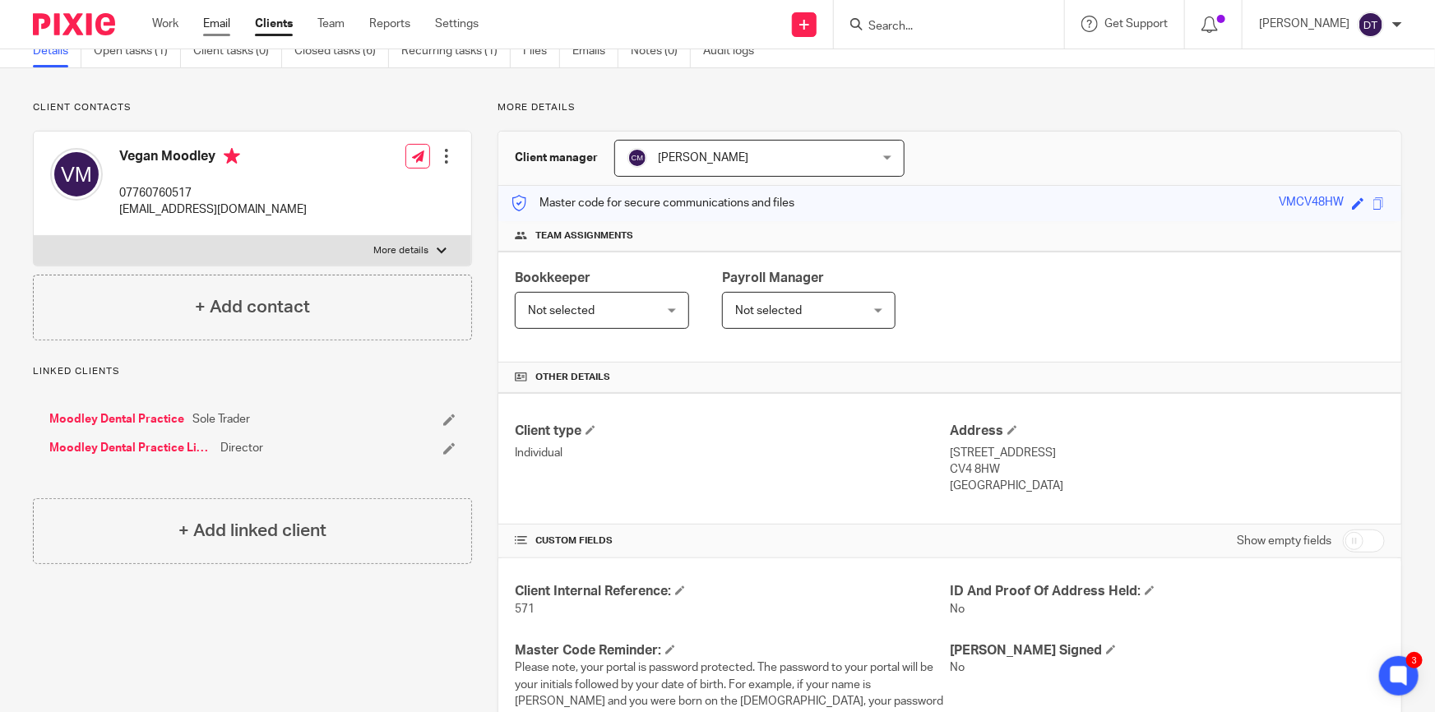
click at [225, 23] on link "Email" at bounding box center [216, 24] width 27 height 16
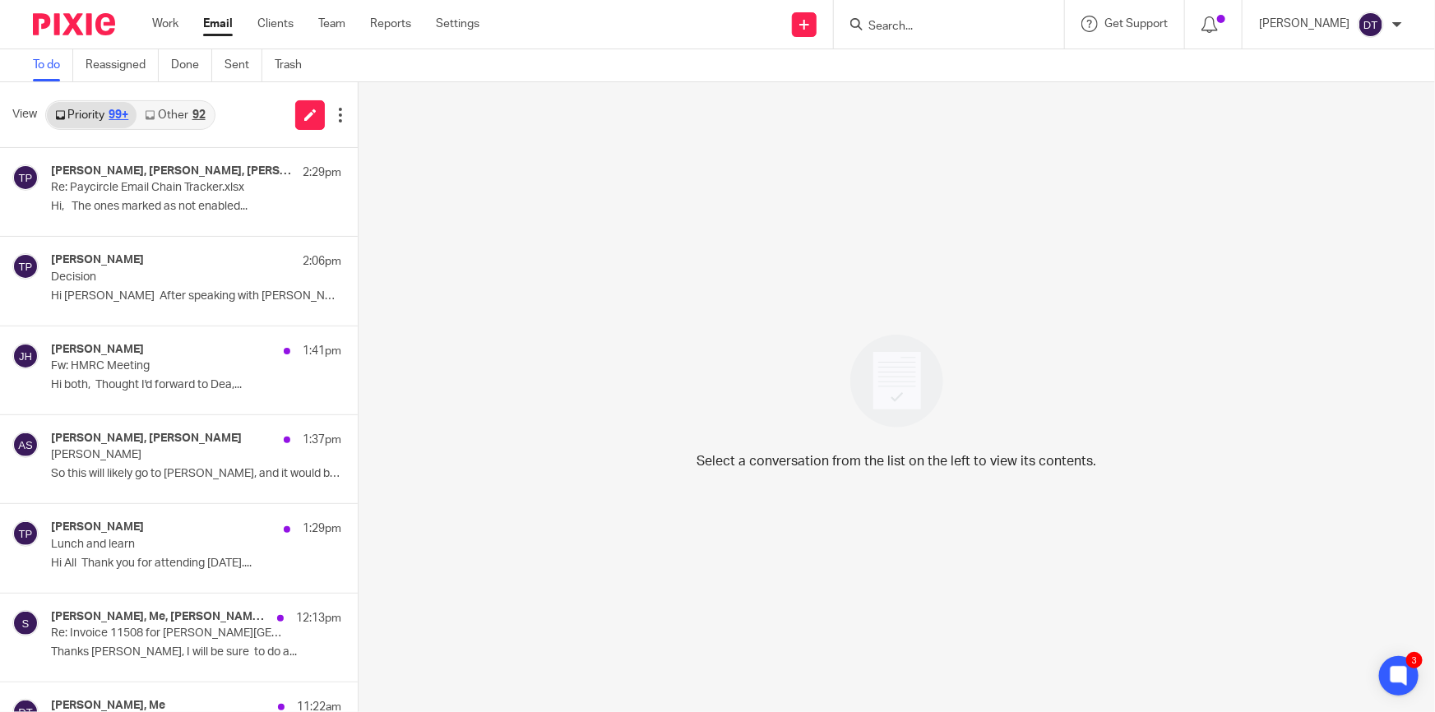
click at [202, 115] on div "92" at bounding box center [198, 115] width 13 height 12
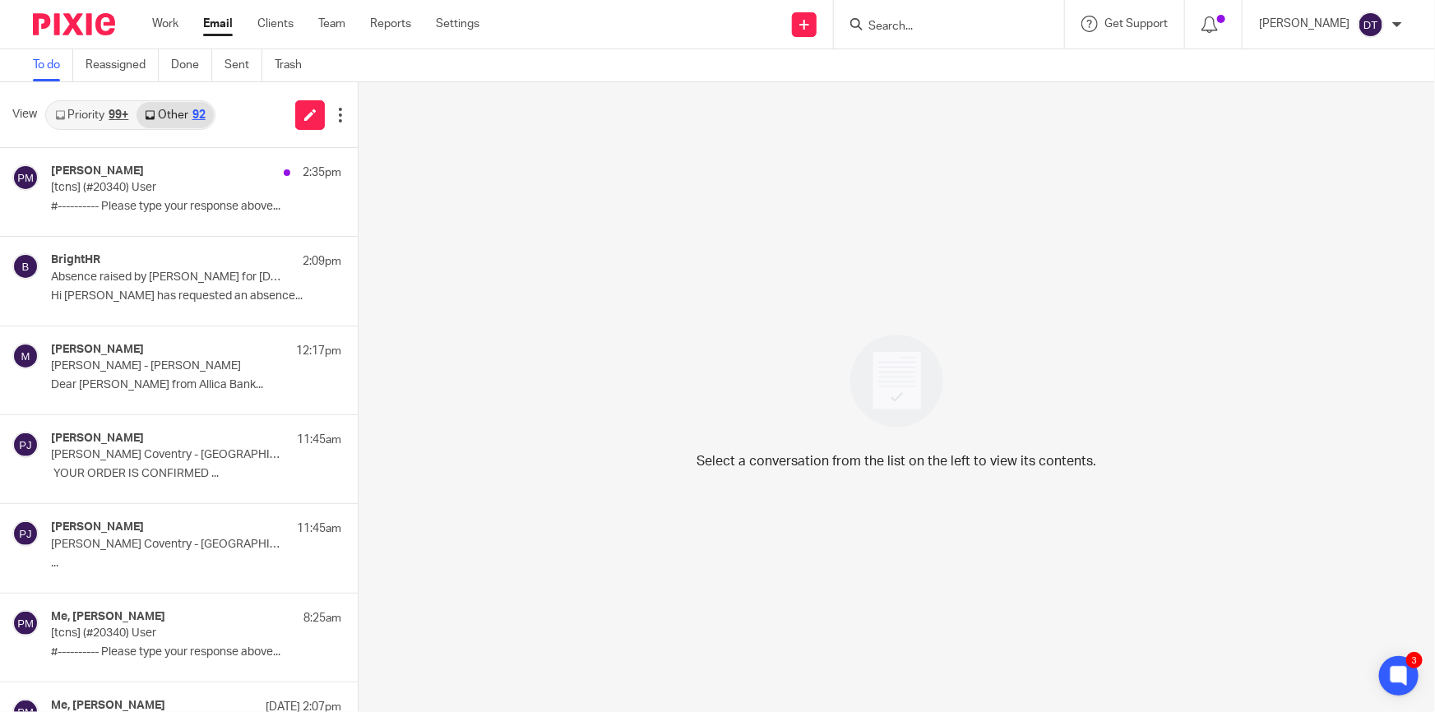
click at [110, 111] on div "99+" at bounding box center [119, 115] width 20 height 12
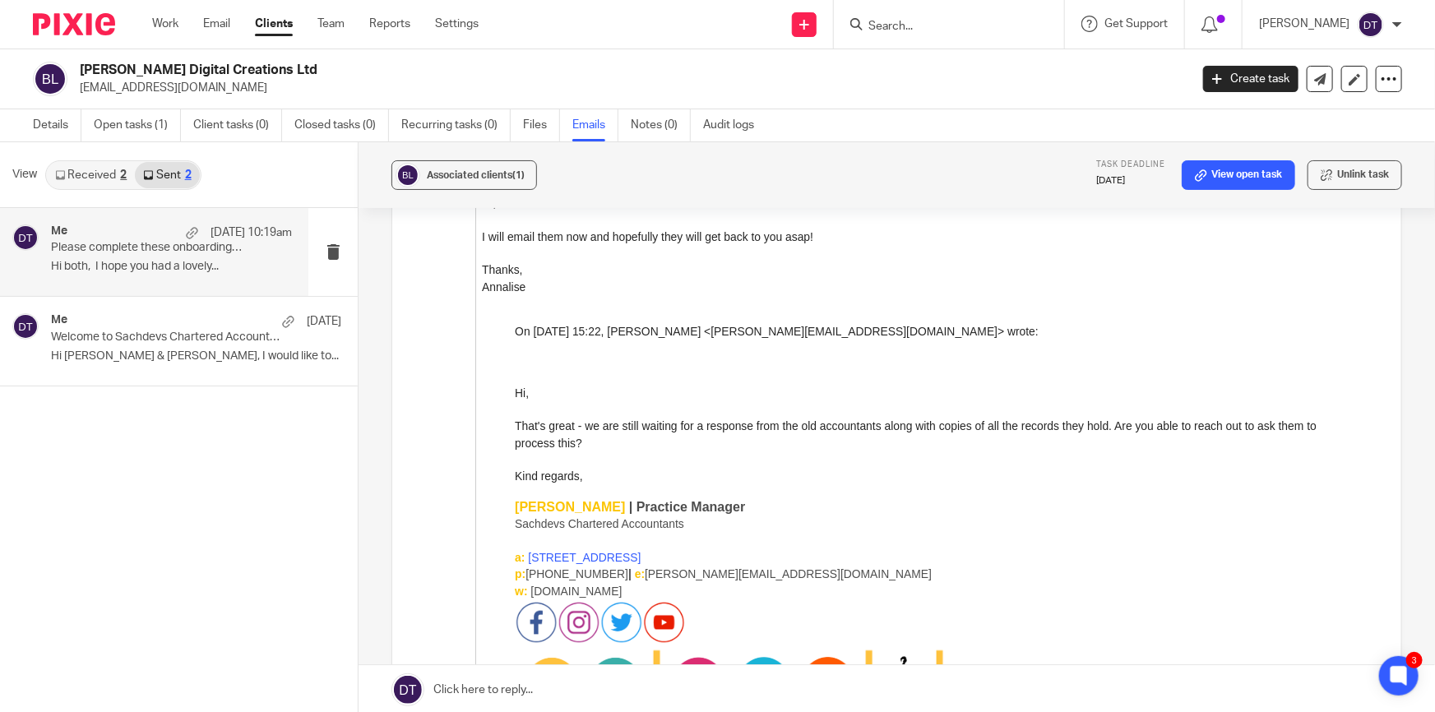
scroll to position [2375, 0]
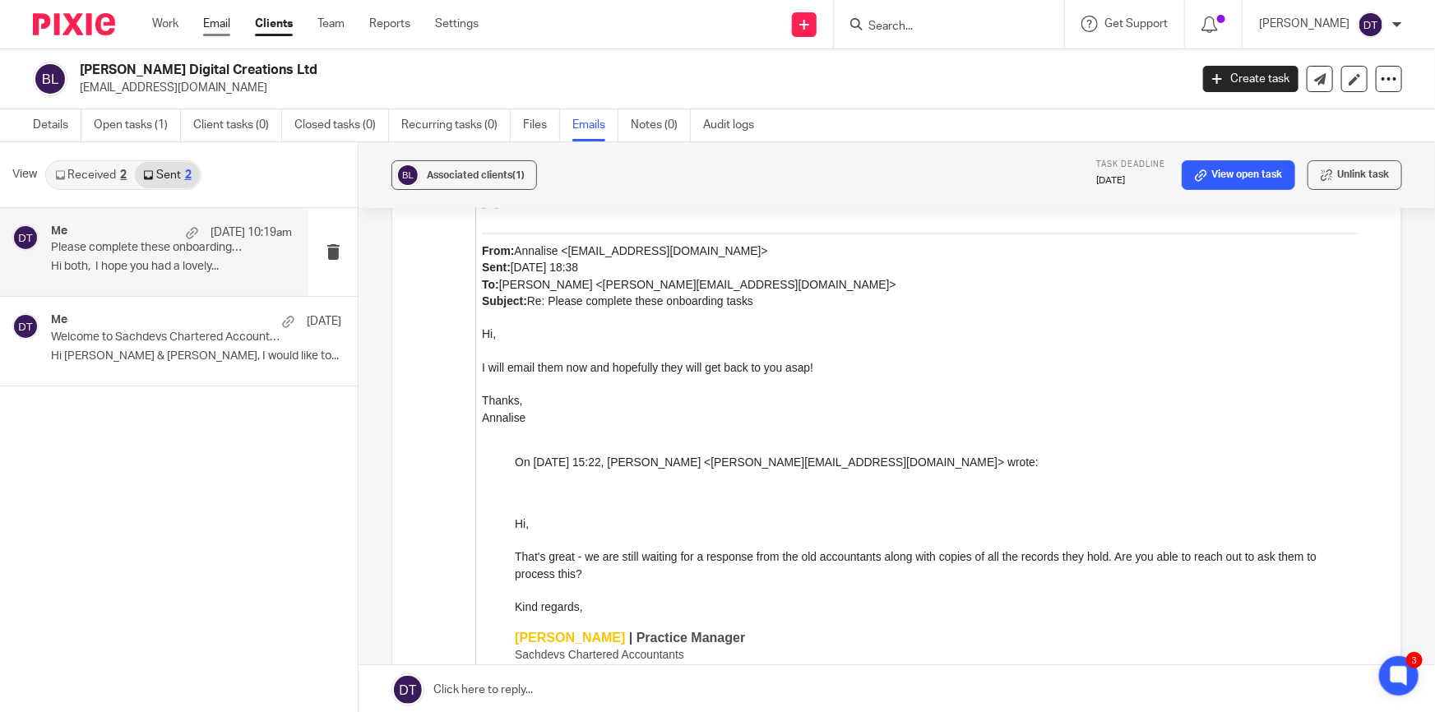
click at [230, 23] on link "Email" at bounding box center [216, 24] width 27 height 16
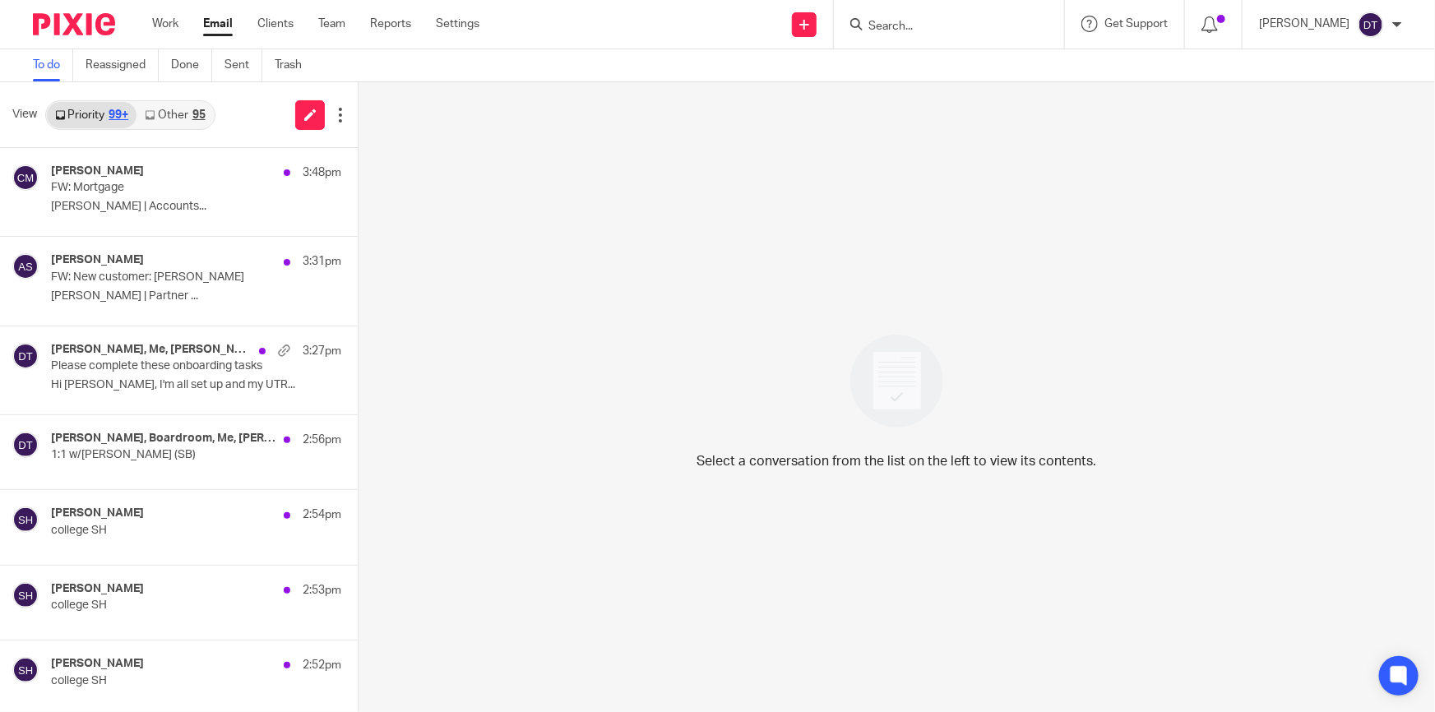
click at [173, 109] on link "Other 95" at bounding box center [175, 115] width 76 height 26
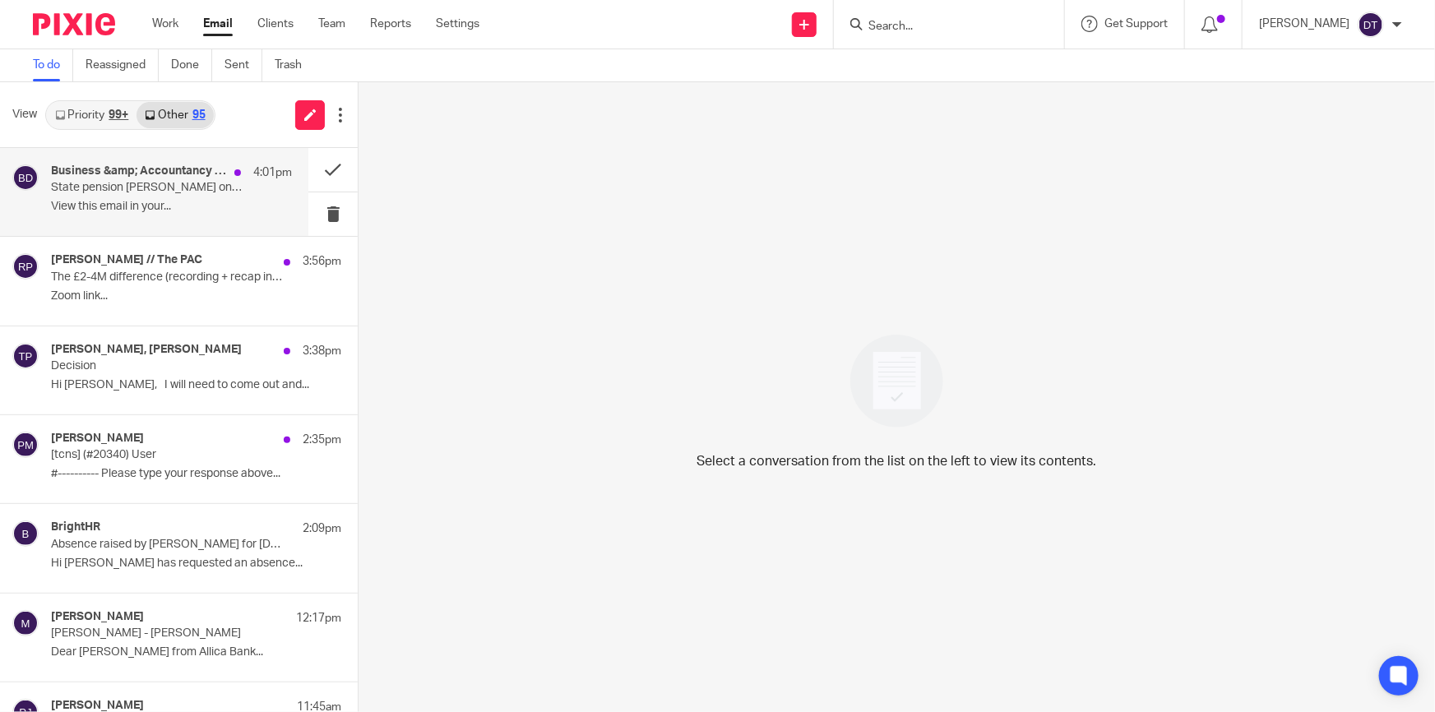
click at [166, 189] on p "State pension teeters on £12.5k tax threshold | Companies House portal to repor…" at bounding box center [147, 188] width 193 height 14
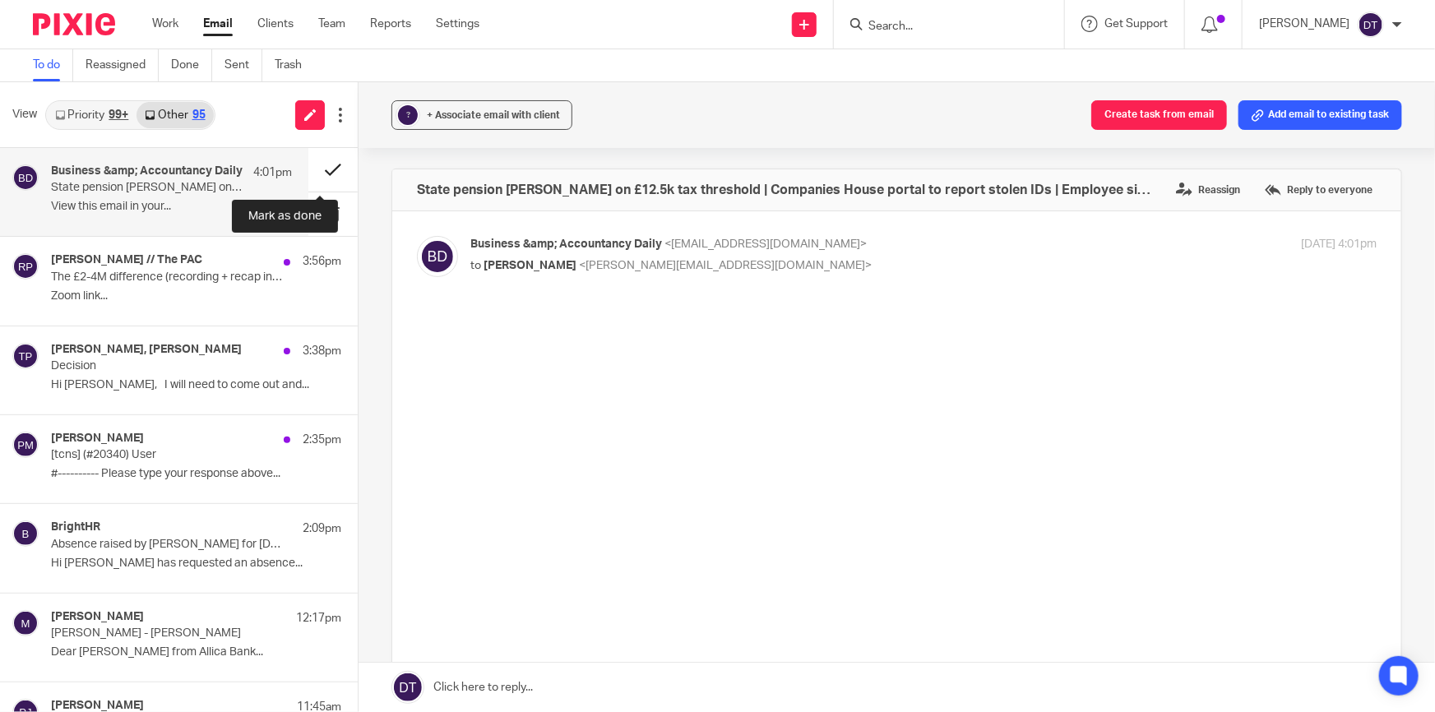
click at [326, 165] on button at bounding box center [332, 170] width 49 height 44
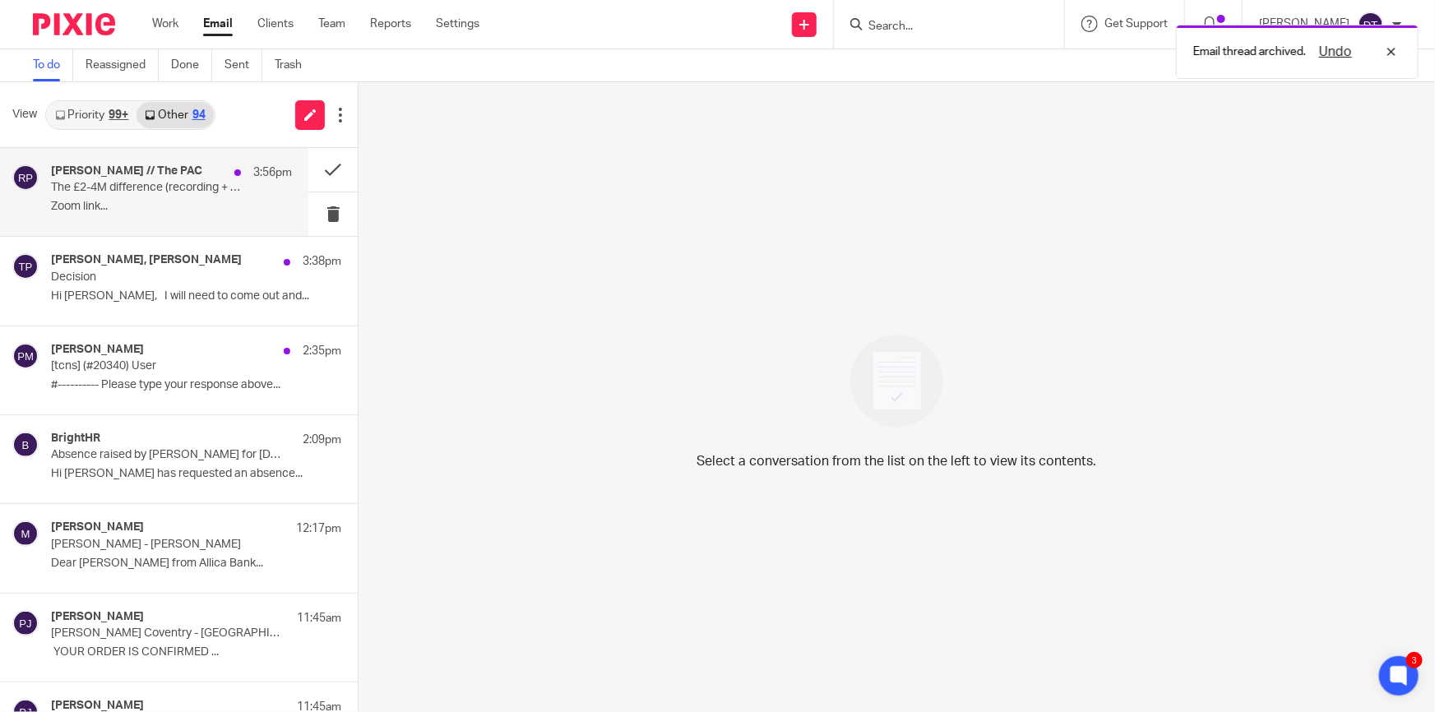
click at [183, 204] on p "Zoom link..." at bounding box center [171, 207] width 241 height 14
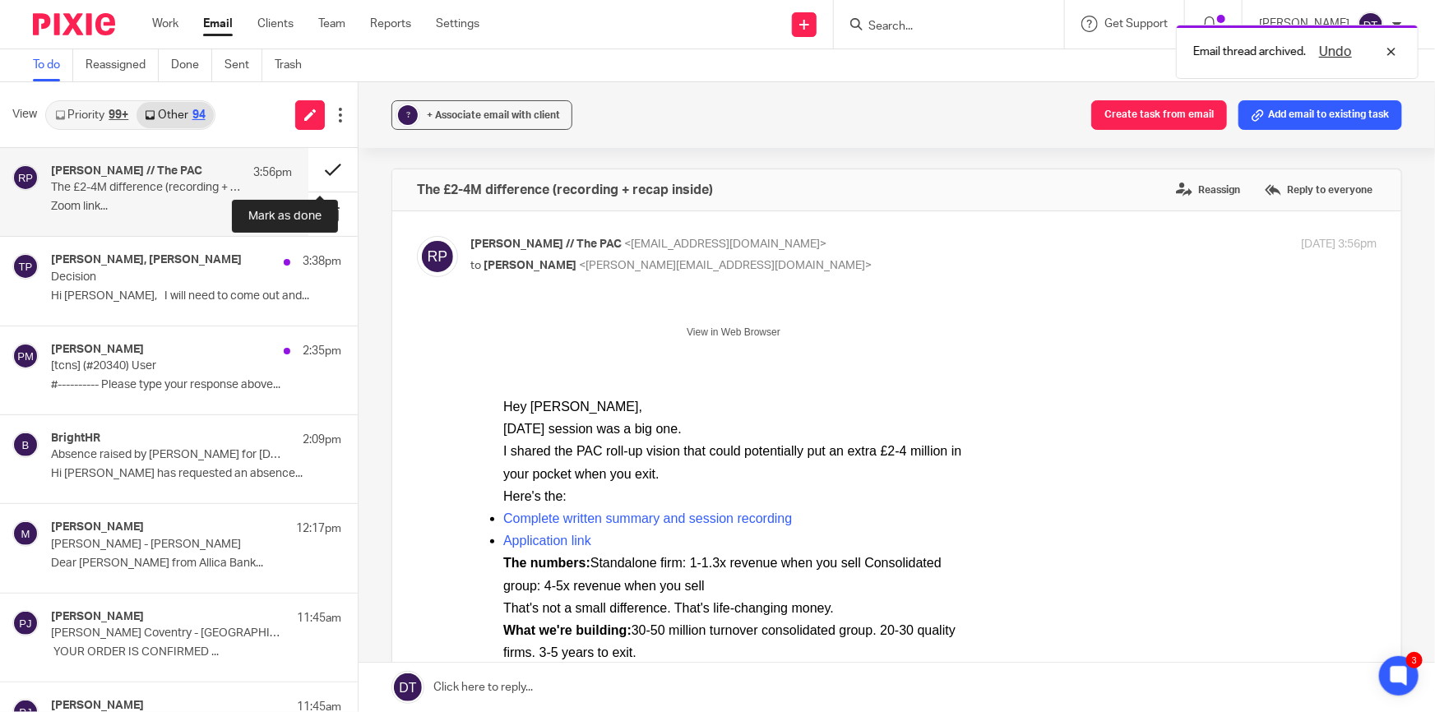
click at [327, 165] on button at bounding box center [332, 170] width 49 height 44
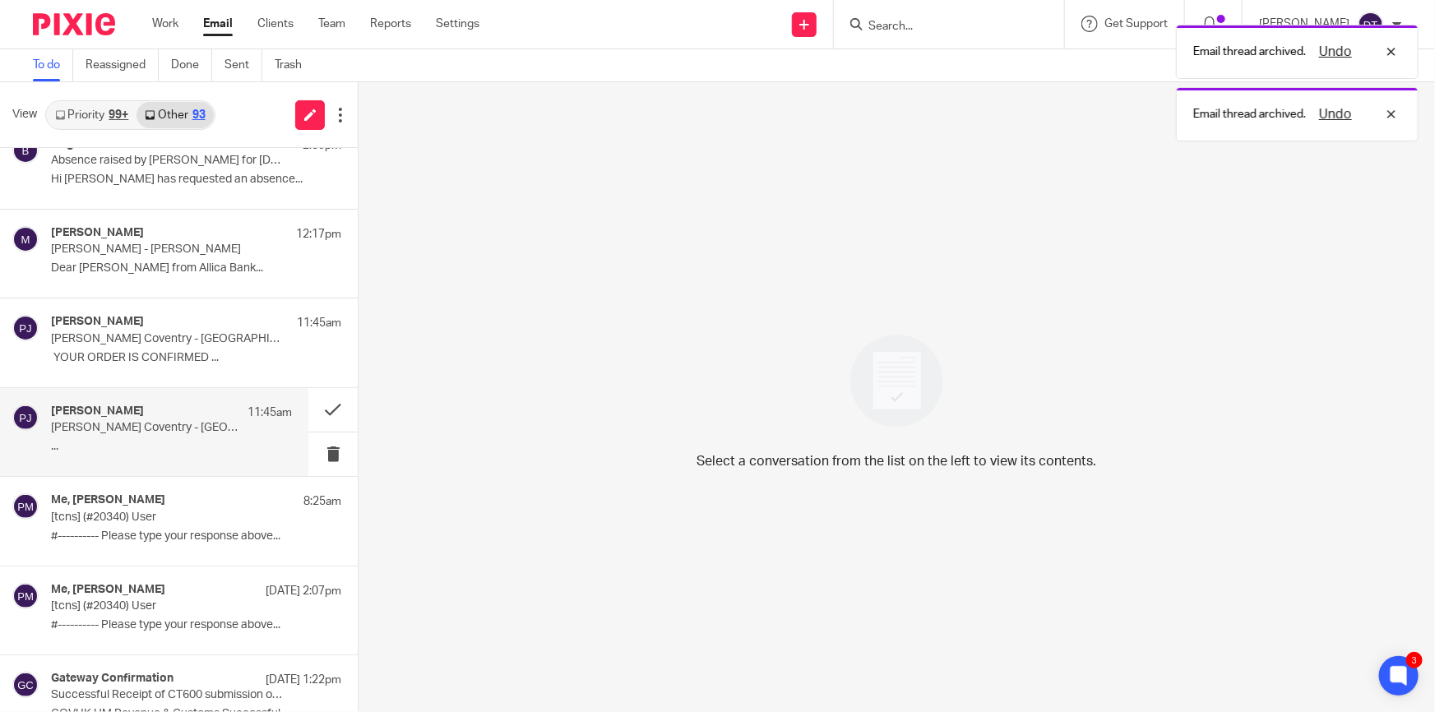
scroll to position [224, 0]
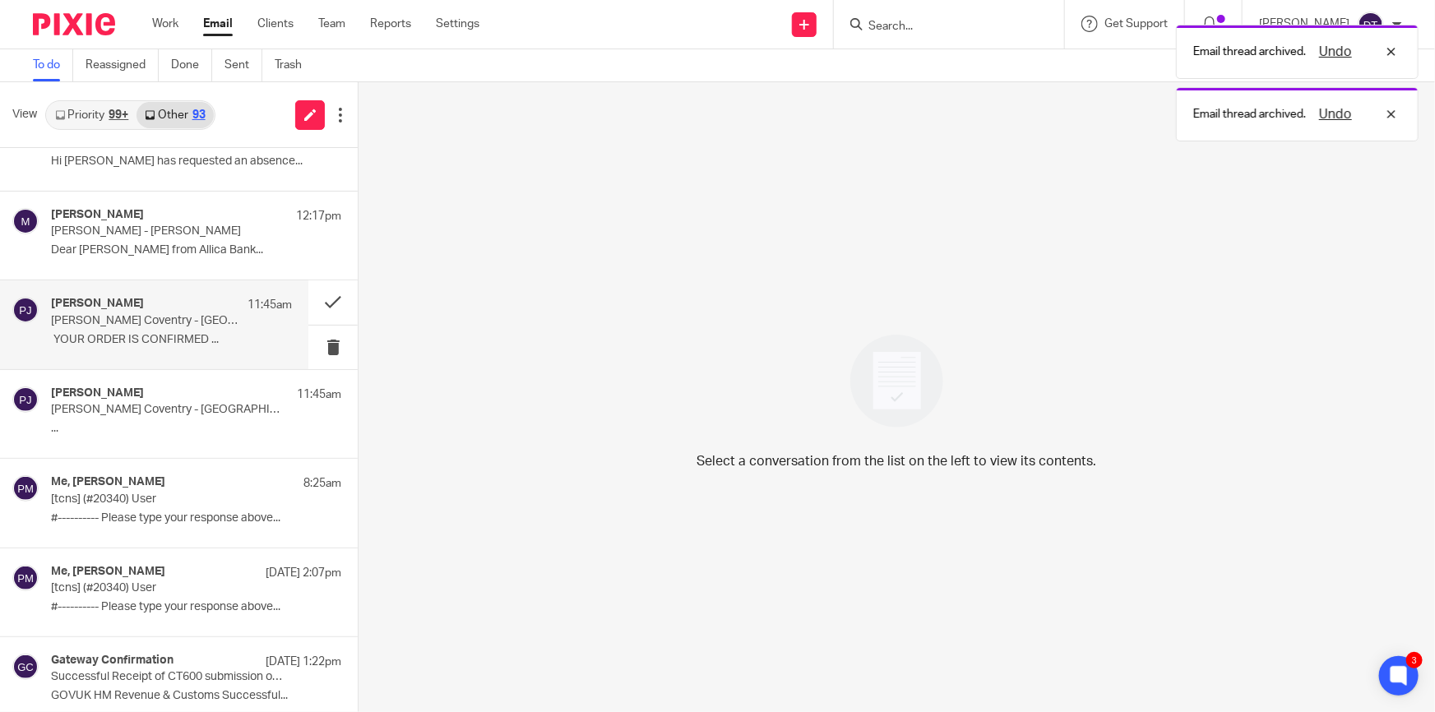
click at [118, 335] on p "﻿﻿﻿ YOUR ORDER IS CONFIRMED ..." at bounding box center [171, 340] width 241 height 14
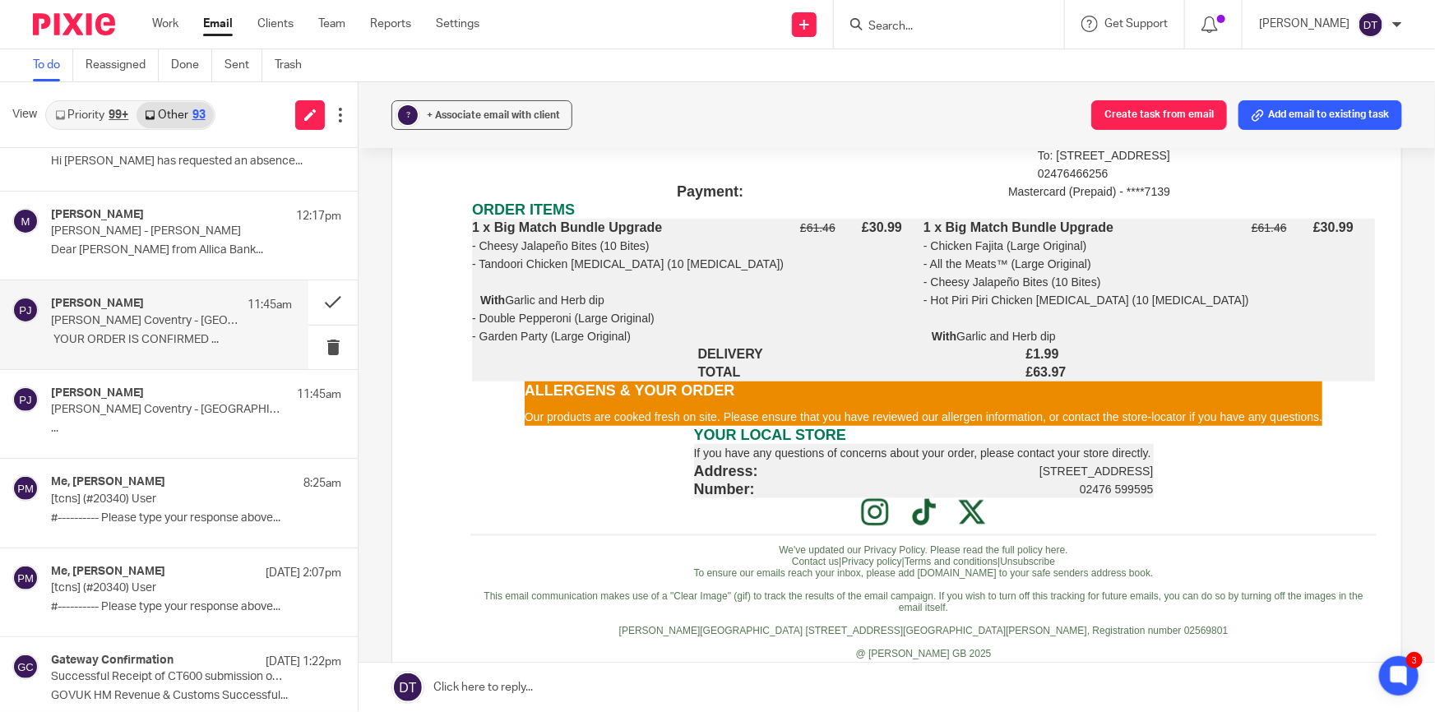
scroll to position [448, 0]
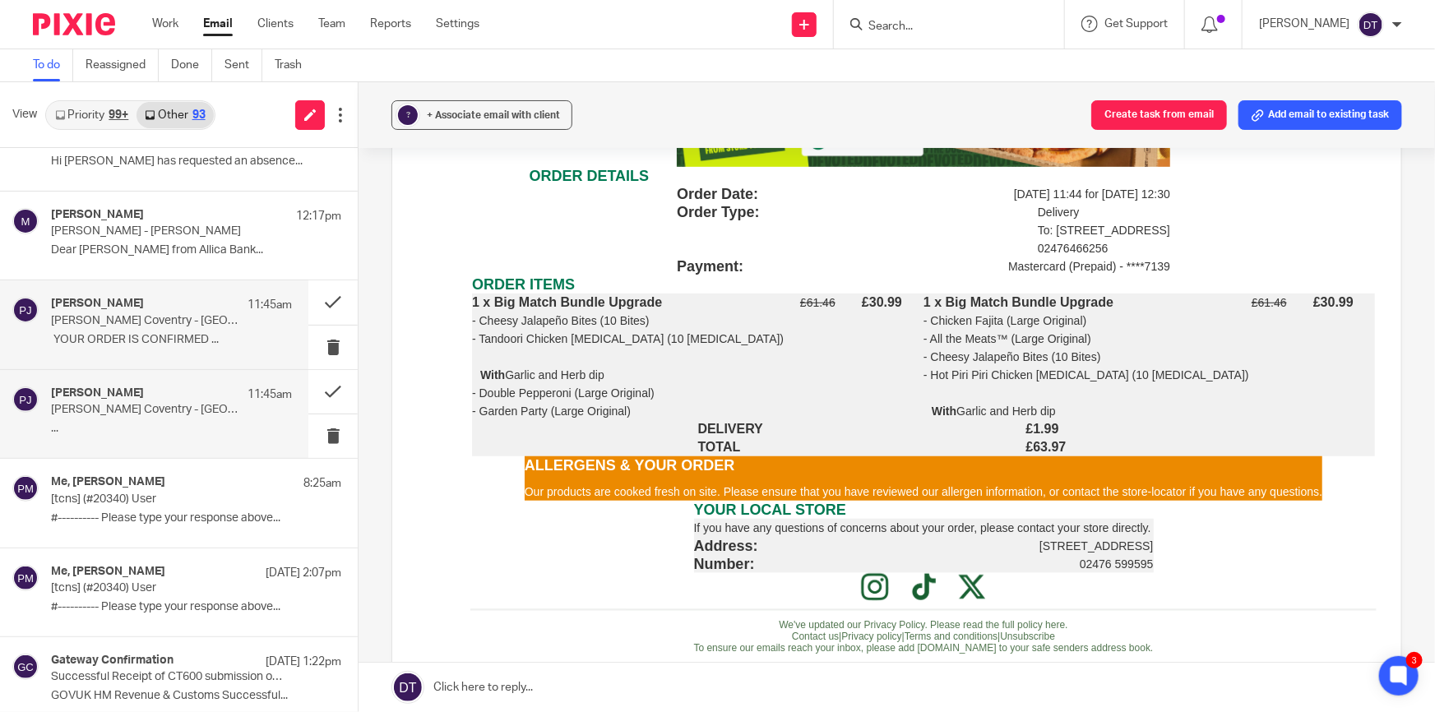
click at [115, 410] on p "Papa Johns Coventry - Holyhead Road - Your order - 80466261 is confirmed" at bounding box center [147, 410] width 193 height 14
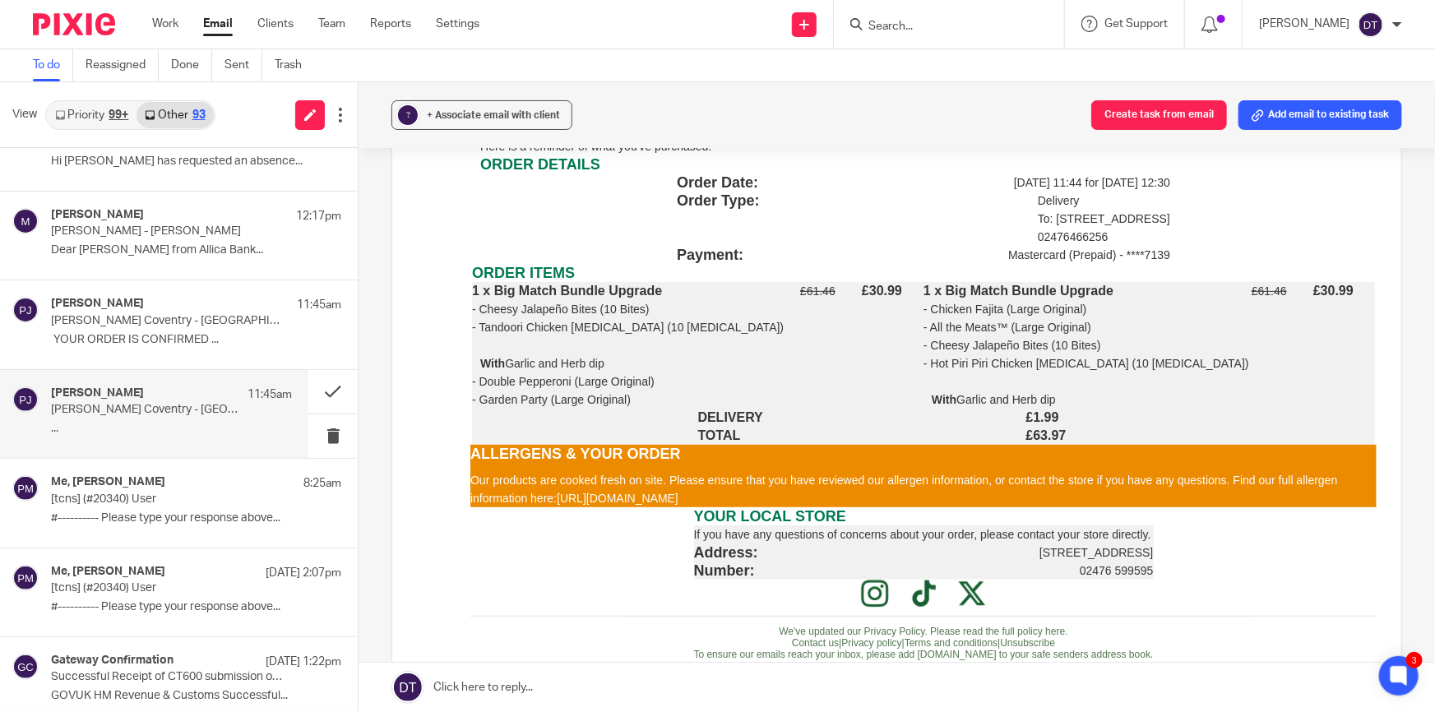
scroll to position [373, 0]
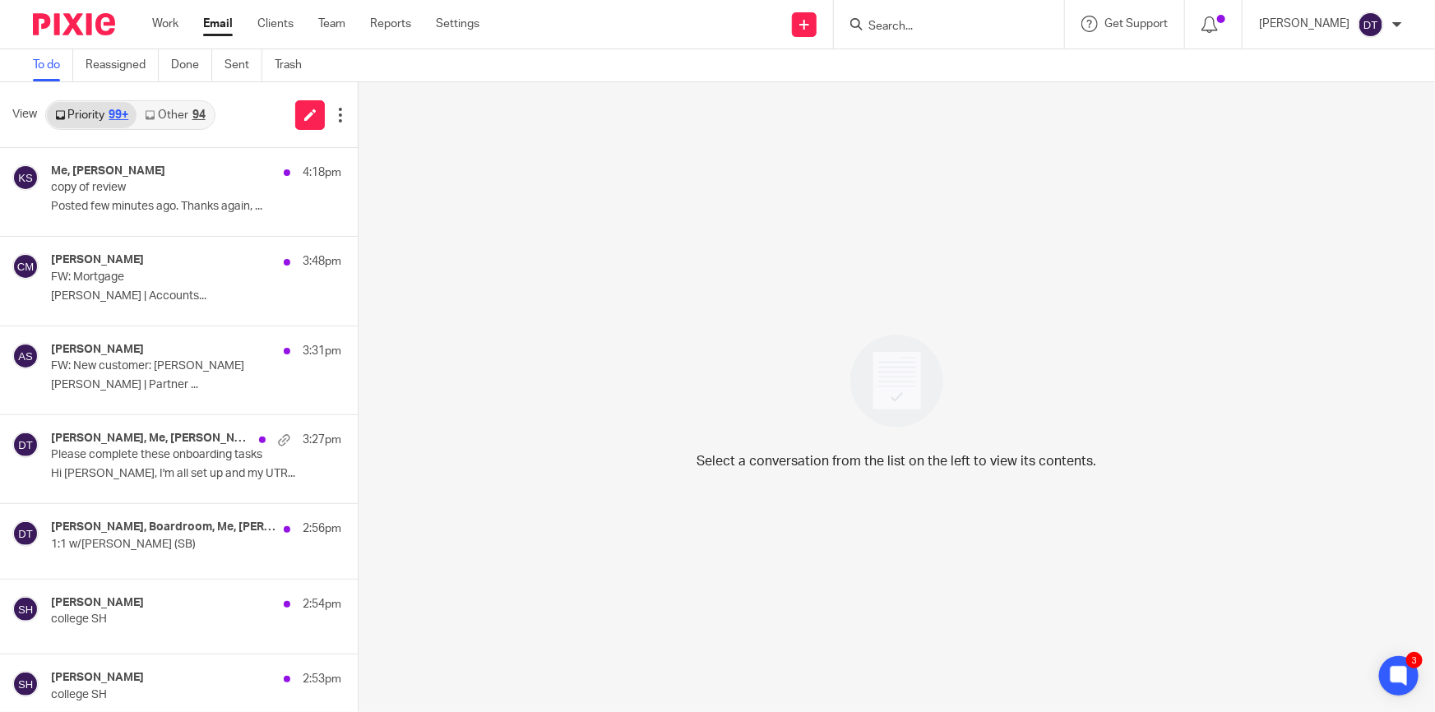
click at [165, 119] on link "Other 94" at bounding box center [175, 115] width 76 height 26
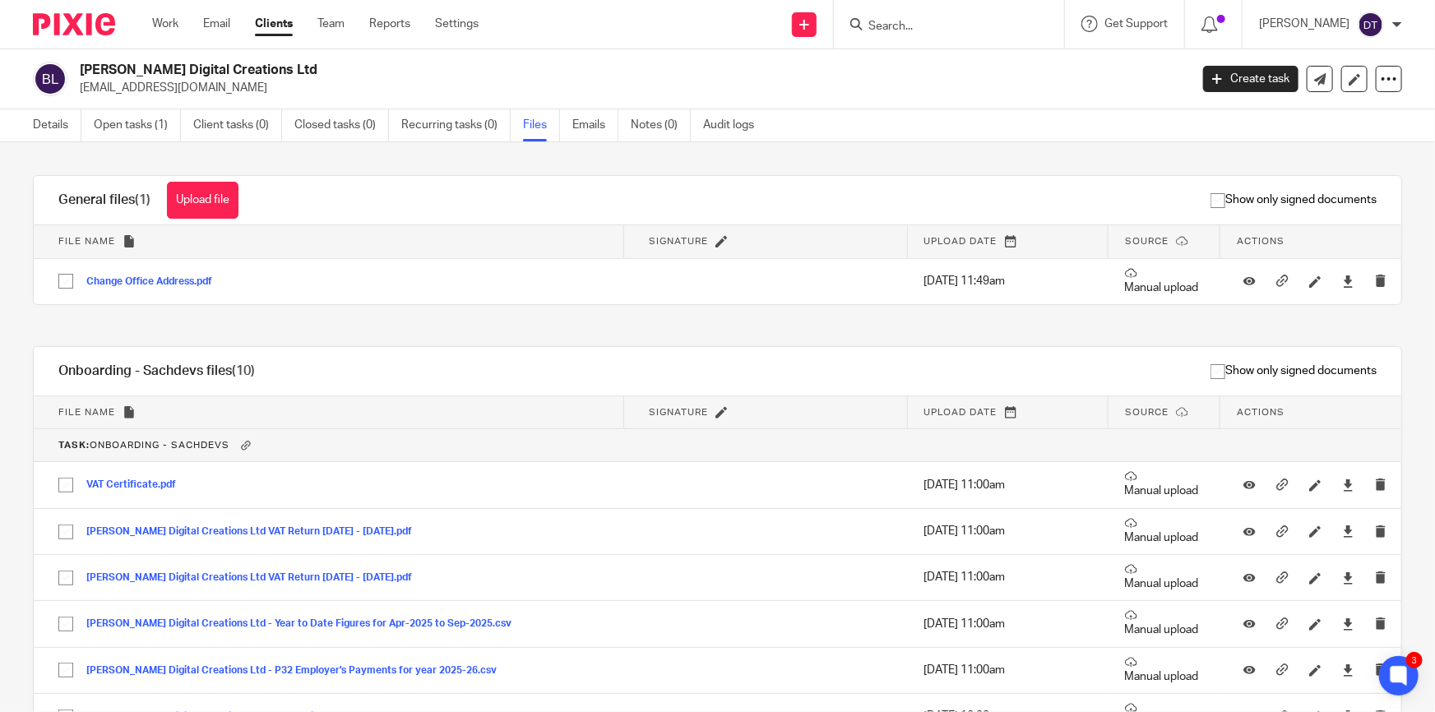
scroll to position [224, 0]
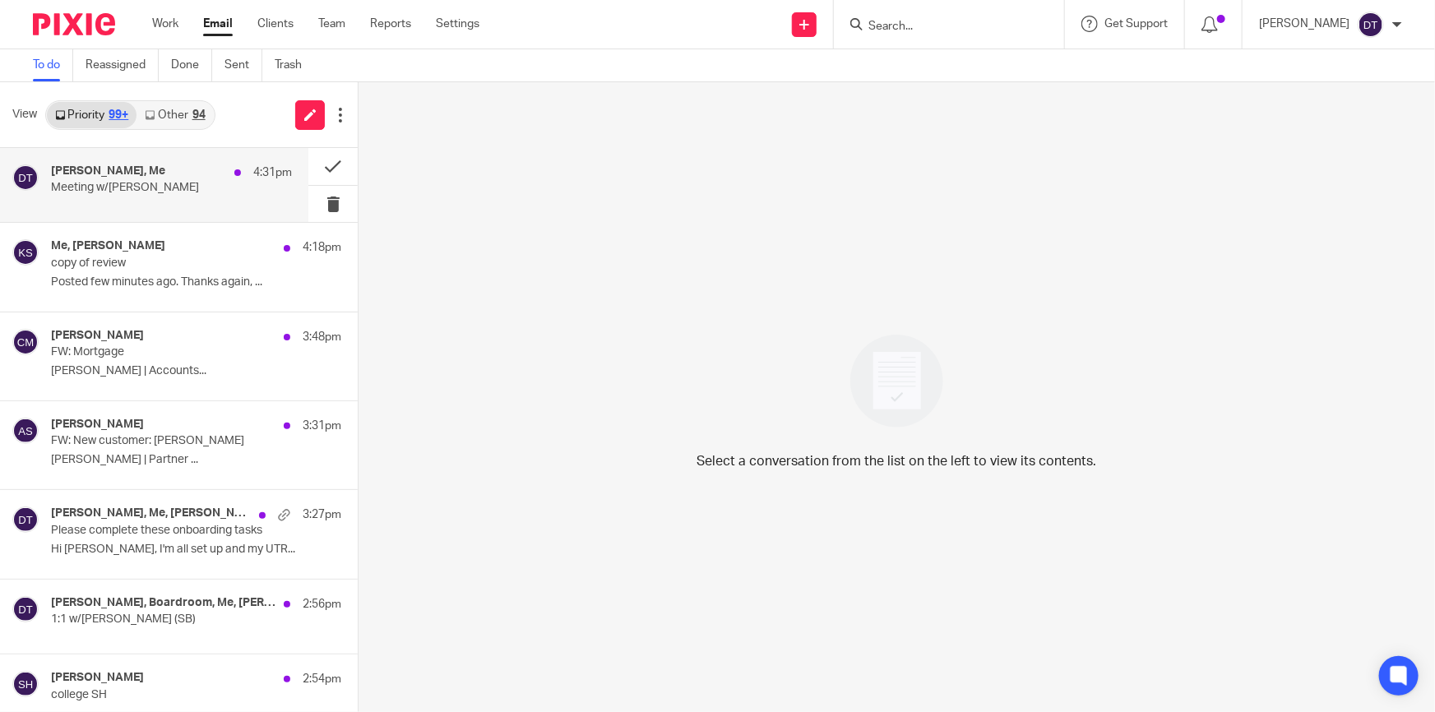
click at [149, 182] on p "Meeting w/[PERSON_NAME]" at bounding box center [147, 188] width 193 height 14
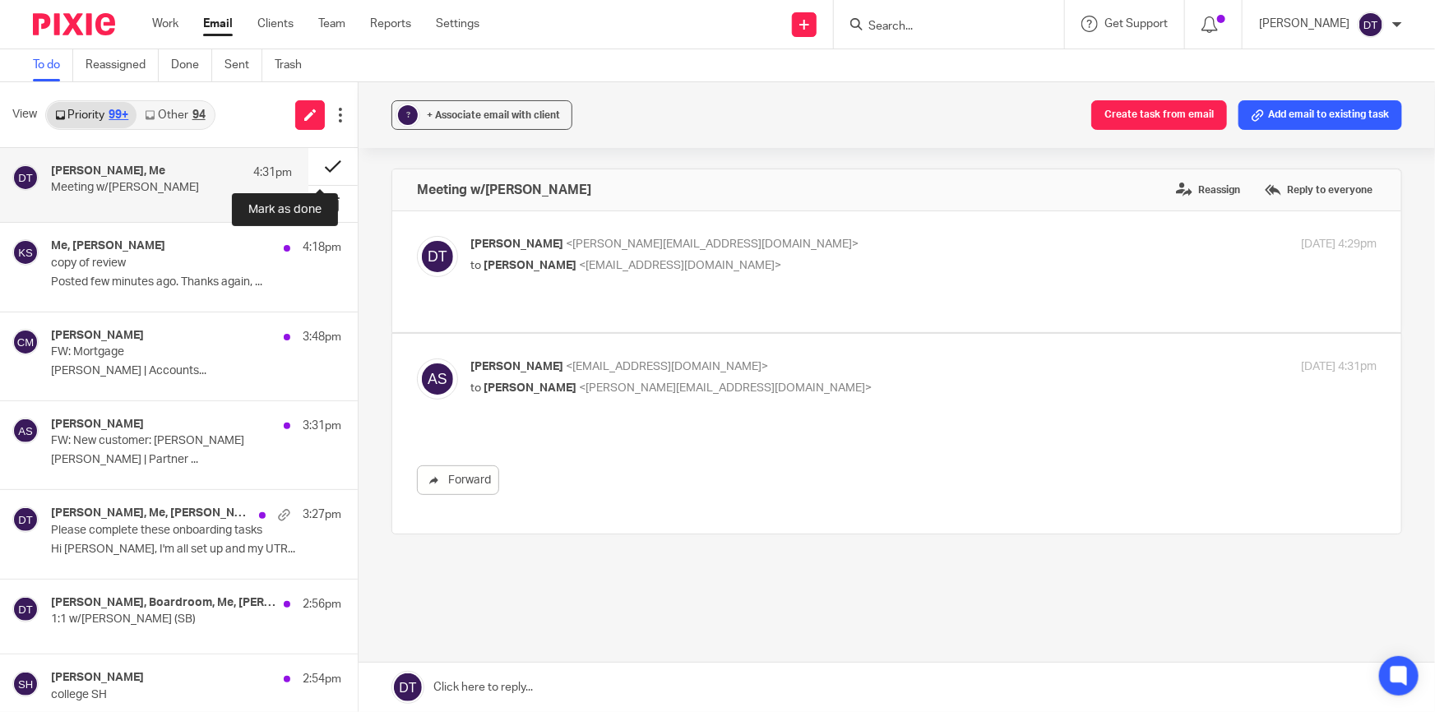
click at [321, 174] on button at bounding box center [332, 166] width 49 height 37
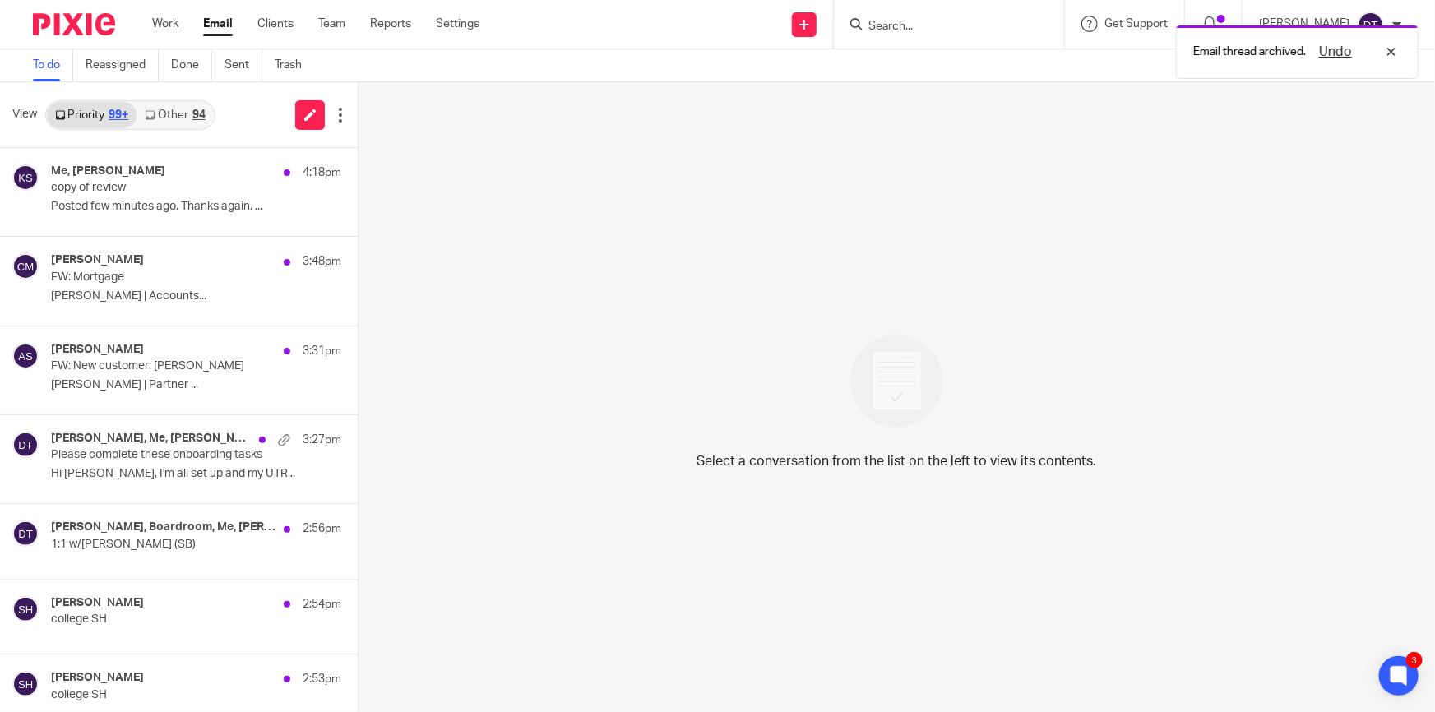
click at [165, 111] on link "Other 94" at bounding box center [175, 115] width 76 height 26
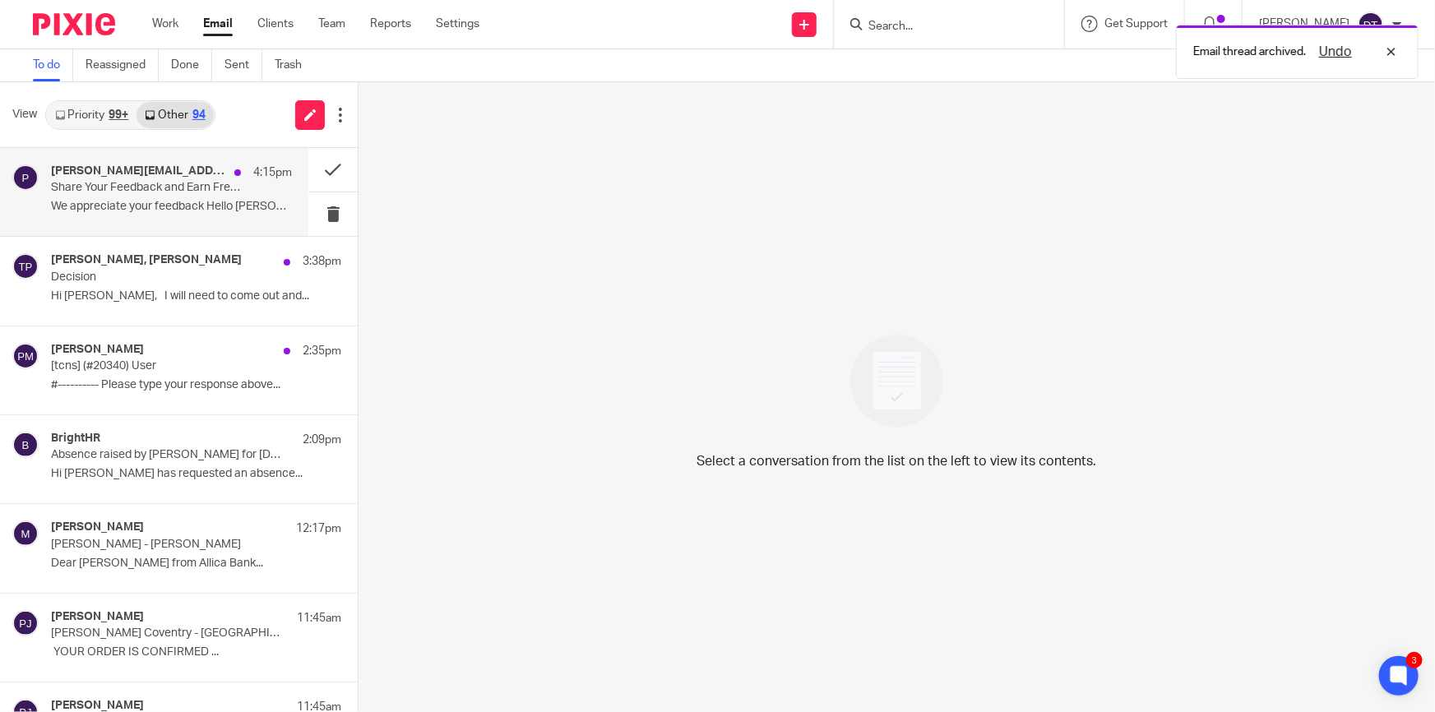
click at [145, 174] on h4 "[PERSON_NAME][EMAIL_ADDRESS][DOMAIN_NAME]" at bounding box center [138, 172] width 175 height 14
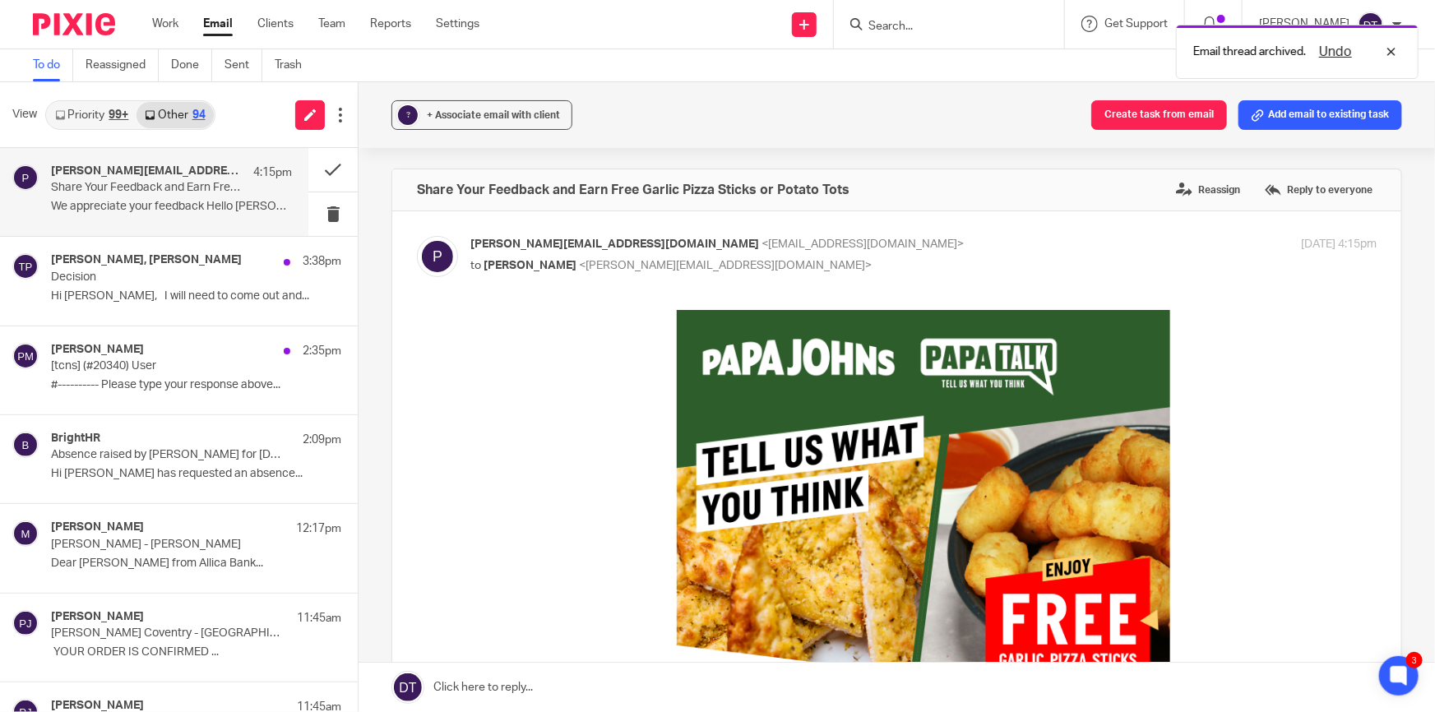
click at [98, 109] on link "Priority 99+" at bounding box center [92, 115] width 90 height 26
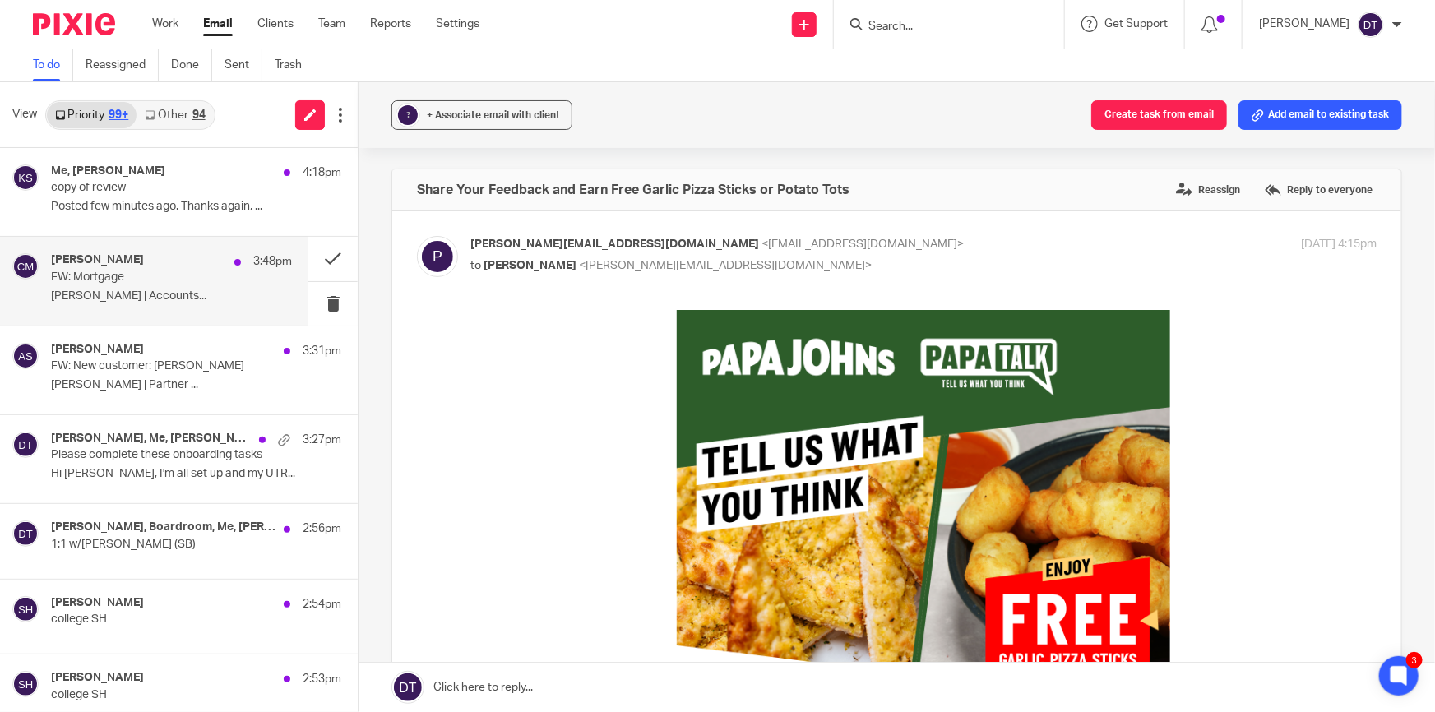
click at [132, 269] on div "Chetna Mistry 3:48pm" at bounding box center [171, 261] width 241 height 16
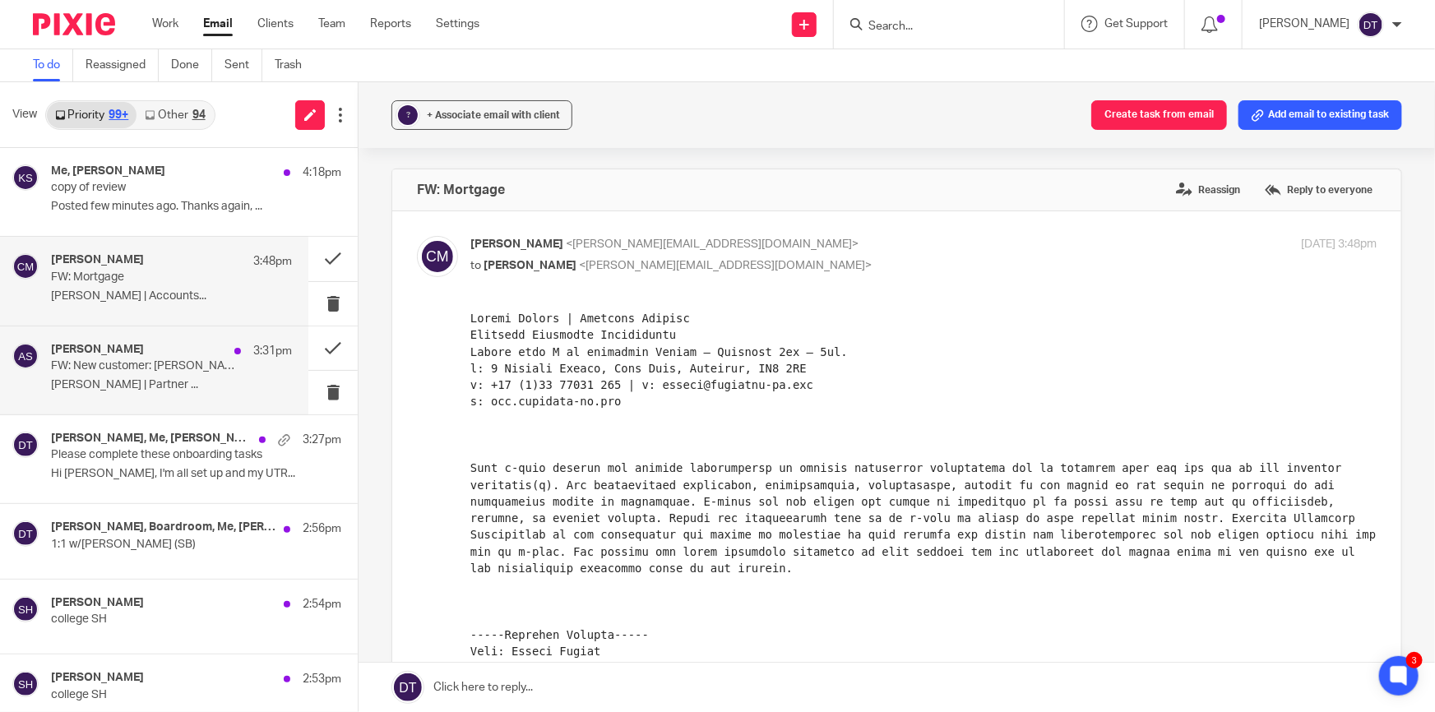
click at [57, 375] on div "Arun Sachdev 3:31pm FW: New customer: Jasbir Kaur Rana Arun Sachdev | Partner .…" at bounding box center [171, 370] width 241 height 55
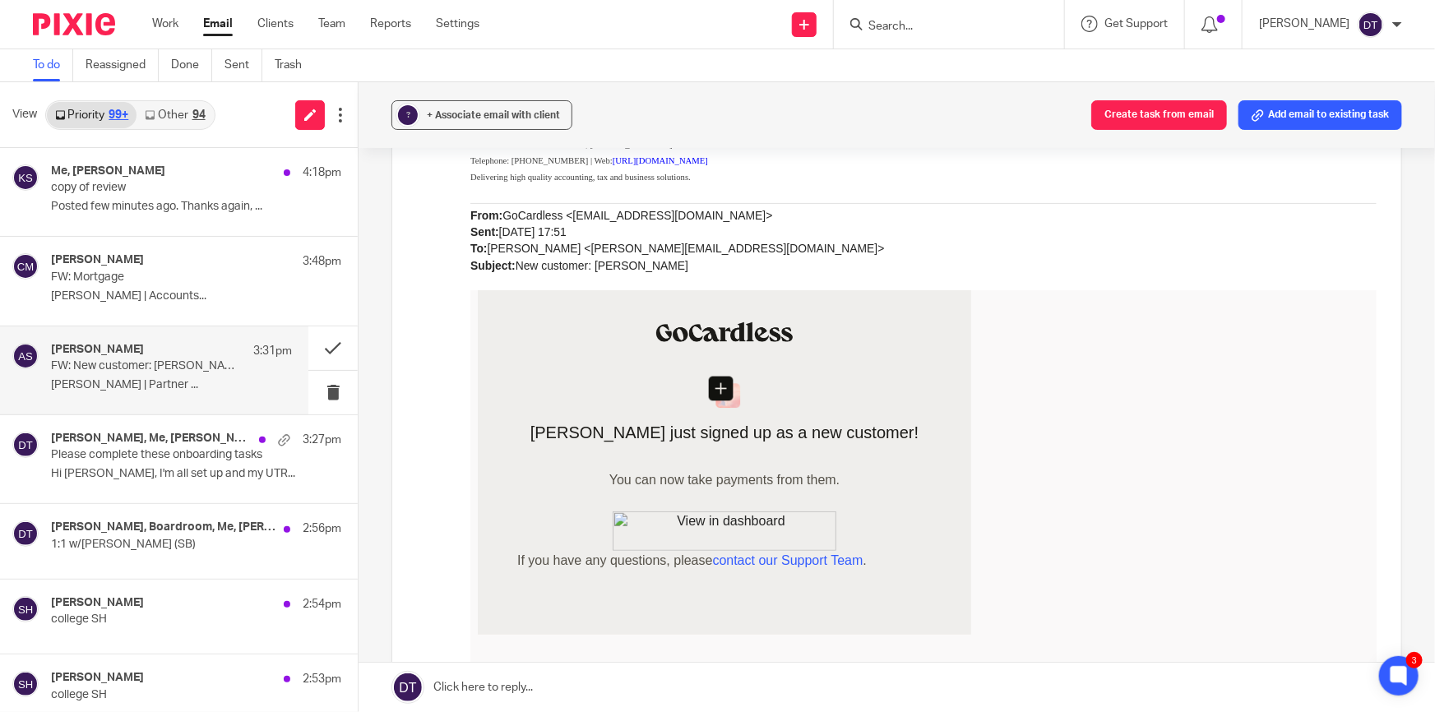
scroll to position [149, 0]
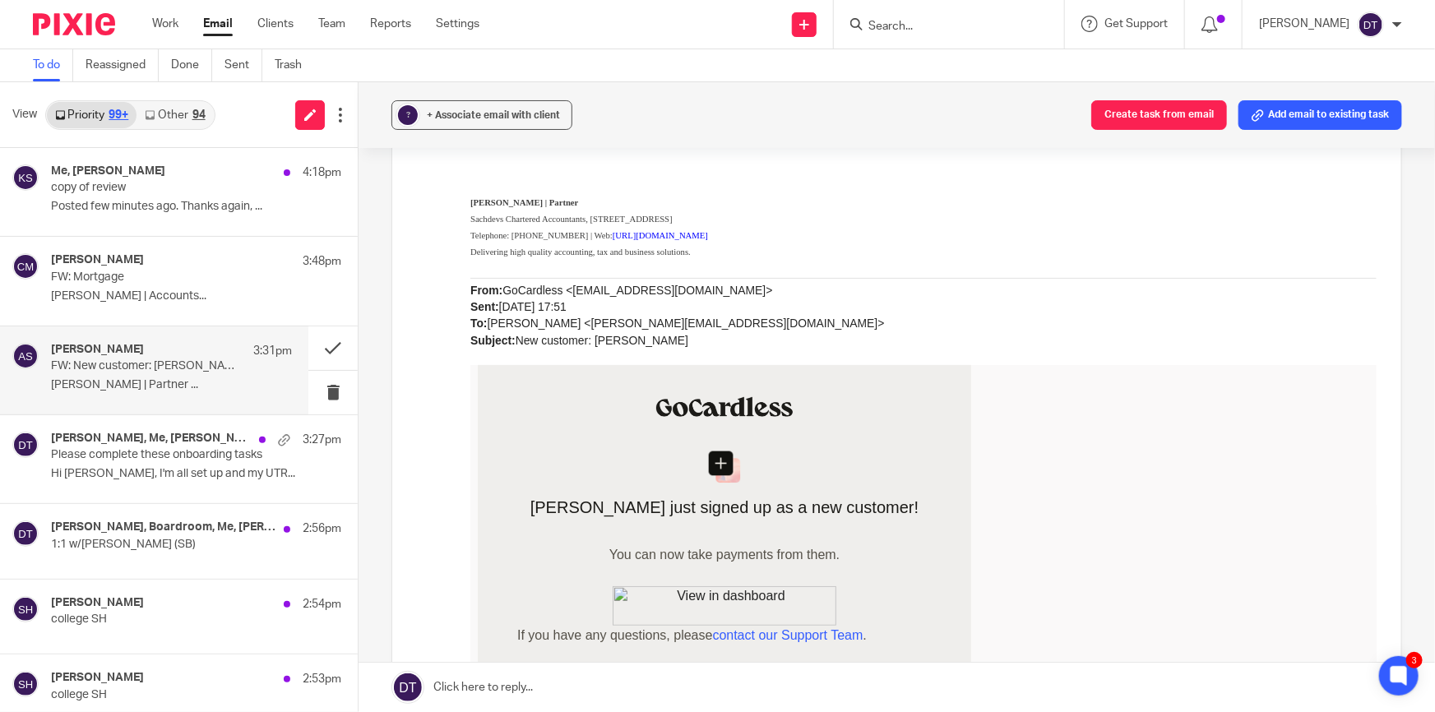
click at [912, 24] on input "Search" at bounding box center [941, 27] width 148 height 15
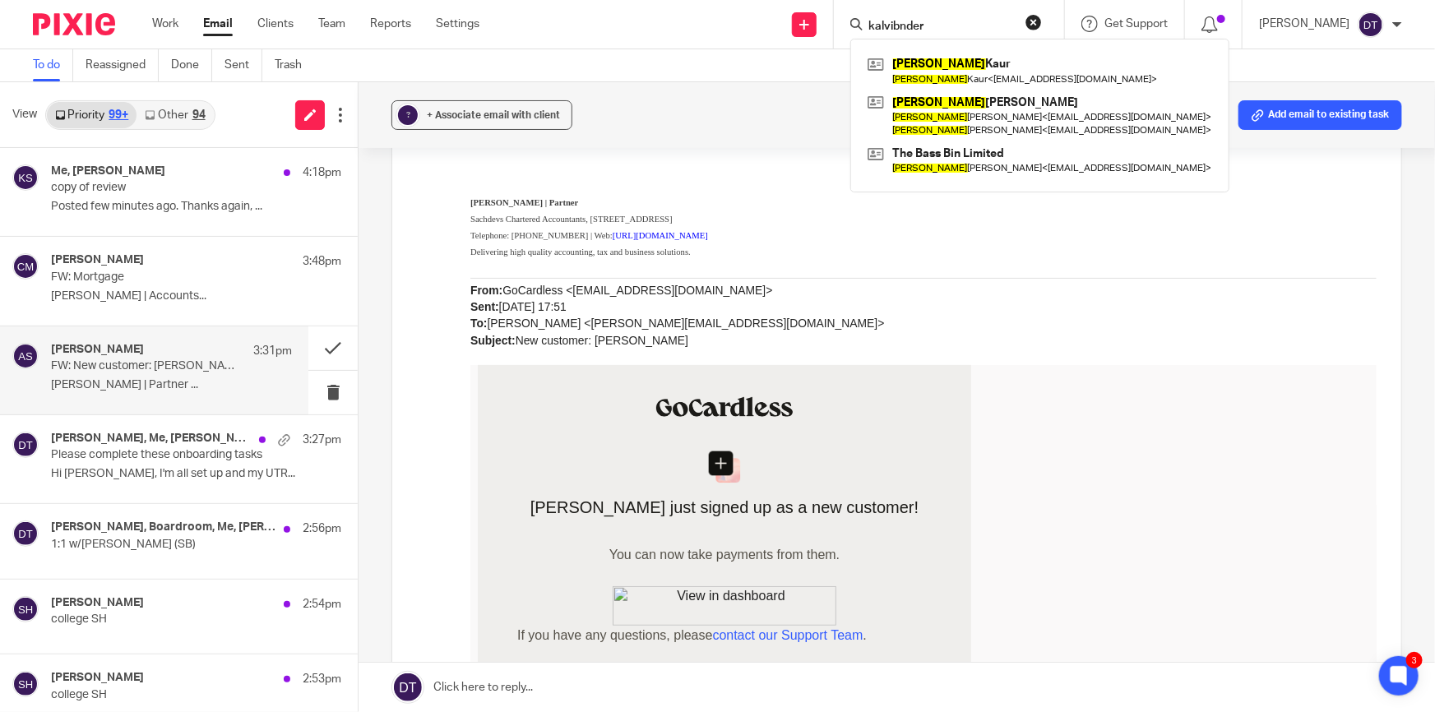
type input "kalvibnder"
click at [669, 144] on div "? + Associate email with client Create task from email Add email to existing ta…" at bounding box center [897, 115] width 1077 height 66
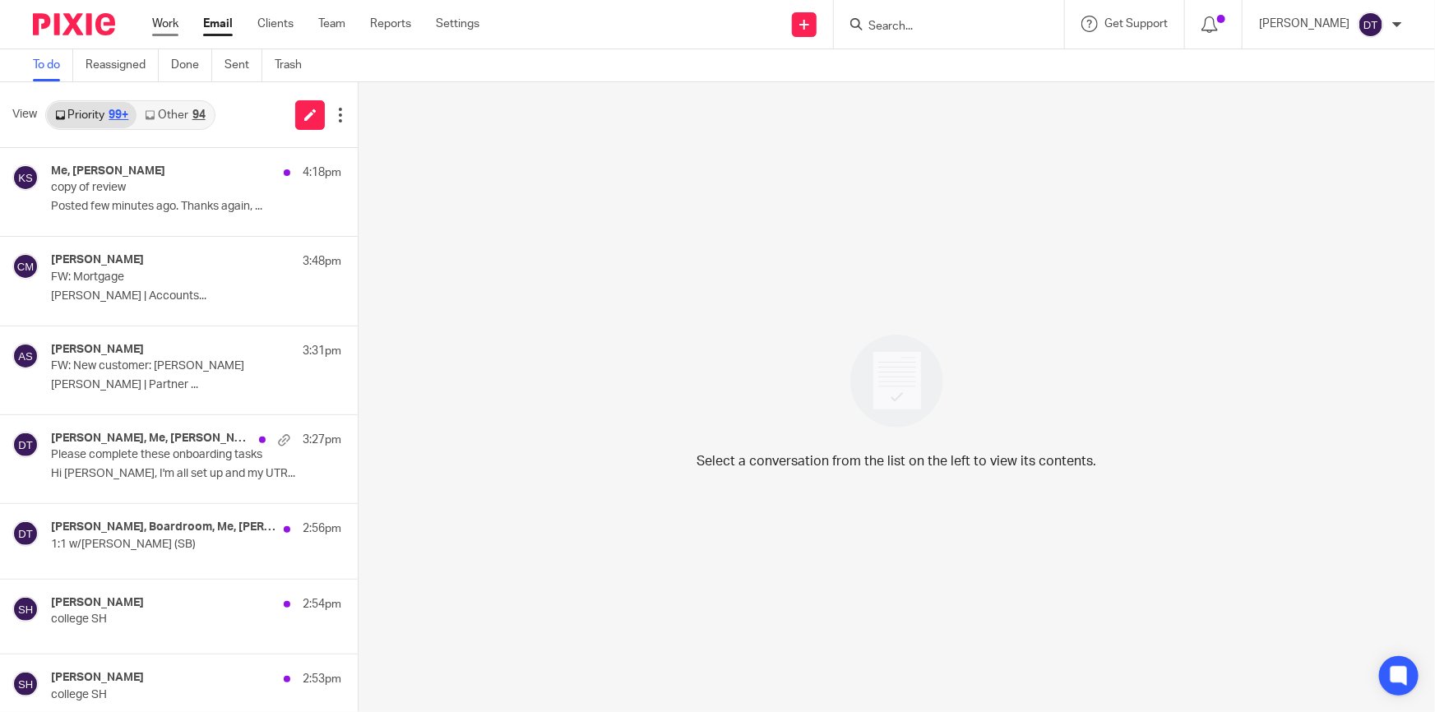
click at [177, 16] on link "Work" at bounding box center [165, 24] width 26 height 16
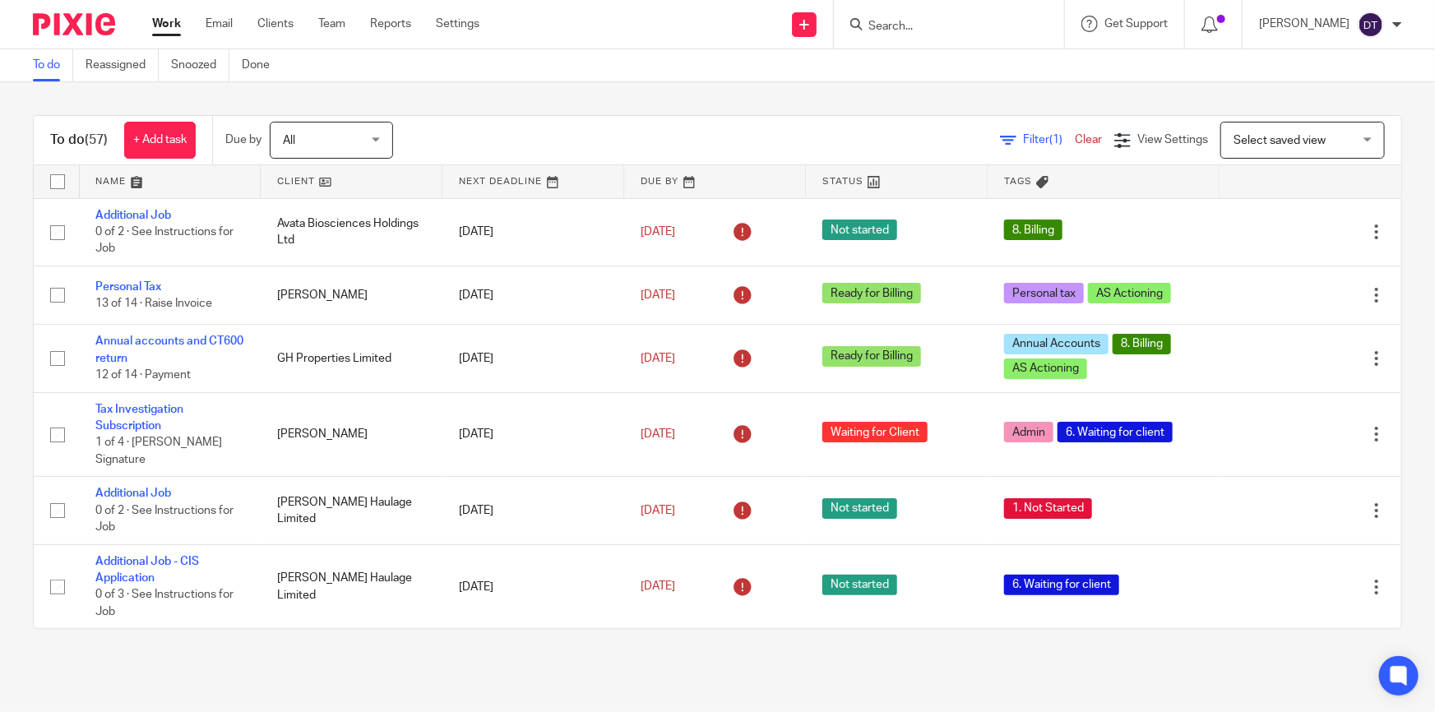
click at [156, 174] on link at bounding box center [170, 181] width 181 height 33
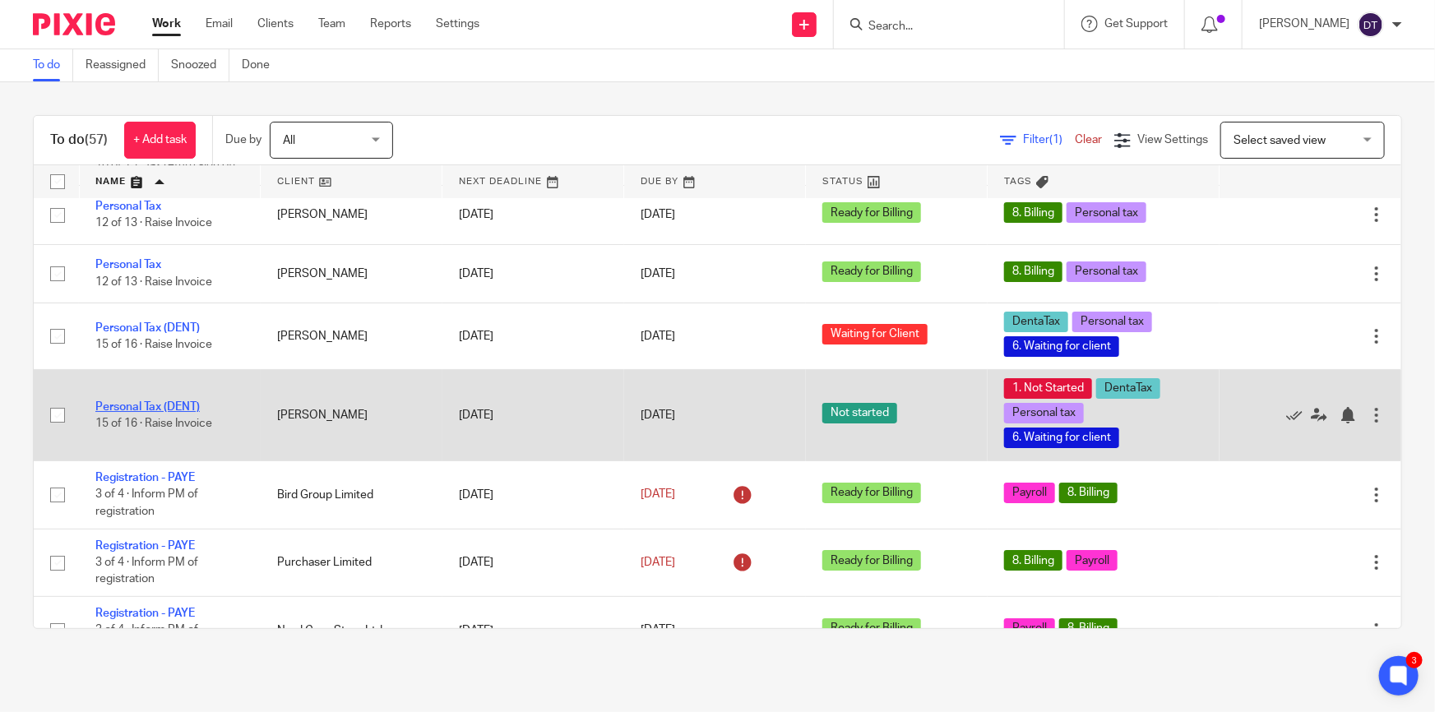
scroll to position [2985, 0]
